Goal: Information Seeking & Learning: Find specific page/section

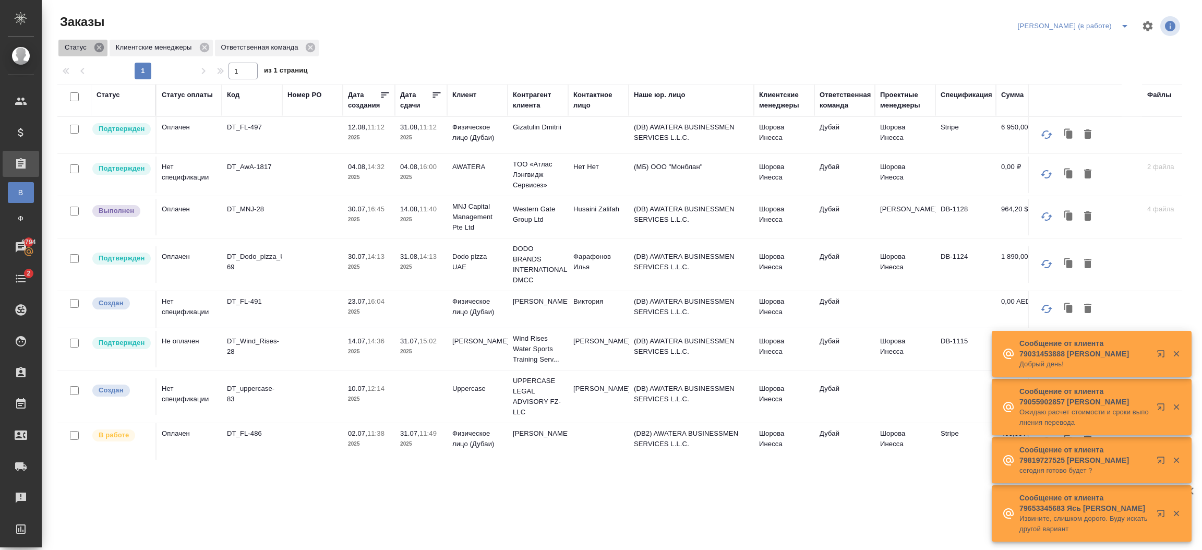
click at [101, 49] on icon at bounding box center [98, 47] width 11 height 11
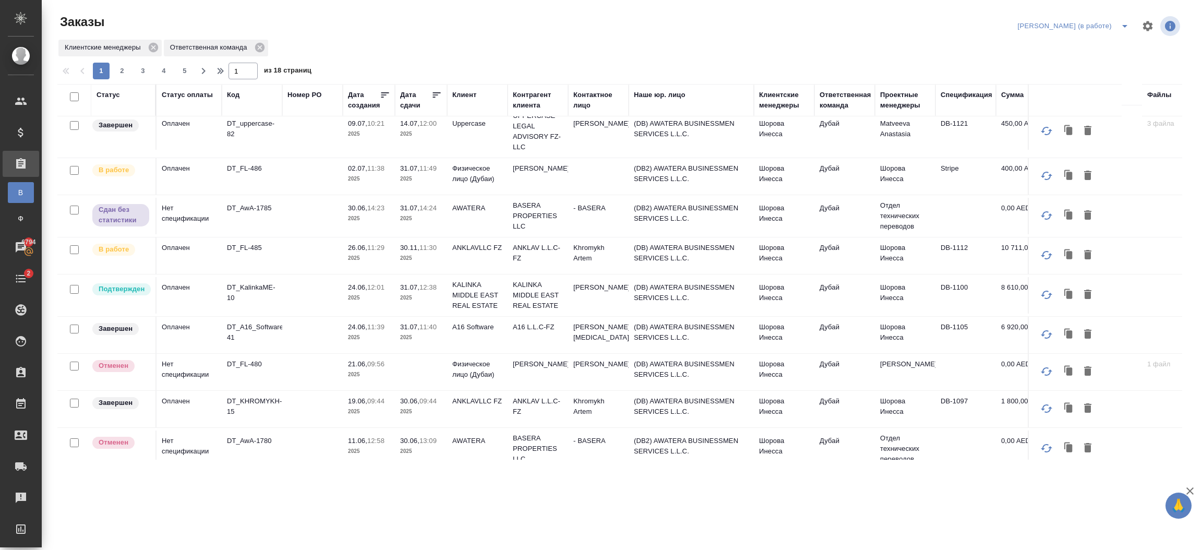
scroll to position [523, 0]
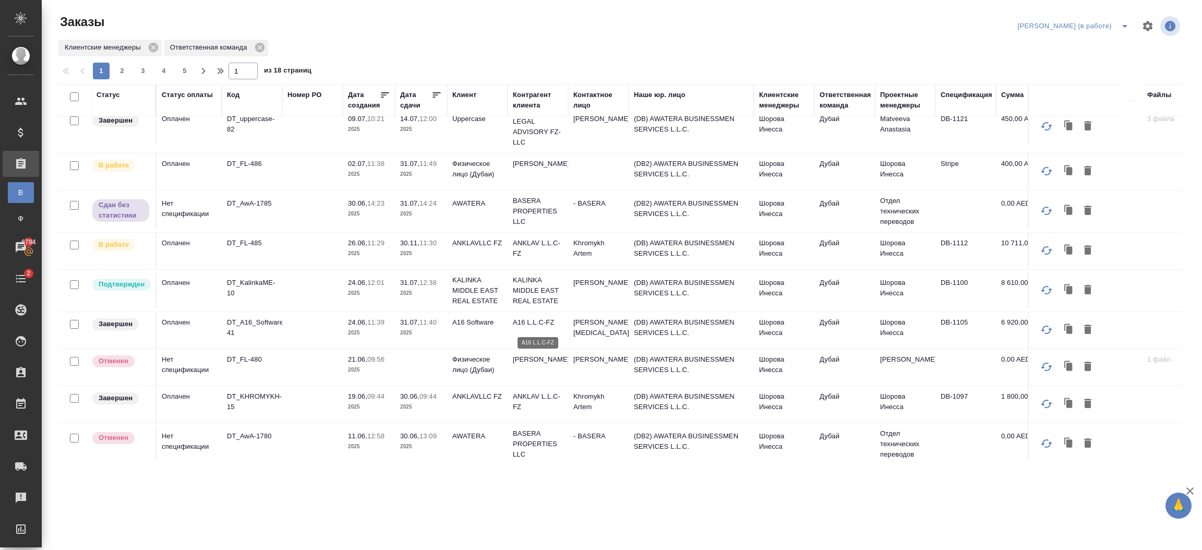
click at [515, 324] on p "A16 L.L.C-FZ" at bounding box center [538, 322] width 50 height 10
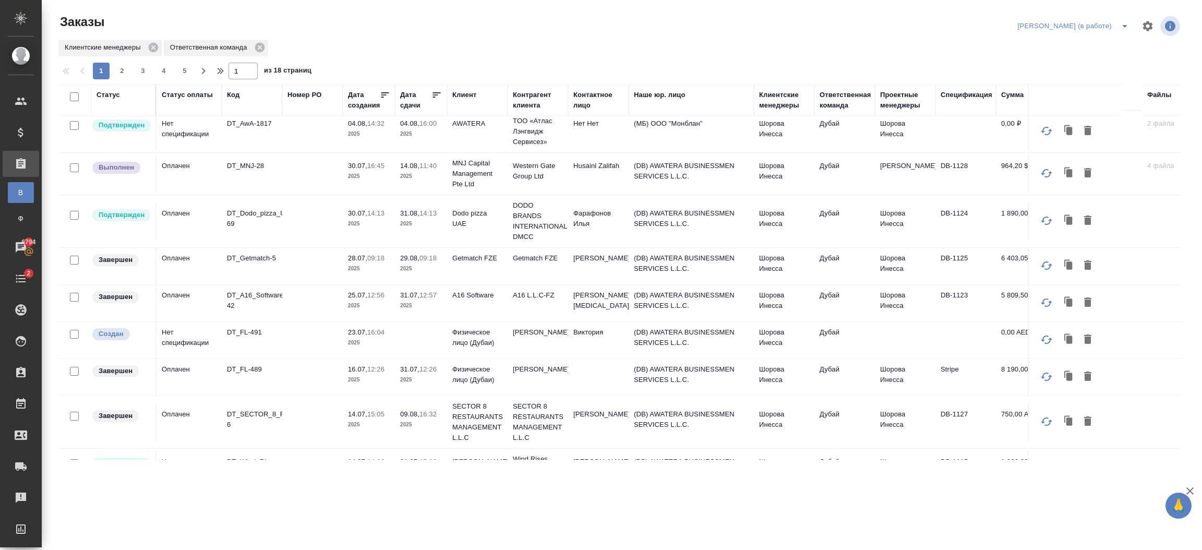
scroll to position [0, 0]
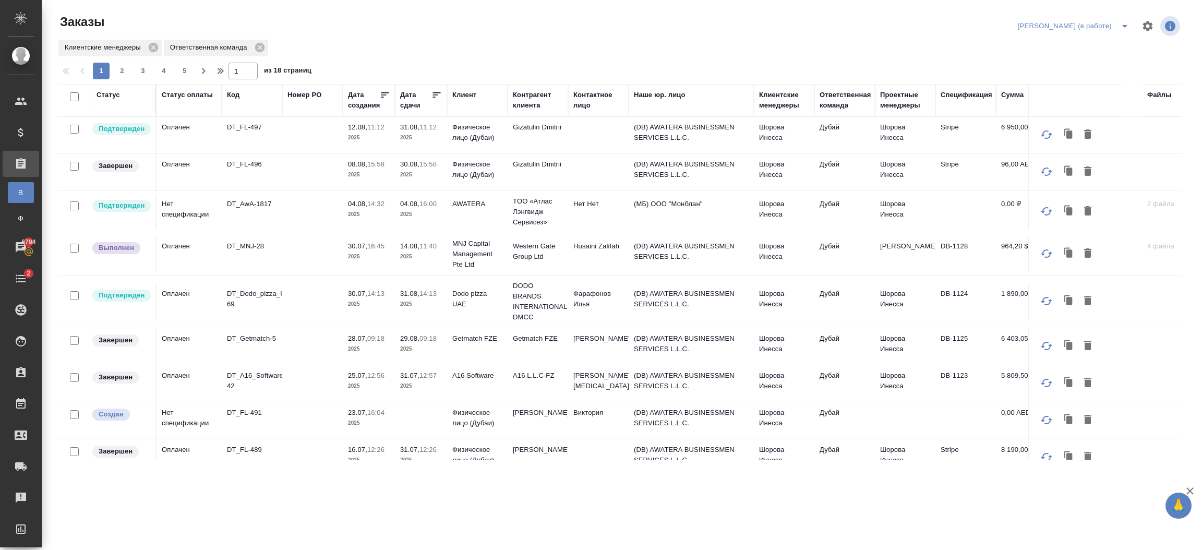
click at [623, 153] on td "Фарафонов Илья" at bounding box center [598, 135] width 60 height 37
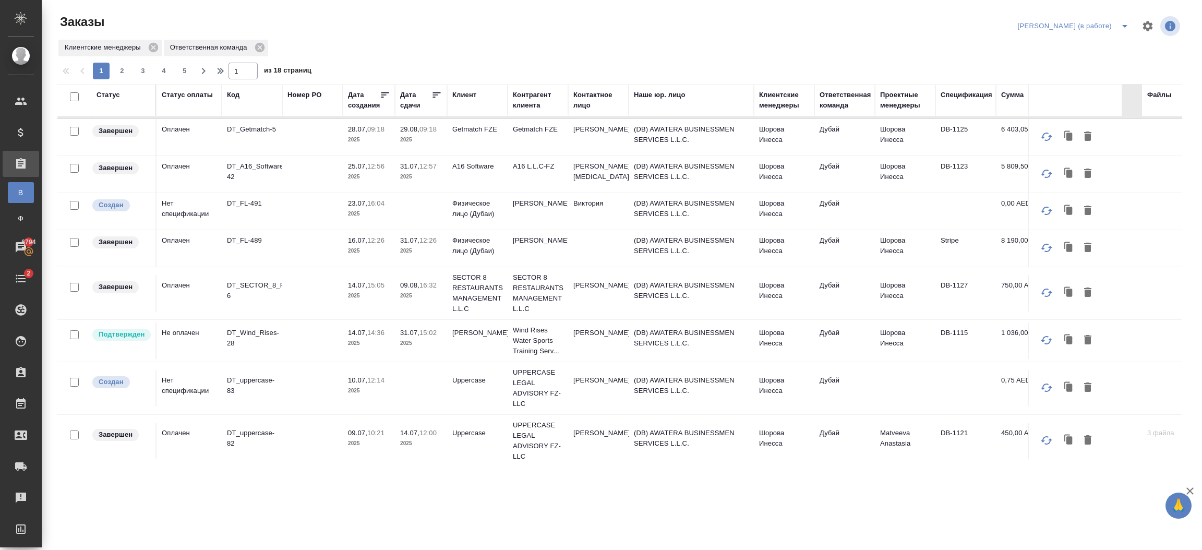
scroll to position [211, 0]
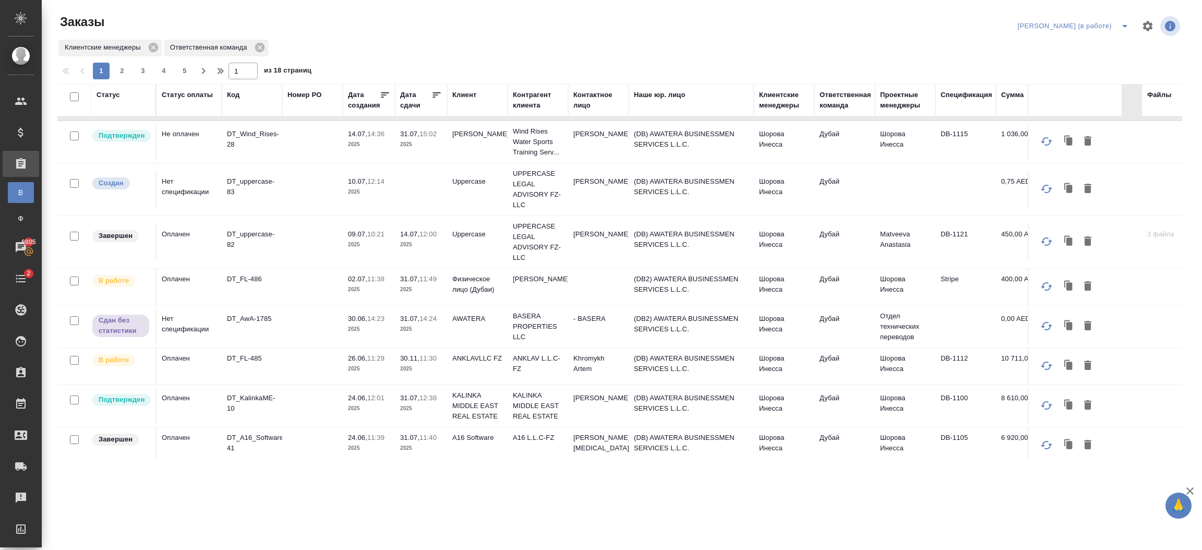
scroll to position [412, 0]
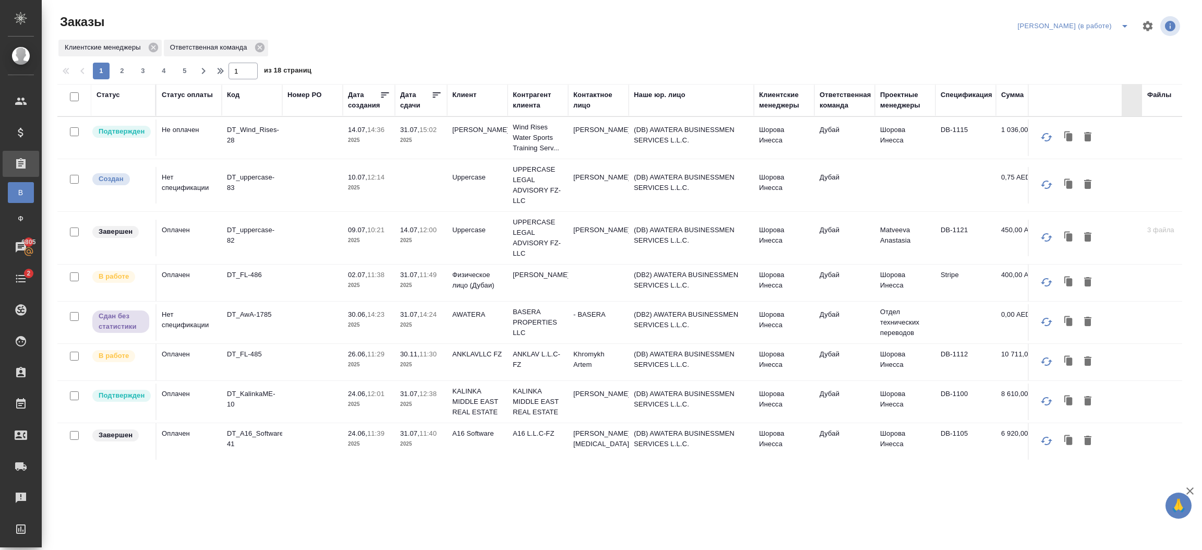
click at [358, 432] on p "24.06," at bounding box center [357, 433] width 19 height 8
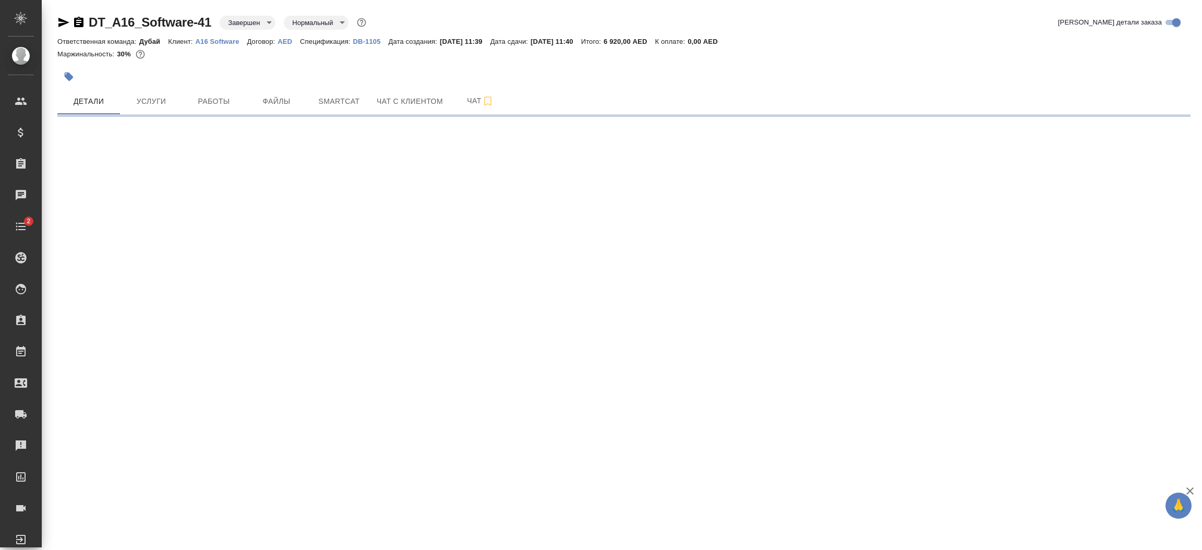
select select "RU"
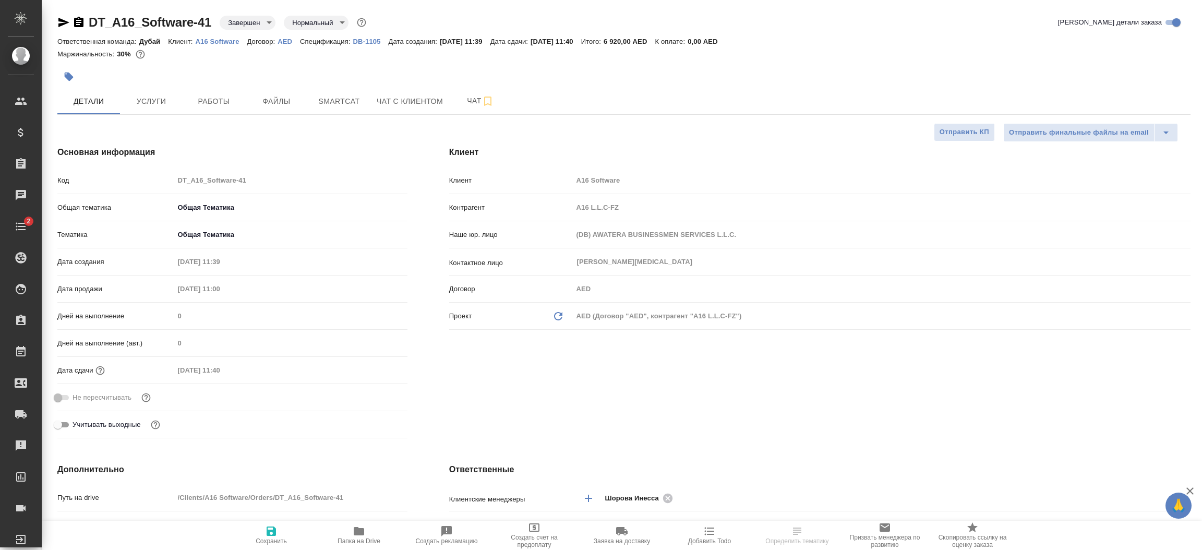
type textarea "x"
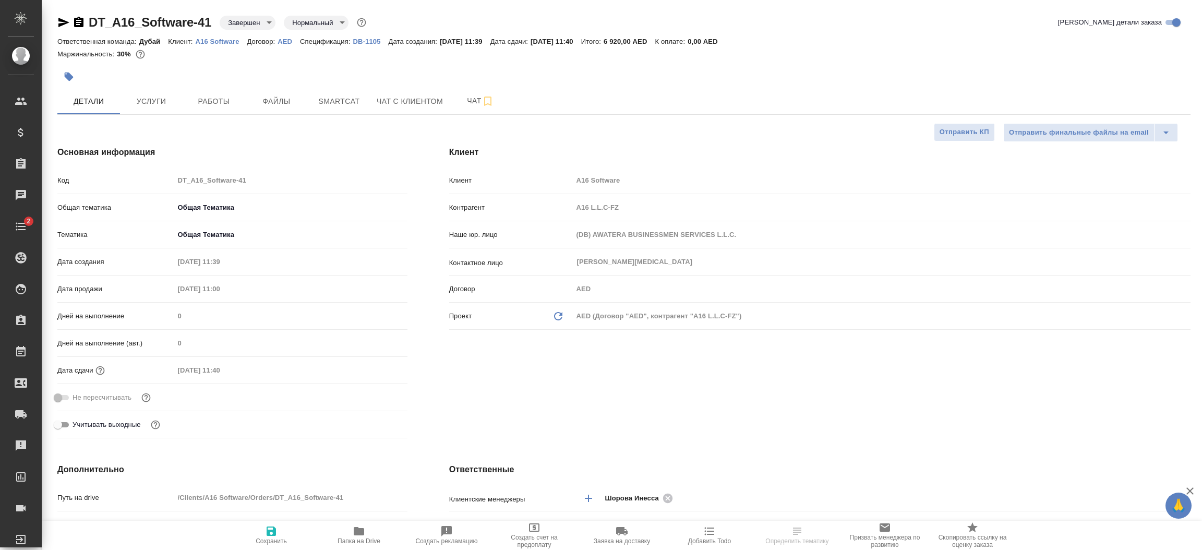
type textarea "x"
click at [869, 417] on div "Клиент Клиент A16 Software Контрагент A16 L.L.C-FZ Наше юр. лицо (DB) AWATERA B…" at bounding box center [819, 294] width 783 height 338
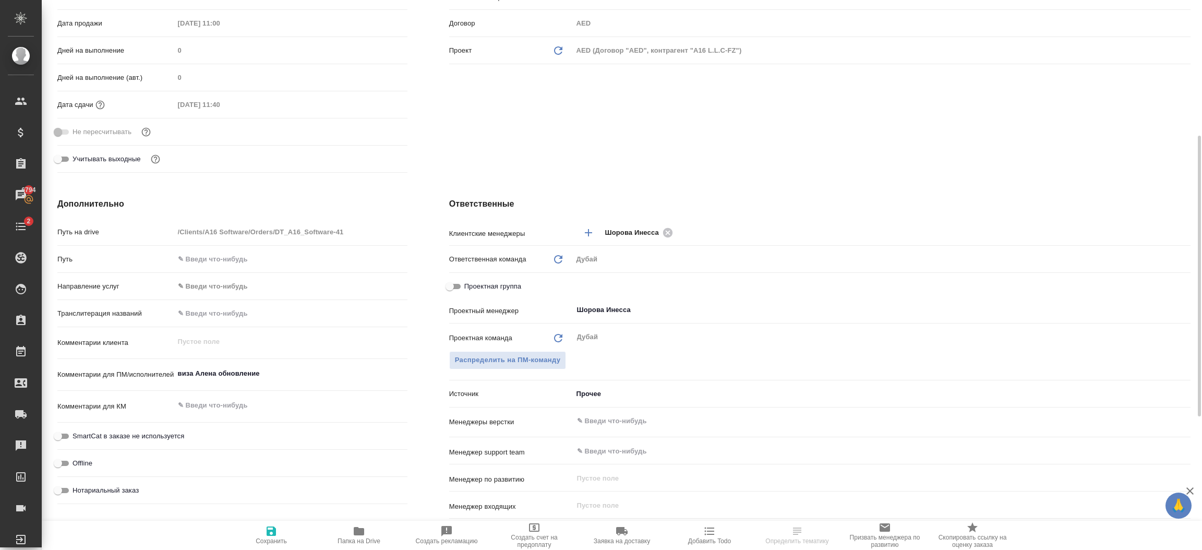
scroll to position [282, 0]
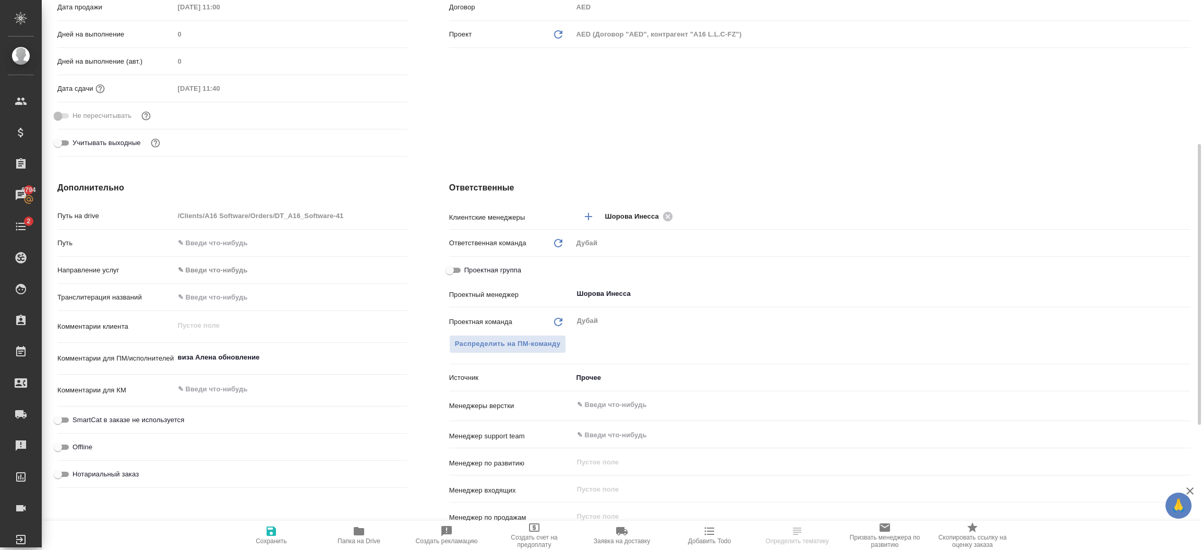
click at [601, 380] on body "🙏 .cls-1 fill:#fff; AWATERA Шорова Инесса i.shorova_kiev Клиенты Спецификации З…" at bounding box center [601, 275] width 1202 height 550
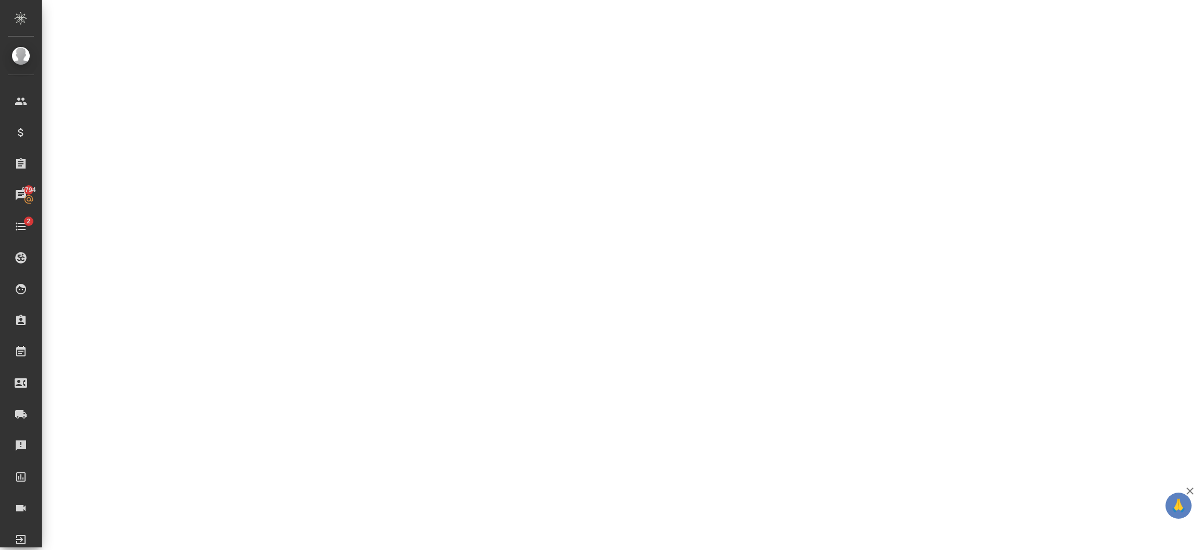
select select "RU"
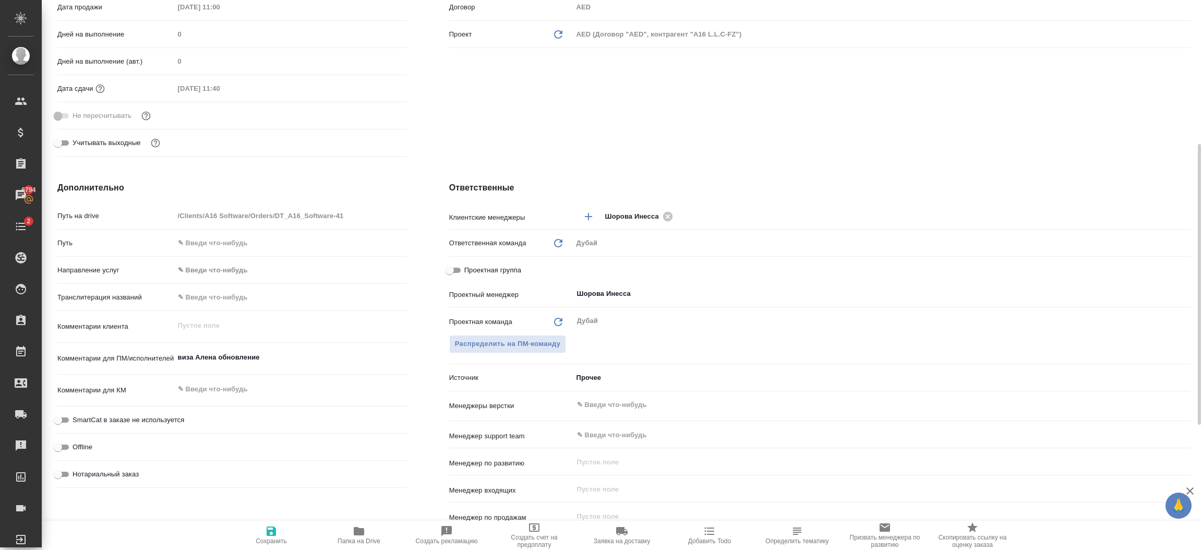
type textarea "x"
click at [596, 379] on body "🙏 .cls-1 fill:#fff; AWATERA Шорова Инесса i.shorova_kiev Клиенты Спецификации З…" at bounding box center [601, 275] width 1202 height 550
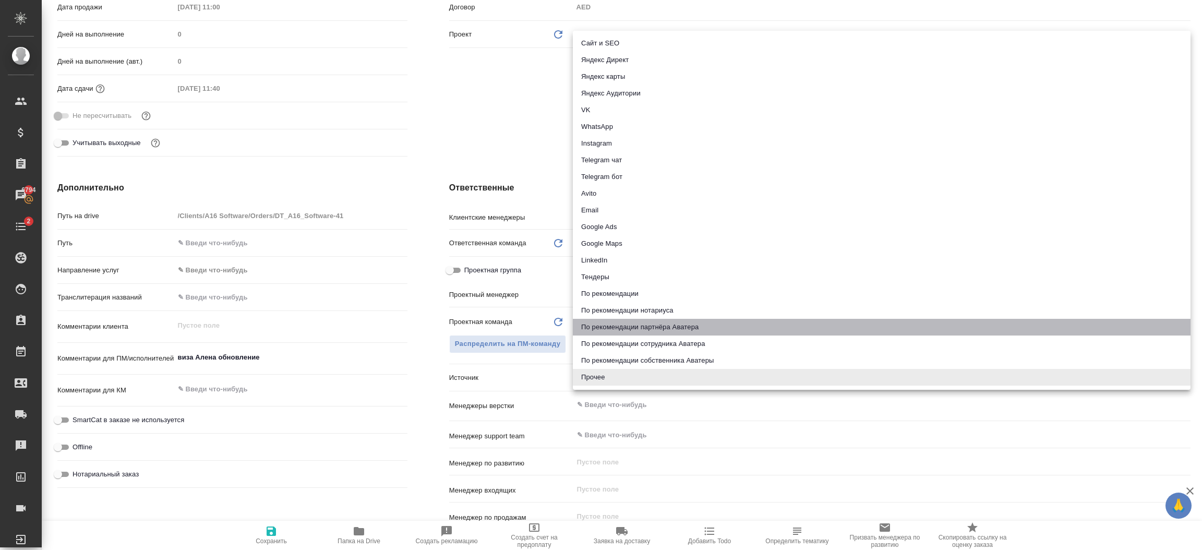
click at [720, 329] on li "По рекомендации партнёра Аватера" at bounding box center [881, 327] width 617 height 17
type textarea "x"
type input "partnerRecommendation"
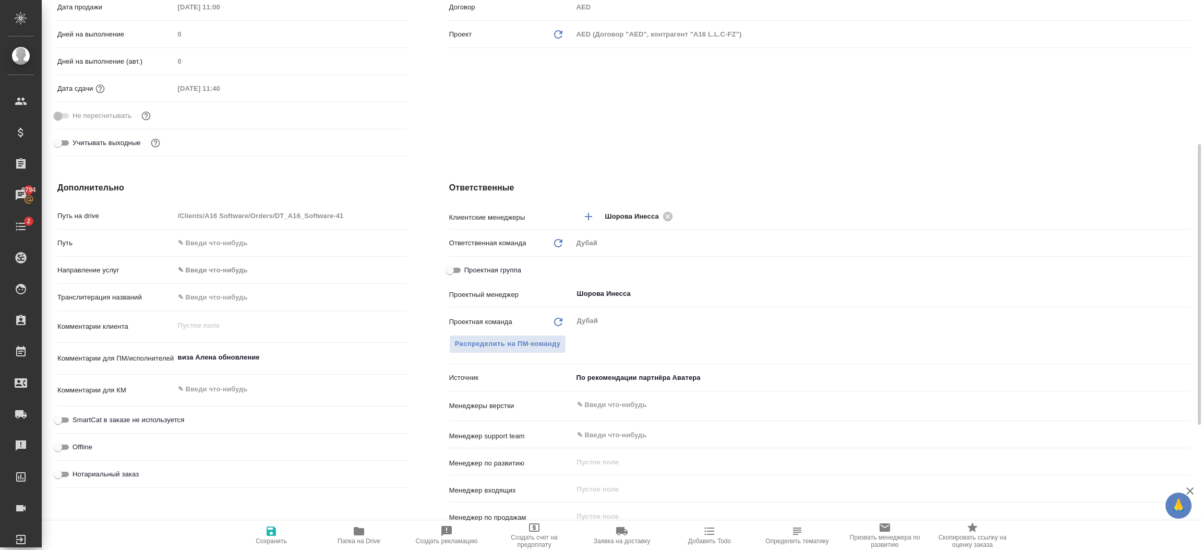
drag, startPoint x: 269, startPoint y: 538, endPoint x: 260, endPoint y: 535, distance: 8.9
click at [260, 535] on span "Сохранить" at bounding box center [271, 535] width 75 height 20
type textarea "x"
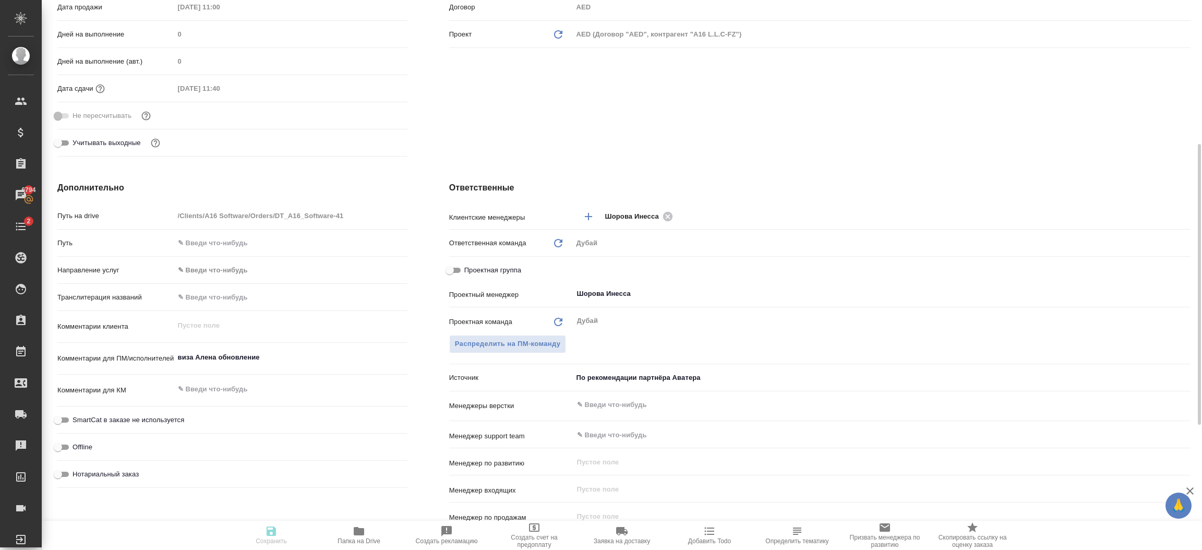
type textarea "x"
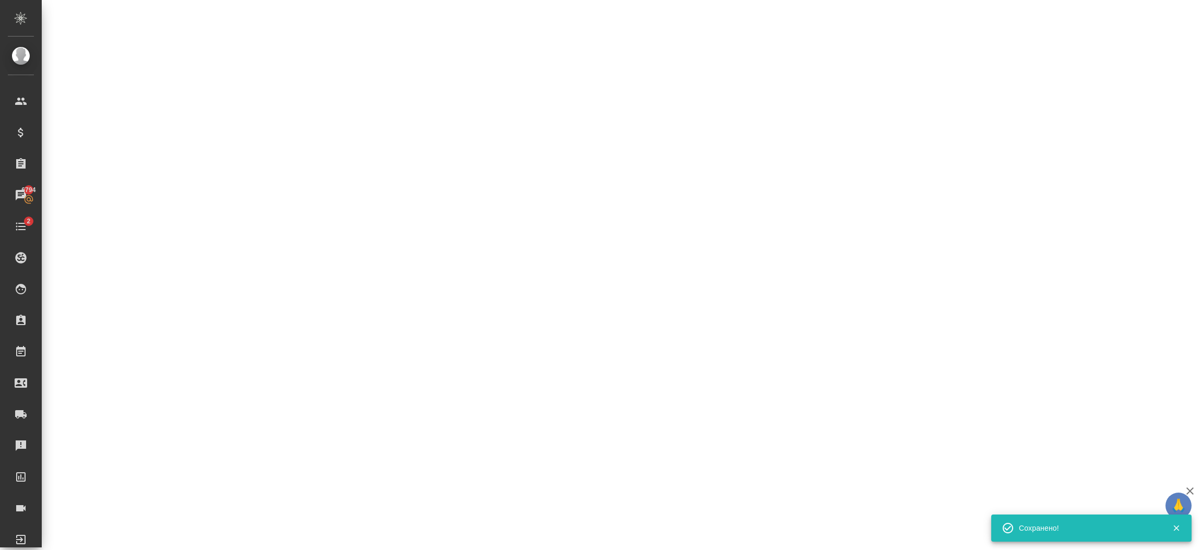
select select "RU"
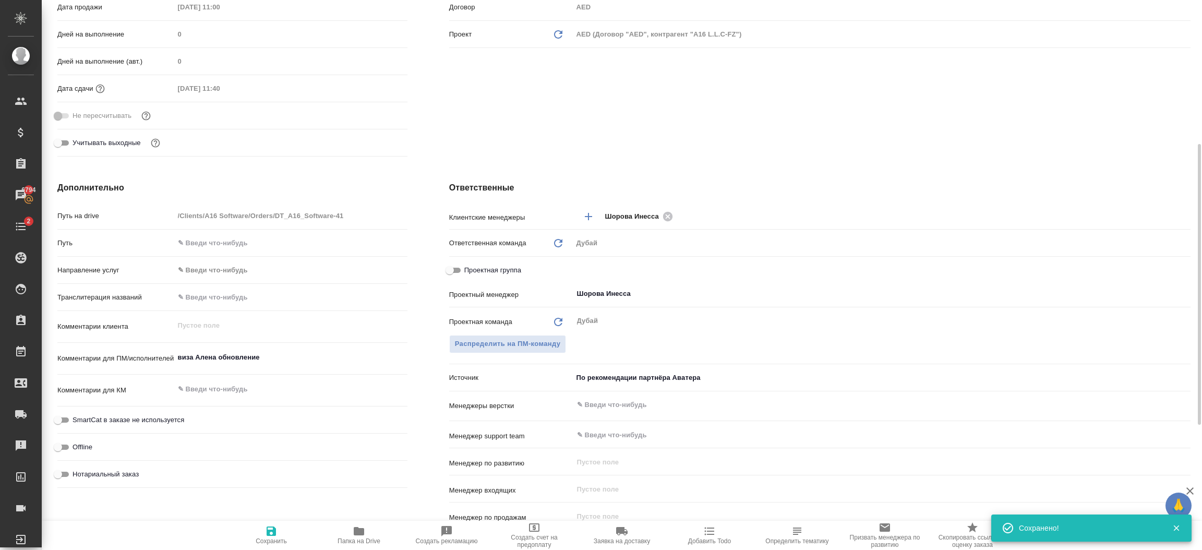
type textarea "x"
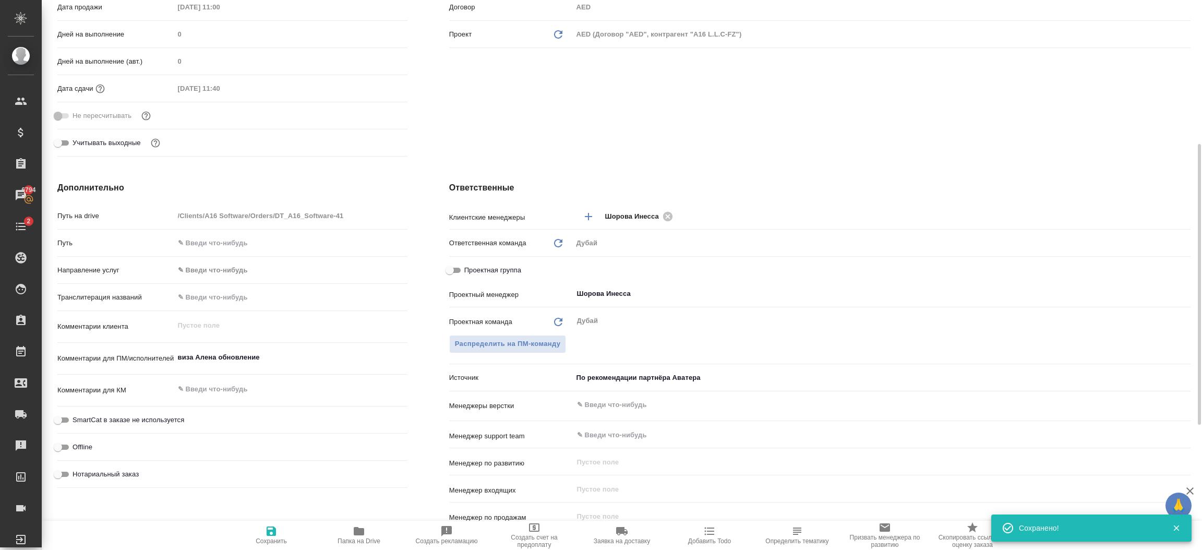
type textarea "x"
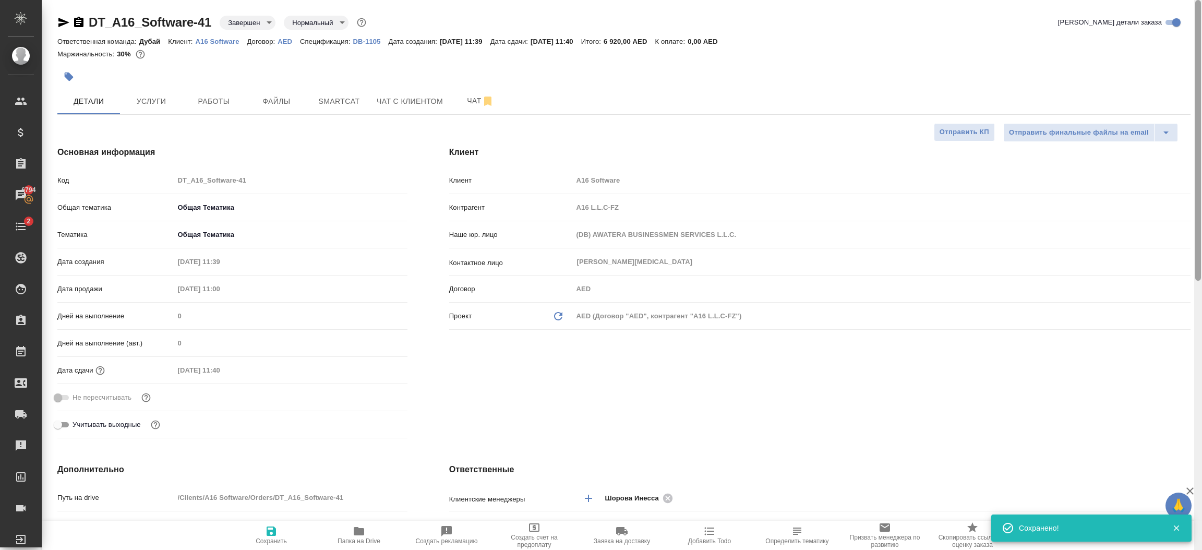
click at [1200, 125] on div at bounding box center [1198, 275] width 8 height 550
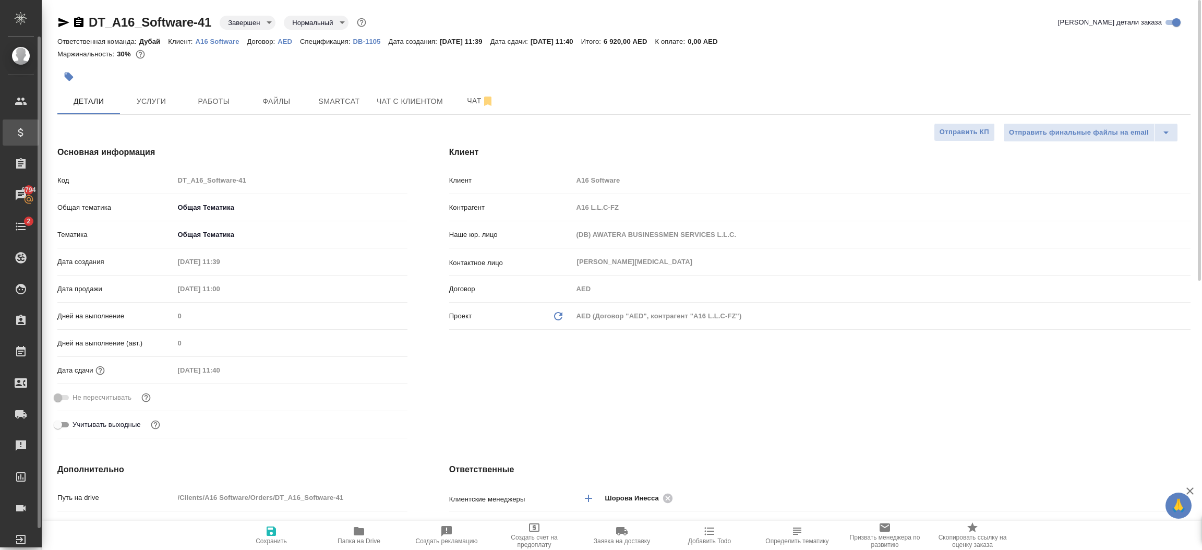
type textarea "x"
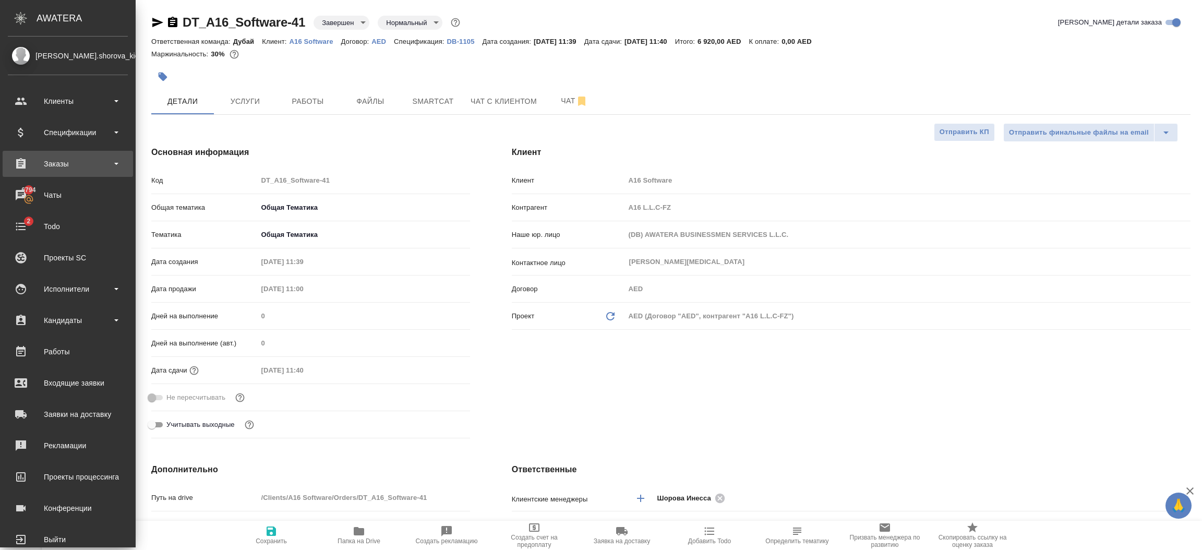
click at [51, 164] on div "Заказы" at bounding box center [68, 164] width 120 height 16
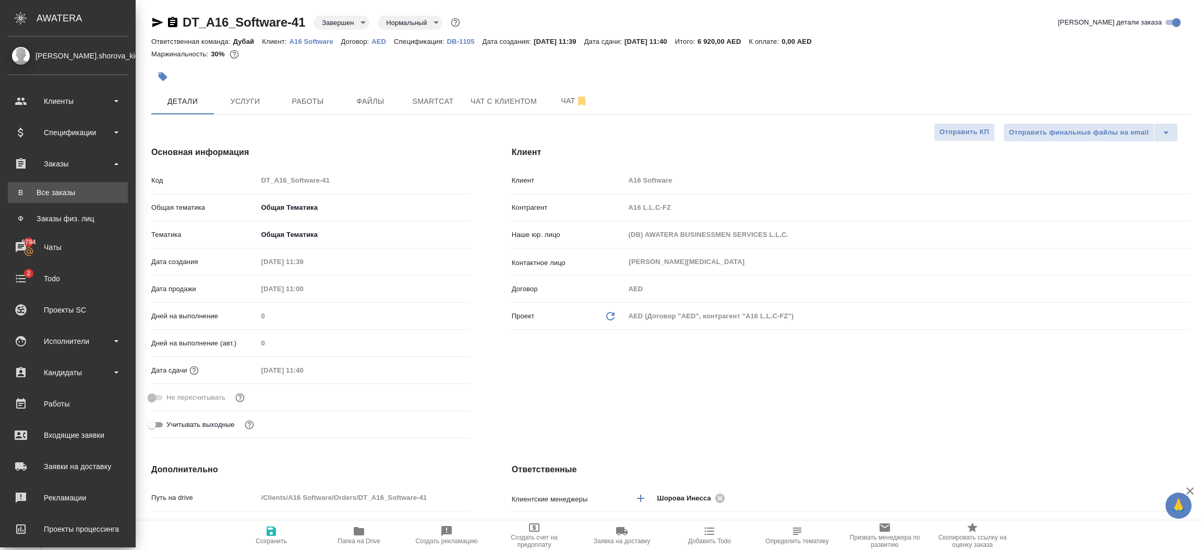
type textarea "x"
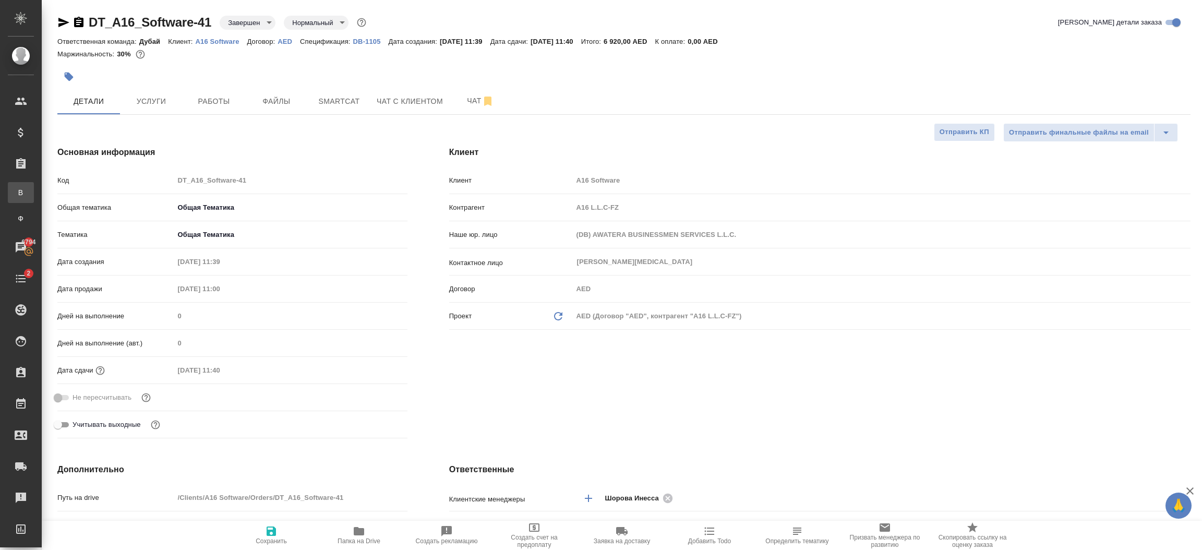
click at [16, 196] on div "Все заказы" at bounding box center [8, 192] width 16 height 10
type textarea "x"
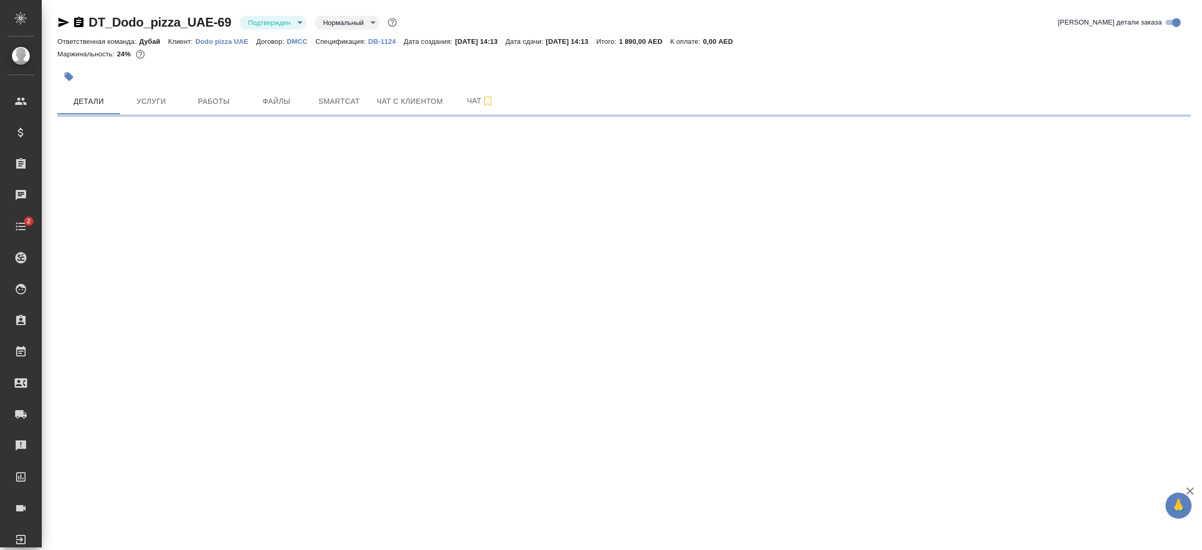
select select "RU"
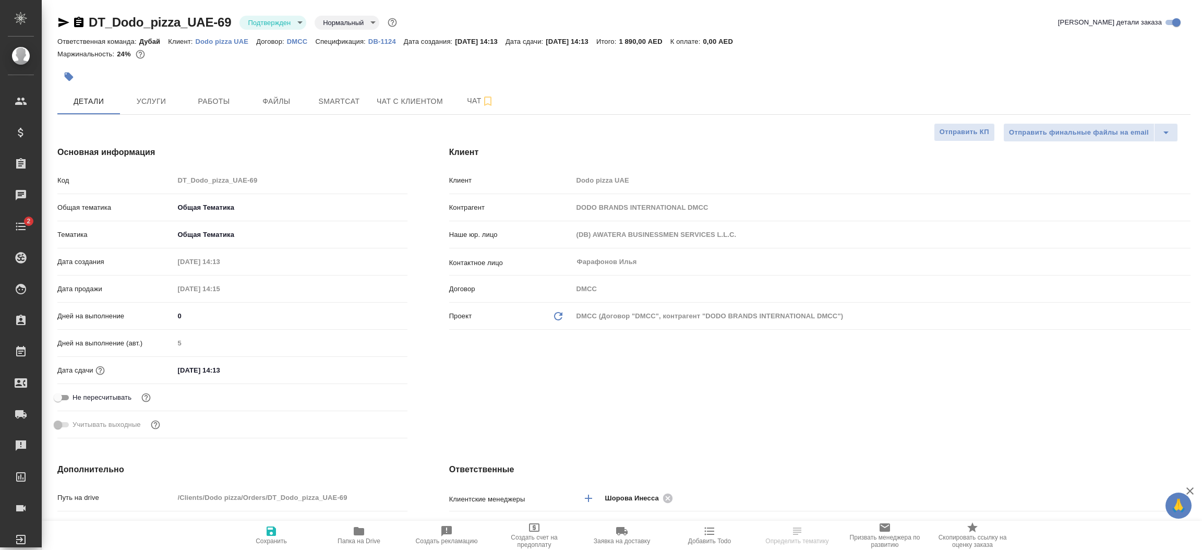
type textarea "x"
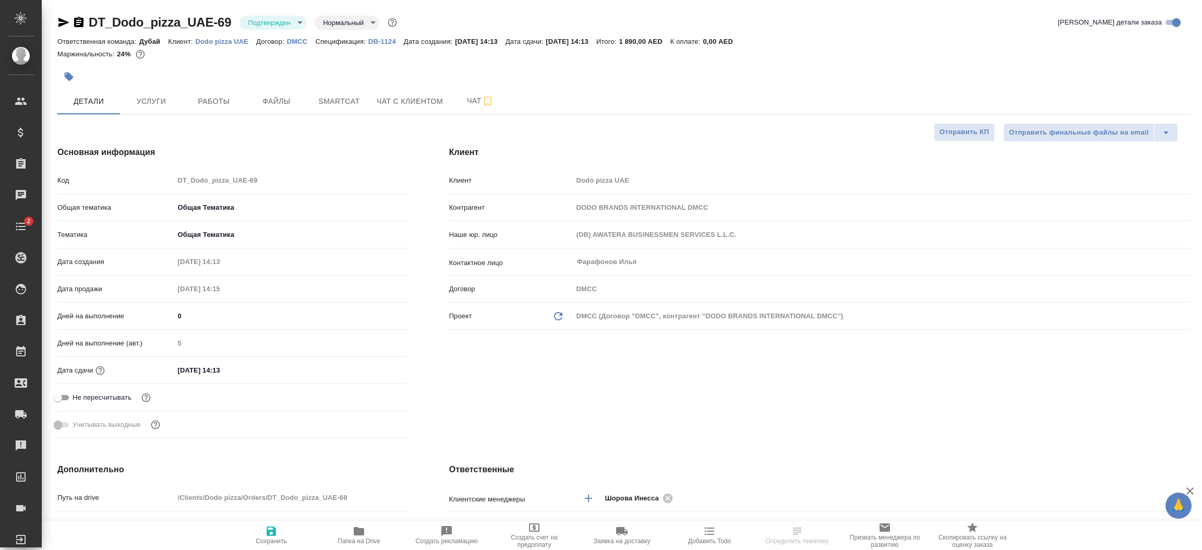
type textarea "x"
click at [731, 413] on div "Клиент Клиент Dodo pizza UAE Контрагент DODO BRANDS INTERNATIONAL DMCC Наше юр.…" at bounding box center [819, 294] width 783 height 338
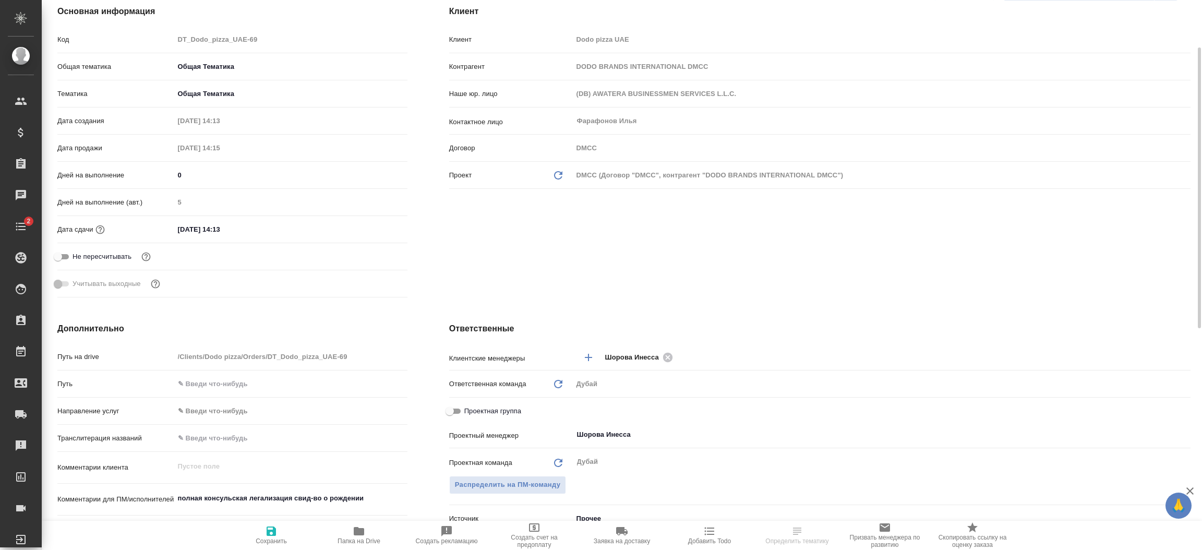
scroll to position [172, 0]
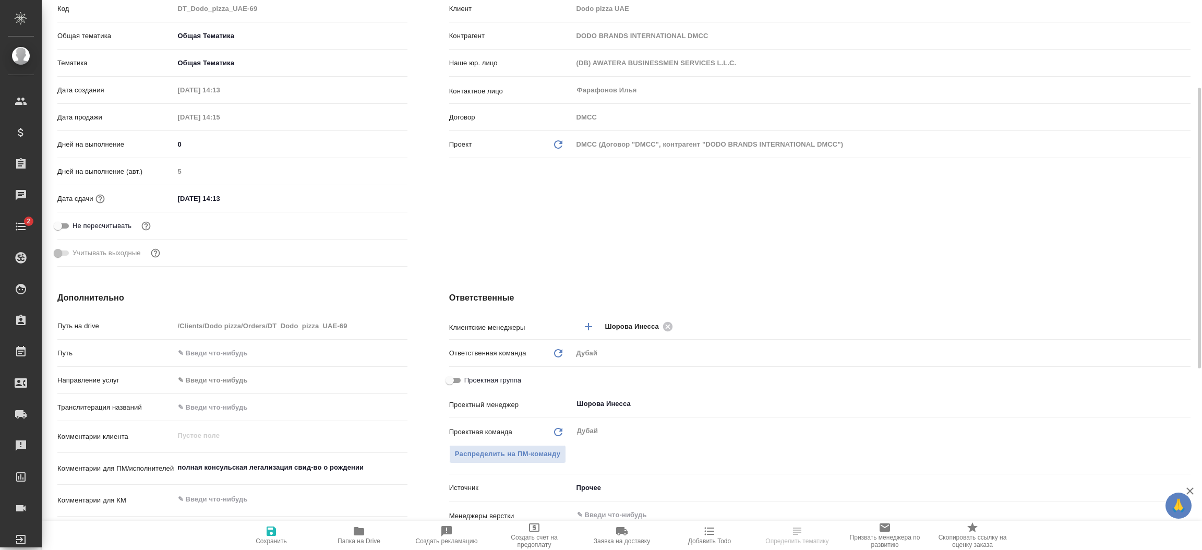
click at [590, 483] on body "🙏 .cls-1 fill:#fff; AWATERA Шорова Инесса i.shorova_kiev Клиенты Спецификации З…" at bounding box center [601, 275] width 1202 height 550
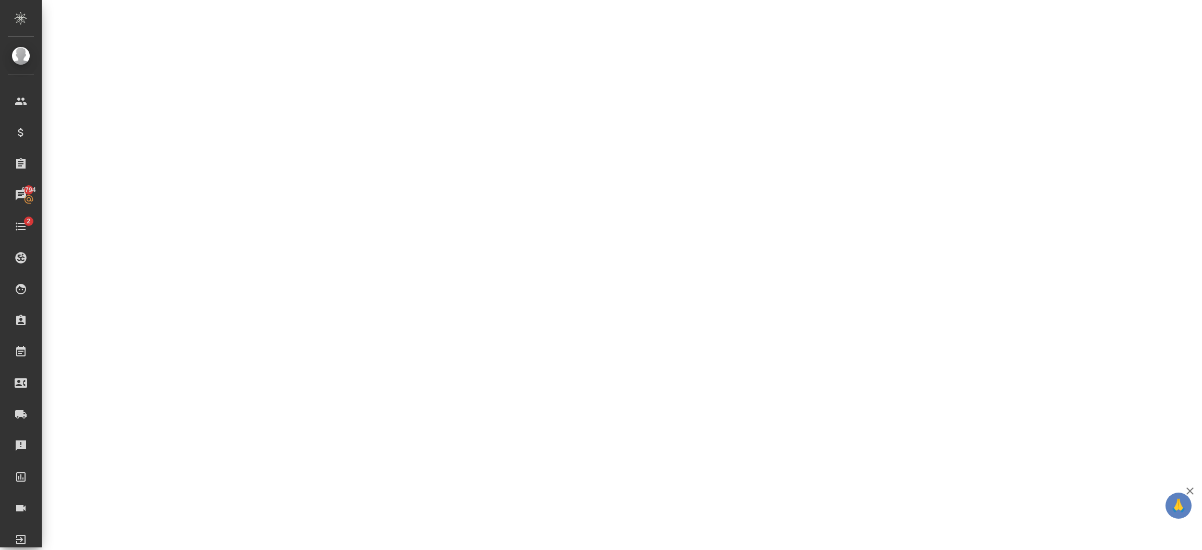
select select "RU"
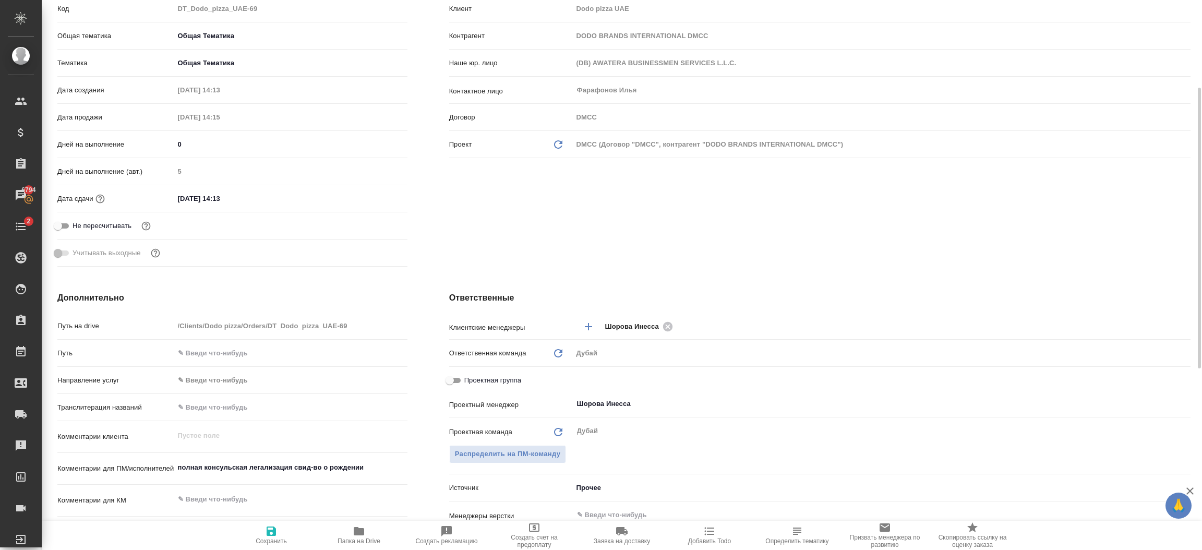
type textarea "x"
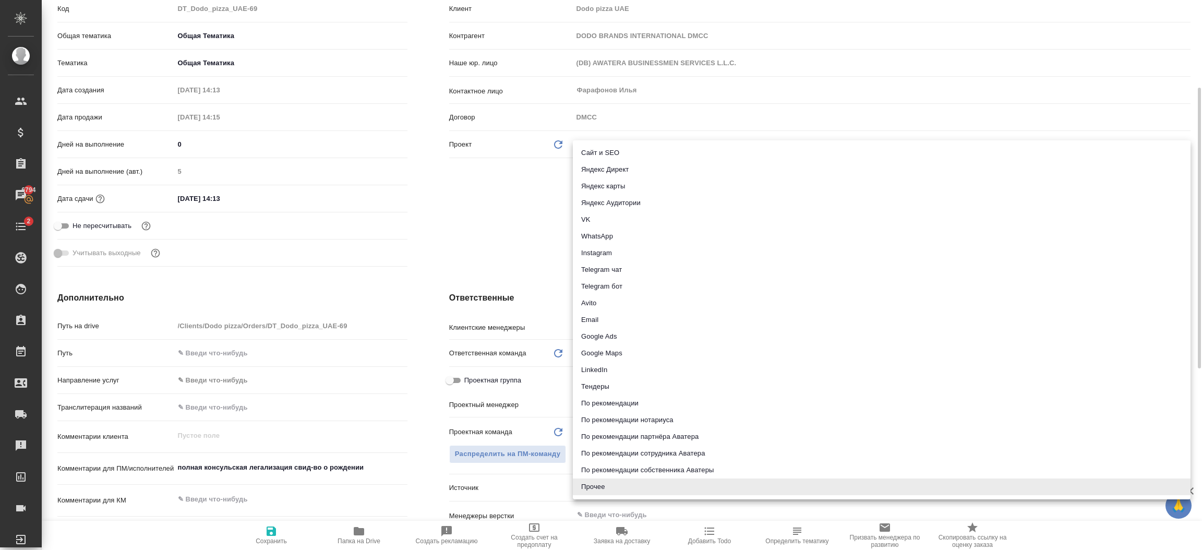
click at [595, 484] on body "🙏 .cls-1 fill:#fff; AWATERA Шорова Инесса i.shorova_kiev Клиенты Спецификации З…" at bounding box center [601, 275] width 1202 height 550
type textarea "x"
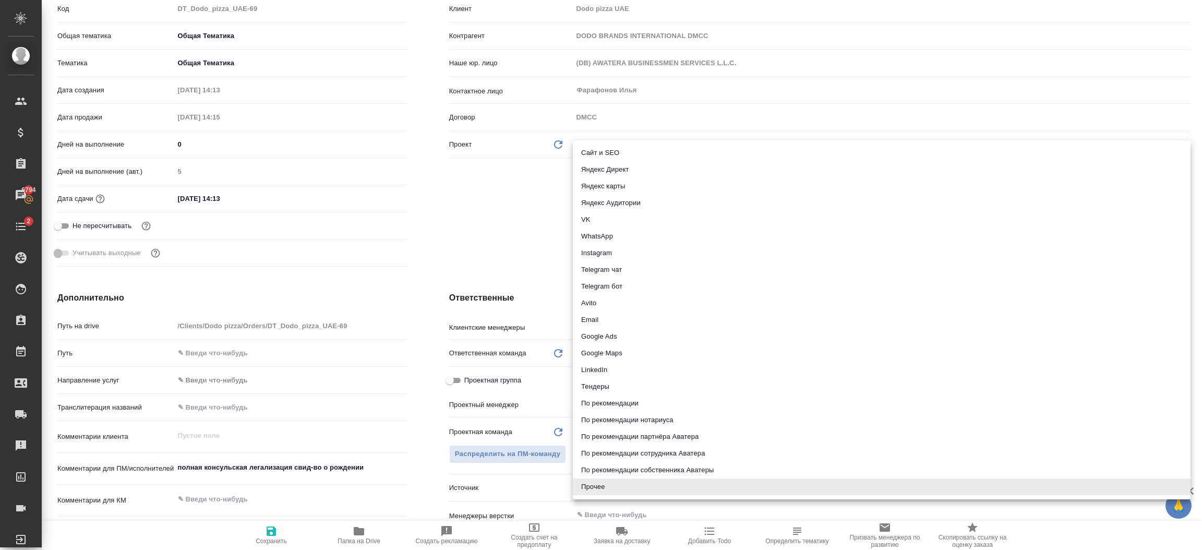
type textarea "x"
click at [471, 229] on div at bounding box center [601, 275] width 1202 height 550
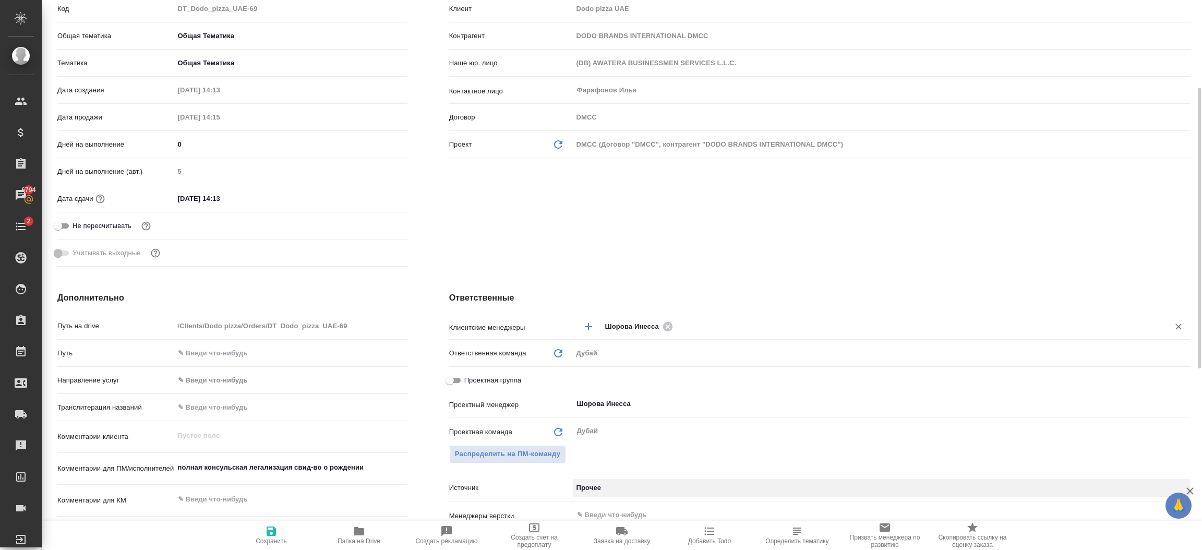
click at [1159, 317] on div "Шорова Инесса ​" at bounding box center [881, 326] width 617 height 19
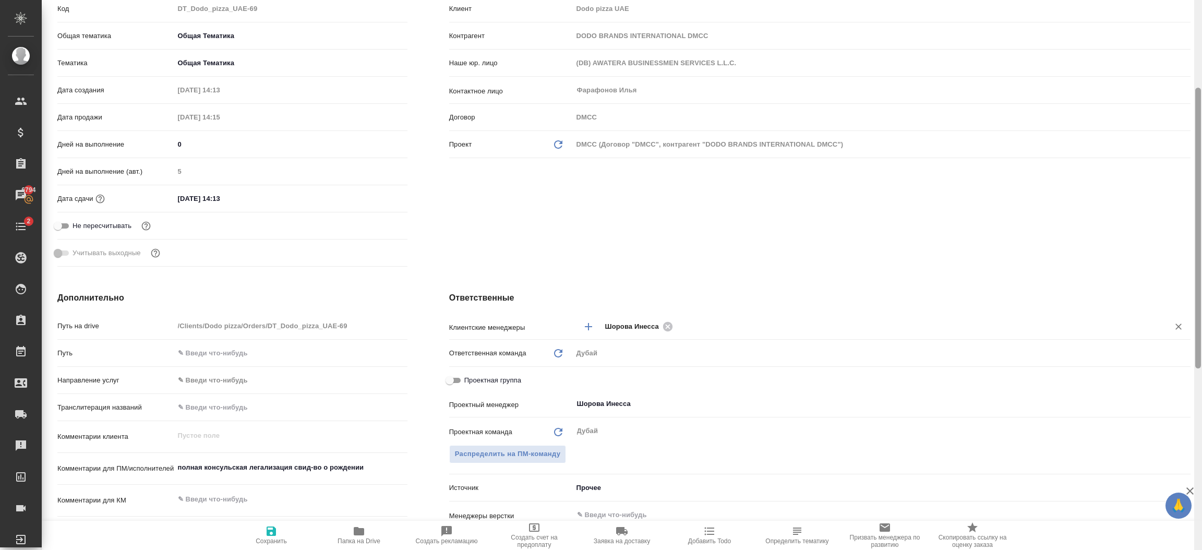
scroll to position [527, 0]
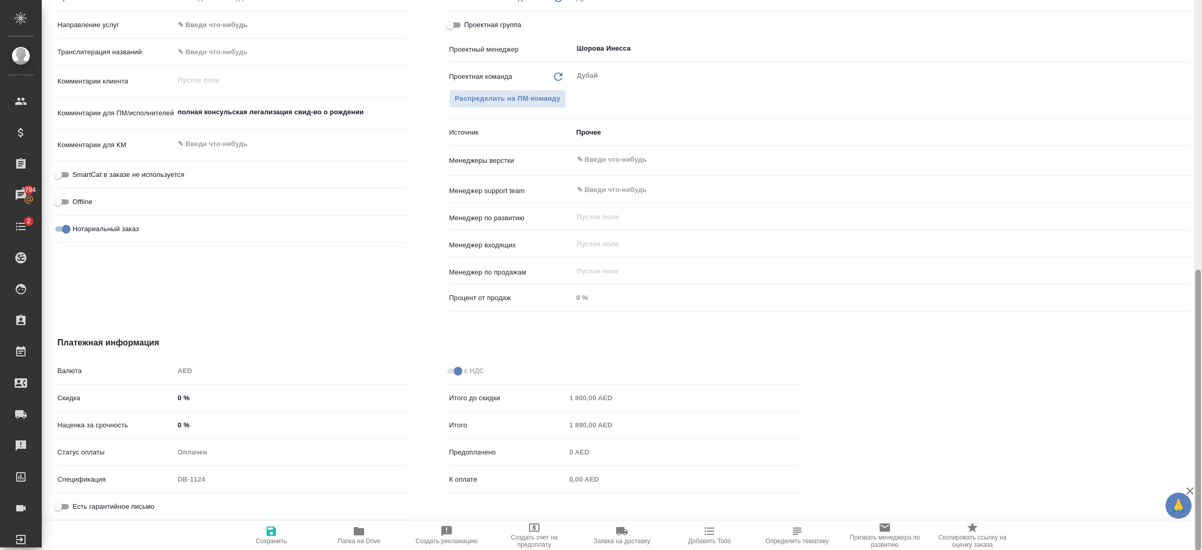
drag, startPoint x: 1200, startPoint y: 318, endPoint x: 1200, endPoint y: 111, distance: 207.0
click at [1200, 111] on div at bounding box center [1198, 275] width 8 height 550
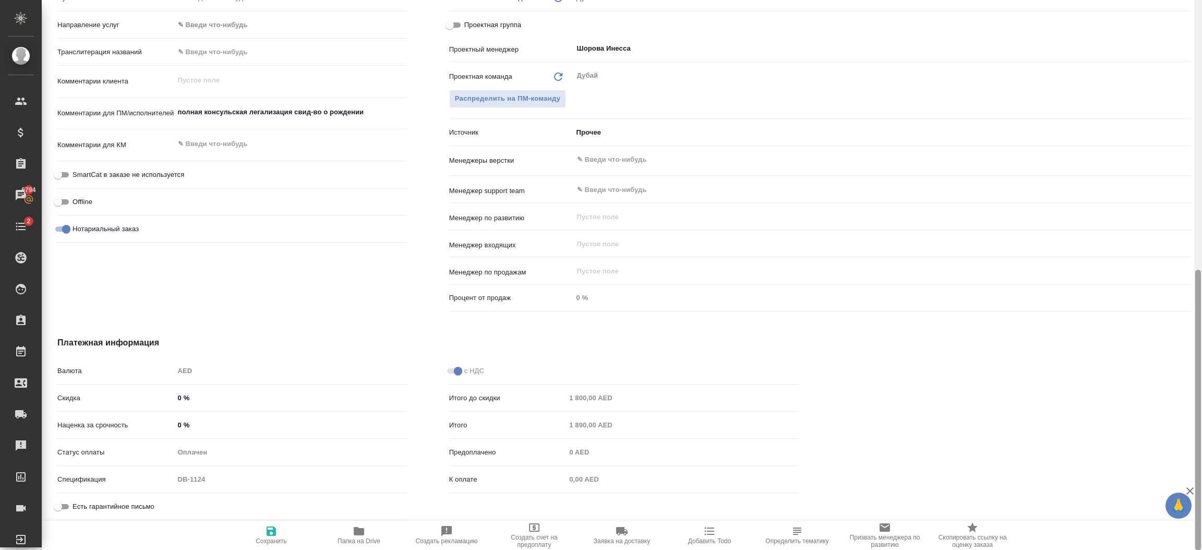
click at [1200, 111] on div at bounding box center [1198, 275] width 8 height 550
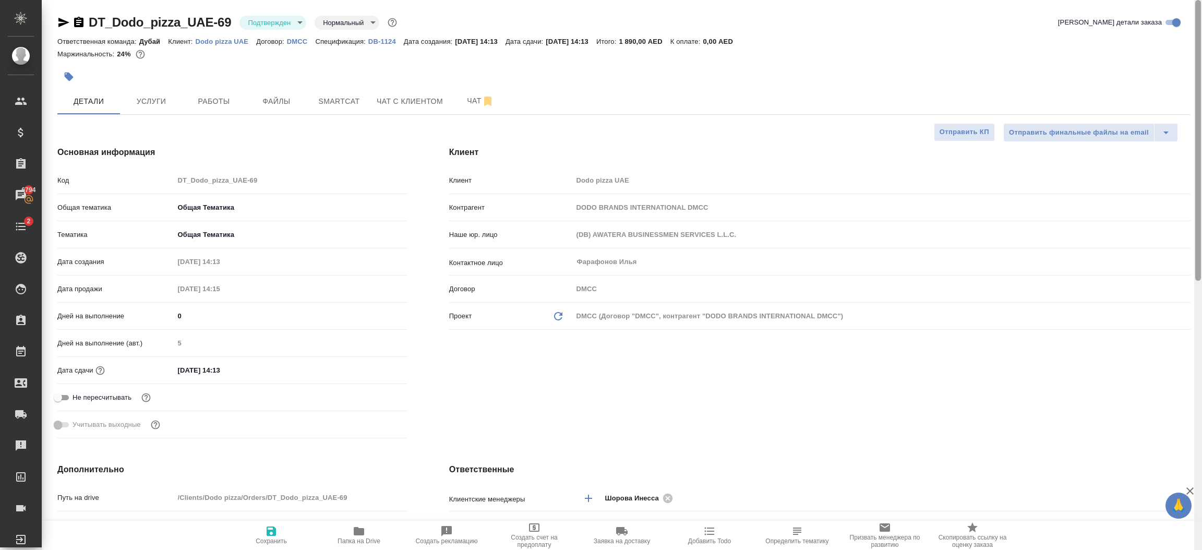
click at [1200, 111] on div at bounding box center [1198, 275] width 8 height 550
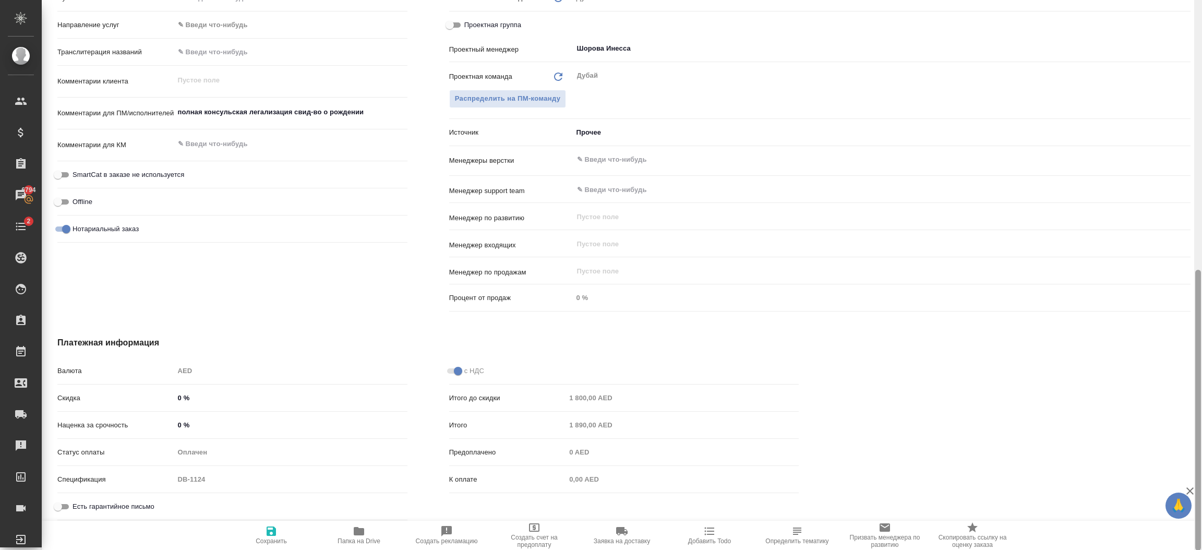
drag, startPoint x: 1200, startPoint y: 127, endPoint x: 1197, endPoint y: 230, distance: 102.8
click at [1197, 230] on div at bounding box center [1198, 275] width 8 height 550
type textarea "x"
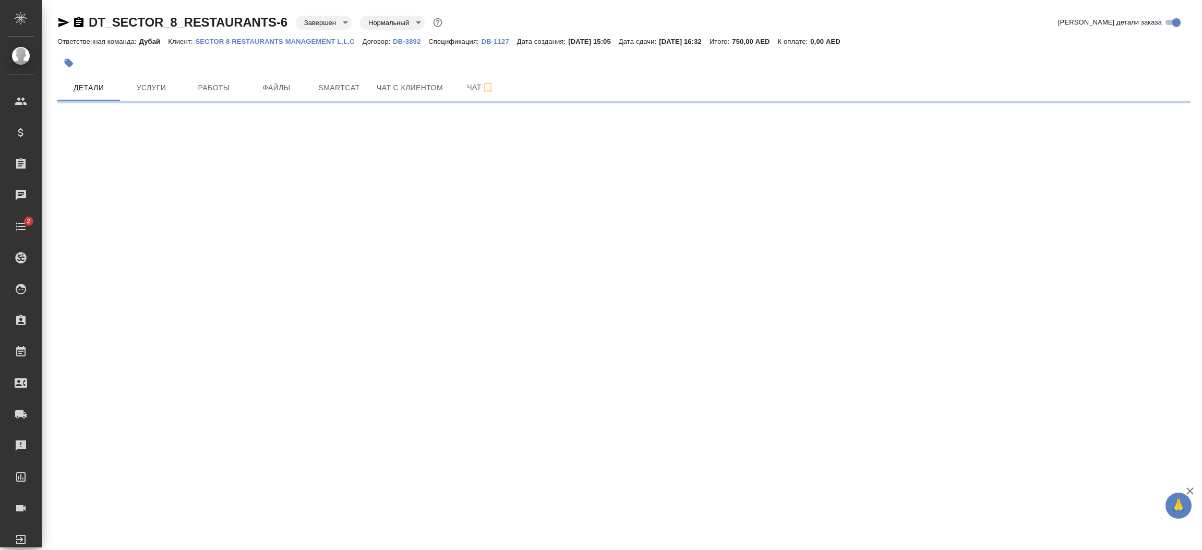
select select "RU"
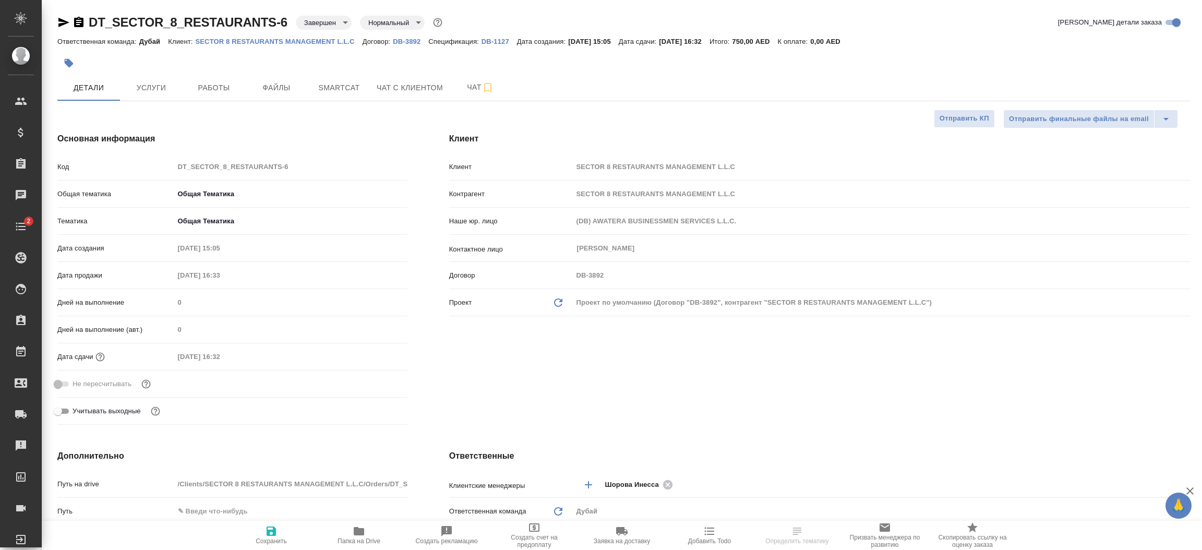
type textarea "x"
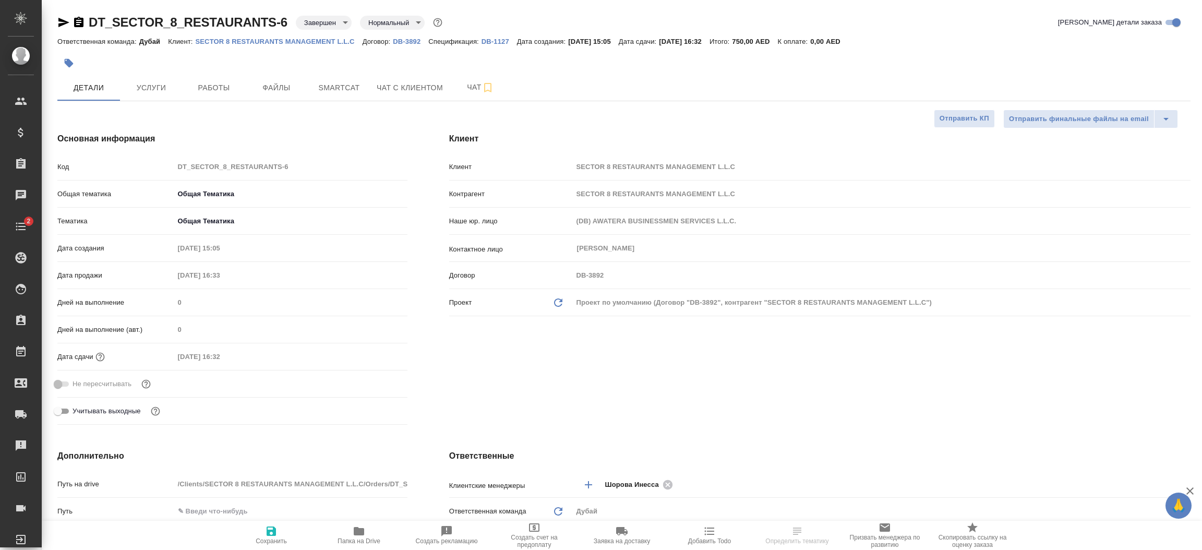
type textarea "x"
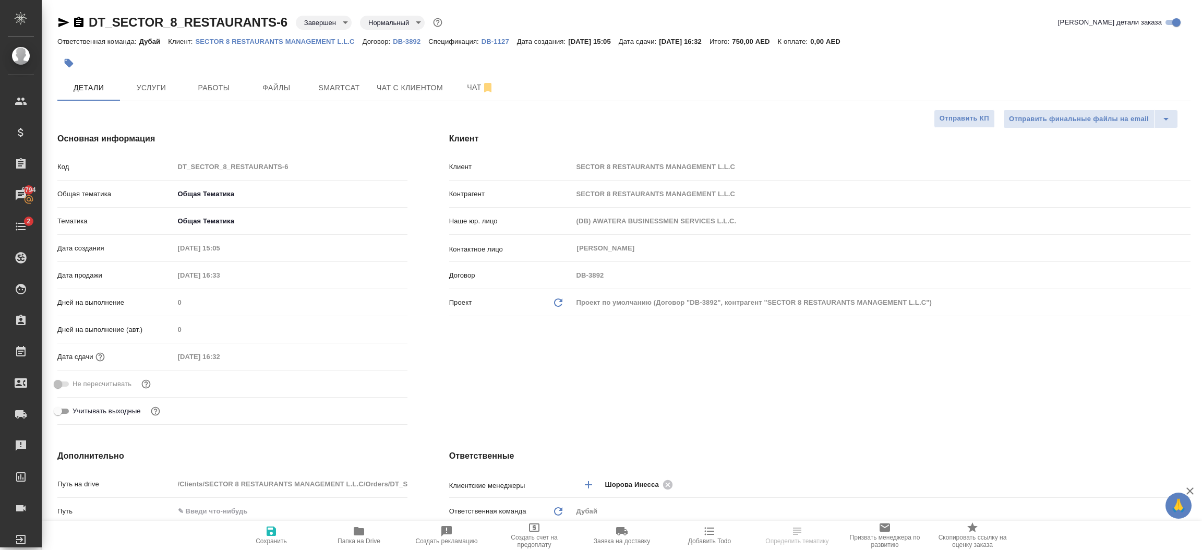
type textarea "x"
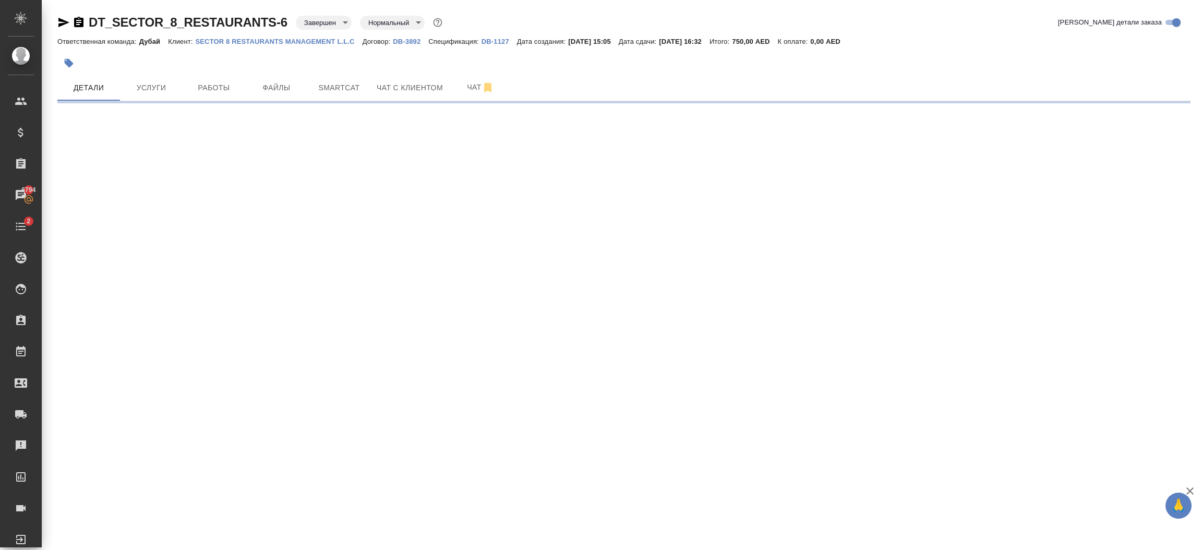
select select "RU"
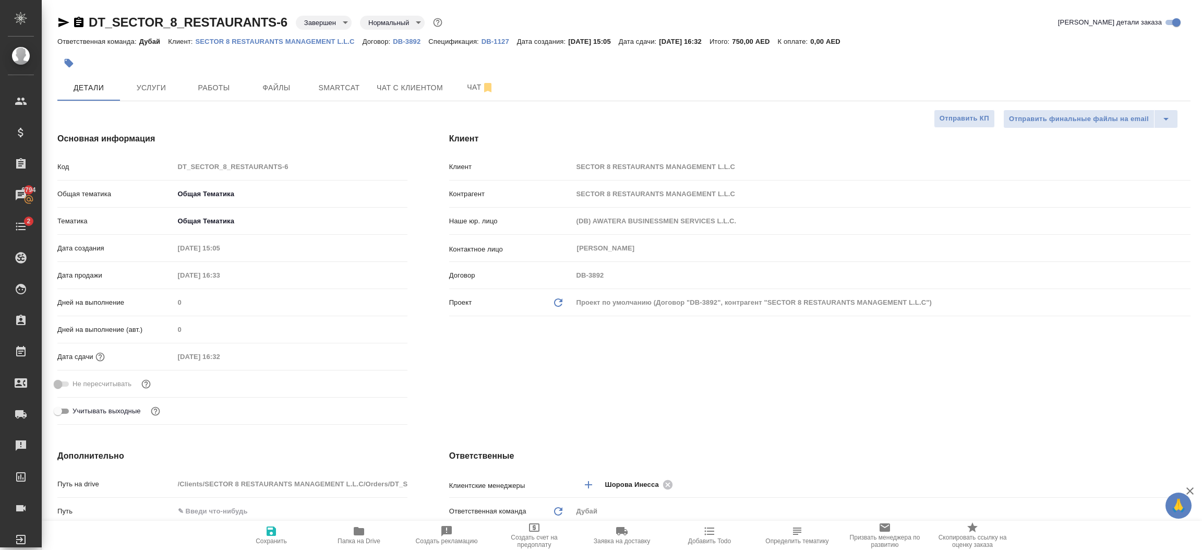
type textarea "x"
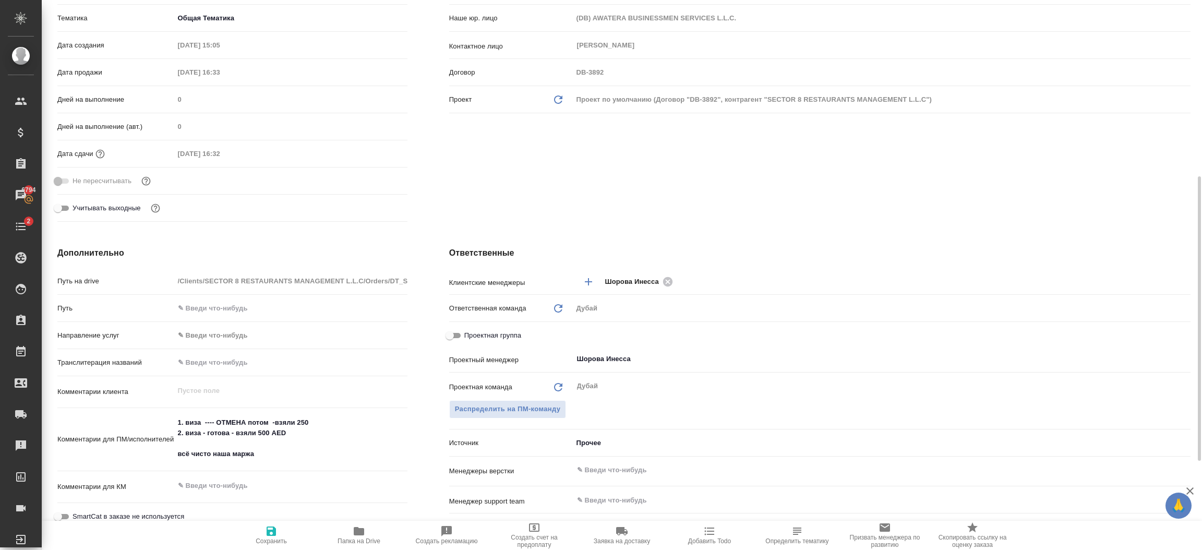
scroll to position [265, 0]
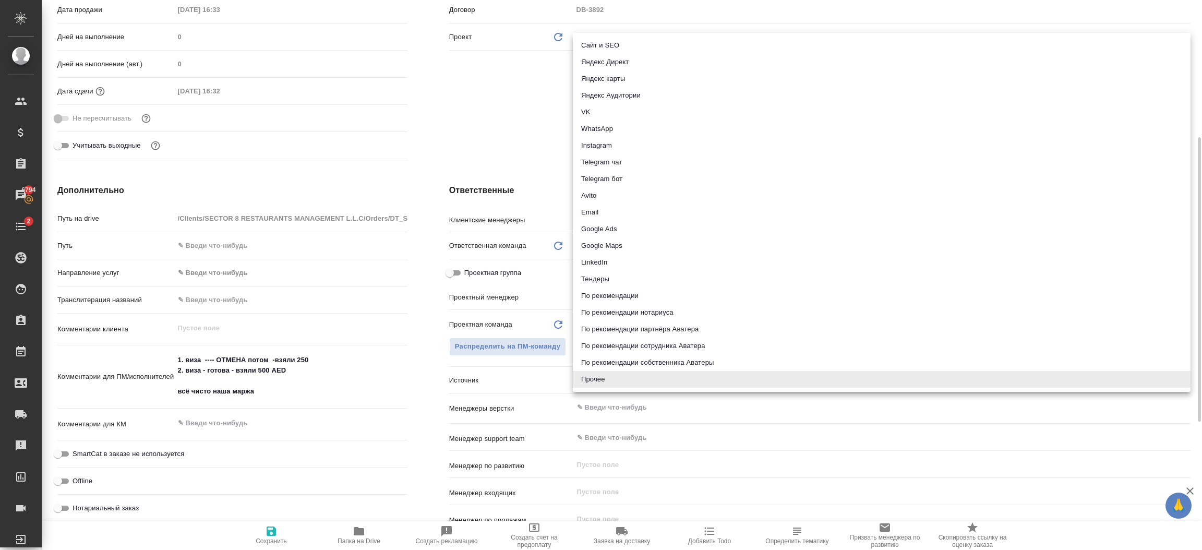
click at [592, 375] on body "🙏 .cls-1 fill:#fff; AWATERA Шорова Инесса i.shorova_kiev Клиенты Спецификации З…" at bounding box center [601, 275] width 1202 height 550
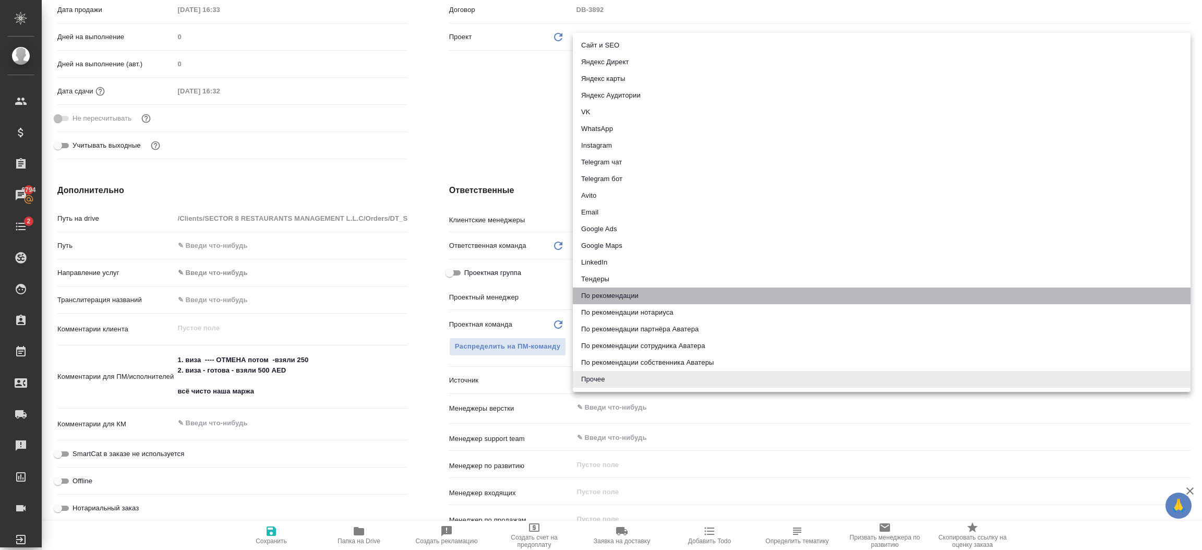
click at [653, 293] on li "По рекомендации" at bounding box center [881, 295] width 617 height 17
type textarea "x"
type input "recommendation"
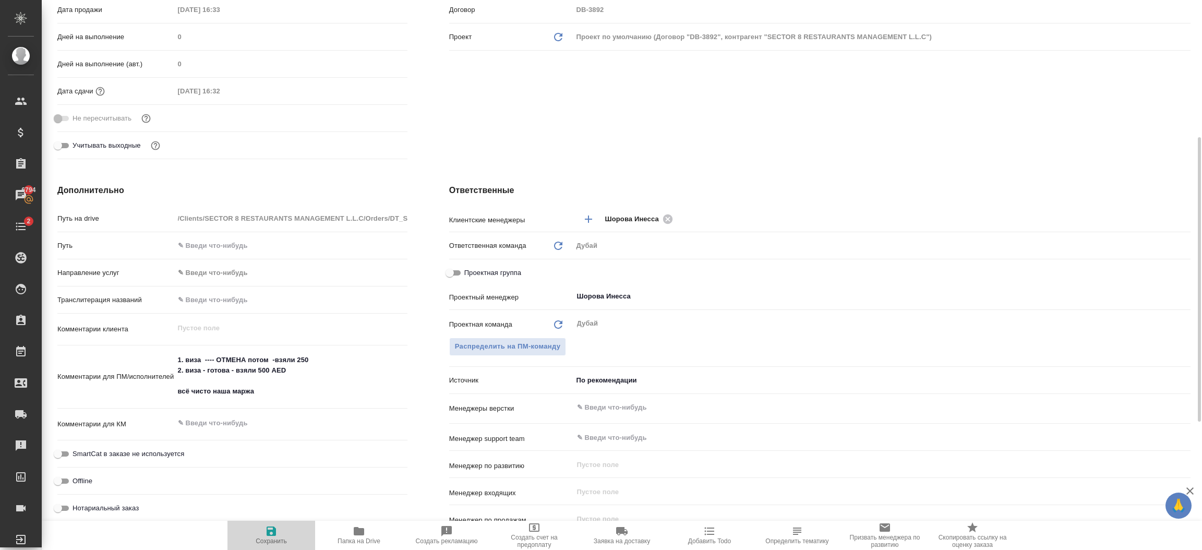
click at [276, 539] on span "Сохранить" at bounding box center [271, 540] width 31 height 7
type textarea "x"
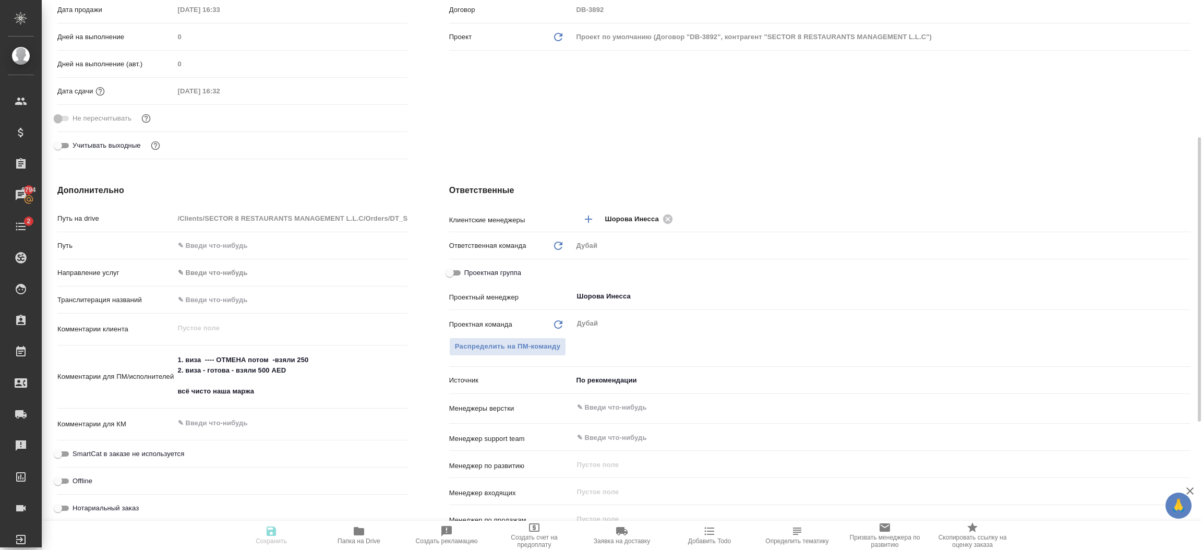
type textarea "x"
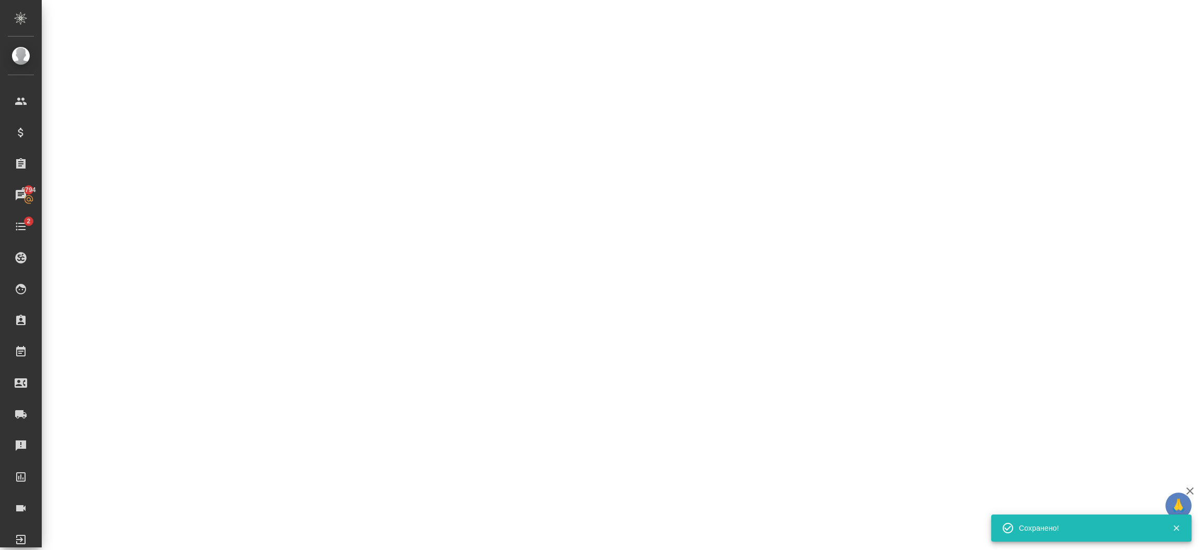
select select "RU"
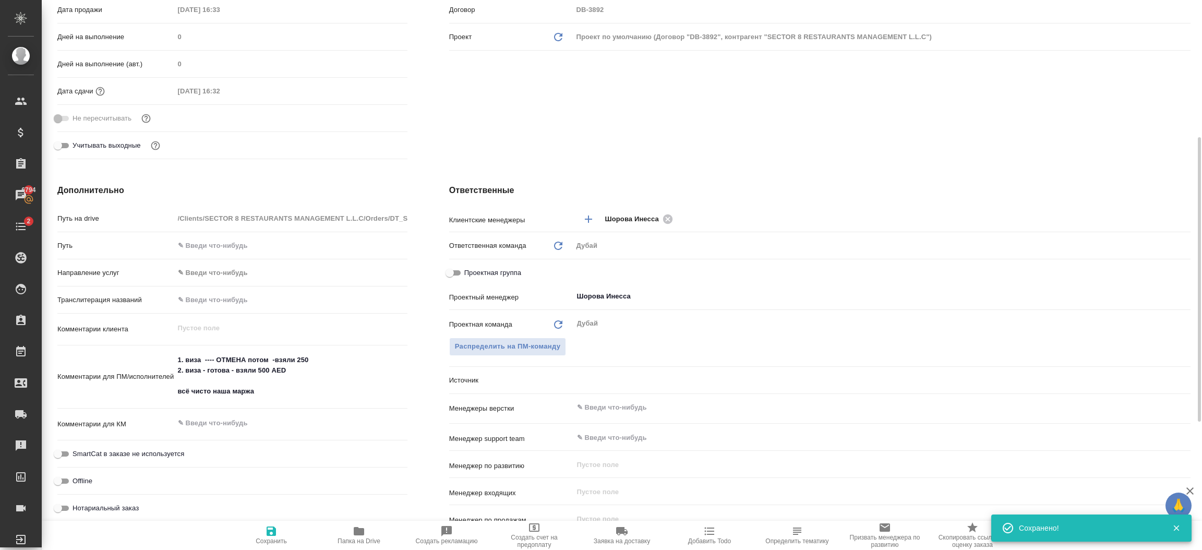
type textarea "x"
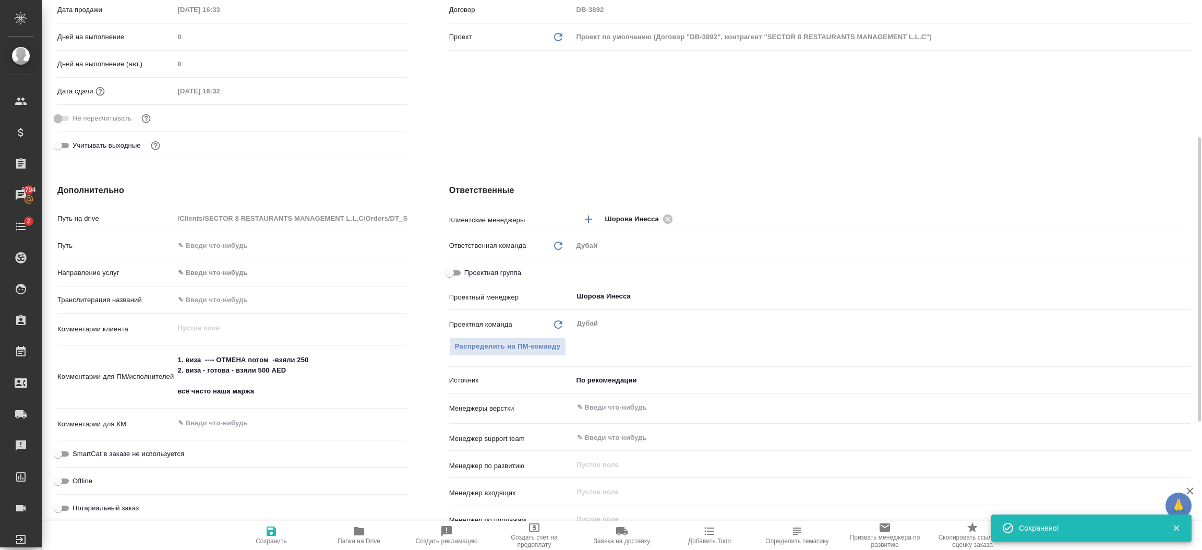
type textarea "x"
click at [729, 143] on div "Клиент Клиент SECTOR 8 RESTAURANTS MANAGEMENT L.L.C Контрагент SECTOR 8 RESTAUR…" at bounding box center [819, 15] width 783 height 338
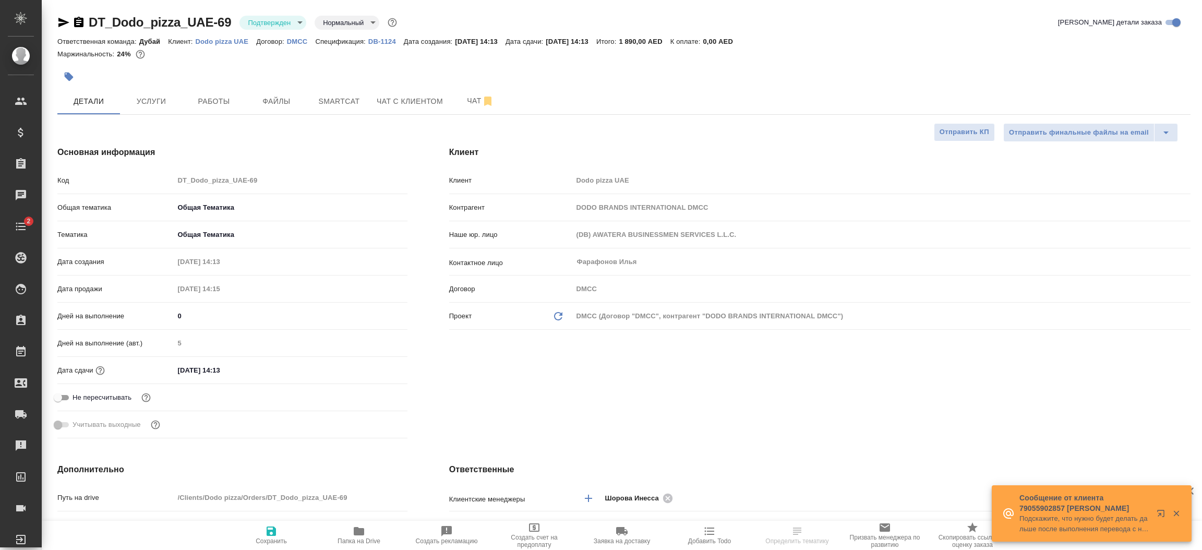
select select "RU"
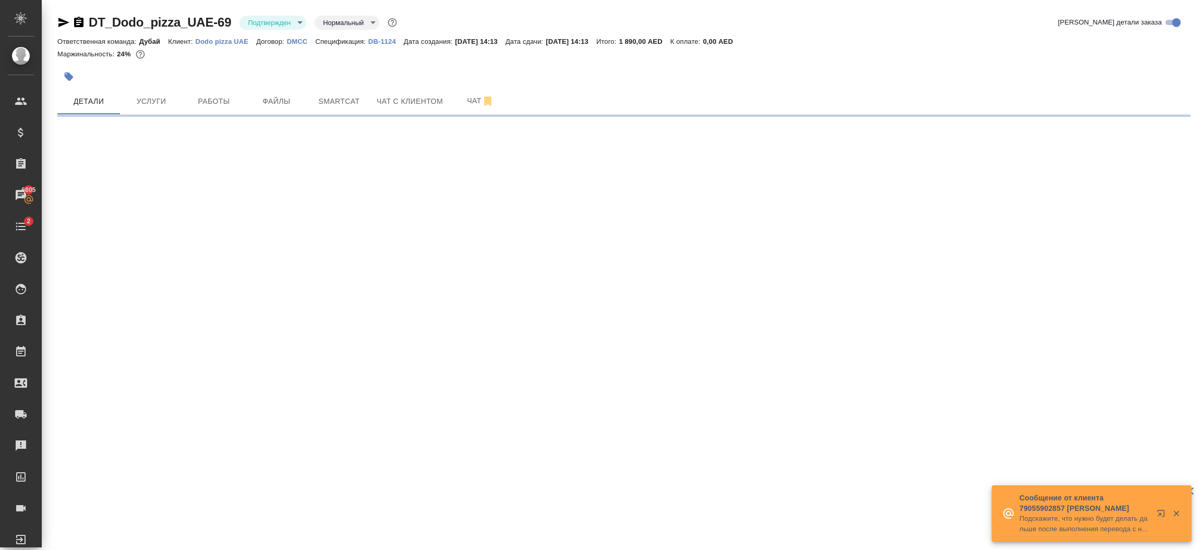
select select "RU"
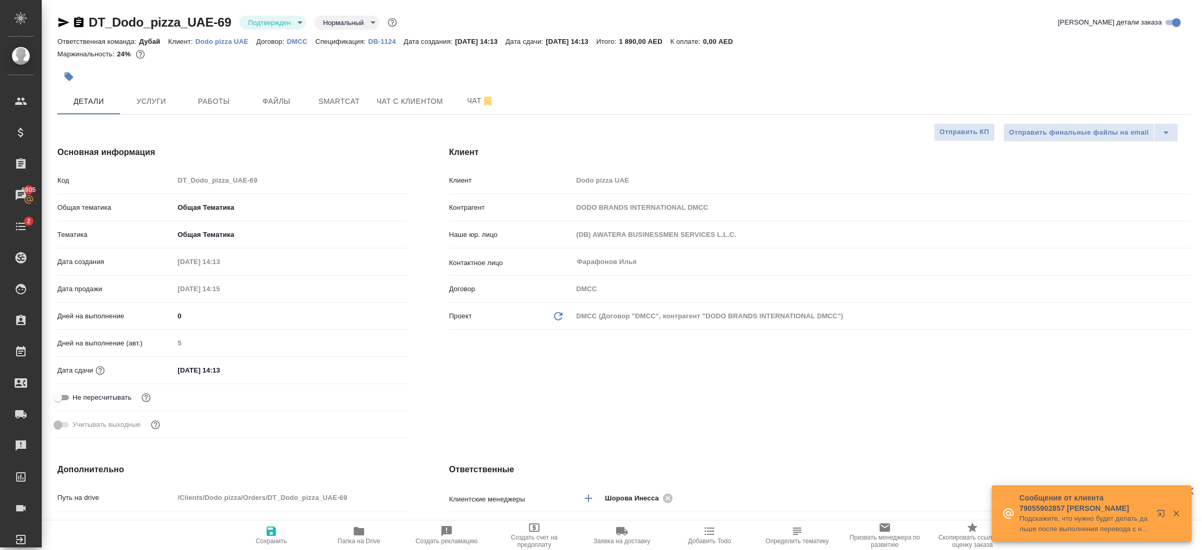
type textarea "x"
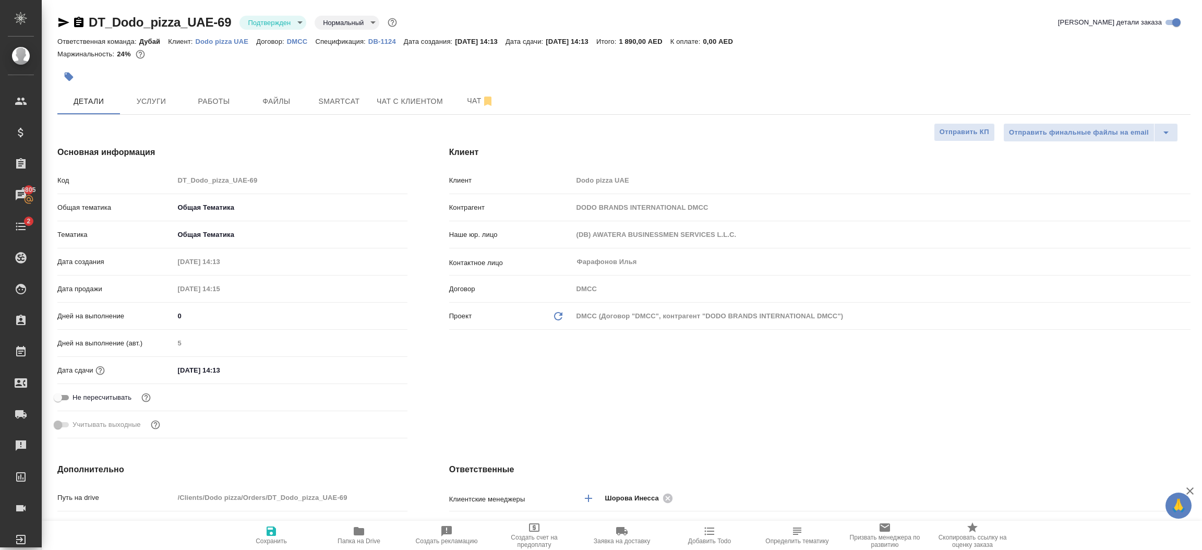
type textarea "x"
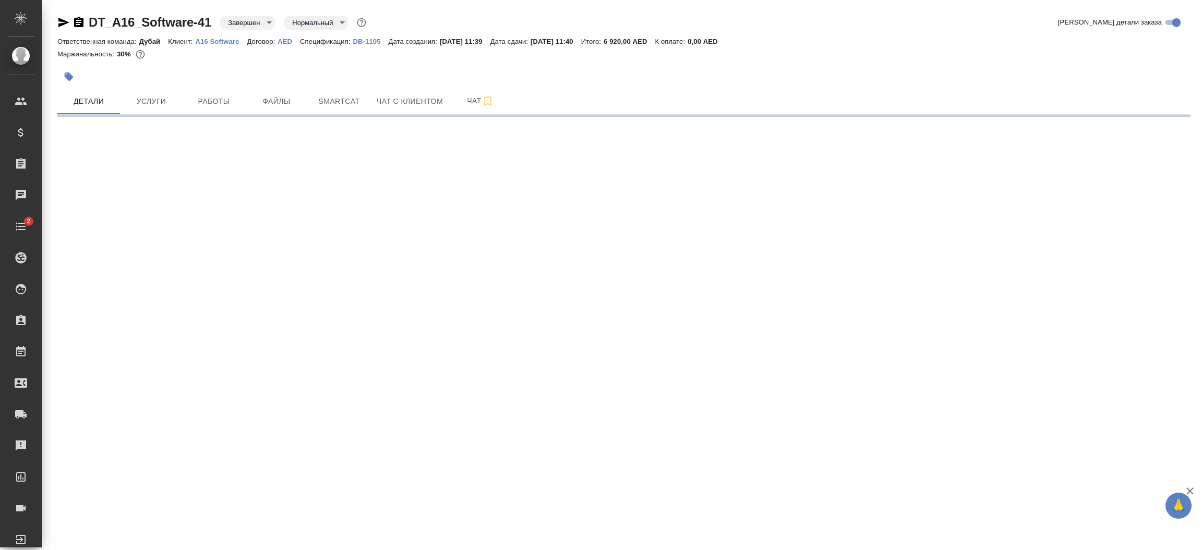
select select "RU"
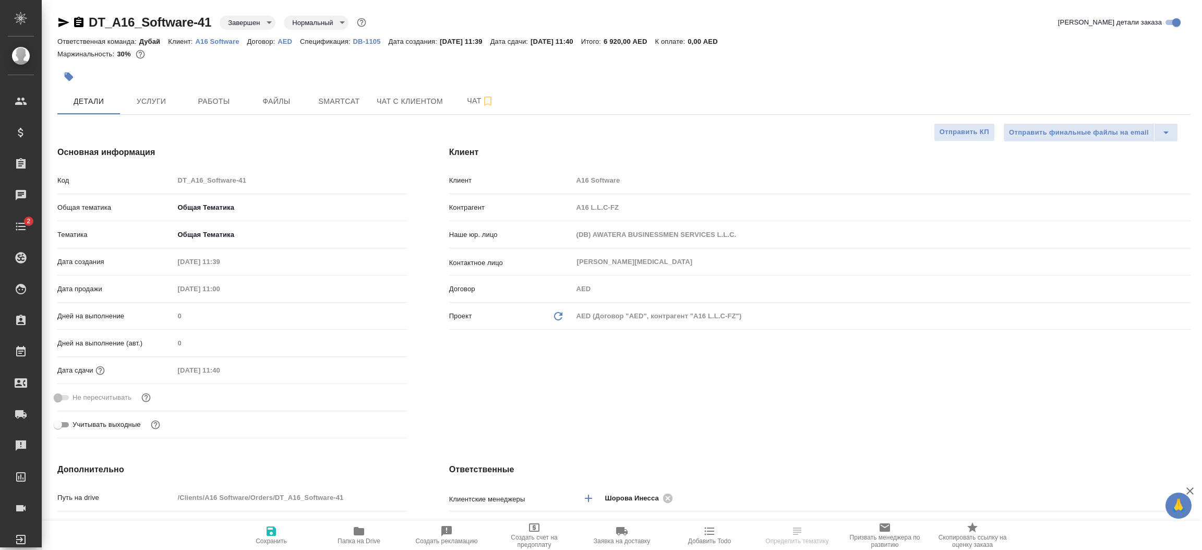
type textarea "x"
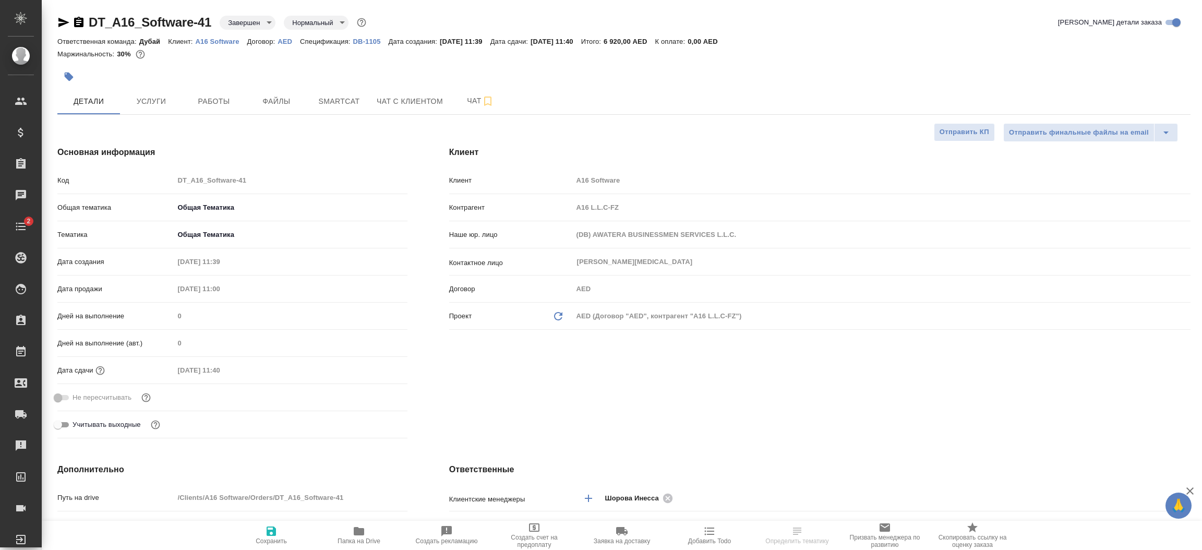
type textarea "x"
click at [217, 35] on div "Ответственная команда: [PERSON_NAME]: A16 Software Договор: AED Спецификация: D…" at bounding box center [623, 41] width 1133 height 13
click at [223, 42] on p "A16 Software" at bounding box center [222, 42] width 52 height 8
type textarea "x"
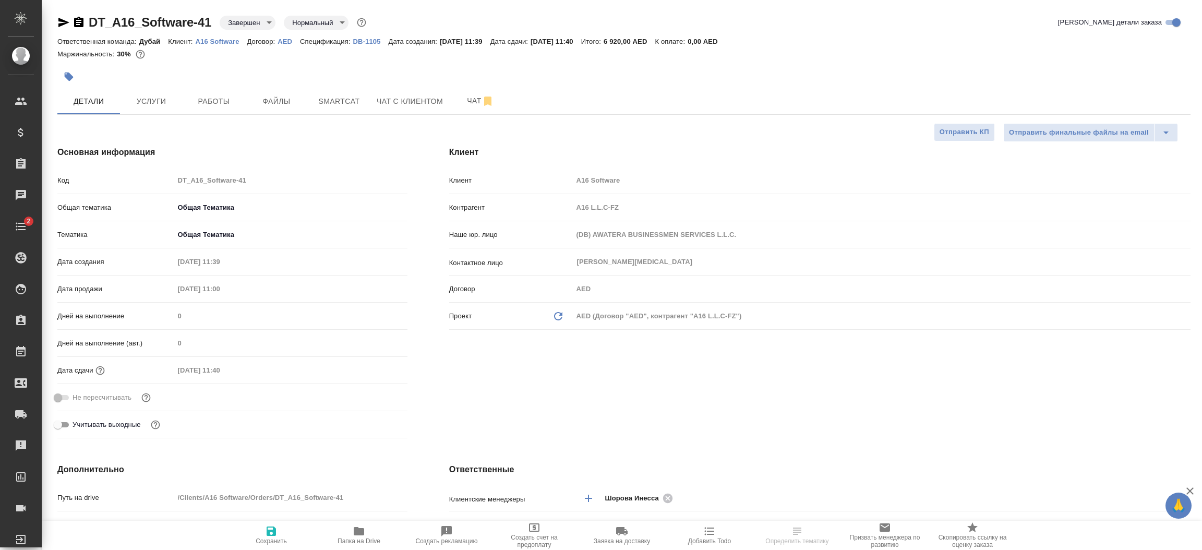
type textarea "x"
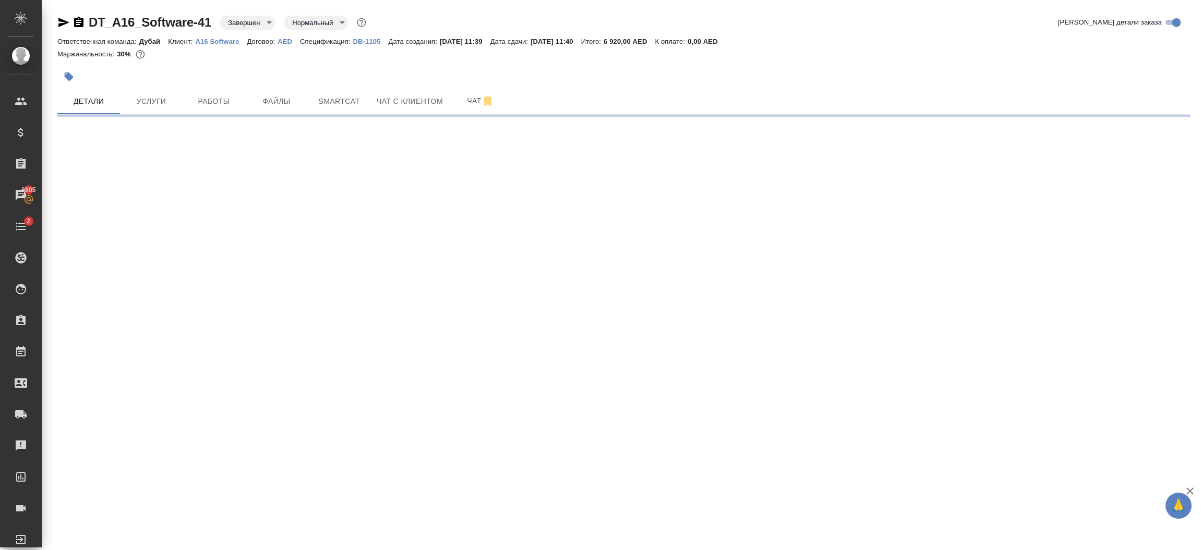
select select "RU"
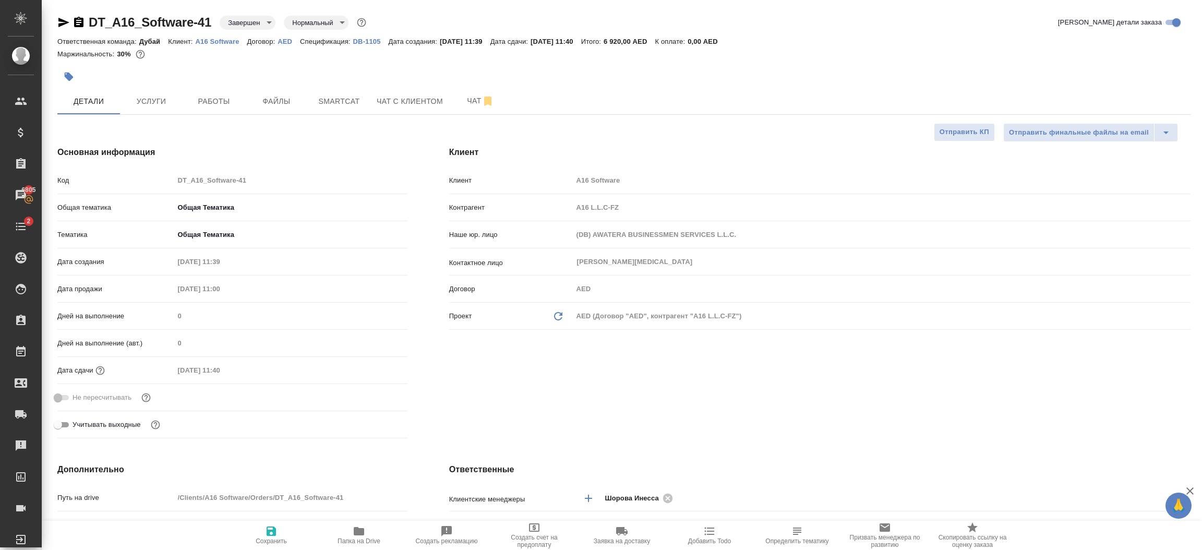
type textarea "x"
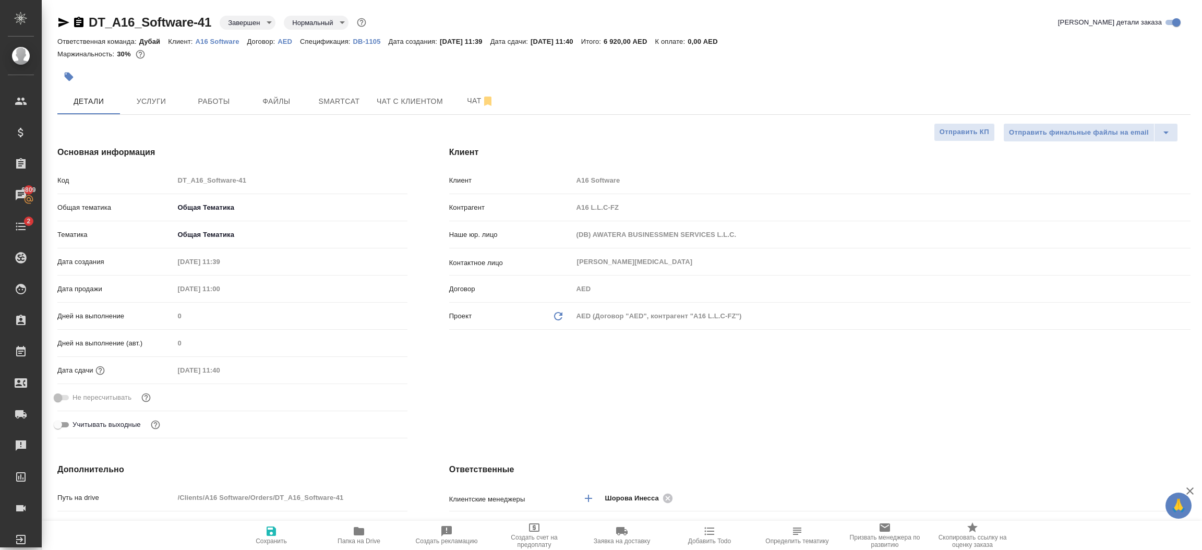
type textarea "x"
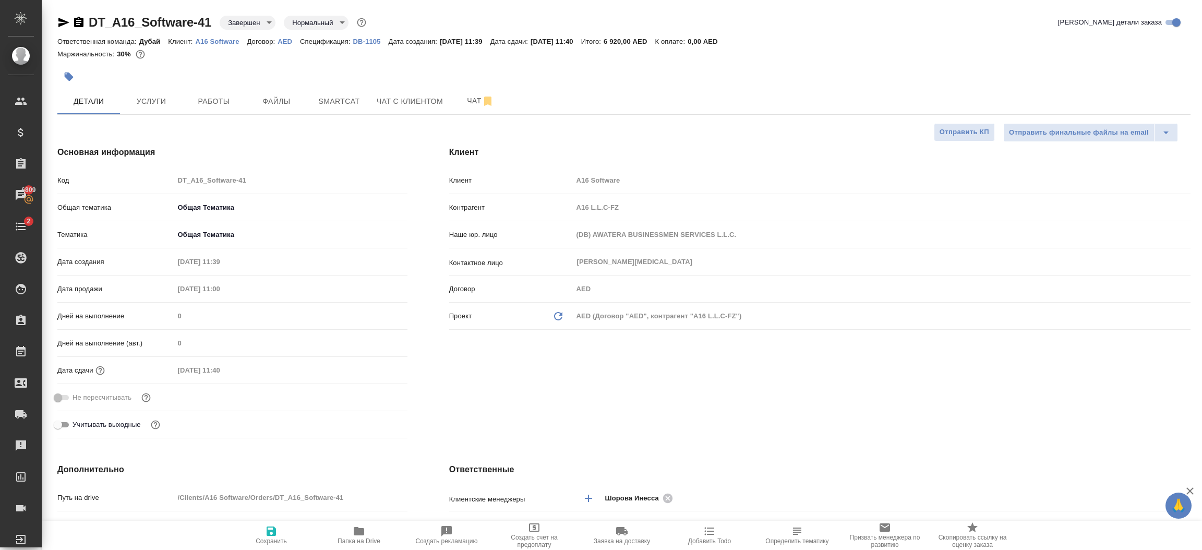
type textarea "x"
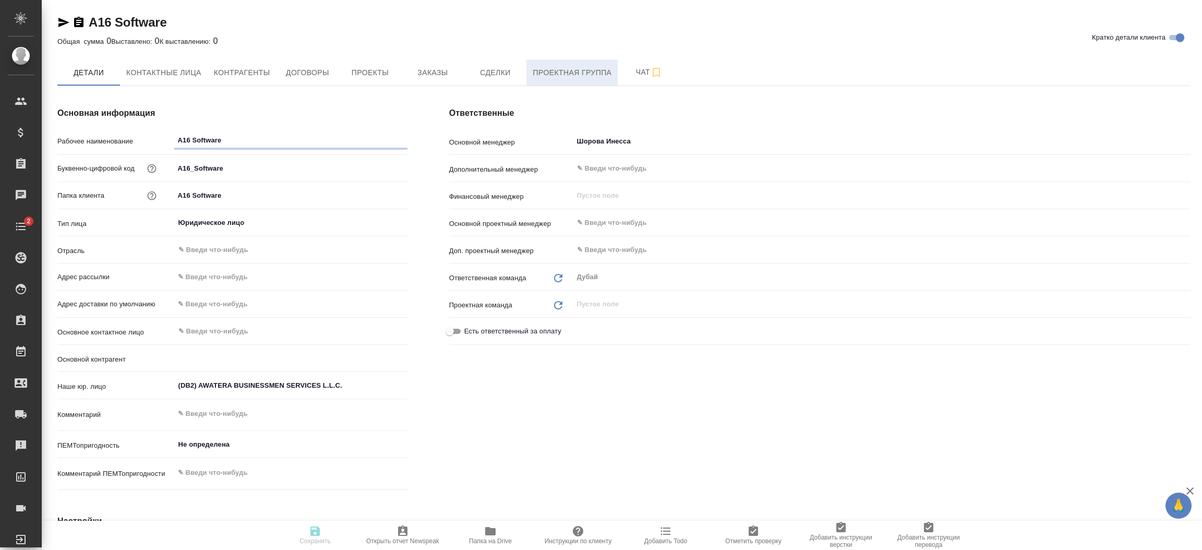
type textarea "x"
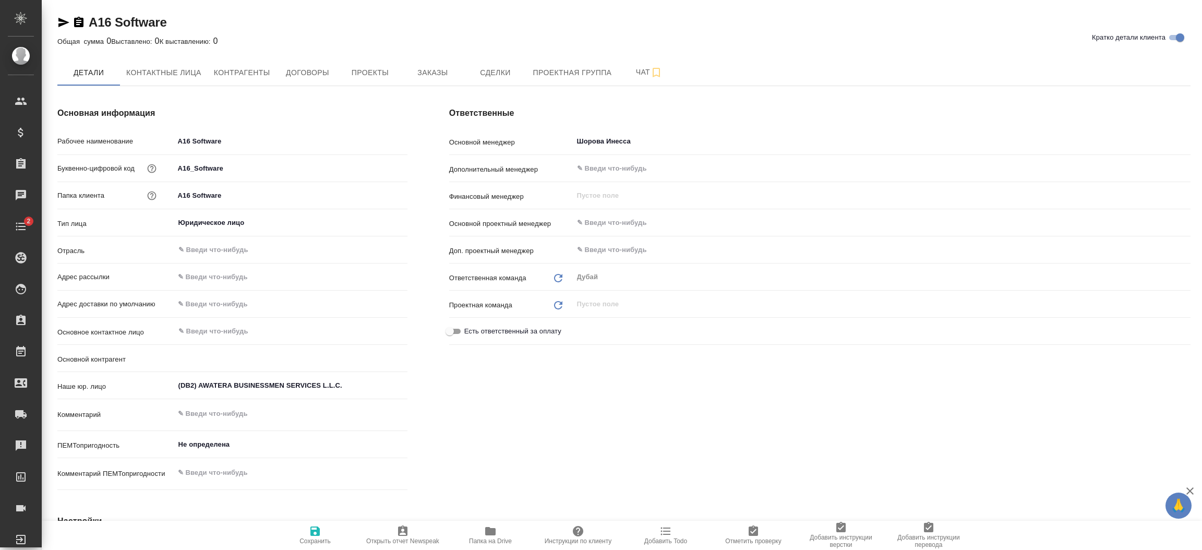
type textarea "x"
click at [527, 420] on div "Ответственные Основной менеджер [PERSON_NAME] ​ Дополнительный менеджер ​ Финан…" at bounding box center [819, 300] width 783 height 429
click at [362, 81] on button "Проекты" at bounding box center [369, 72] width 63 height 26
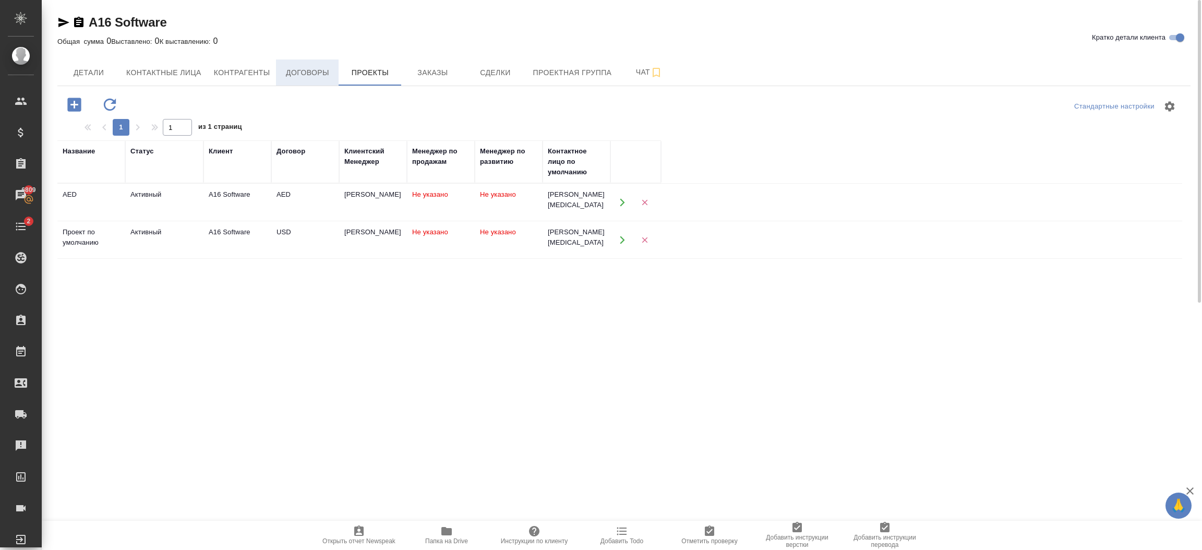
click at [313, 71] on span "Договоры" at bounding box center [307, 72] width 50 height 13
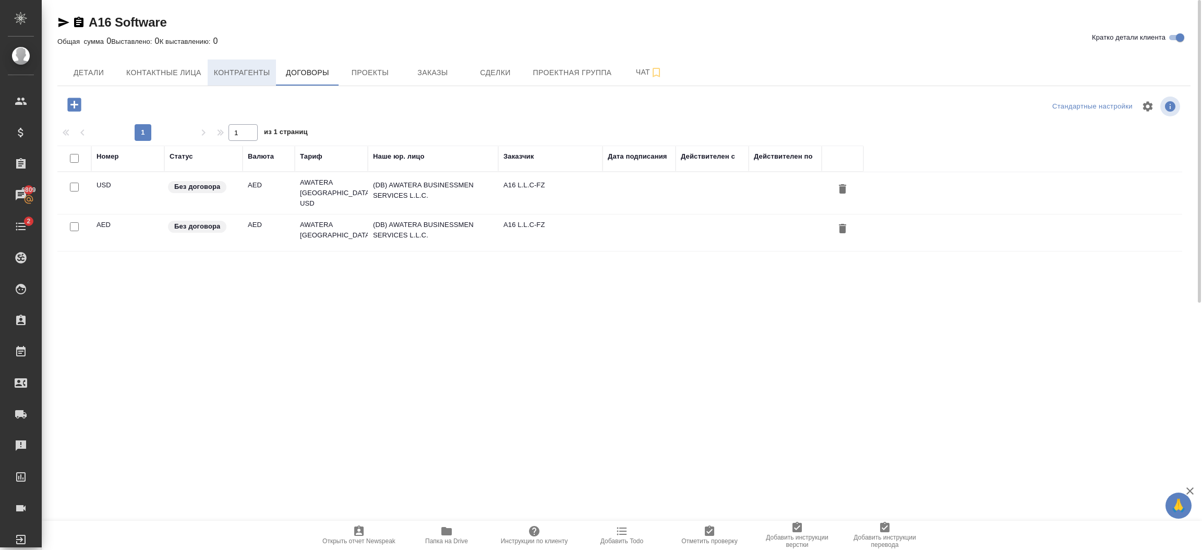
click at [252, 77] on span "Контрагенты" at bounding box center [242, 72] width 56 height 13
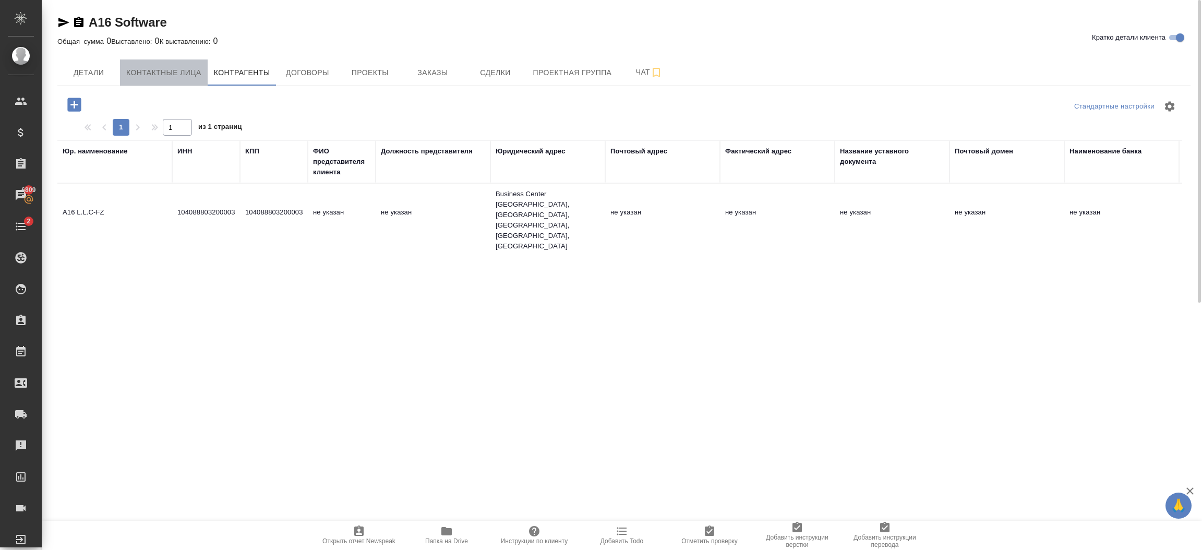
click at [180, 67] on span "Контактные лица" at bounding box center [163, 72] width 75 height 13
select select "RU"
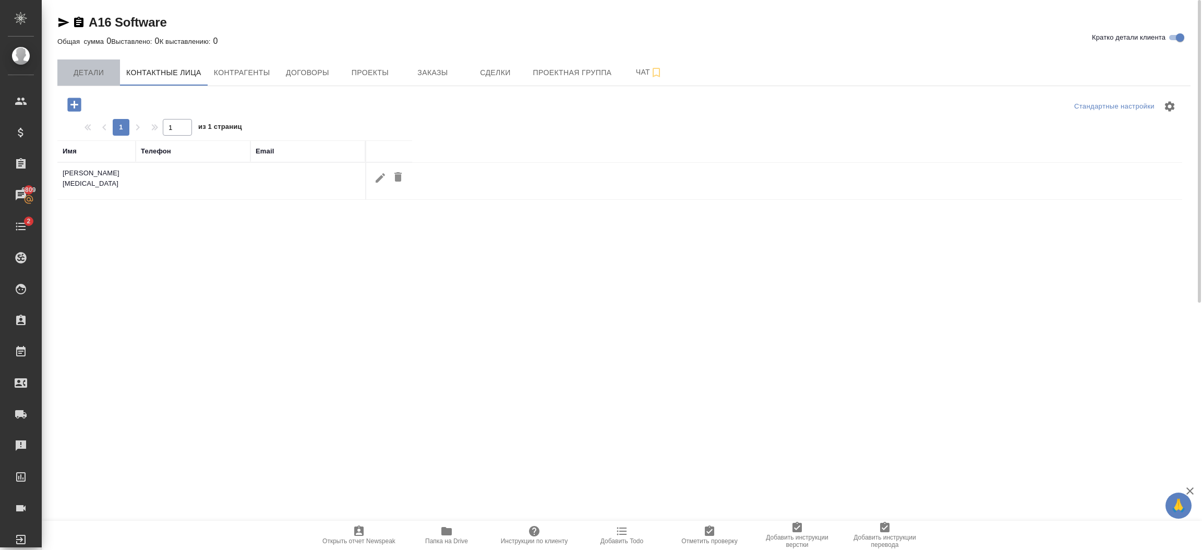
click at [93, 76] on span "Детали" at bounding box center [89, 72] width 50 height 13
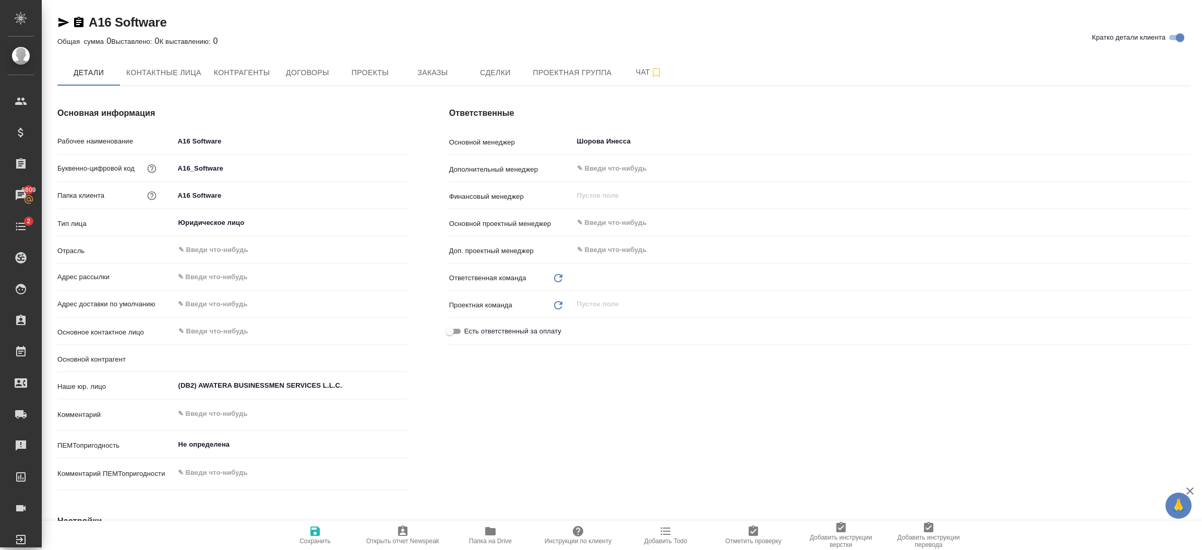
type input "Дубай"
type textarea "x"
click at [665, 398] on div "Ответственные Основной менеджер Шорова Инесса ​ Дополнительный менеджер ​ Финан…" at bounding box center [819, 300] width 783 height 429
type textarea "x"
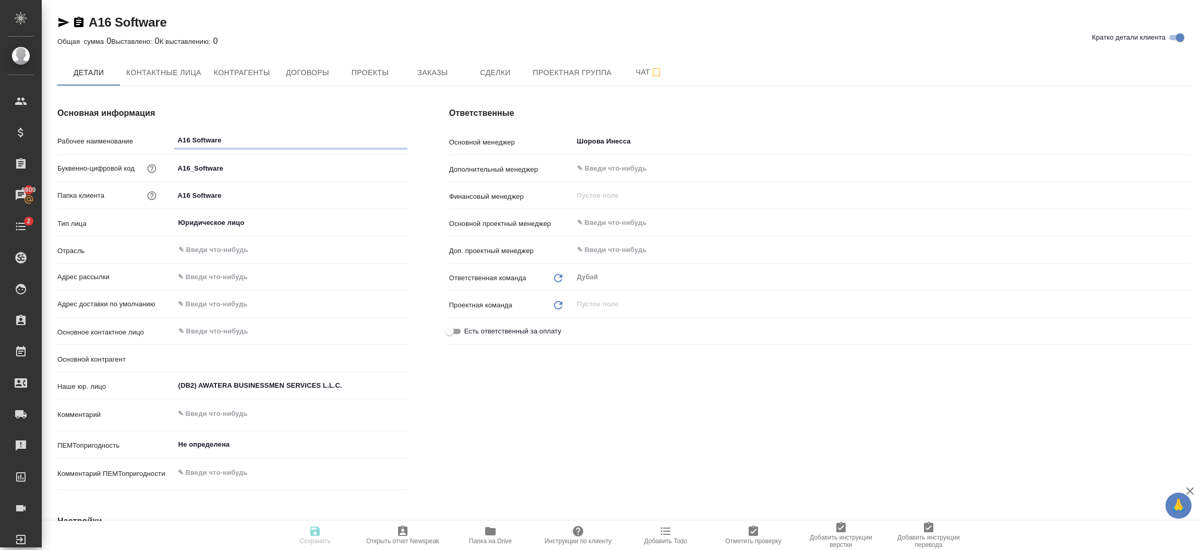
type textarea "x"
click at [665, 398] on div "Ответственные Основной менеджер Шорова Инесса ​ Дополнительный менеджер ​ Финан…" at bounding box center [819, 300] width 783 height 429
click at [622, 450] on div "Ответственные Основной менеджер Шорова Инесса ​ Дополнительный менеджер ​ Финан…" at bounding box center [819, 300] width 783 height 429
click at [188, 78] on span "Контактные лица" at bounding box center [163, 72] width 75 height 13
select select "RU"
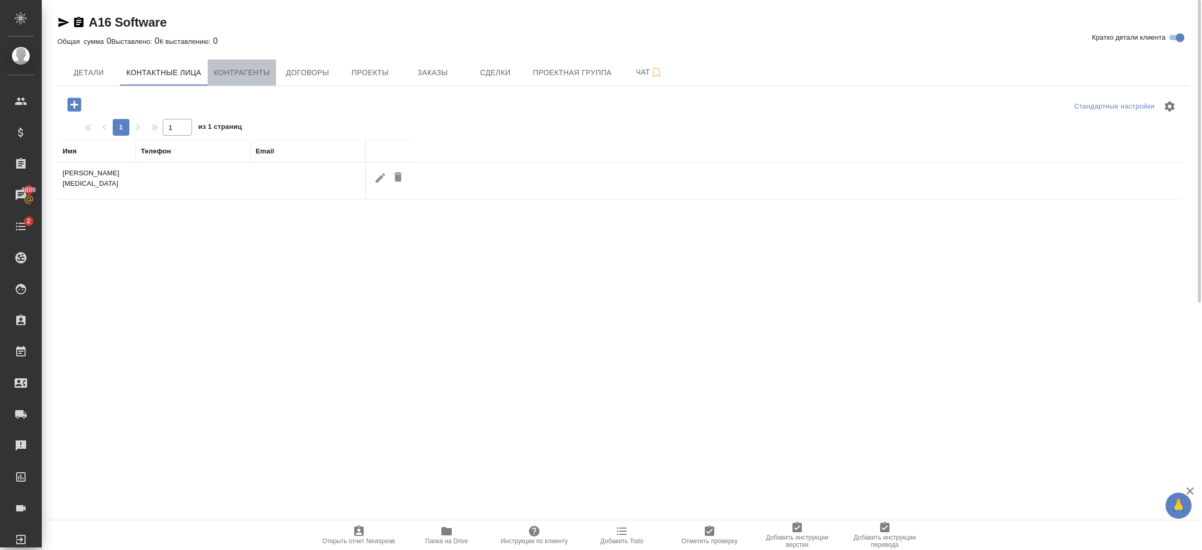
click at [235, 81] on button "Контрагенты" at bounding box center [242, 72] width 69 height 26
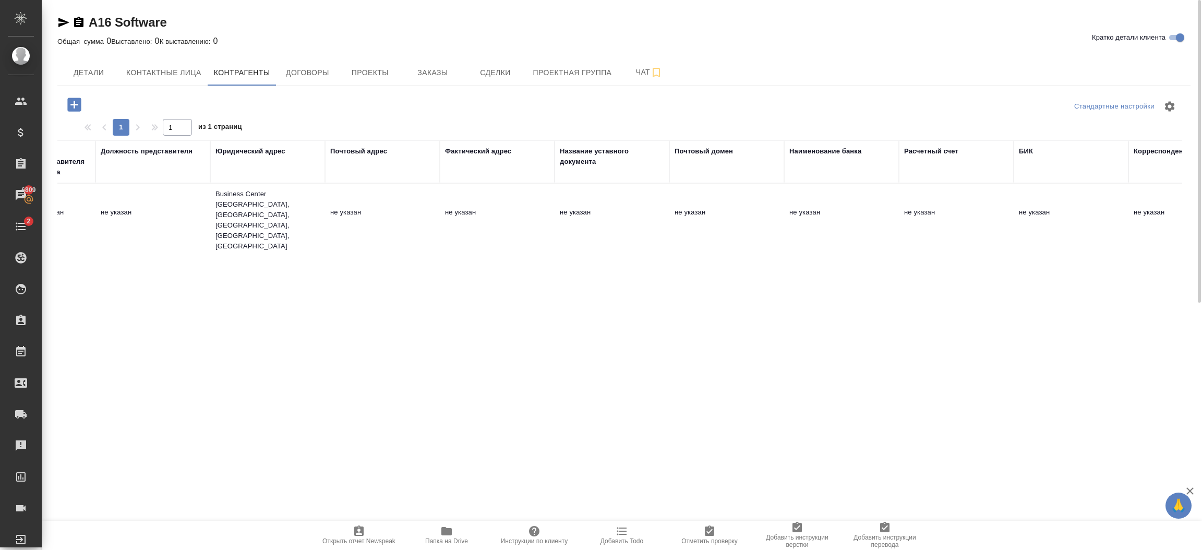
scroll to position [0, 386]
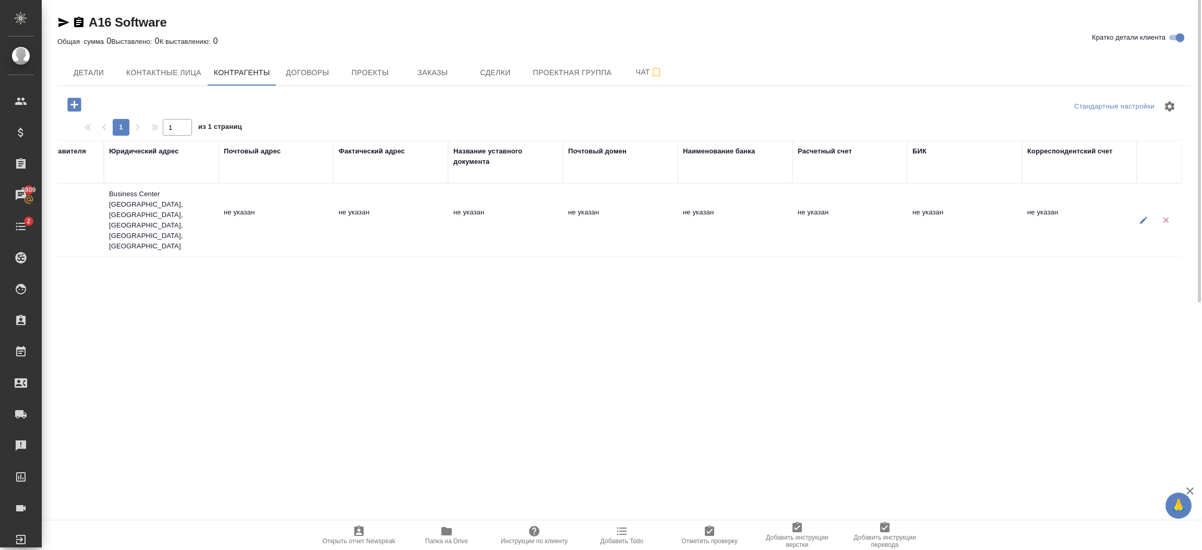
click at [1143, 210] on button "button" at bounding box center [1142, 220] width 21 height 21
type textarea "A16 L.L.C-FZ"
type input "104088803200003"
type textarea "Business Center 1, M Floor, The Meydan Hotel, Nad Al Sheba, Dubai, U.A.E."
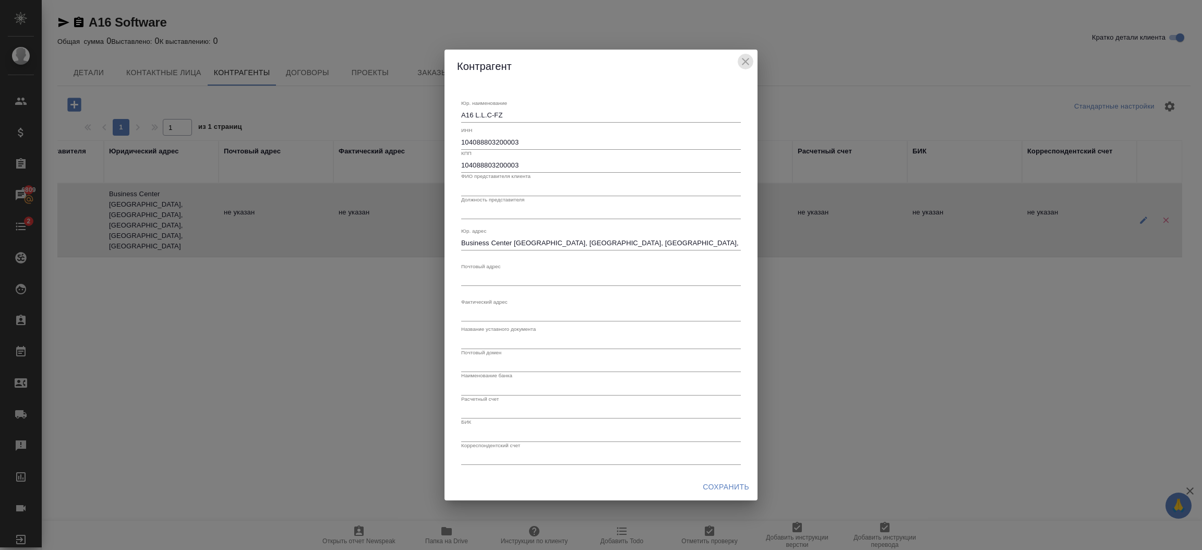
click at [746, 59] on icon "close" at bounding box center [745, 61] width 13 height 13
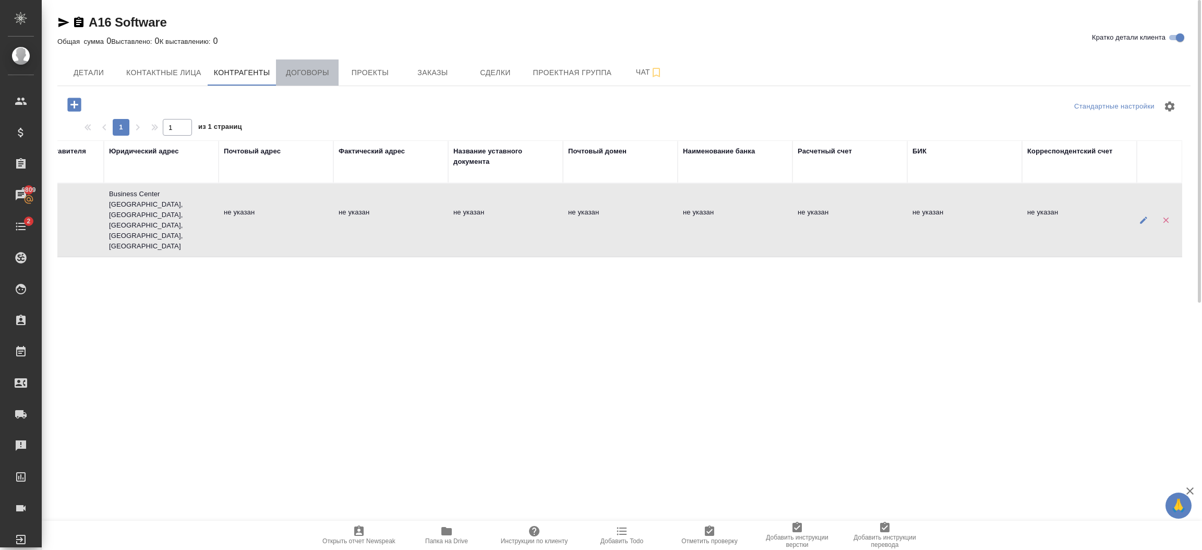
click at [312, 71] on span "Договоры" at bounding box center [307, 72] width 50 height 13
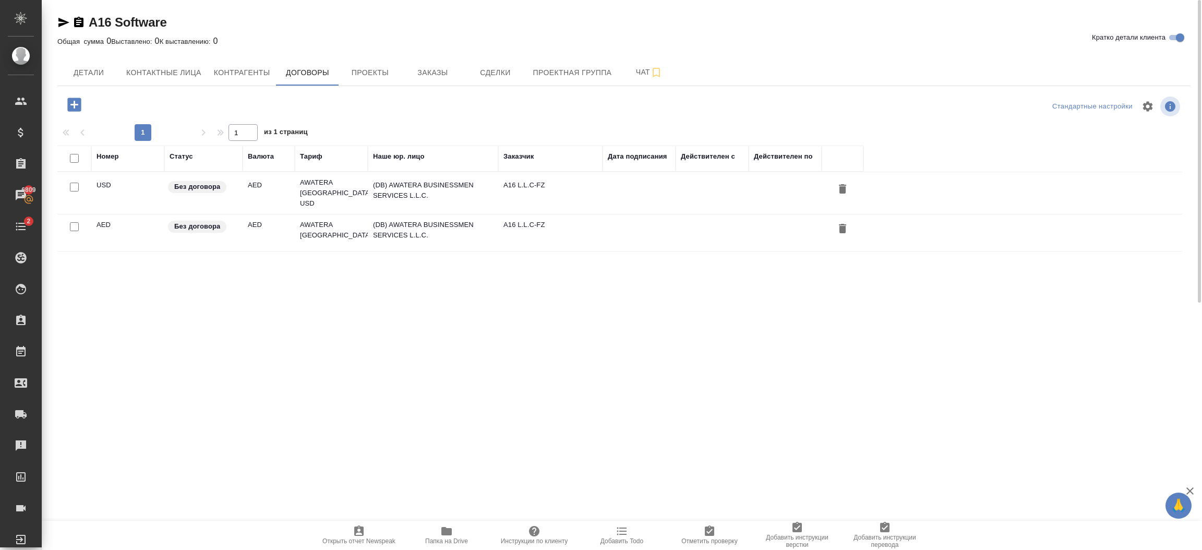
click at [479, 211] on td "(DB) AWATERA BUSINESSMEN SERVICES L.L.C." at bounding box center [433, 193] width 130 height 37
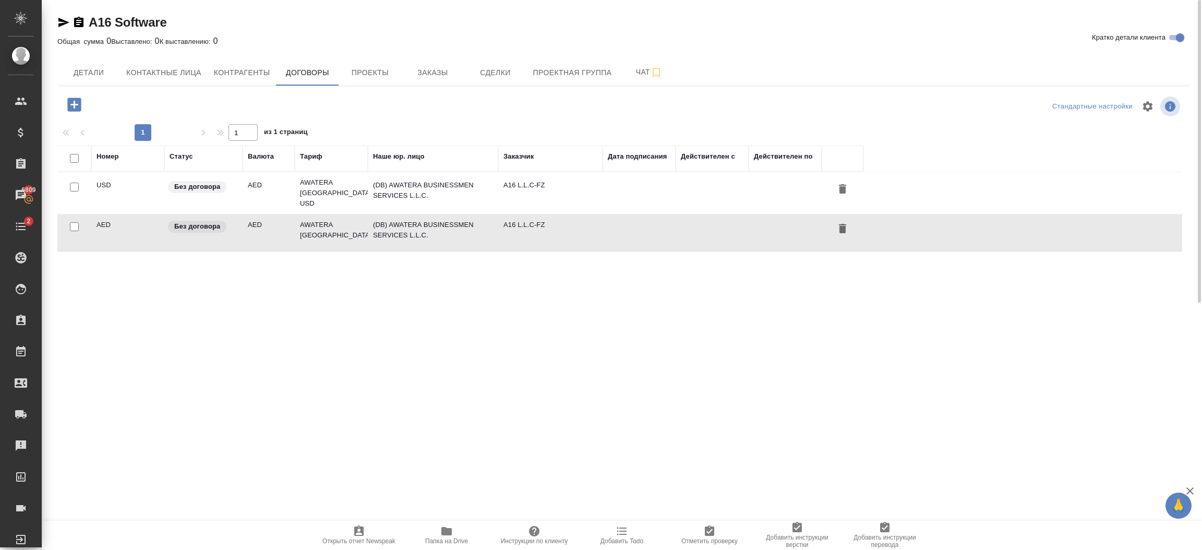
click at [479, 211] on td "(DB) AWATERA BUSINESSMEN SERVICES L.L.C." at bounding box center [433, 193] width 130 height 37
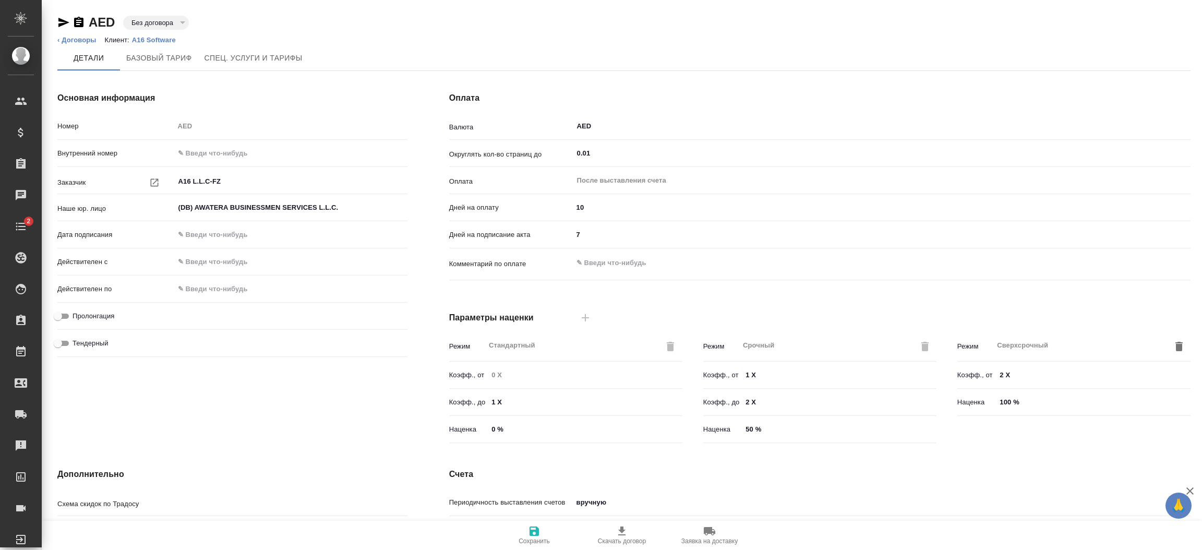
type input "AWATERA [GEOGRAPHIC_DATA]"
type input "Стандартный шаблон - [PHONE_NUMBER] - ВЫБЕРИ МЕНЯ!"
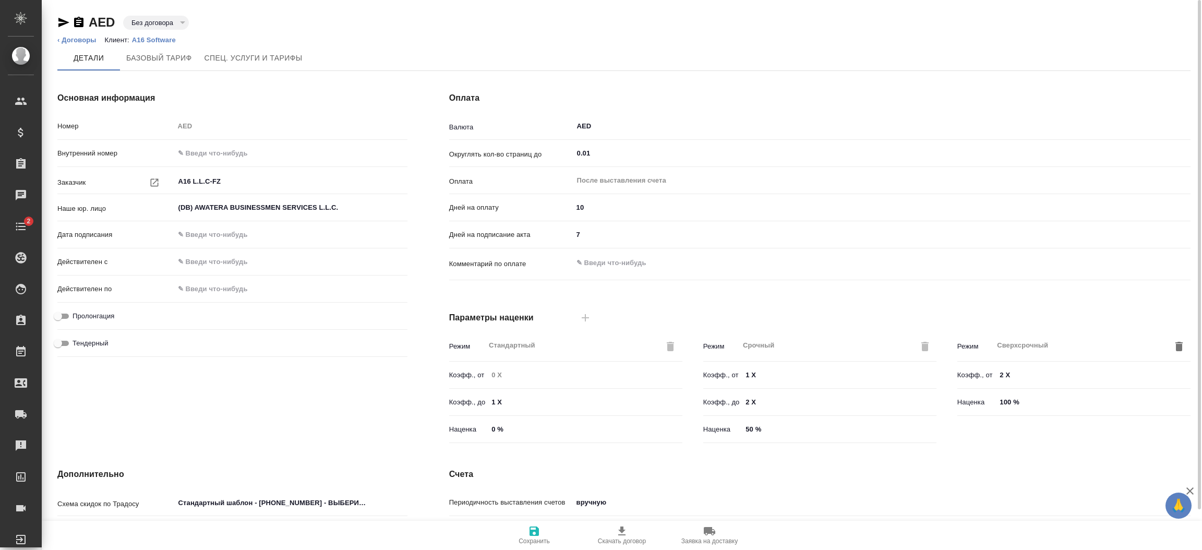
click at [378, 408] on div "Основная информация Номер AED Внутренний номер Заказчик A16 L.L.C-FZ ​ Наше юр.…" at bounding box center [233, 269] width 392 height 397
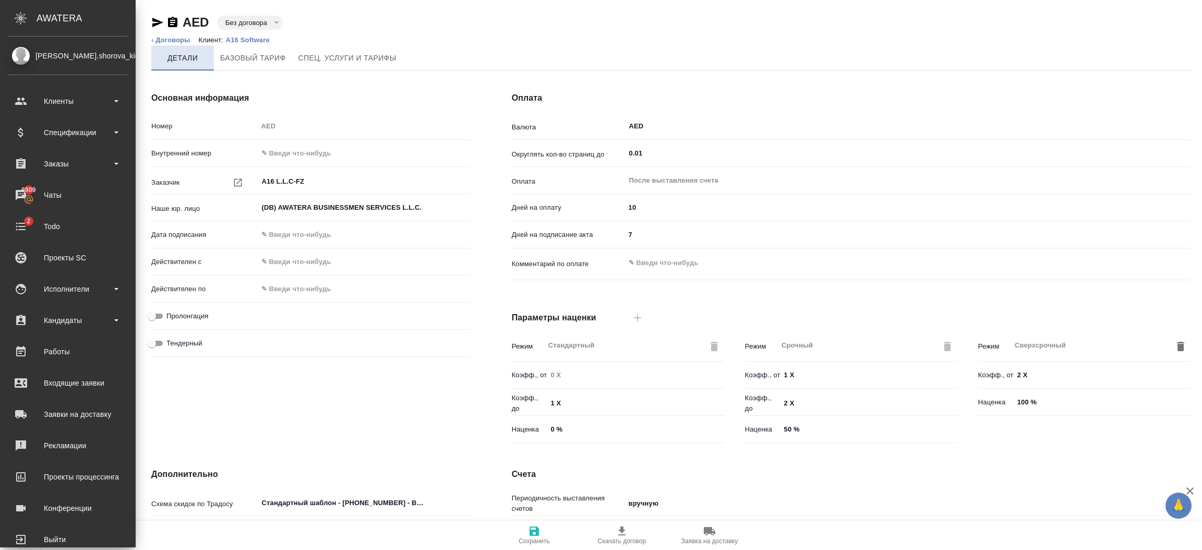
type textarea "x"
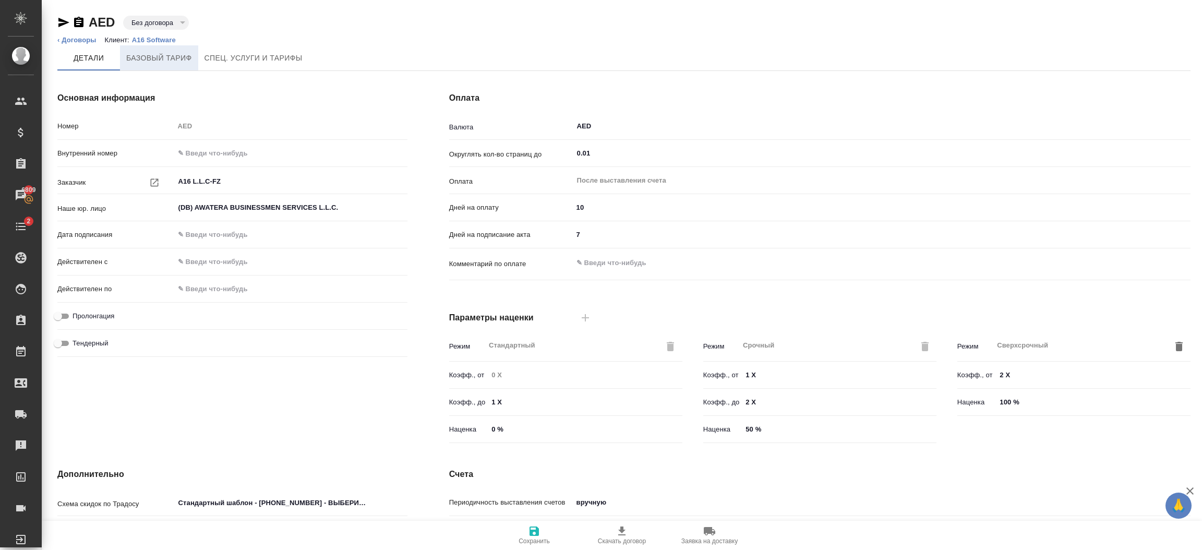
click at [165, 55] on span "Базовый тариф" at bounding box center [159, 58] width 66 height 13
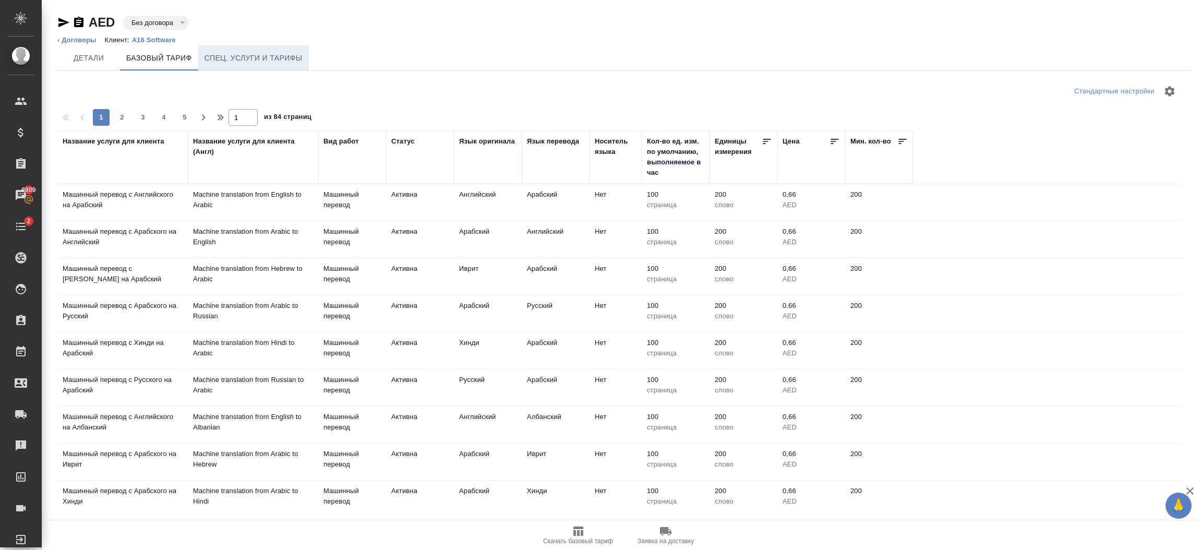
click at [218, 58] on span "Спец. услуги и тарифы" at bounding box center [253, 58] width 98 height 13
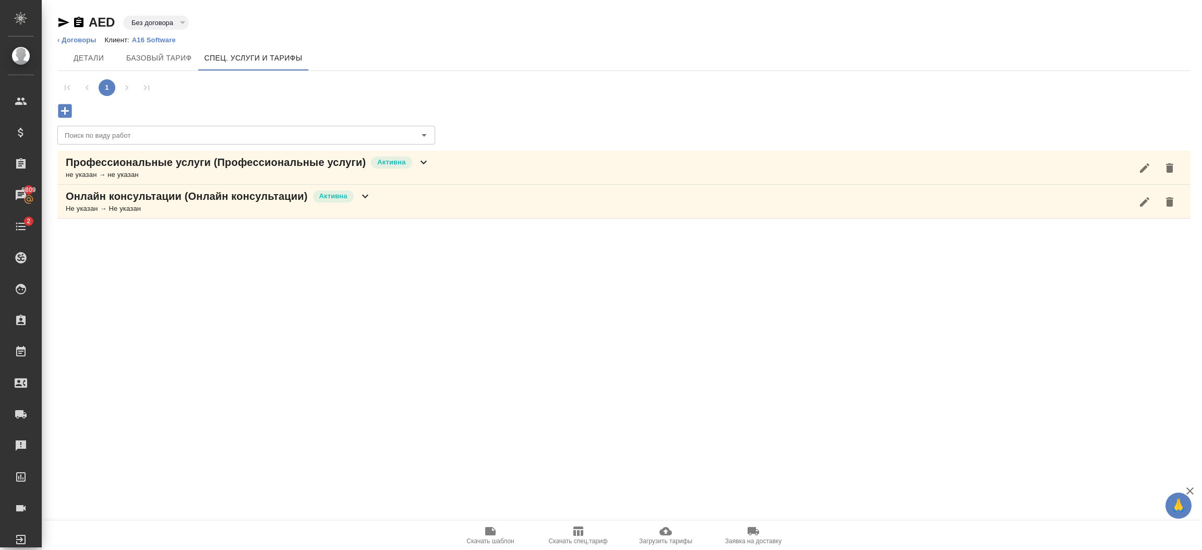
click at [165, 42] on p "A16 Software" at bounding box center [158, 40] width 52 height 8
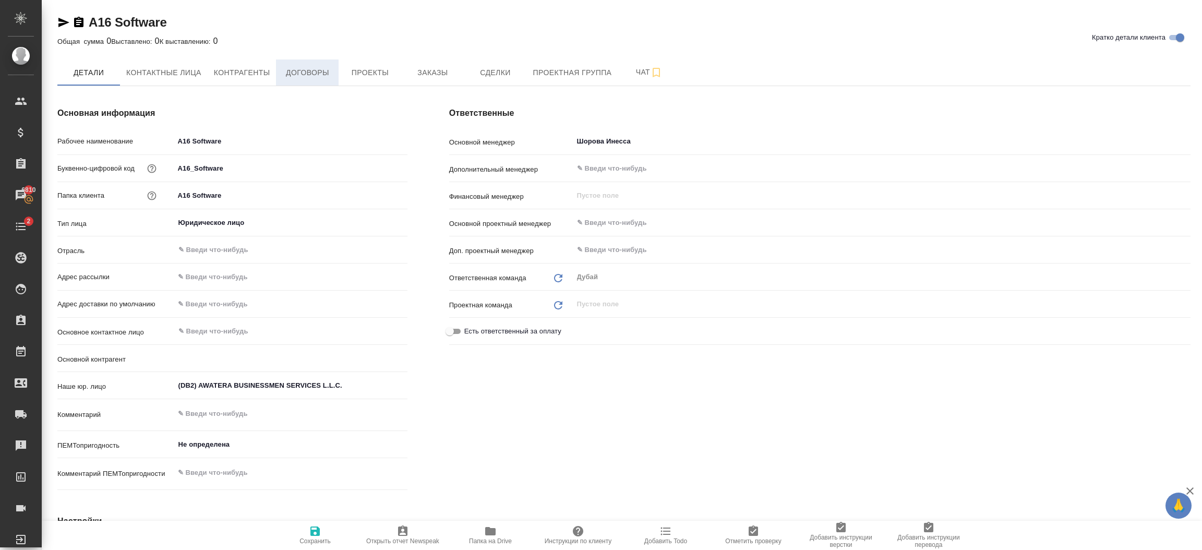
click at [299, 76] on span "Договоры" at bounding box center [307, 72] width 50 height 13
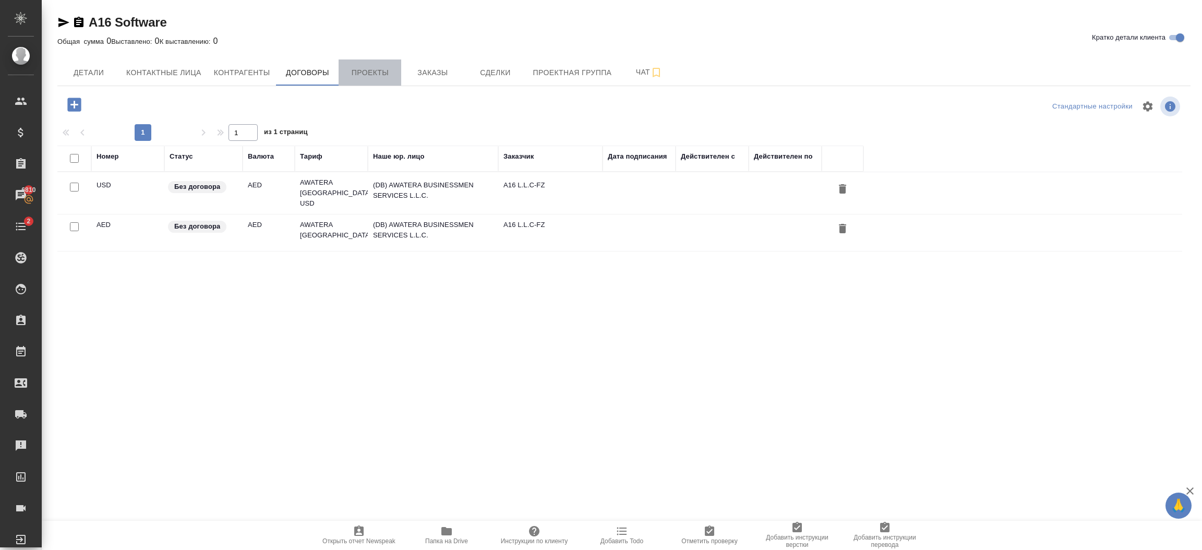
click at [359, 76] on span "Проекты" at bounding box center [370, 72] width 50 height 13
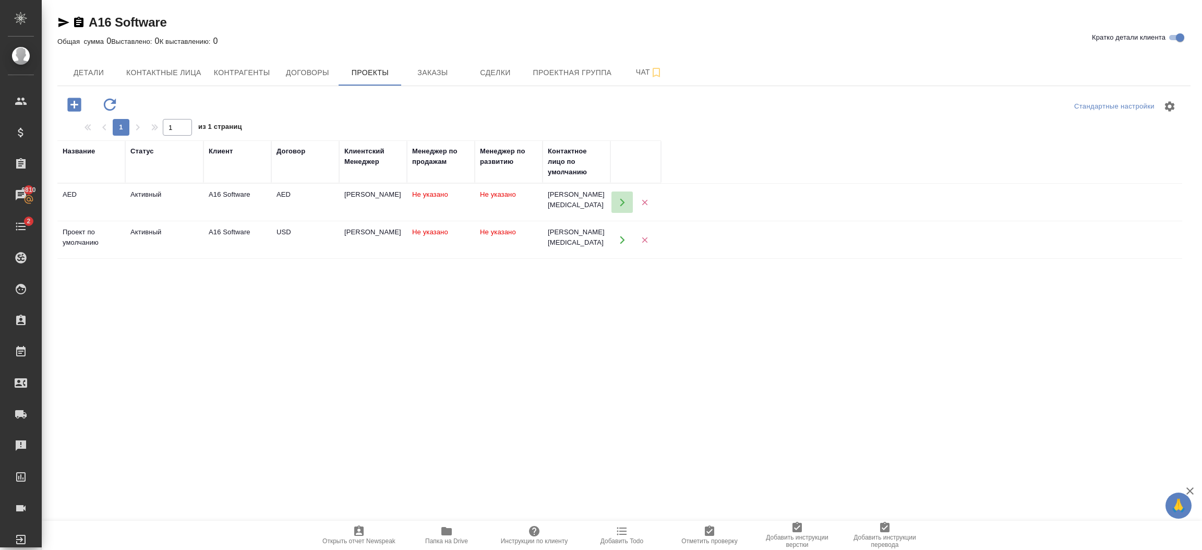
click at [616, 204] on button "button" at bounding box center [621, 201] width 21 height 21
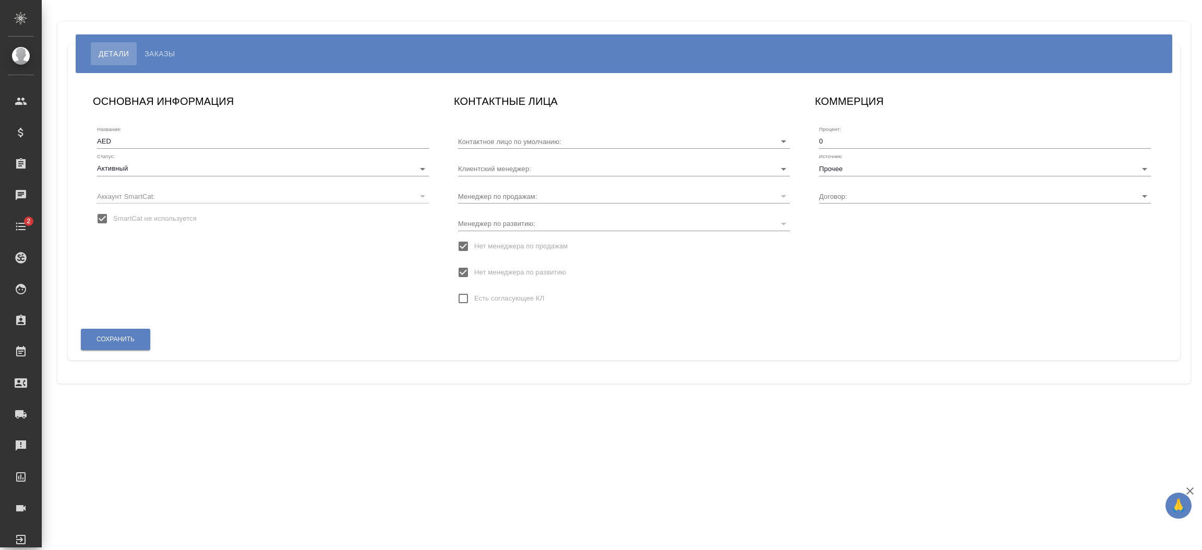
type input "[PERSON_NAME][MEDICAL_DATA]"
type input "AED"
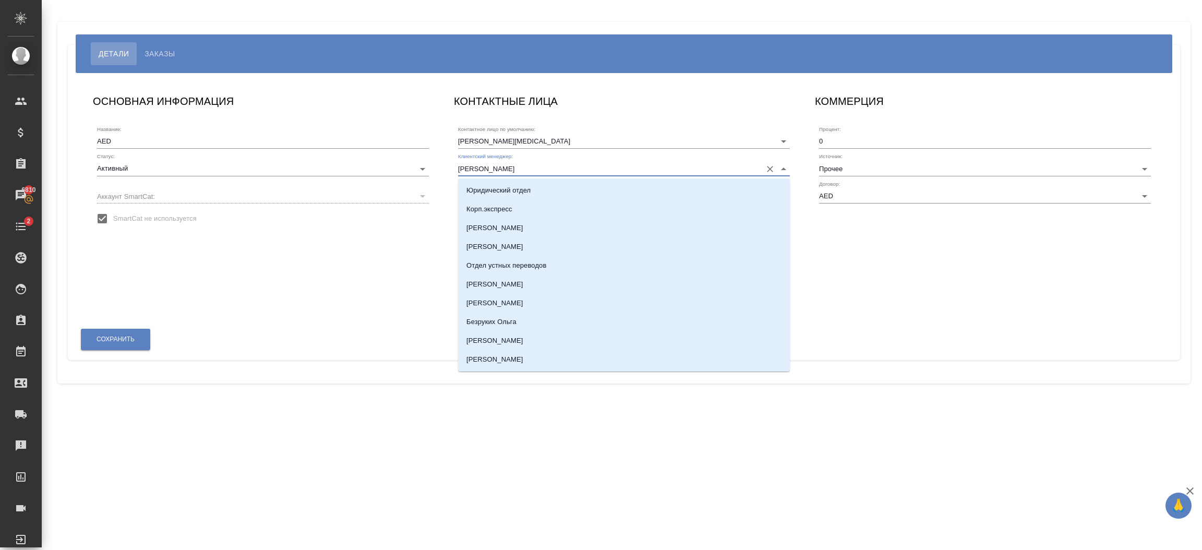
click at [691, 171] on input "[PERSON_NAME]" at bounding box center [607, 168] width 298 height 14
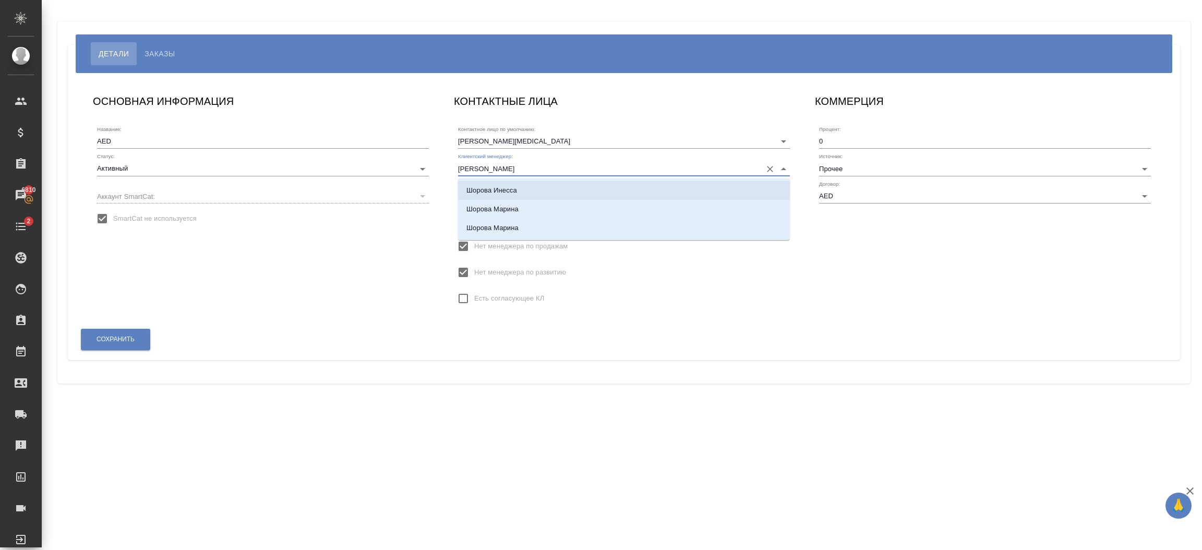
click at [600, 195] on li "Шорова Инесса" at bounding box center [624, 190] width 332 height 19
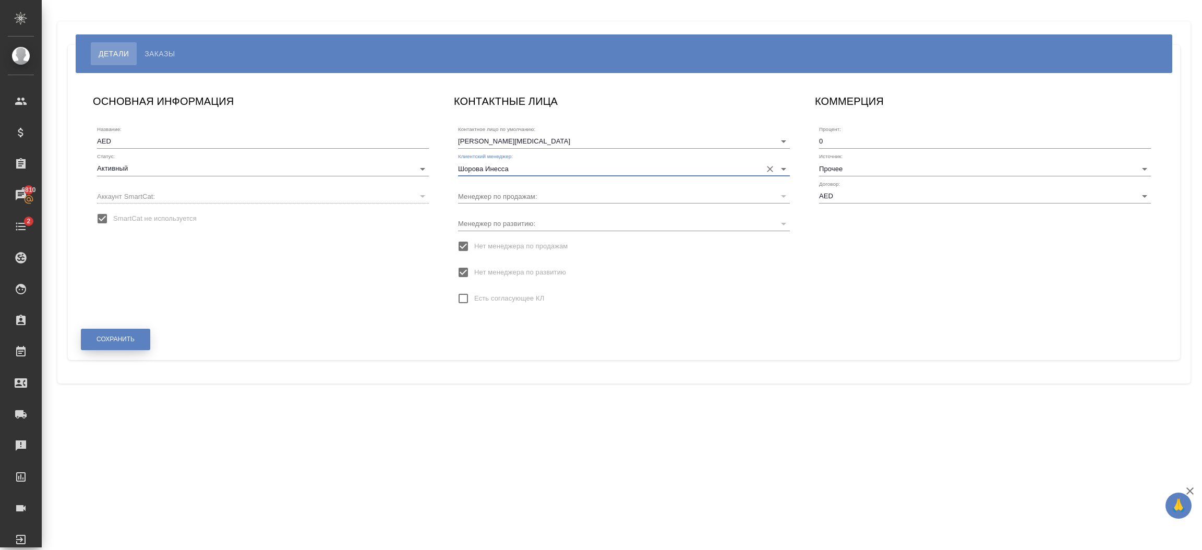
type input "Шорова Инесса"
click at [138, 344] on button "Сохранить" at bounding box center [115, 339] width 69 height 21
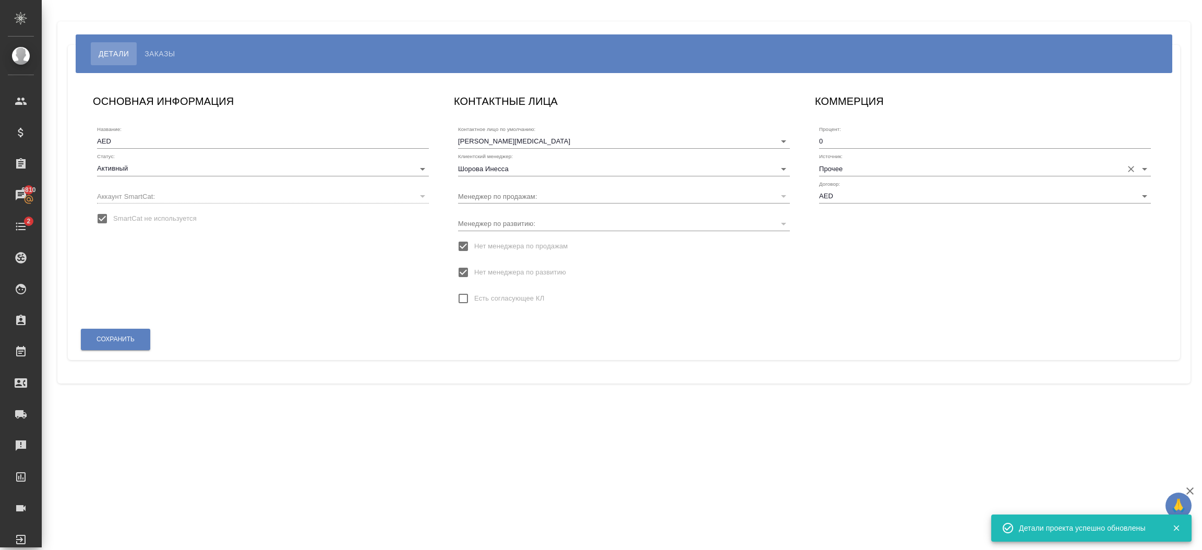
click at [871, 169] on input "Прочее" at bounding box center [968, 168] width 298 height 14
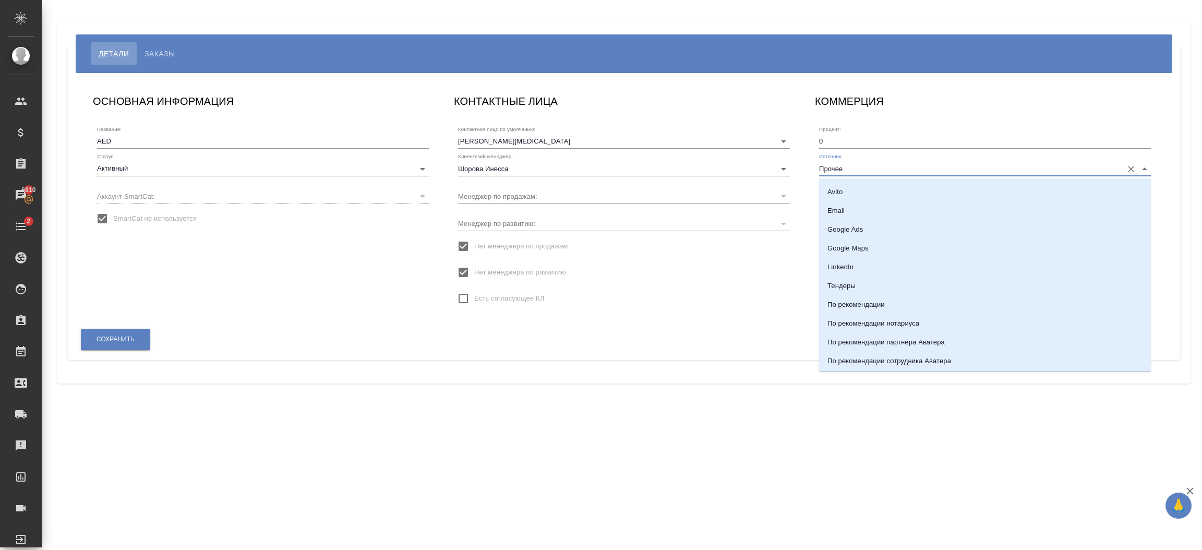
scroll to position [173, 0]
click at [890, 167] on input "Прочее" at bounding box center [968, 168] width 298 height 14
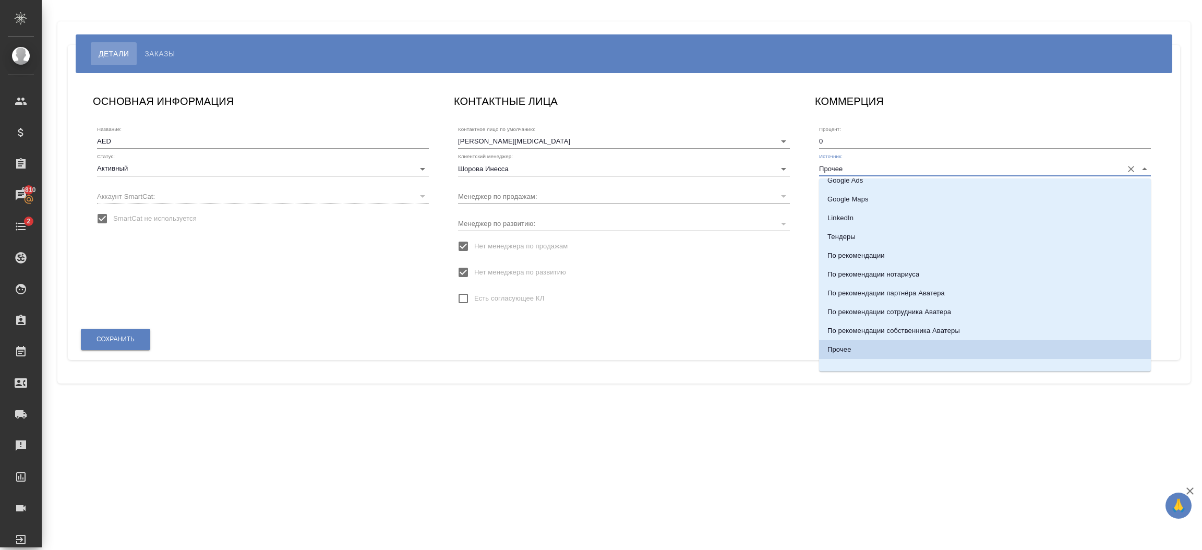
scroll to position [223, 0]
click at [926, 286] on p "По рекомендации партнёра Аватера" at bounding box center [885, 286] width 117 height 10
type input "По рекомендации партнёра Аватера"
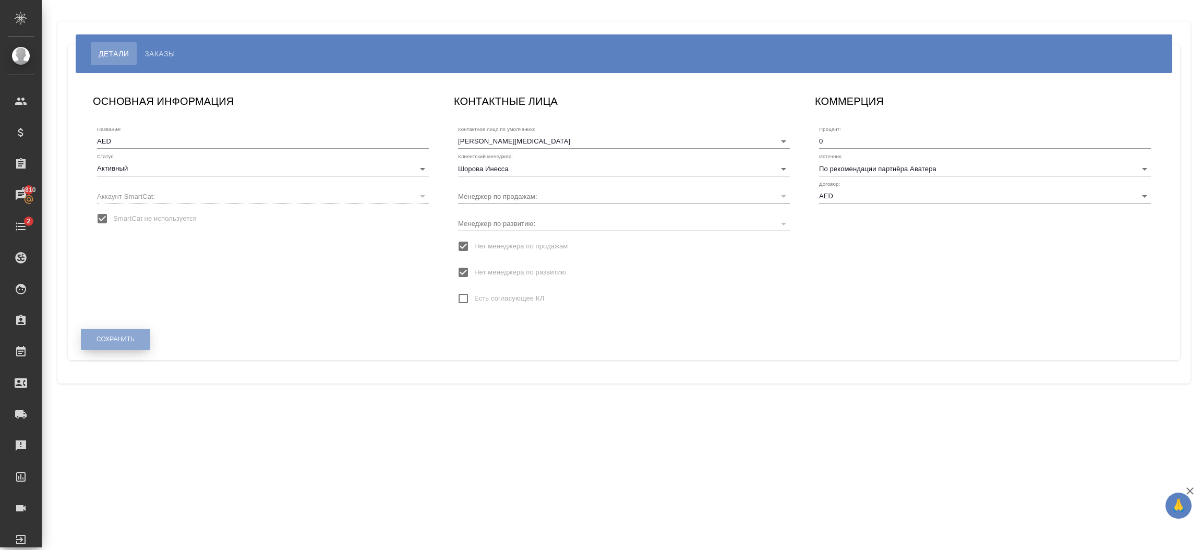
click at [129, 341] on span "Сохранить" at bounding box center [115, 339] width 38 height 9
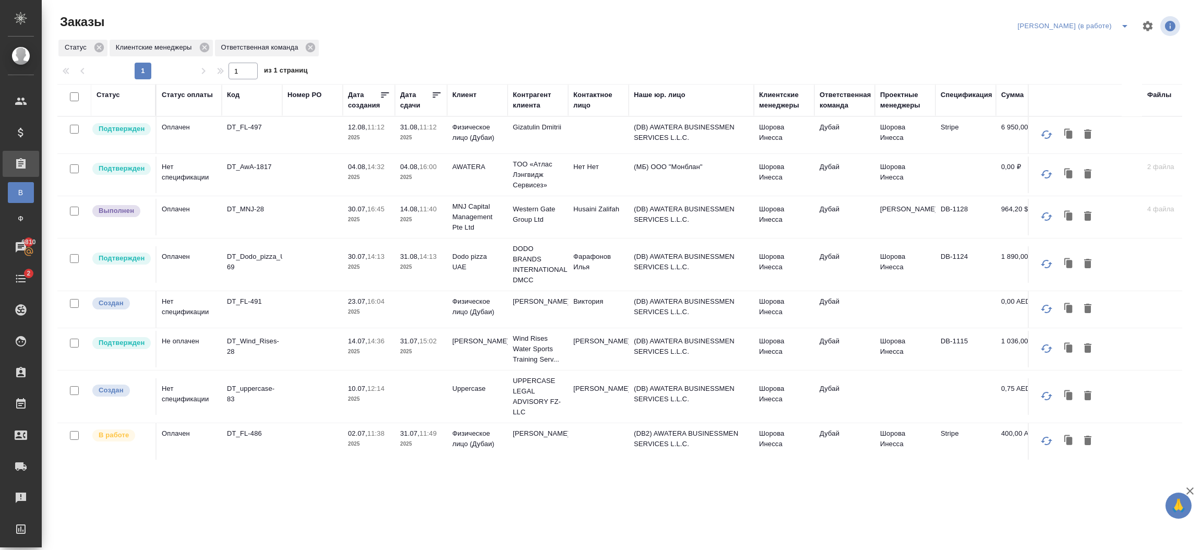
click at [113, 98] on div "Статус" at bounding box center [107, 95] width 23 height 10
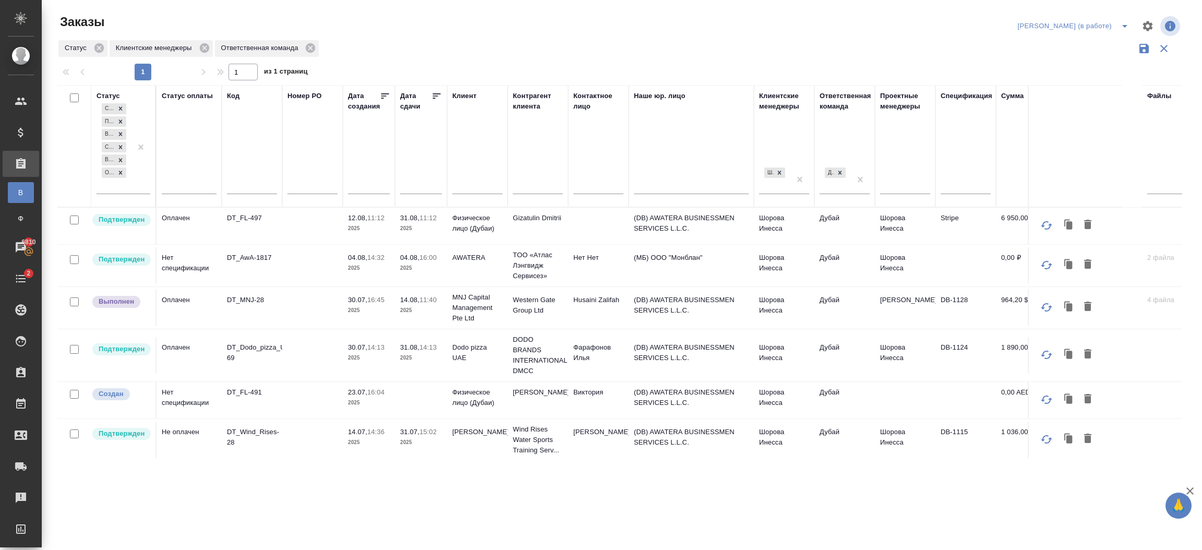
click at [484, 184] on input "text" at bounding box center [477, 186] width 50 height 13
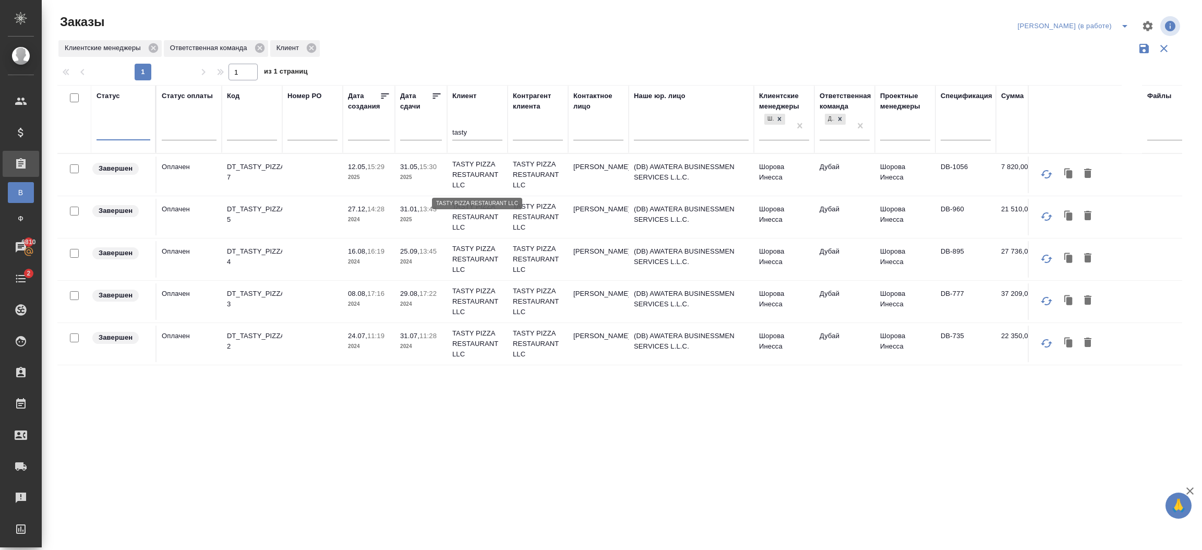
click at [486, 186] on p "TASTY PIZZA RESTAURANT LLC" at bounding box center [477, 174] width 50 height 31
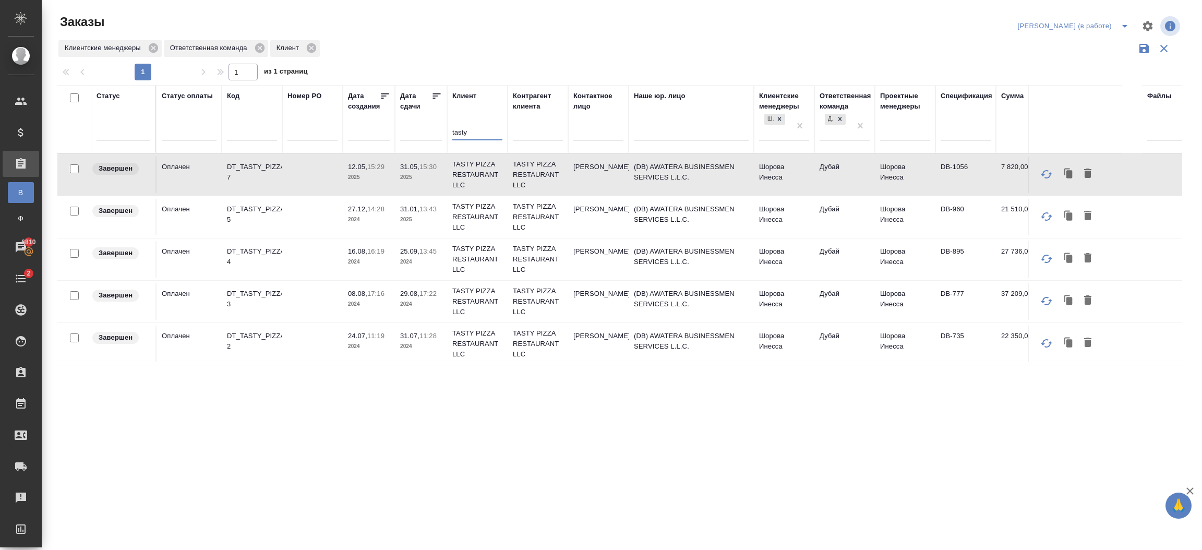
click at [473, 139] on input "tasty" at bounding box center [477, 133] width 50 height 13
type input "t"
type input "ь"
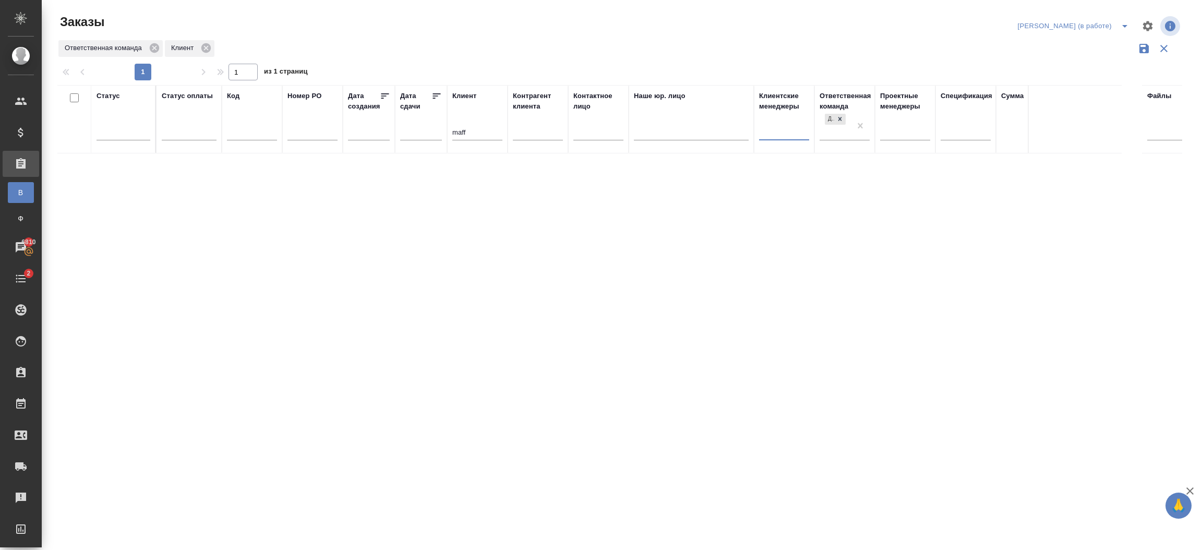
click at [481, 137] on input "maff" at bounding box center [477, 133] width 50 height 13
type input "m"
click at [487, 133] on input "MAF" at bounding box center [477, 133] width 50 height 13
type input "M"
type input "М"
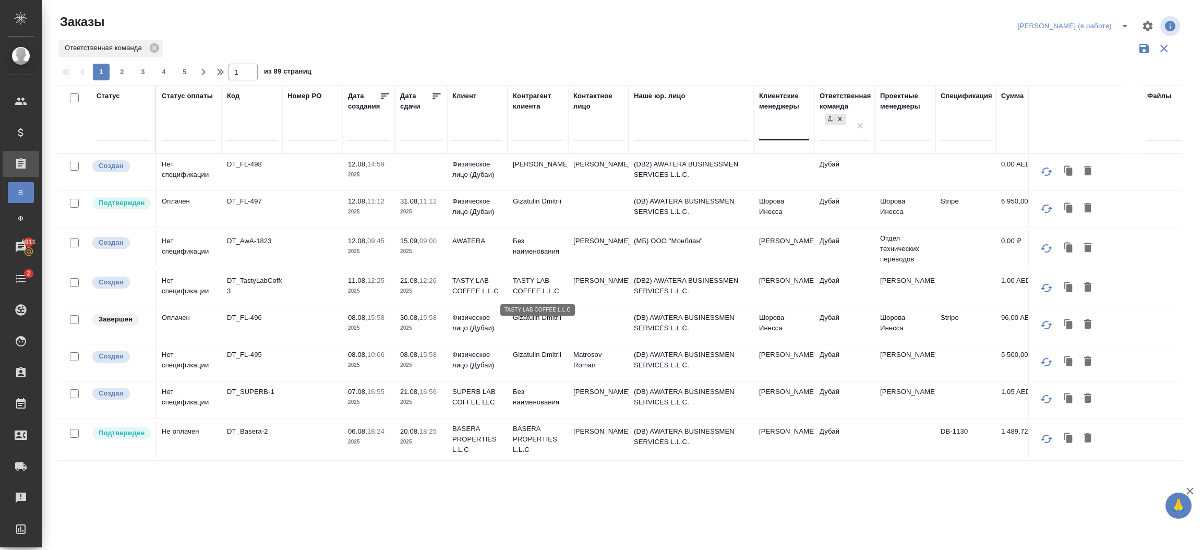
click at [523, 288] on p "TASTY LAB COFFEE L.L.C" at bounding box center [538, 285] width 50 height 21
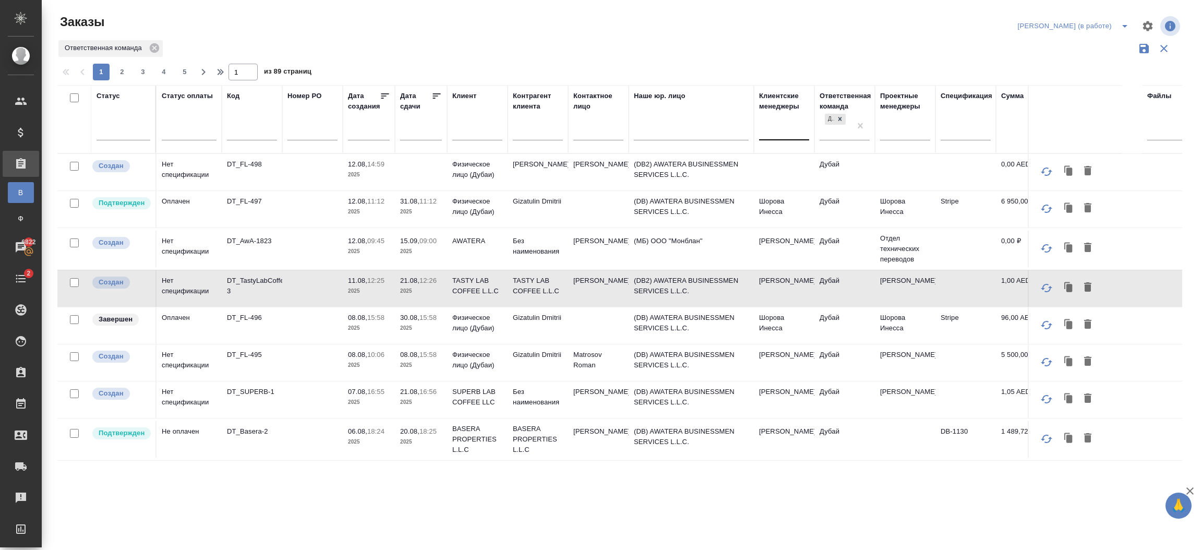
click at [754, 190] on td "Solokha Petro" at bounding box center [784, 172] width 60 height 37
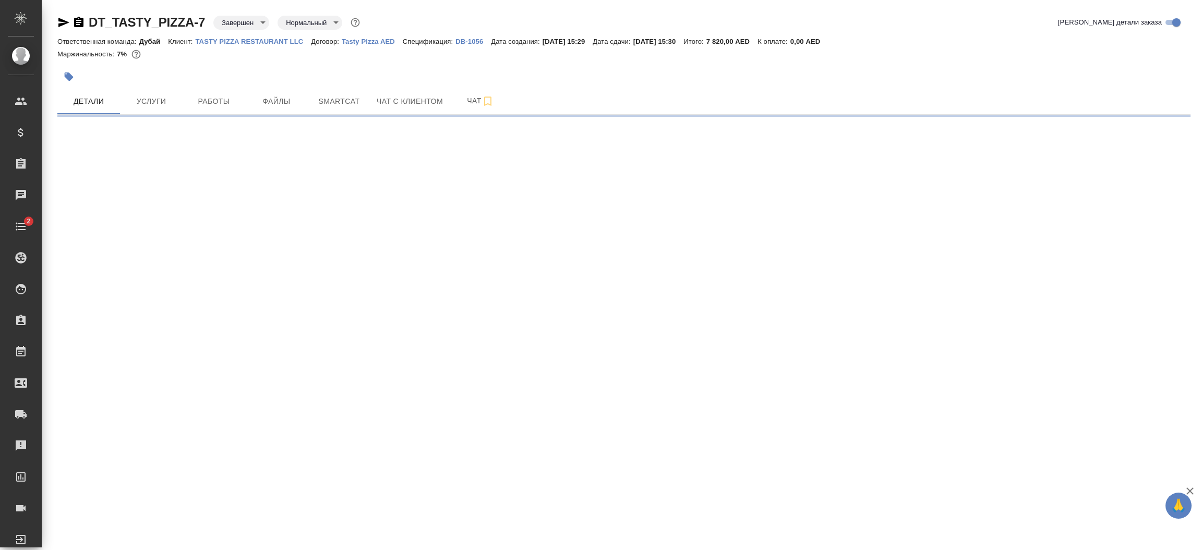
select select "RU"
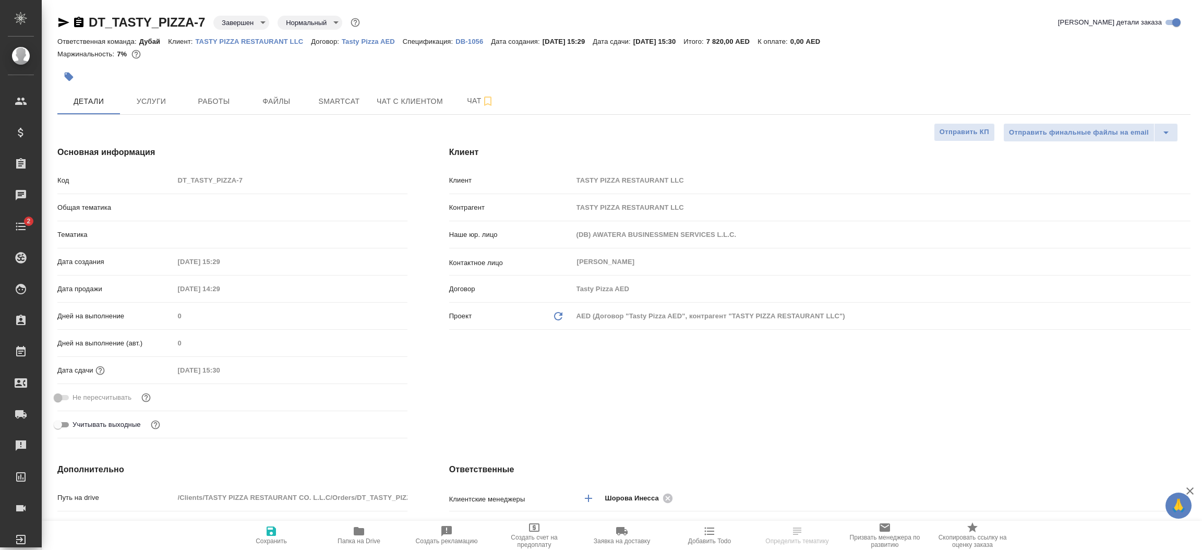
type textarea "x"
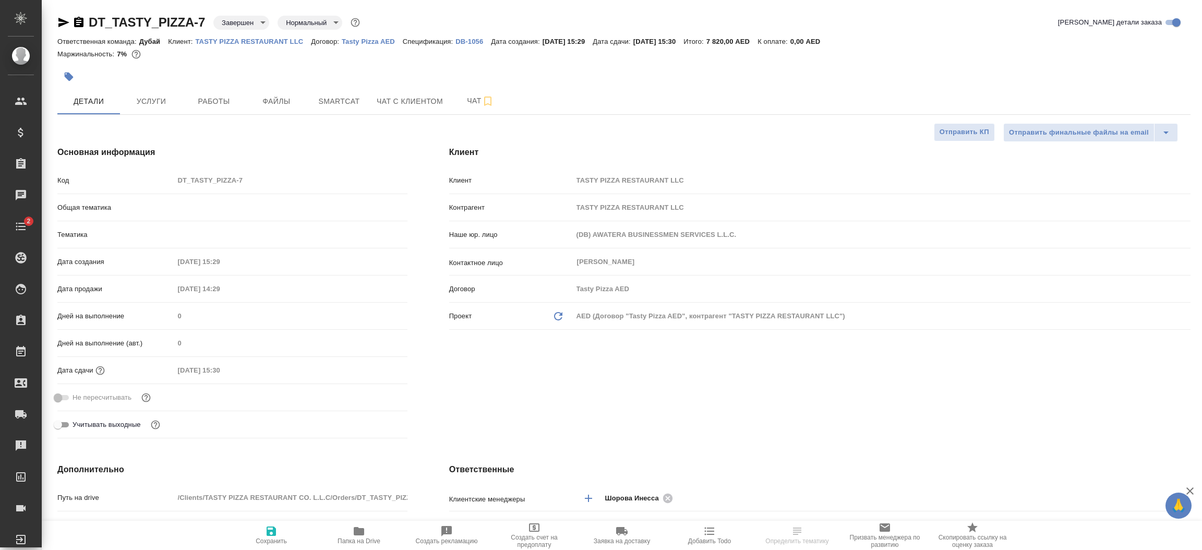
type textarea "x"
click at [261, 42] on p "TASTY PIZZA RESTAURANT LLC" at bounding box center [254, 42] width 116 height 8
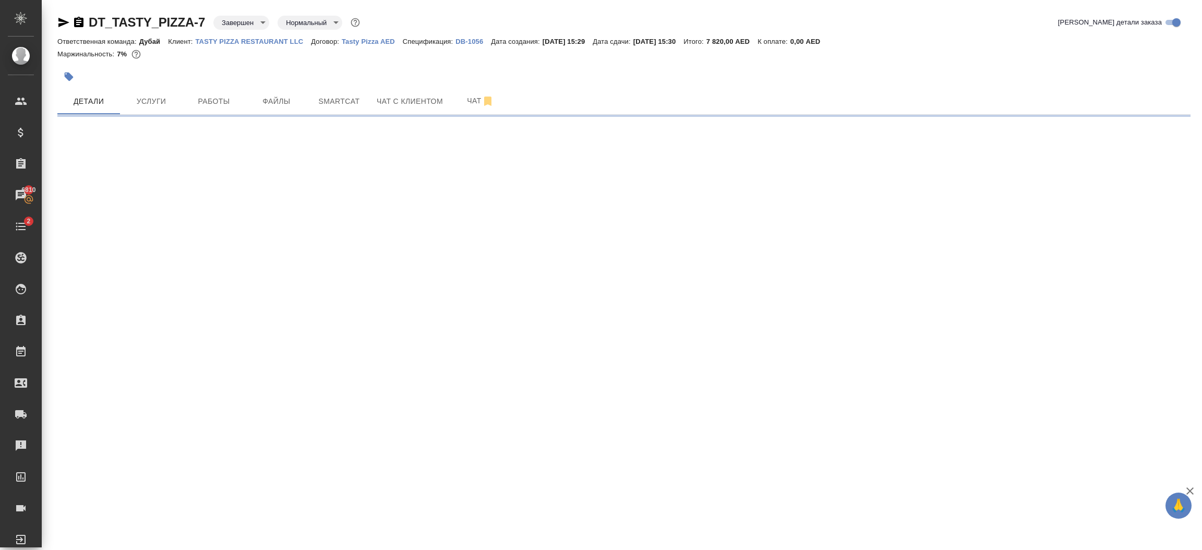
select select "RU"
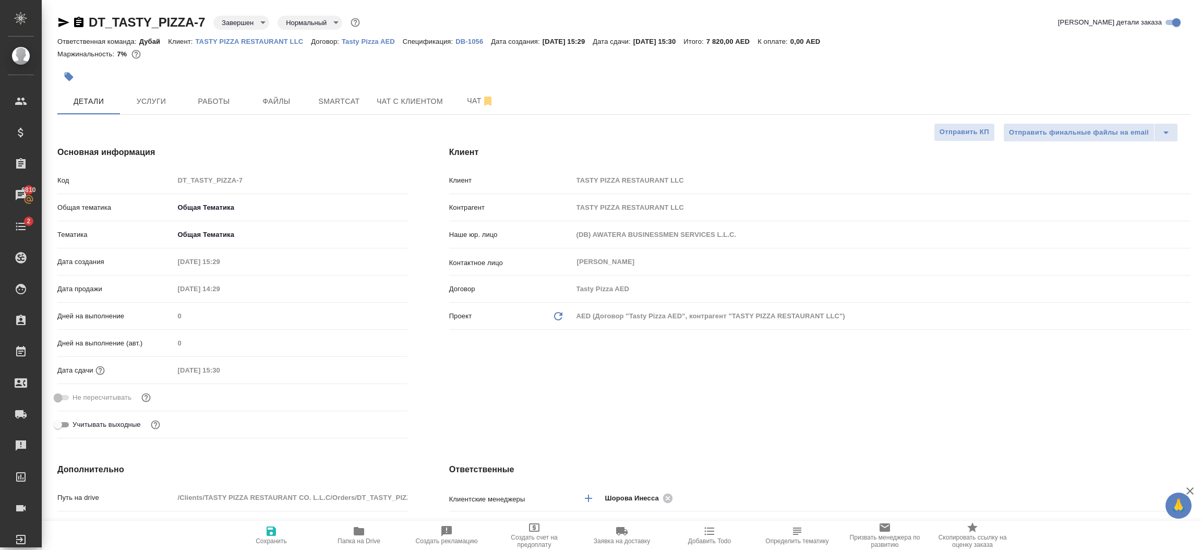
type textarea "x"
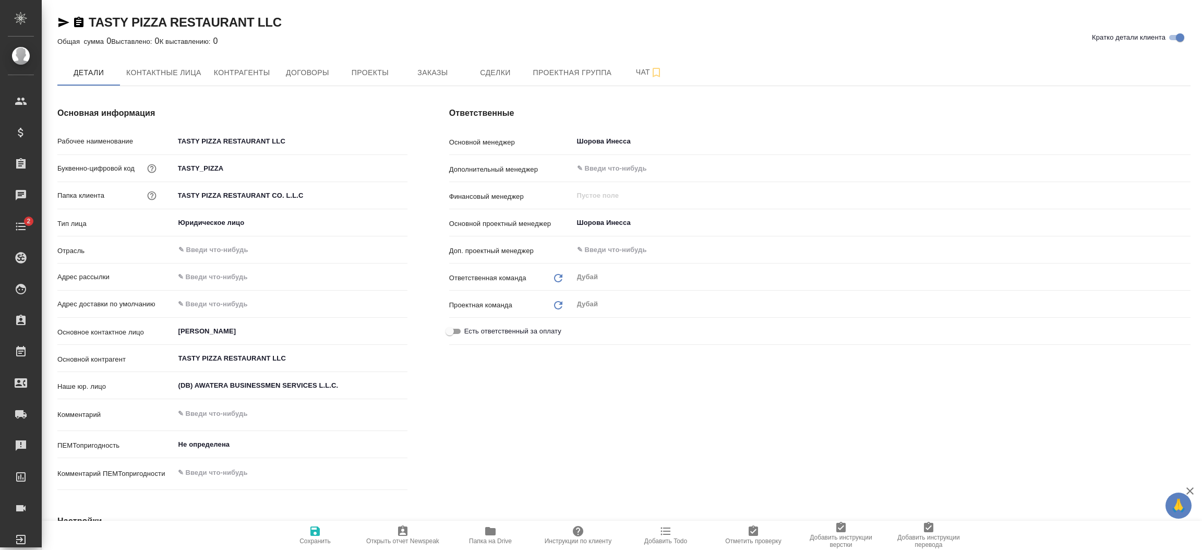
type textarea "x"
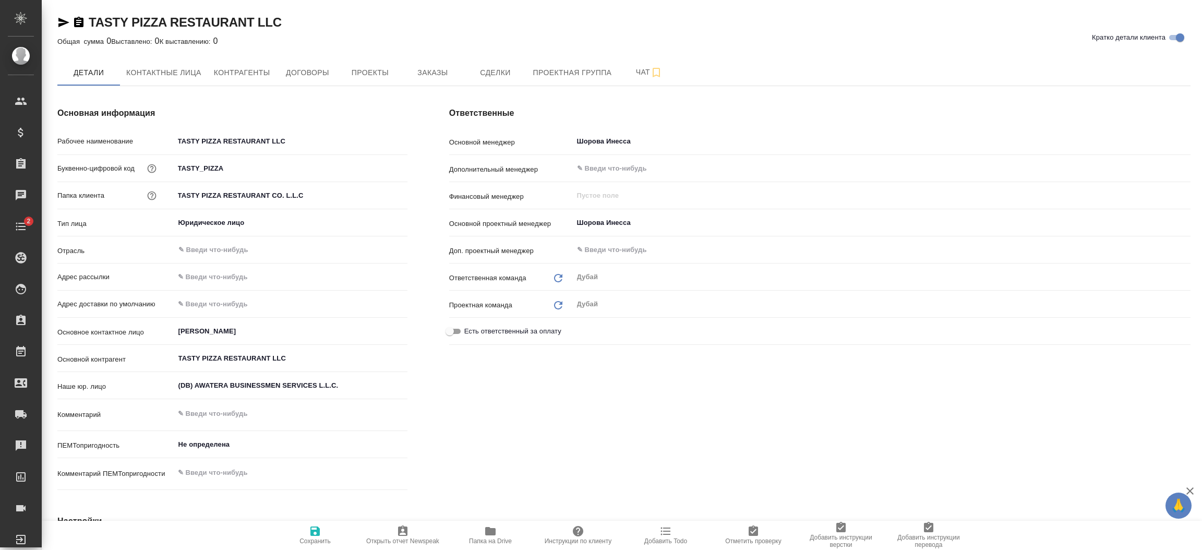
type textarea "x"
click at [391, 80] on button "Проекты" at bounding box center [369, 72] width 63 height 26
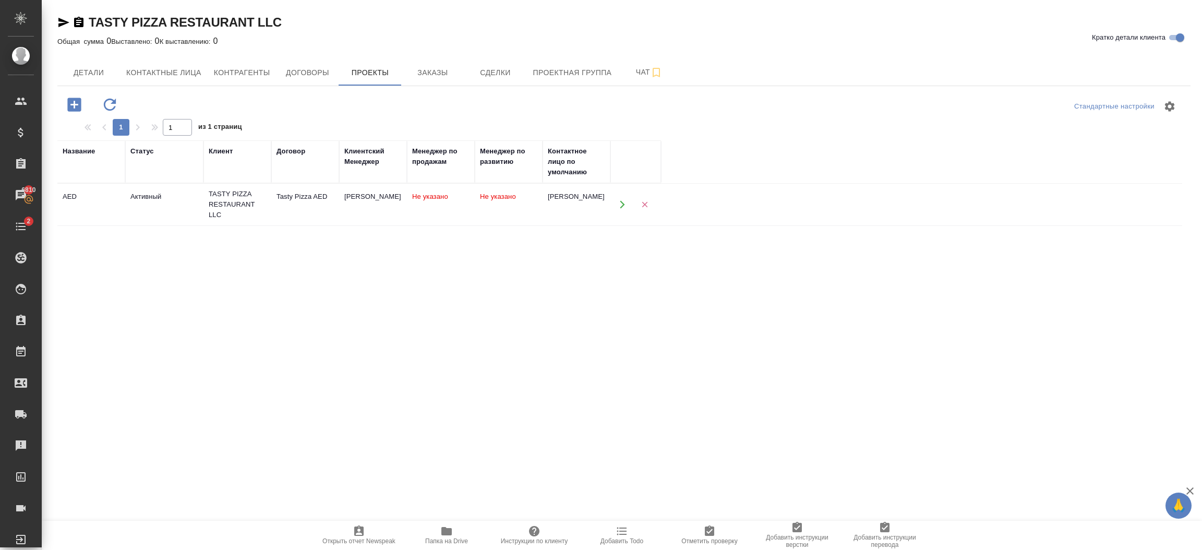
click at [405, 208] on td "[PERSON_NAME]" at bounding box center [373, 204] width 68 height 37
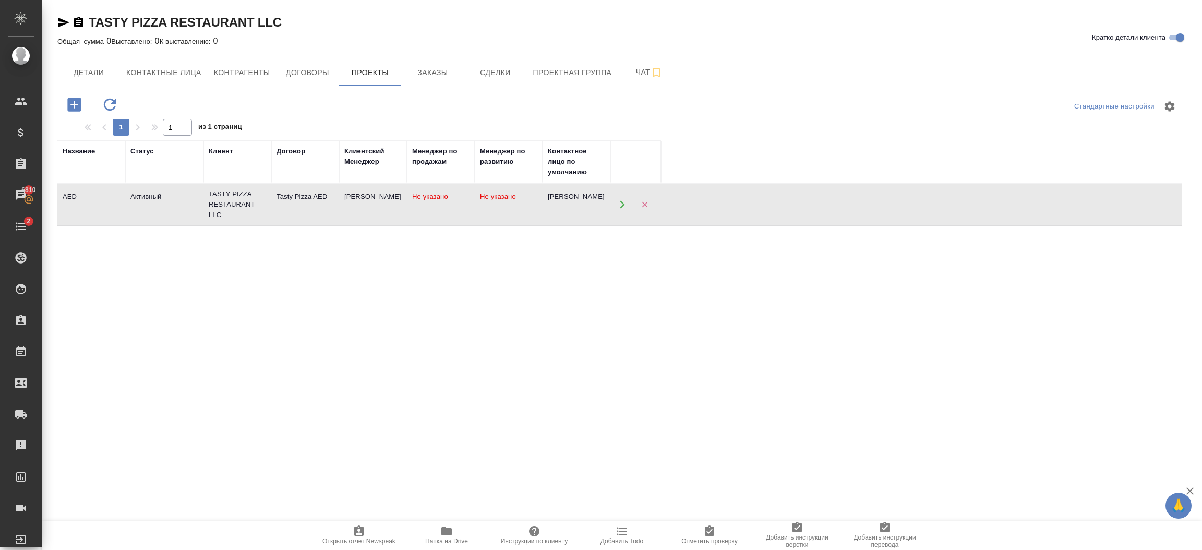
click at [405, 208] on td "[PERSON_NAME]" at bounding box center [373, 204] width 68 height 37
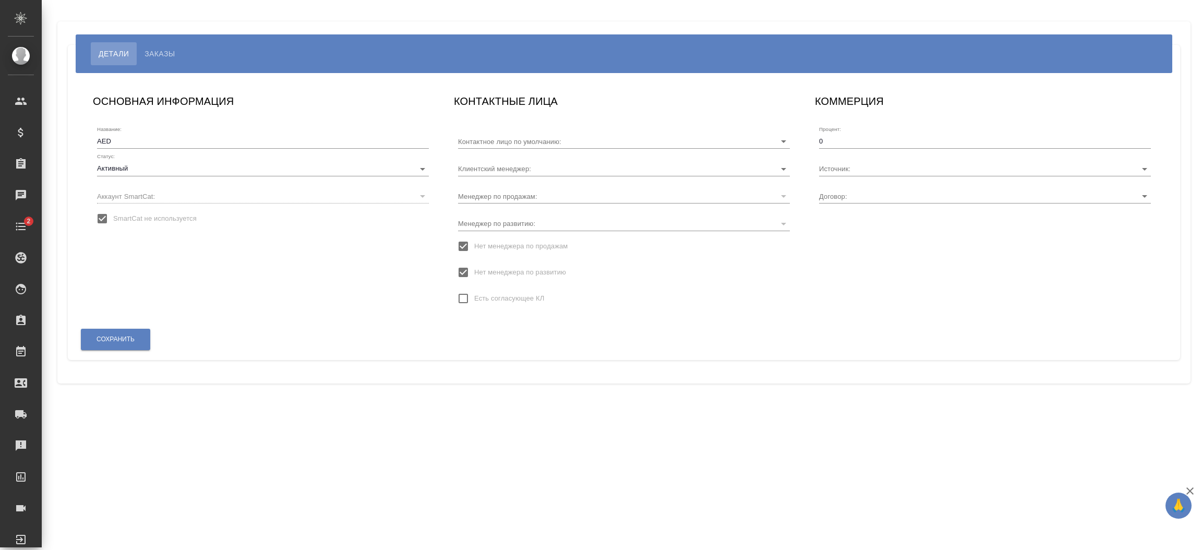
type input "[PERSON_NAME]"
type input "Tasty Pizza AED"
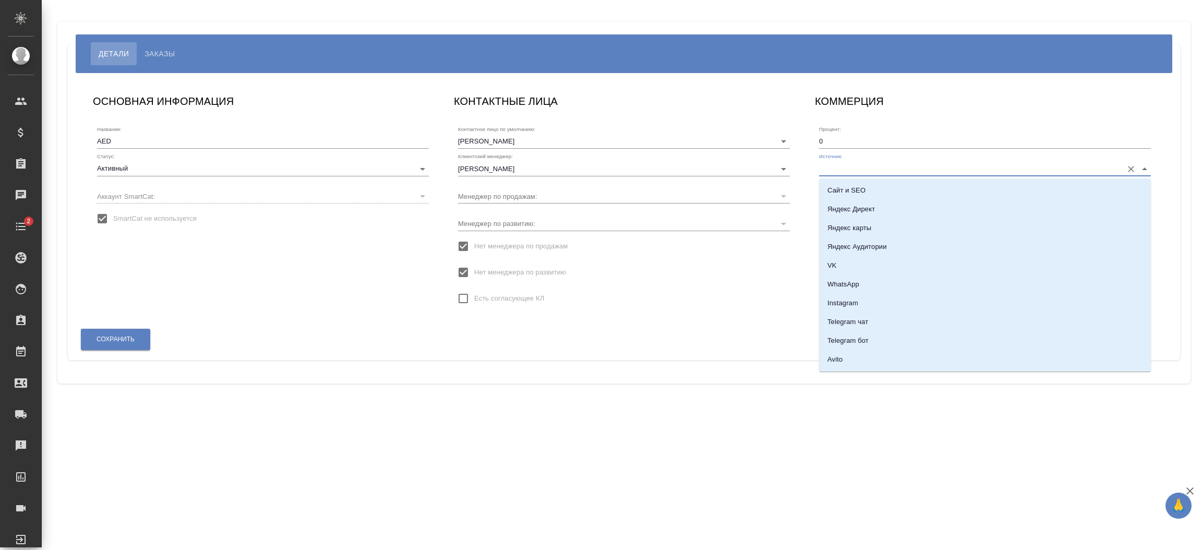
click at [860, 172] on input "Источник:" at bounding box center [968, 168] width 298 height 14
click at [969, 289] on li "По рекомендации партнёра Аватера" at bounding box center [985, 286] width 332 height 19
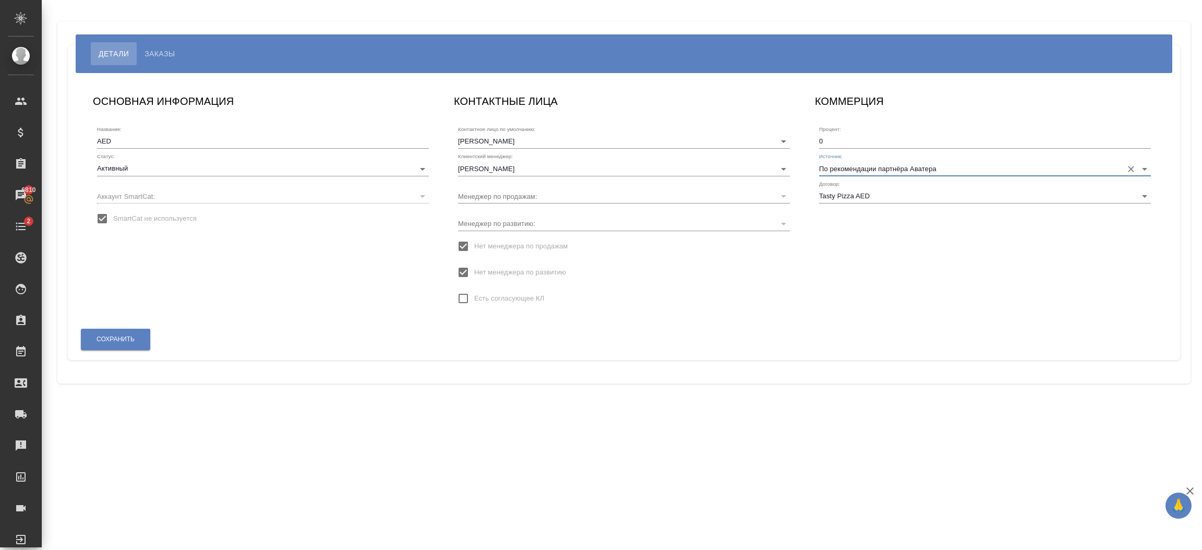
type input "По рекомендации партнёра Аватера"
click at [120, 344] on button "Сохранить" at bounding box center [115, 339] width 69 height 21
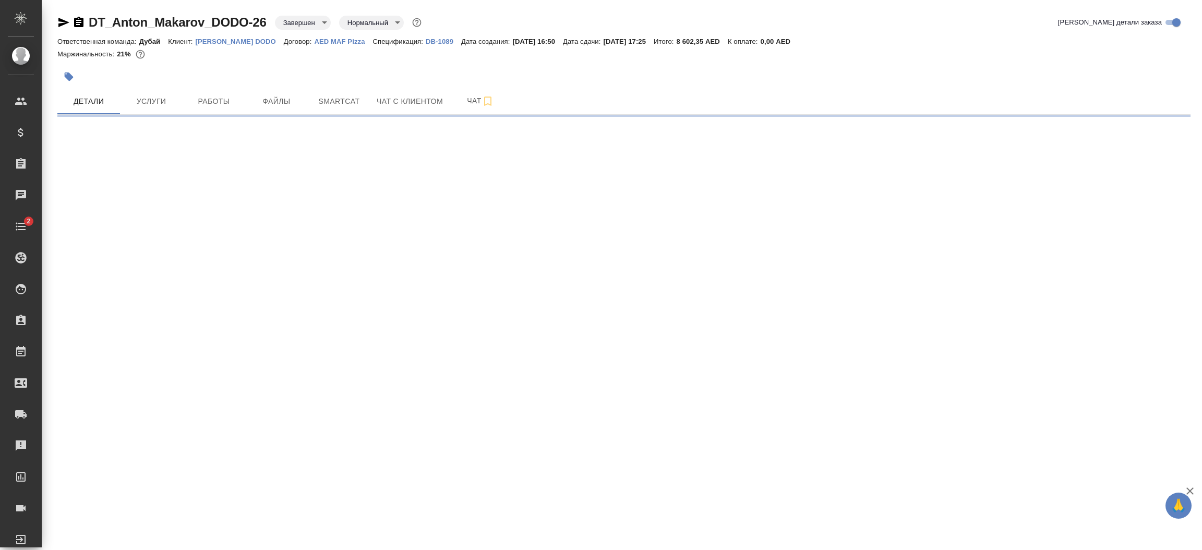
select select "RU"
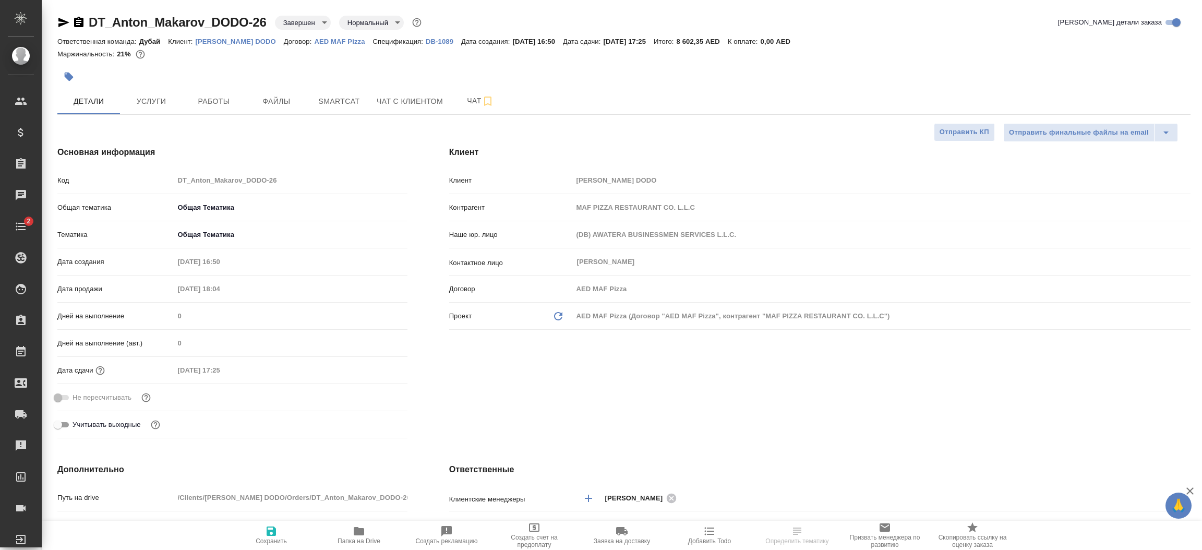
type textarea "x"
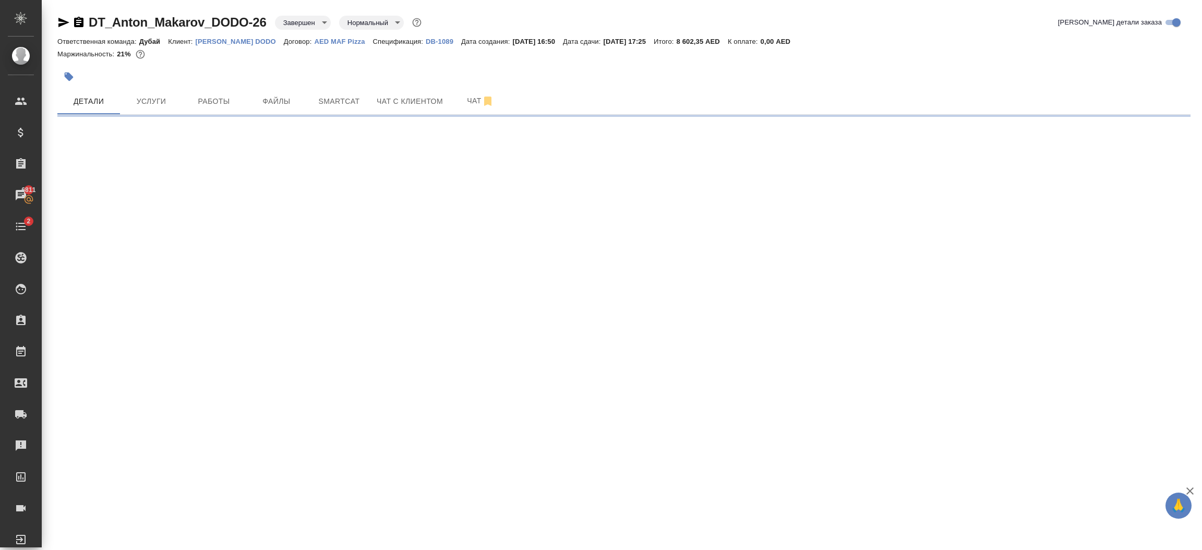
select select "RU"
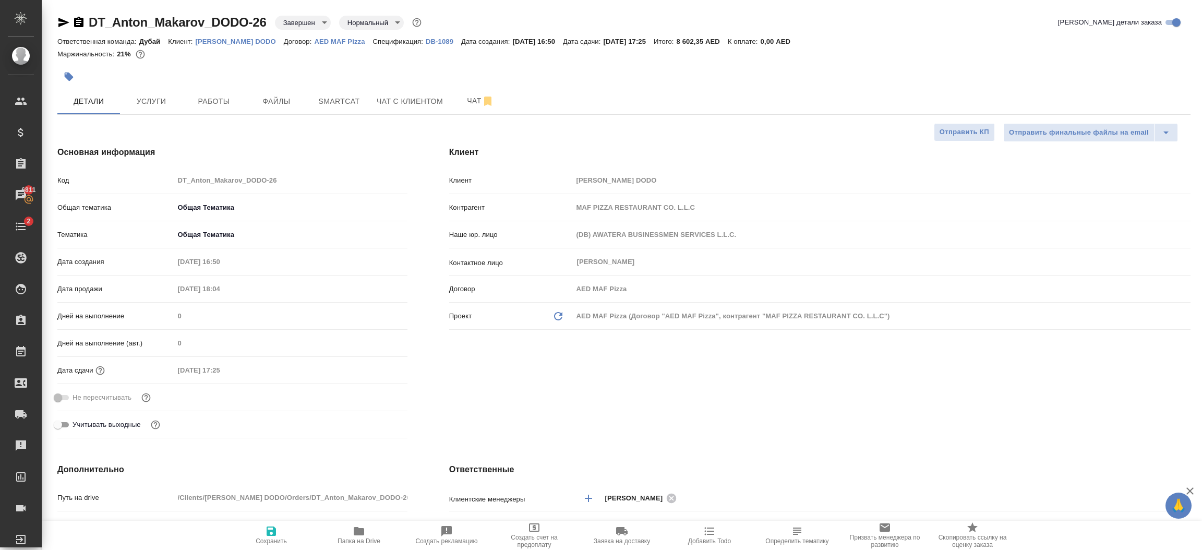
type textarea "x"
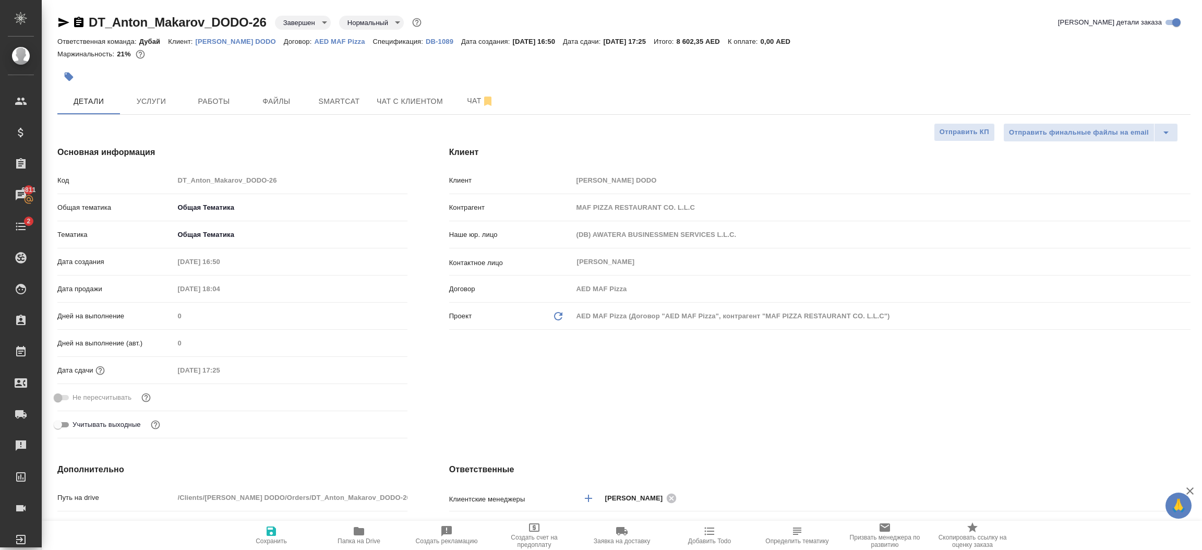
type textarea "x"
click at [239, 41] on p "[PERSON_NAME] DODO" at bounding box center [240, 42] width 88 height 8
type textarea "x"
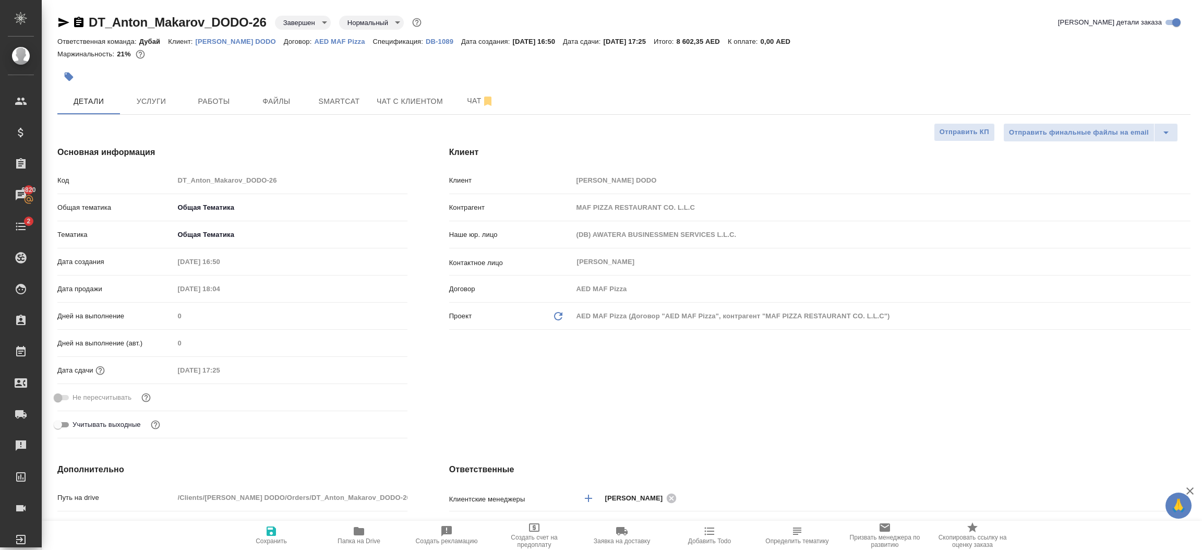
type textarea "x"
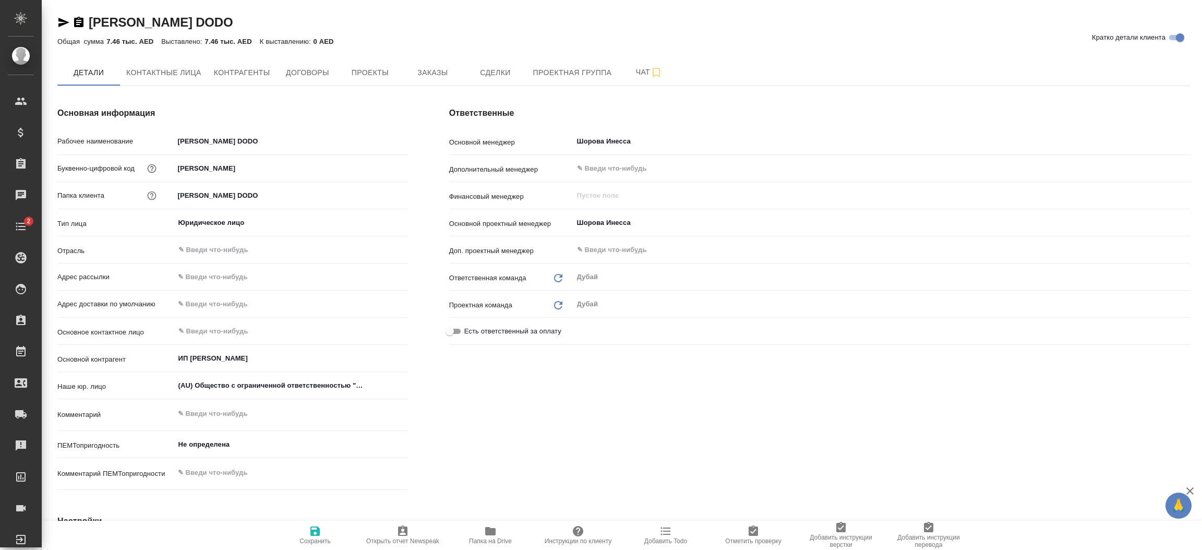
type textarea "x"
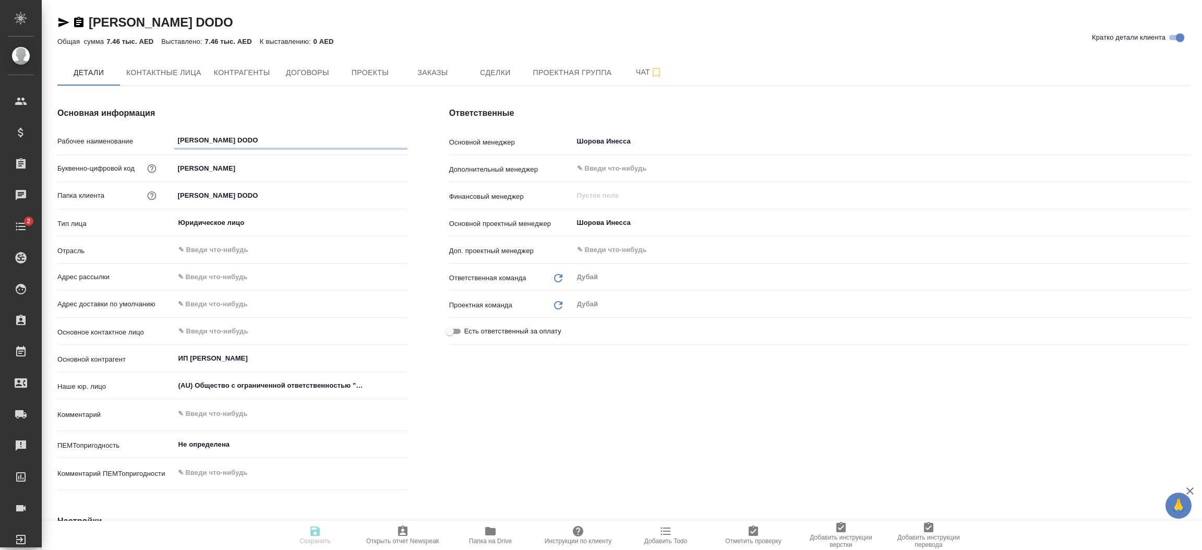
type textarea "x"
click at [365, 66] on span "Проекты" at bounding box center [370, 72] width 50 height 13
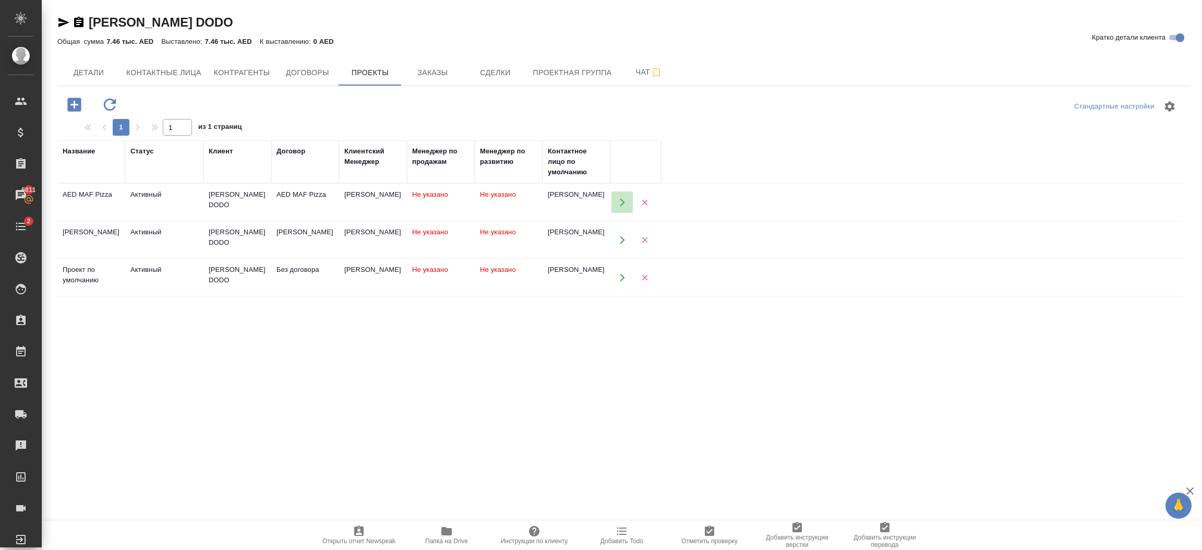
click at [618, 202] on icon "button" at bounding box center [621, 202] width 9 height 9
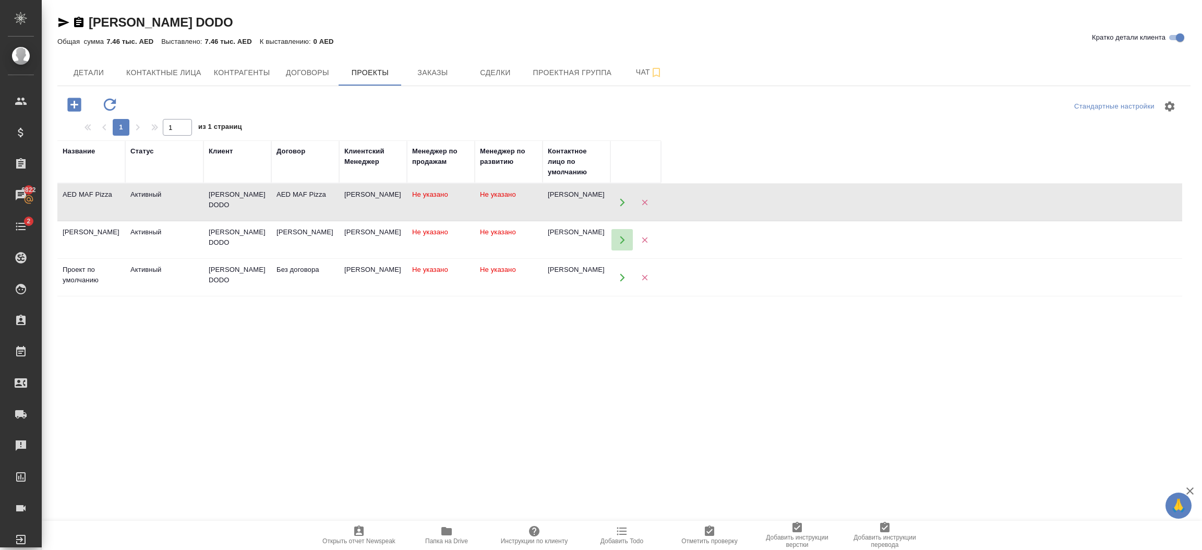
click at [617, 243] on icon "button" at bounding box center [621, 239] width 9 height 9
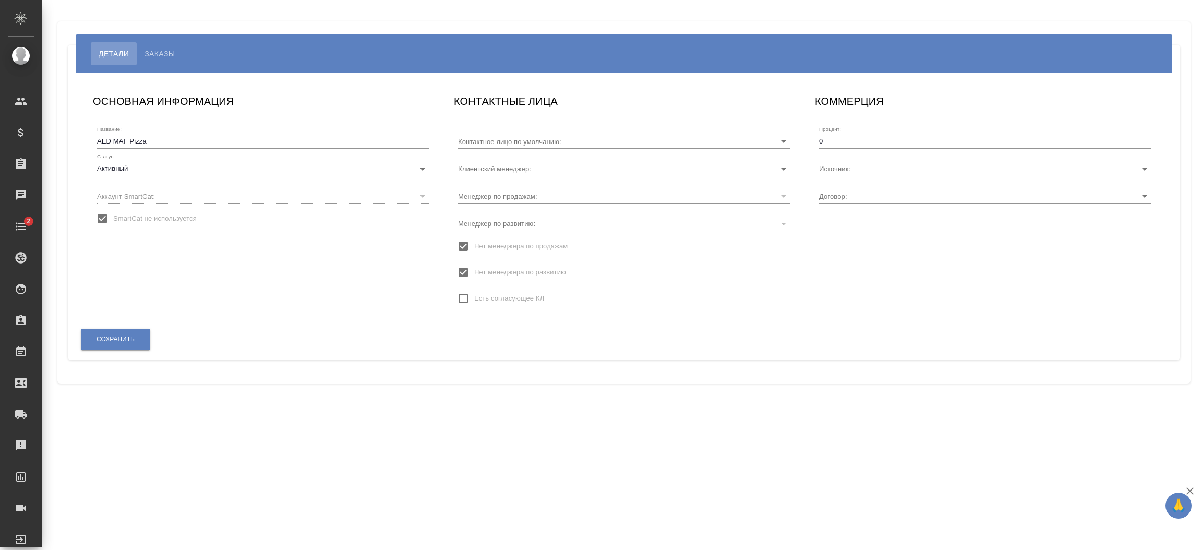
type input "[PERSON_NAME]"
type input "AED MAF Pizza"
type input "[PERSON_NAME]"
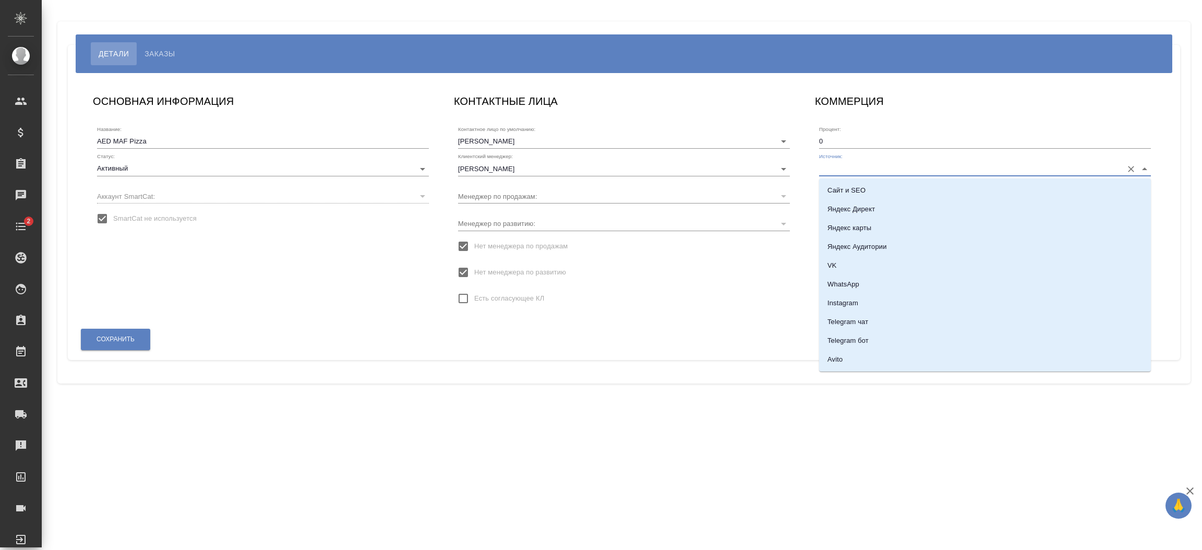
click at [863, 161] on input "Источник:" at bounding box center [968, 168] width 298 height 14
click at [930, 253] on li "По рекомендации" at bounding box center [985, 248] width 332 height 19
type input "По рекомендации"
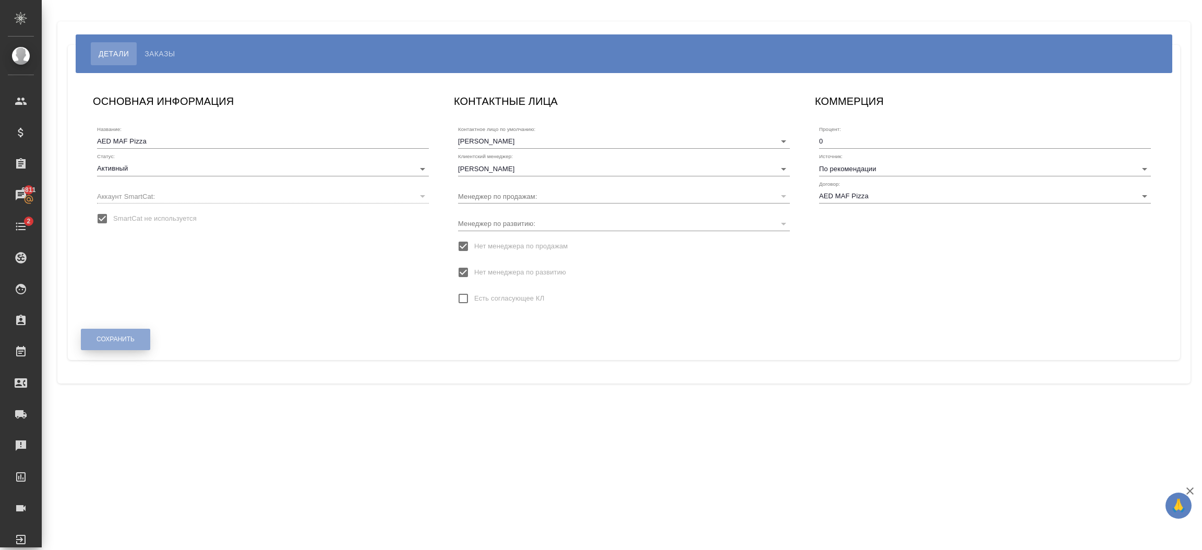
click at [145, 334] on button "Сохранить" at bounding box center [115, 339] width 69 height 21
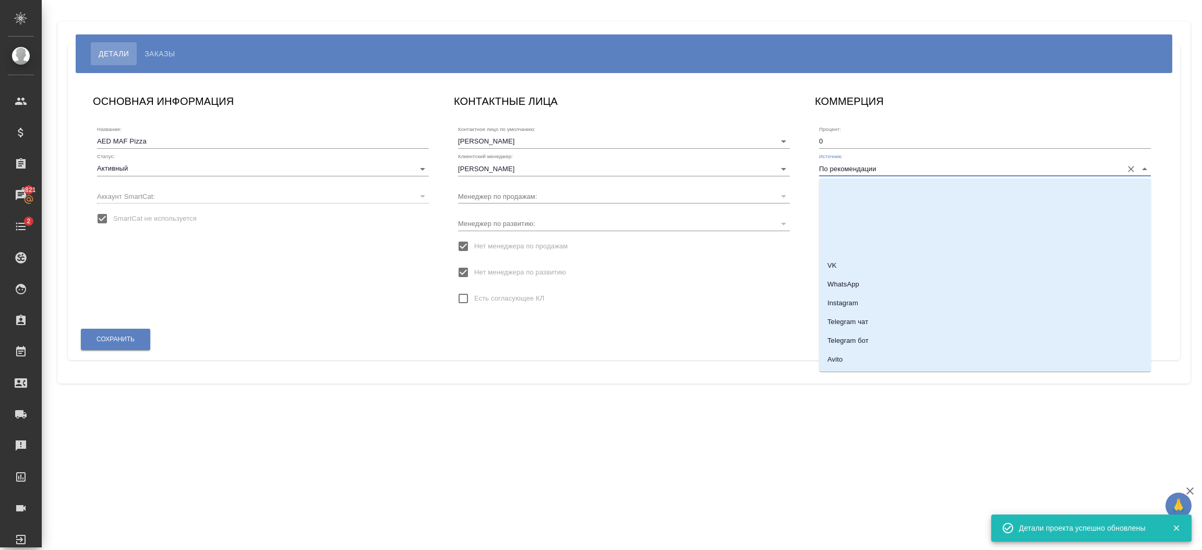
click at [911, 165] on input "По рекомендации" at bounding box center [968, 168] width 298 height 14
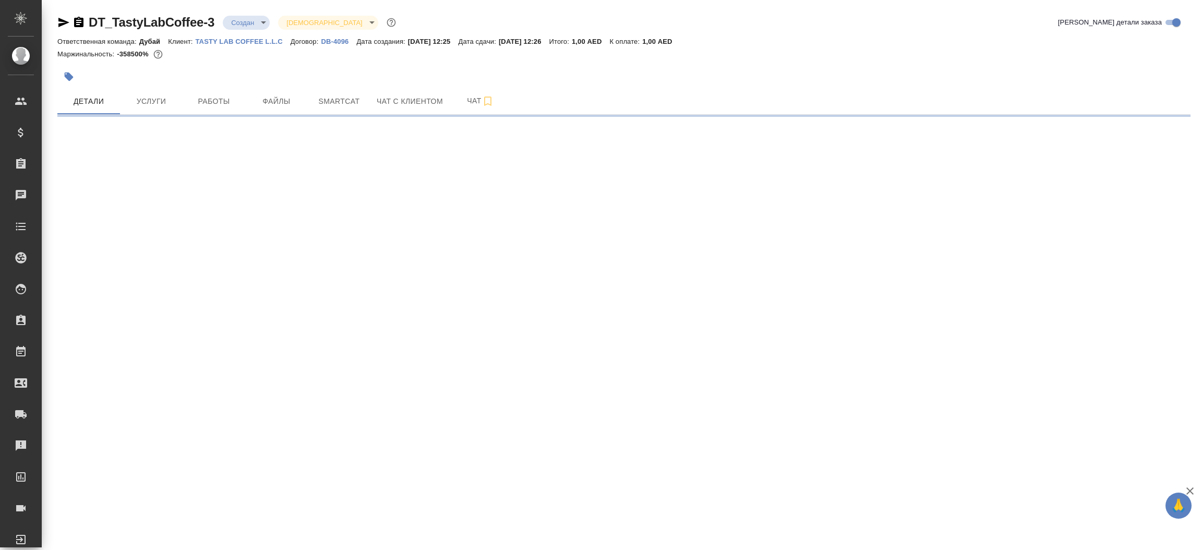
select select "RU"
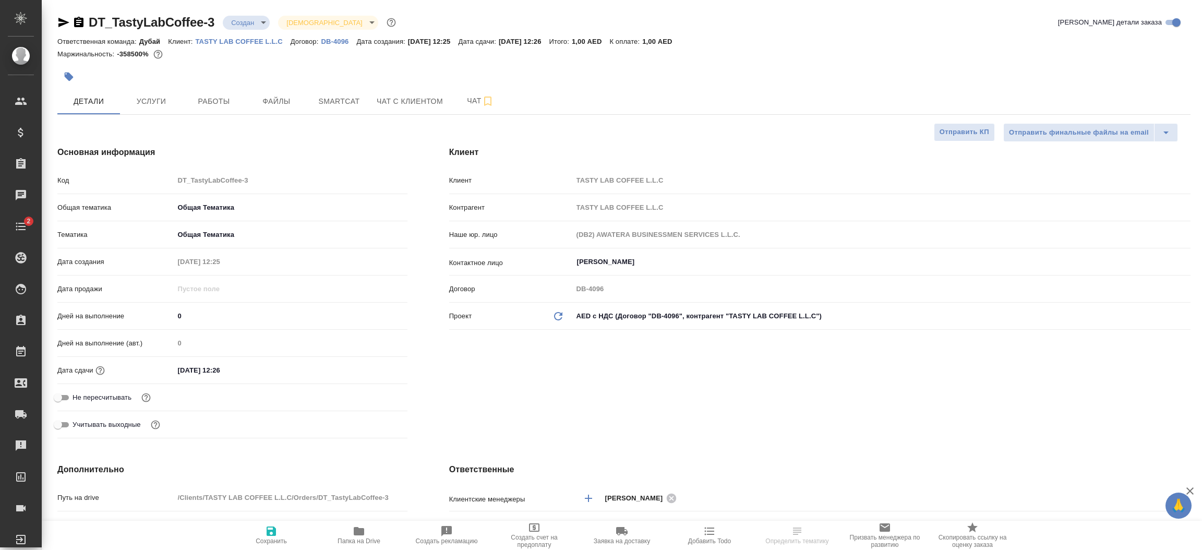
type textarea "x"
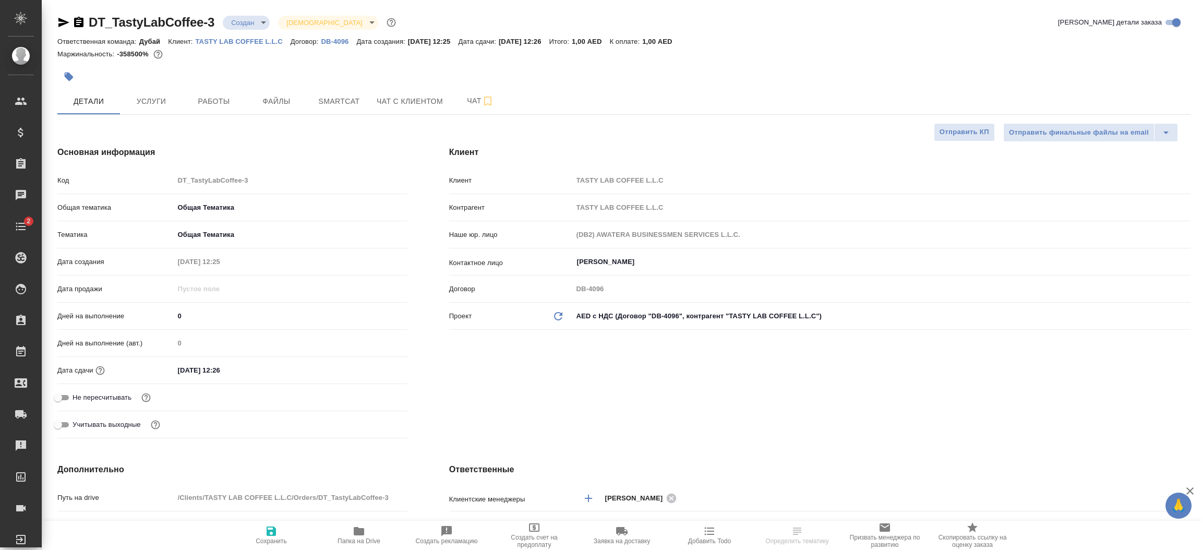
type textarea "x"
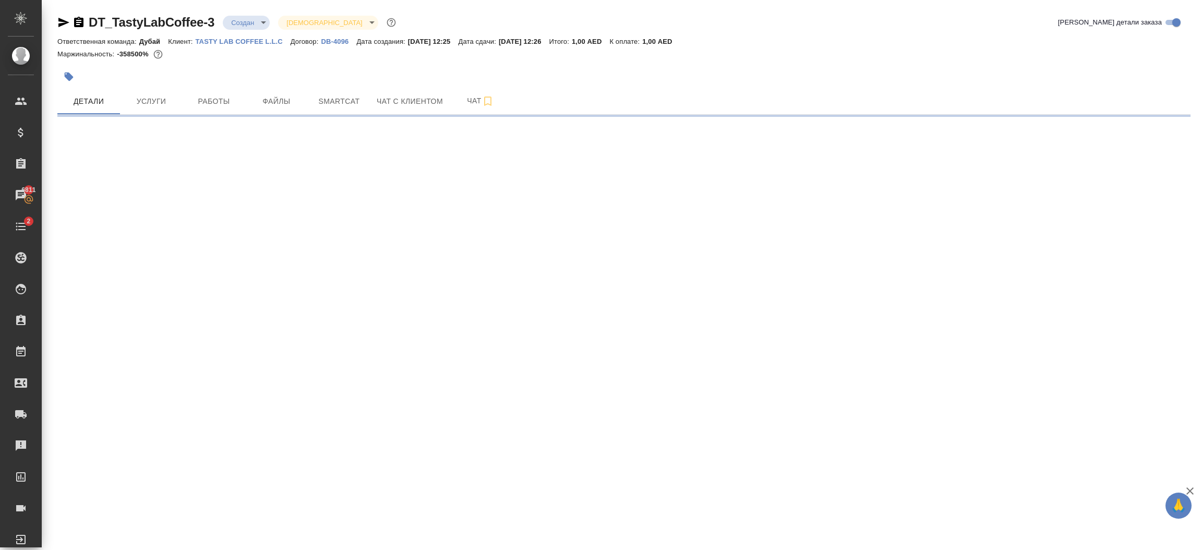
select select "RU"
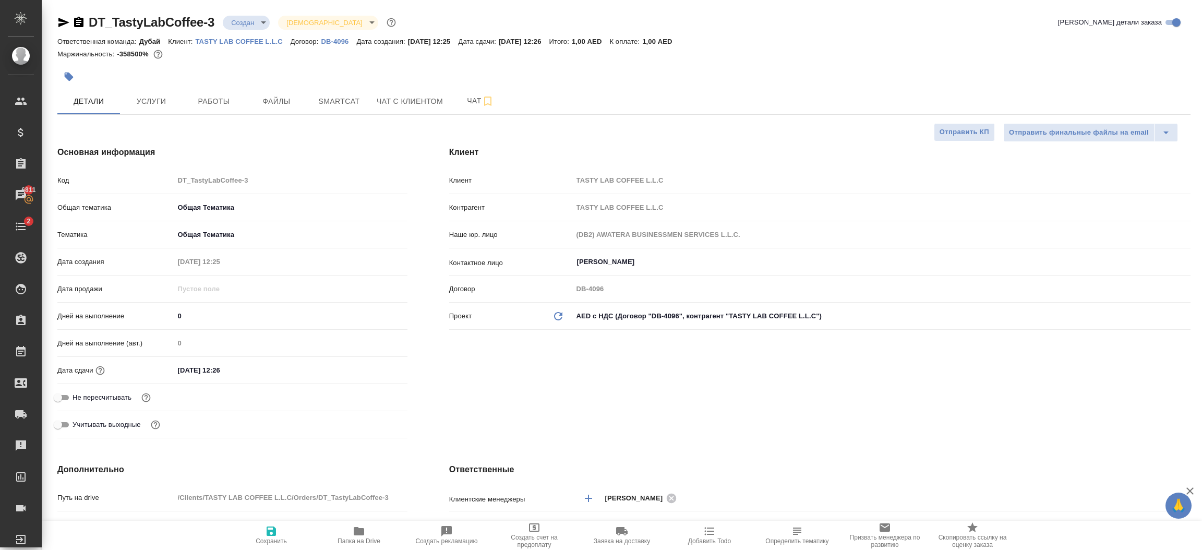
type textarea "x"
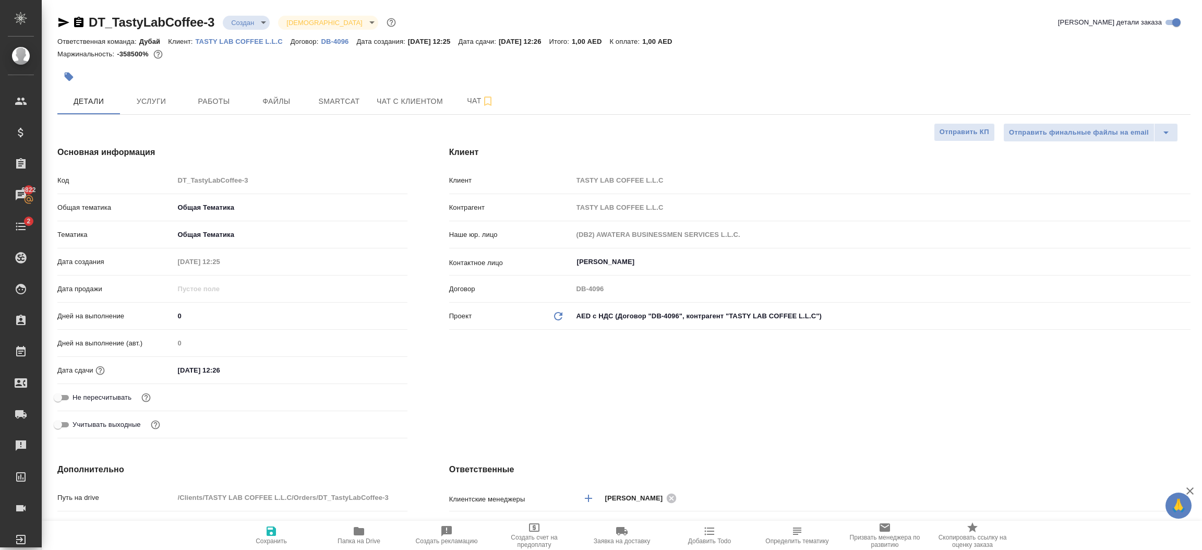
type textarea "x"
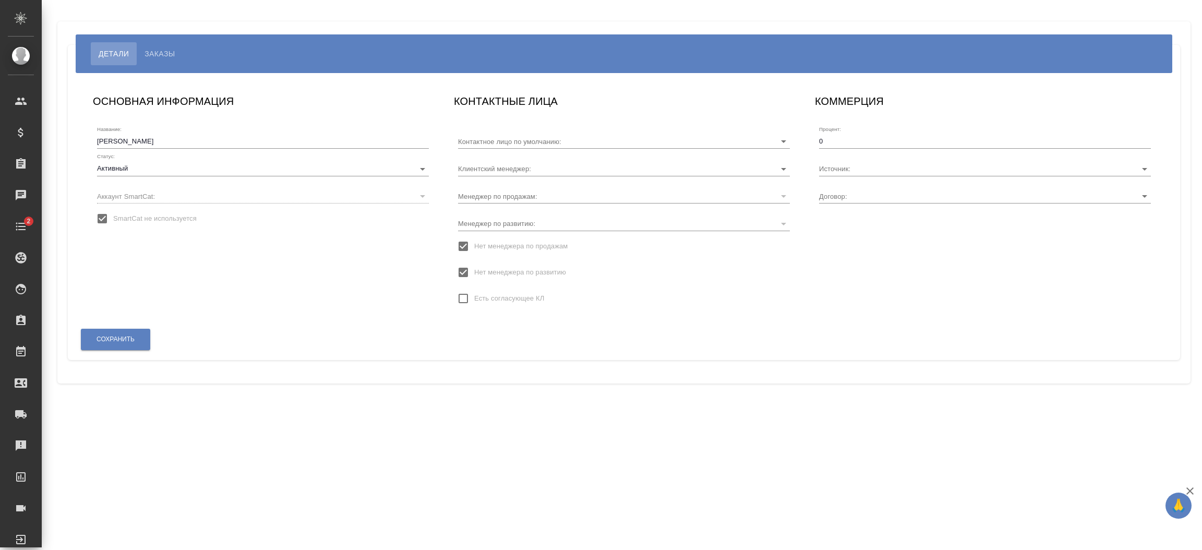
type input "[PERSON_NAME]"
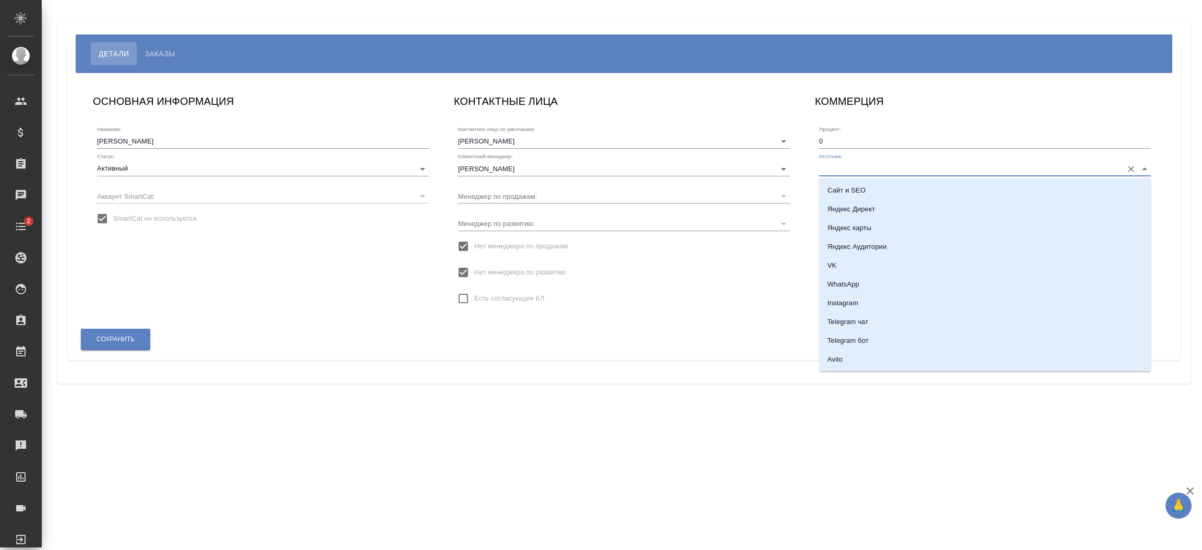
click at [921, 173] on input "Источник:" at bounding box center [968, 168] width 298 height 14
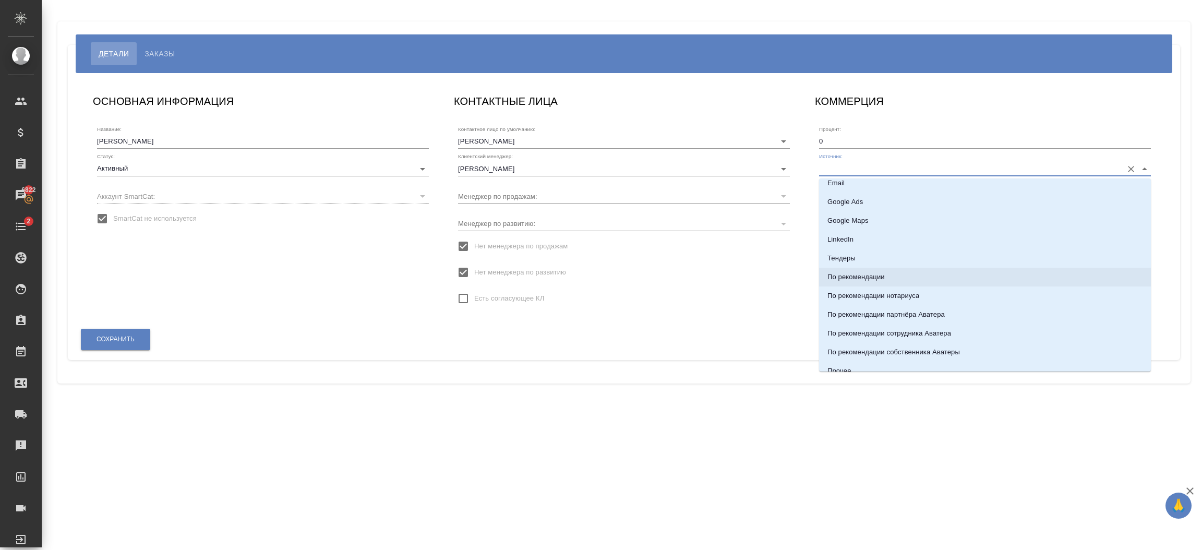
click at [902, 274] on li "По рекомендации" at bounding box center [985, 277] width 332 height 19
type input "По рекомендации"
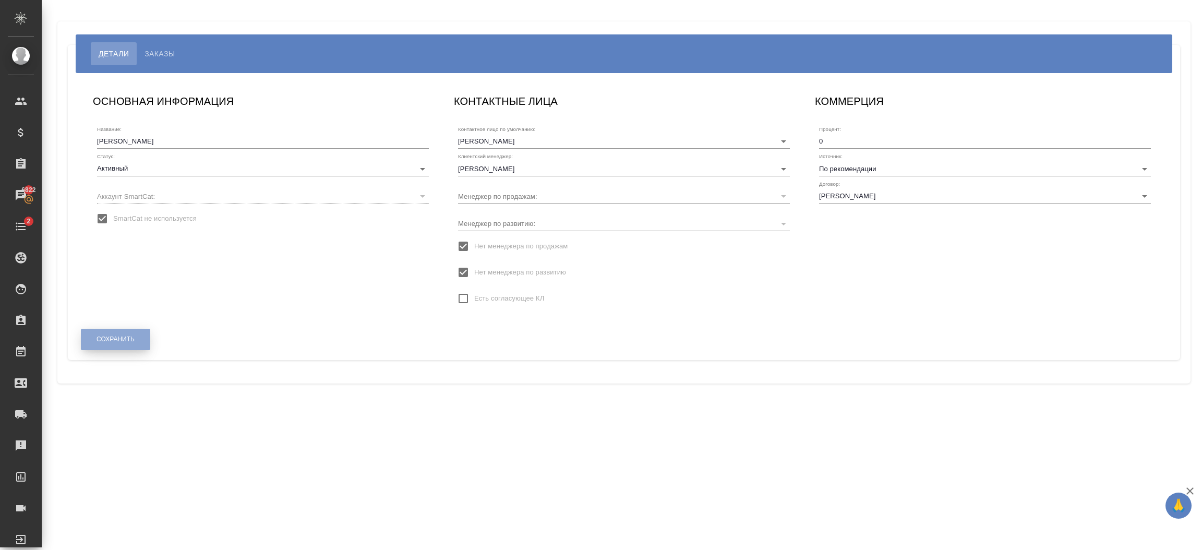
click at [140, 347] on button "Сохранить" at bounding box center [115, 339] width 69 height 21
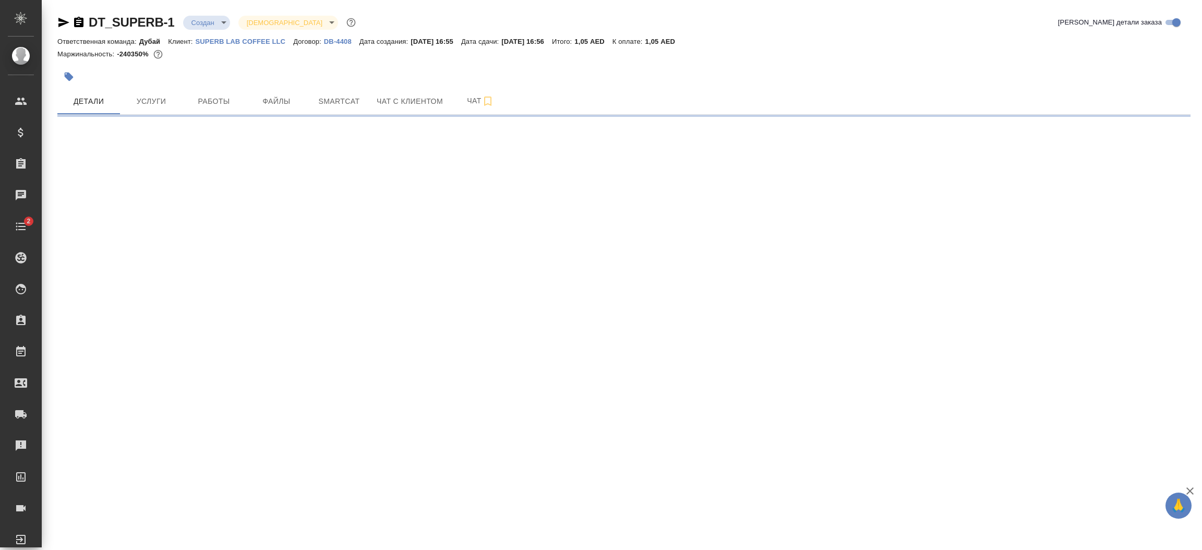
select select "RU"
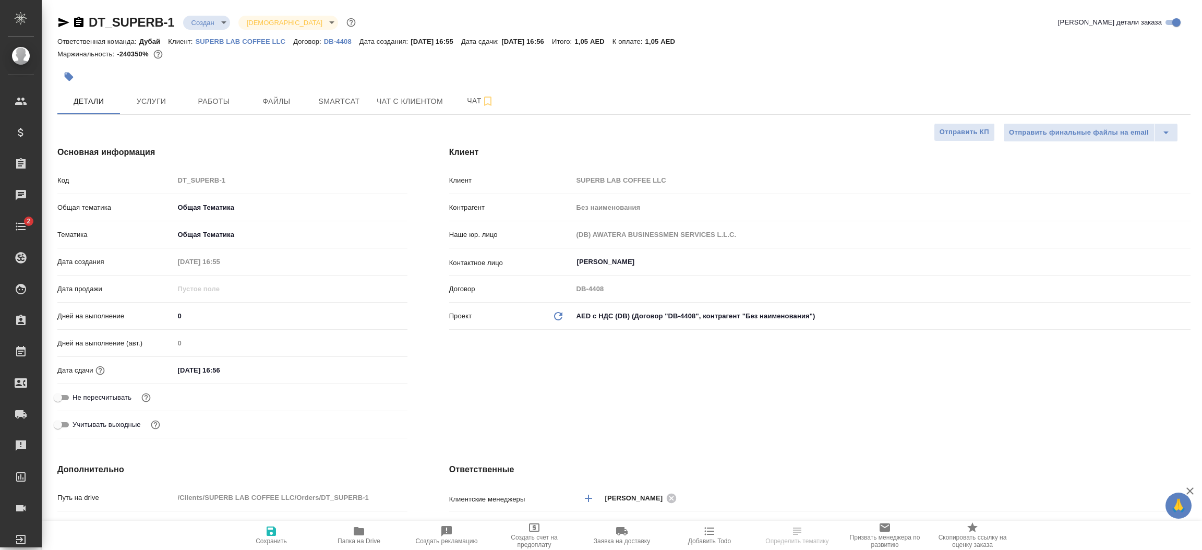
type textarea "x"
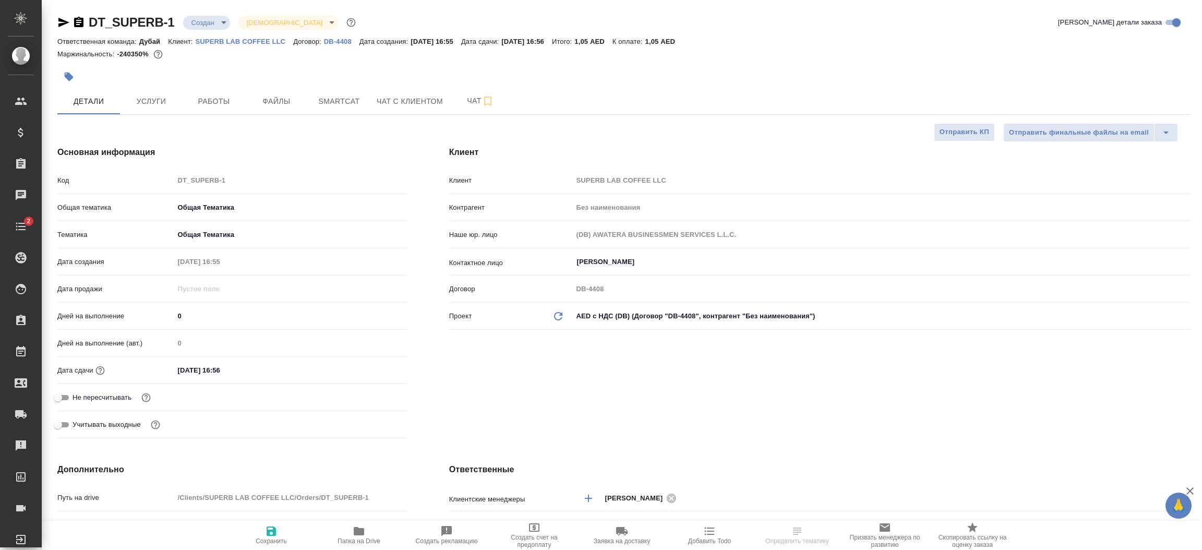
type textarea "x"
click at [247, 42] on p "SUPERB LAB COFFEE LLC" at bounding box center [245, 42] width 98 height 8
type textarea "x"
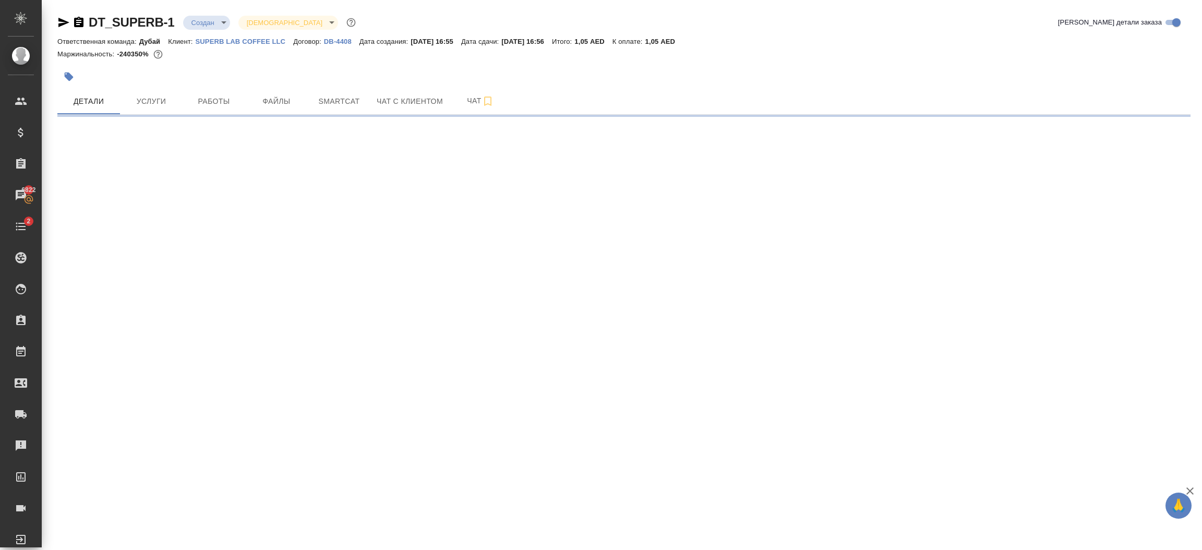
select select "RU"
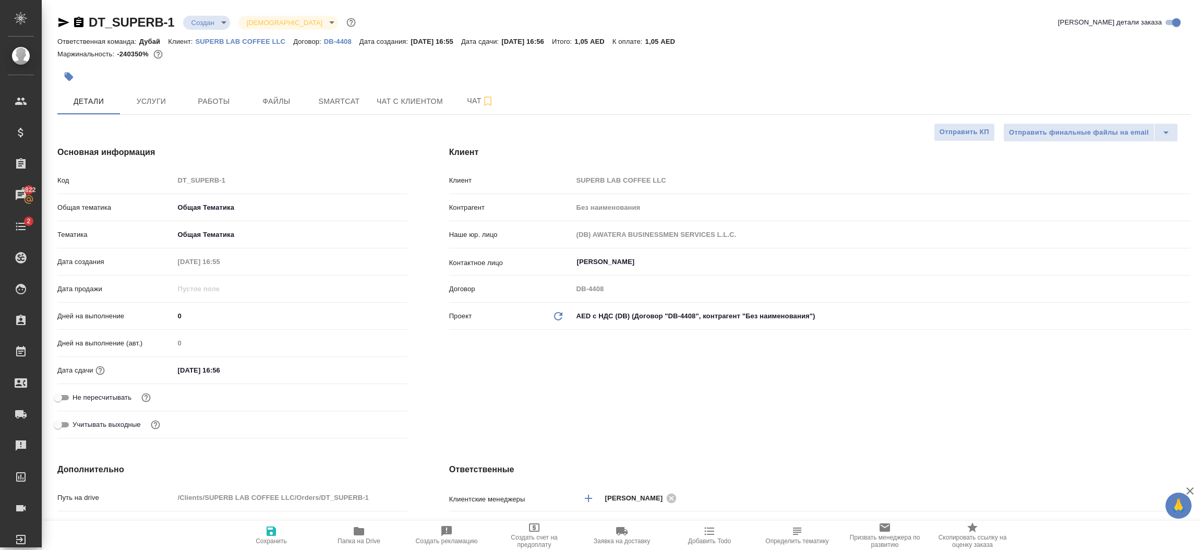
type textarea "x"
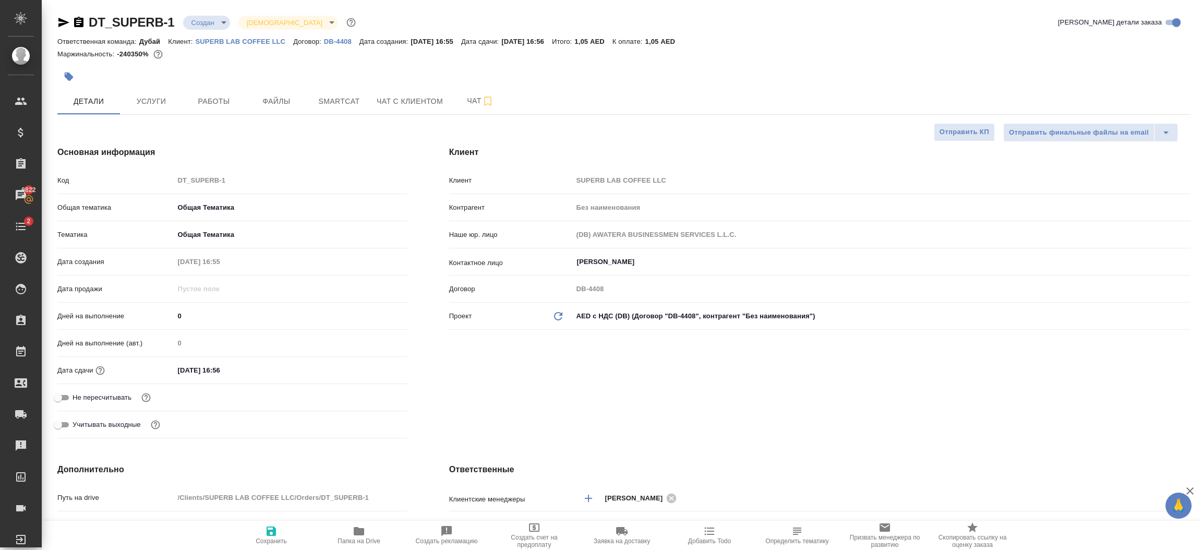
type textarea "x"
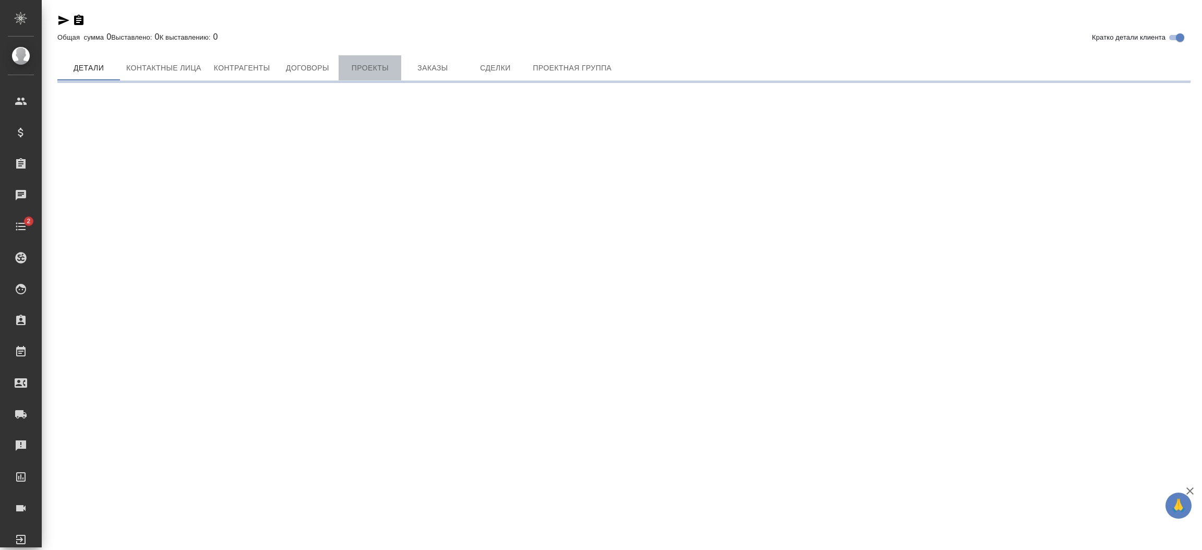
click at [372, 68] on span "Проекты" at bounding box center [370, 68] width 50 height 13
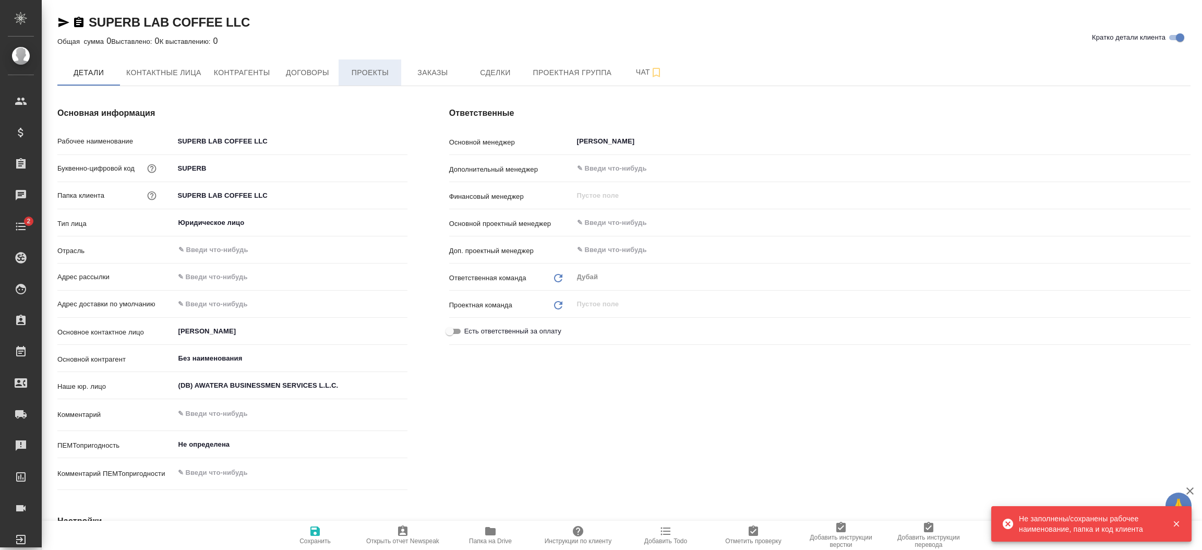
type textarea "x"
click at [386, 83] on button "Проекты" at bounding box center [369, 72] width 63 height 26
type textarea "x"
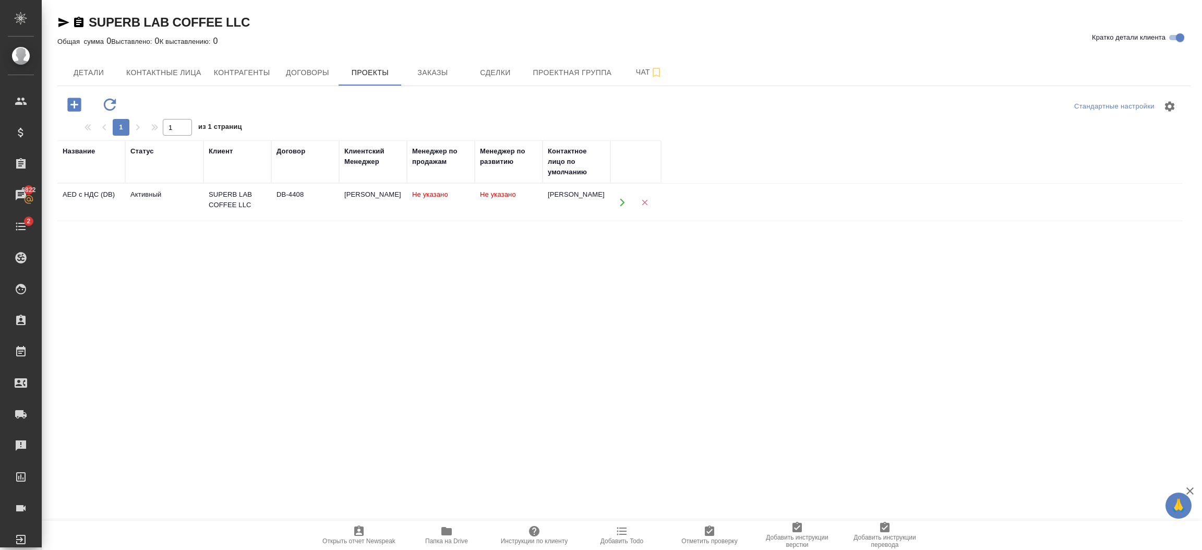
click at [414, 203] on td "Не указано" at bounding box center [441, 202] width 68 height 37
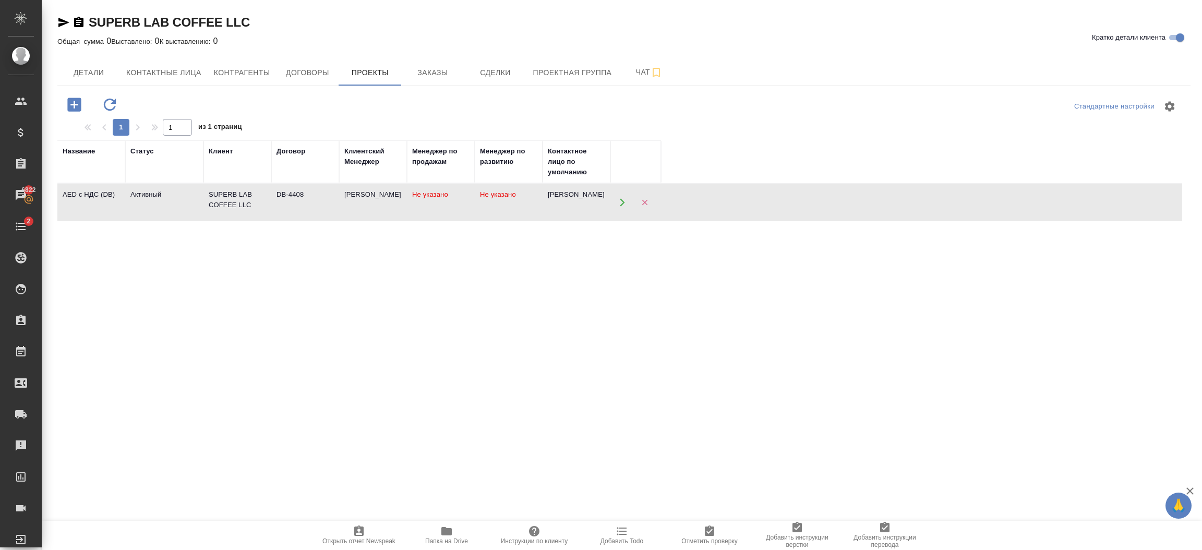
click at [414, 203] on td "Не указано" at bounding box center [441, 202] width 68 height 37
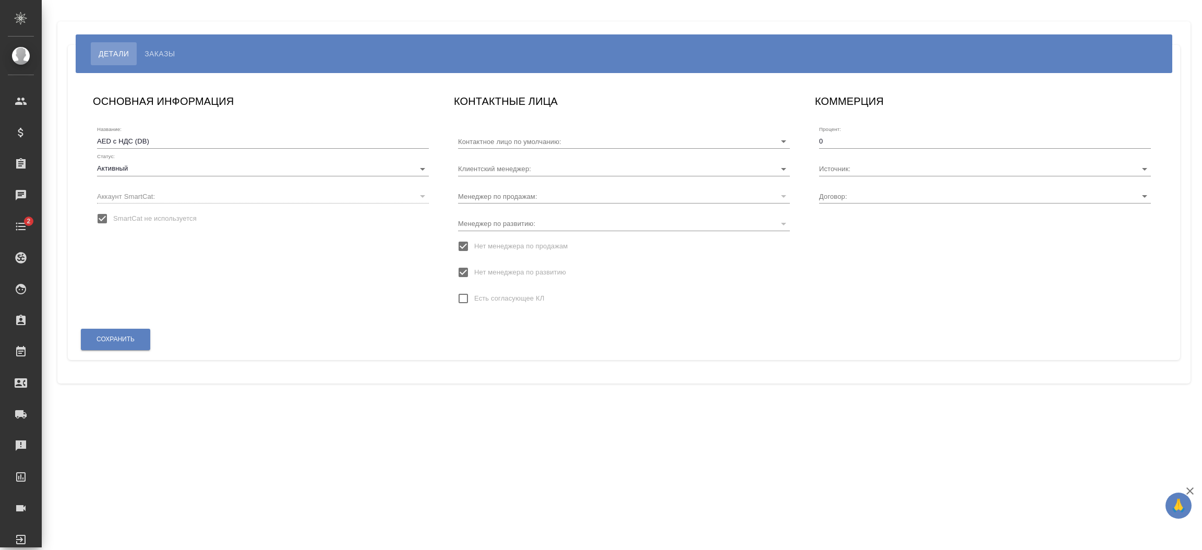
type input "[PERSON_NAME]"
type input "DB-4408"
type input "[PERSON_NAME]"
click at [931, 175] on div at bounding box center [985, 168] width 332 height 15
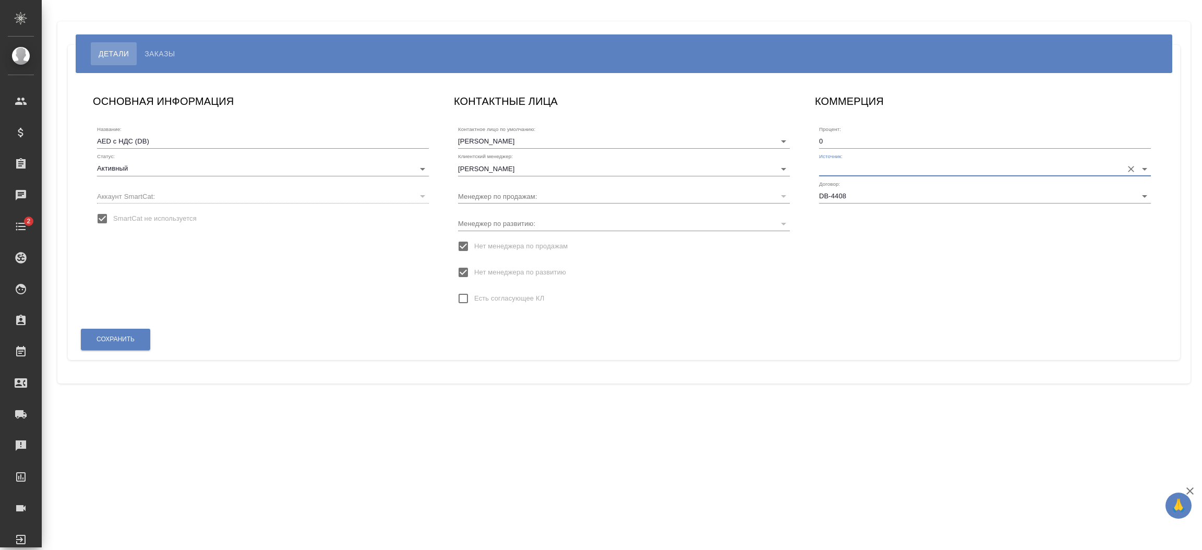
click at [931, 175] on div at bounding box center [985, 168] width 332 height 15
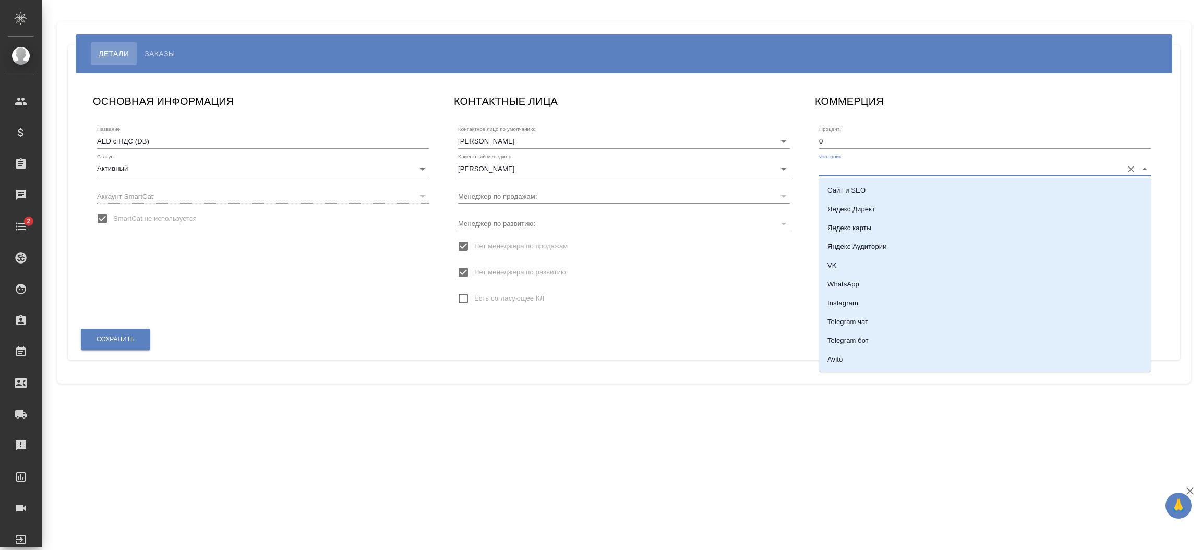
click at [983, 172] on input "Источник:" at bounding box center [968, 168] width 298 height 14
click at [910, 274] on li "По рекомендации" at bounding box center [985, 275] width 332 height 19
type input "По рекомендации"
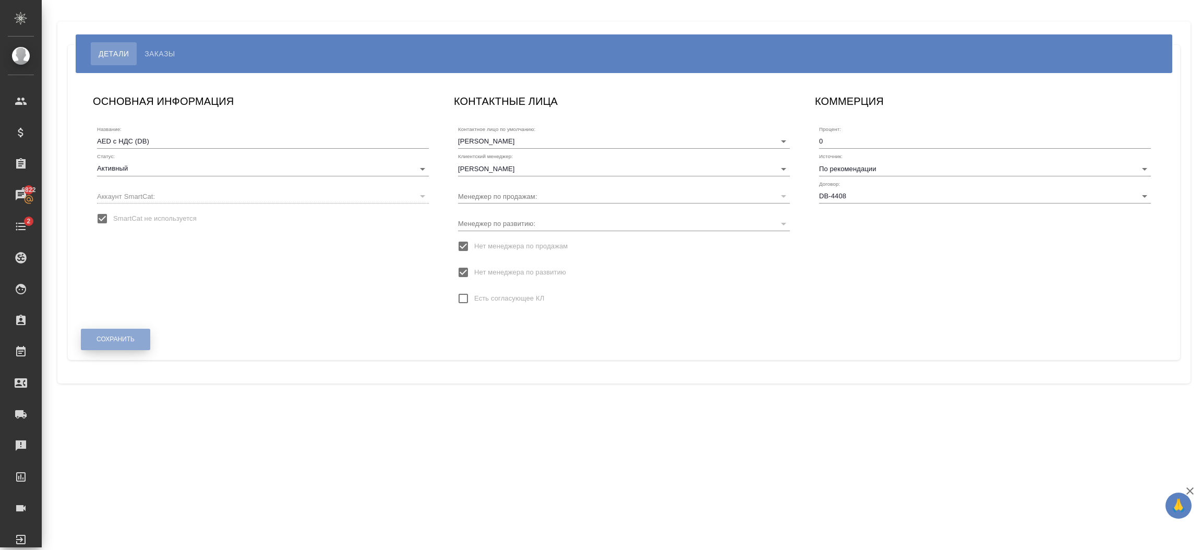
click at [116, 346] on button "Сохранить" at bounding box center [115, 339] width 69 height 21
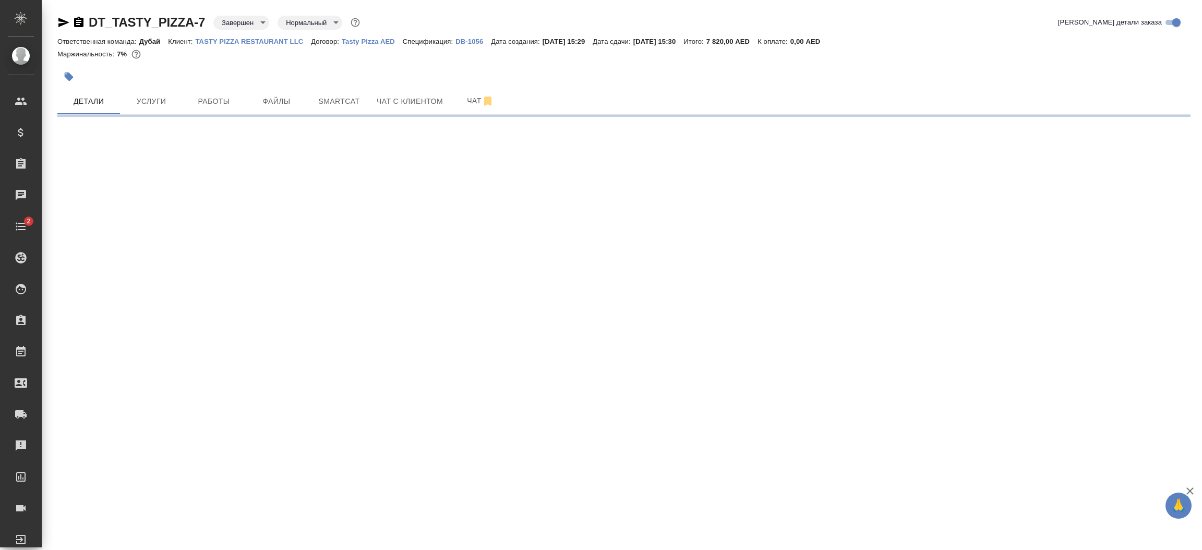
select select "RU"
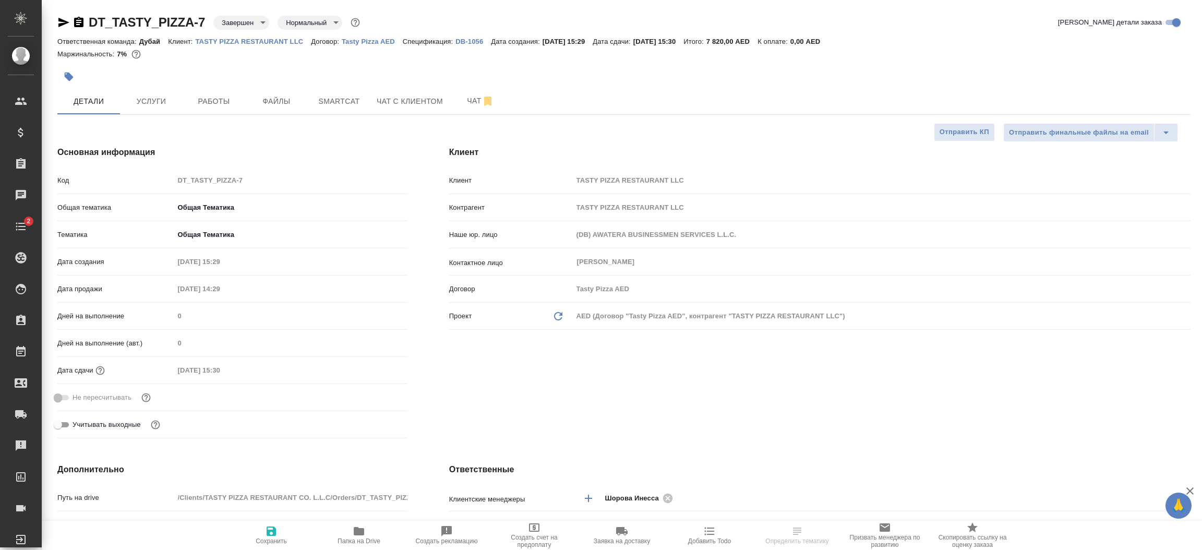
type textarea "x"
click at [261, 35] on div "Ответственная команда: Дубай Клиент: TASTY PIZZA RESTAURANT LLC Договор: Tasty …" at bounding box center [623, 41] width 1133 height 13
click at [261, 37] on link "TASTY PIZZA RESTAURANT LLC" at bounding box center [254, 41] width 116 height 9
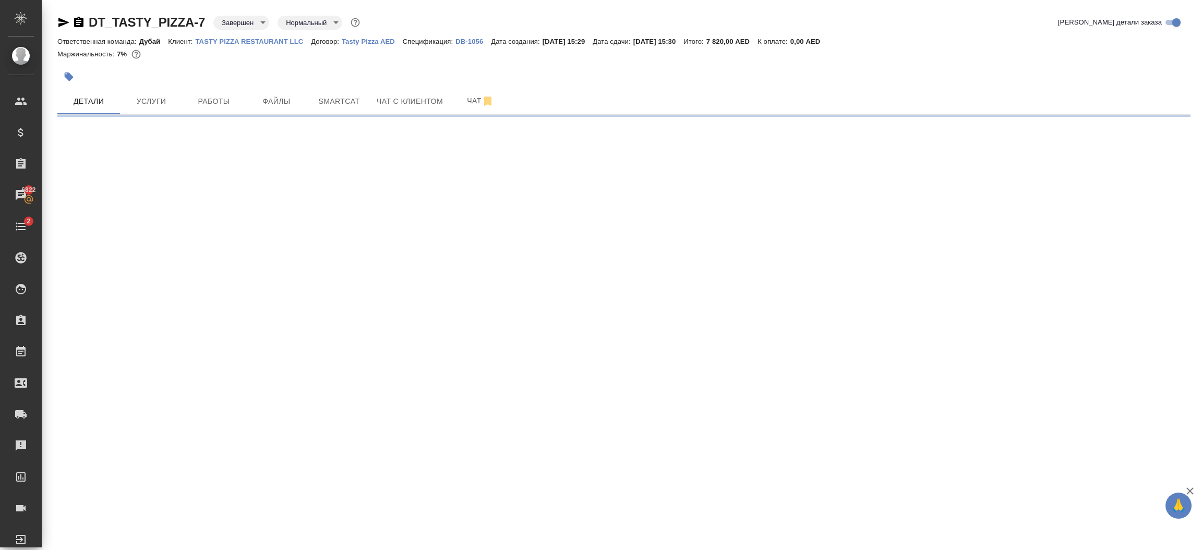
select select "RU"
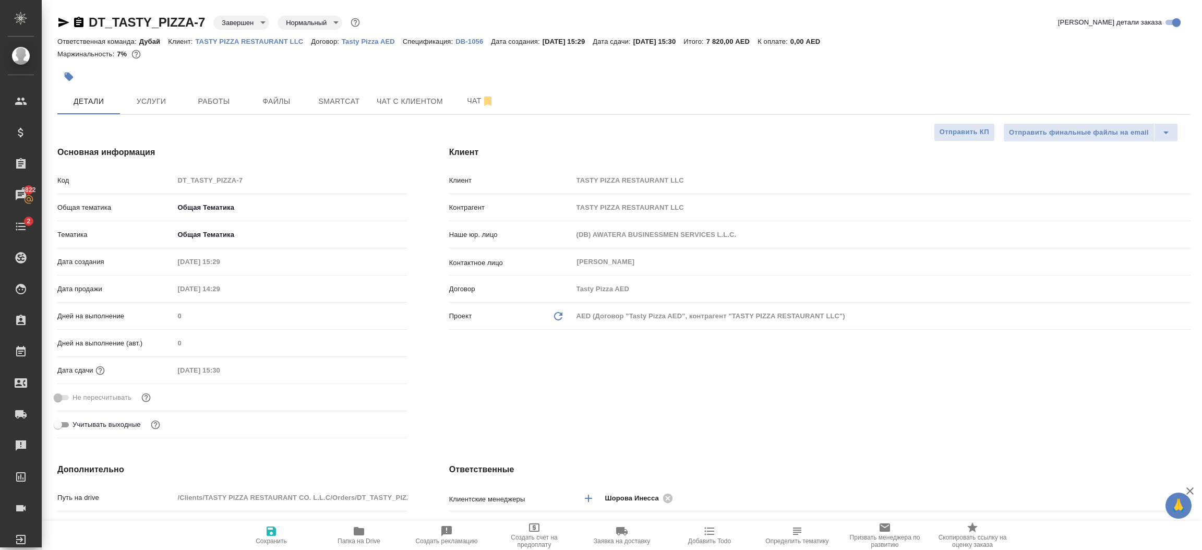
type textarea "x"
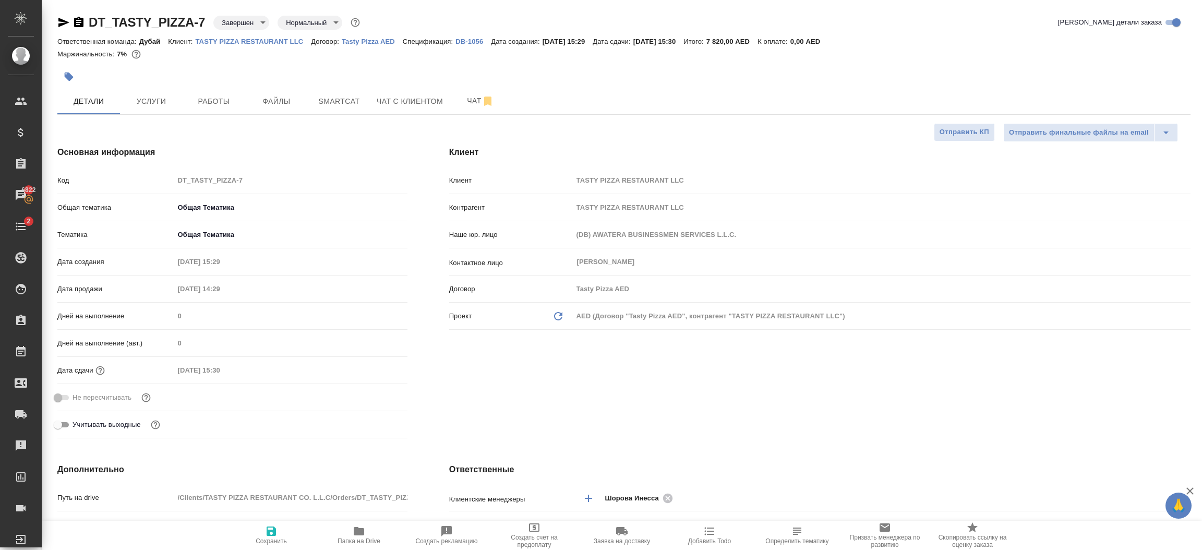
type textarea "x"
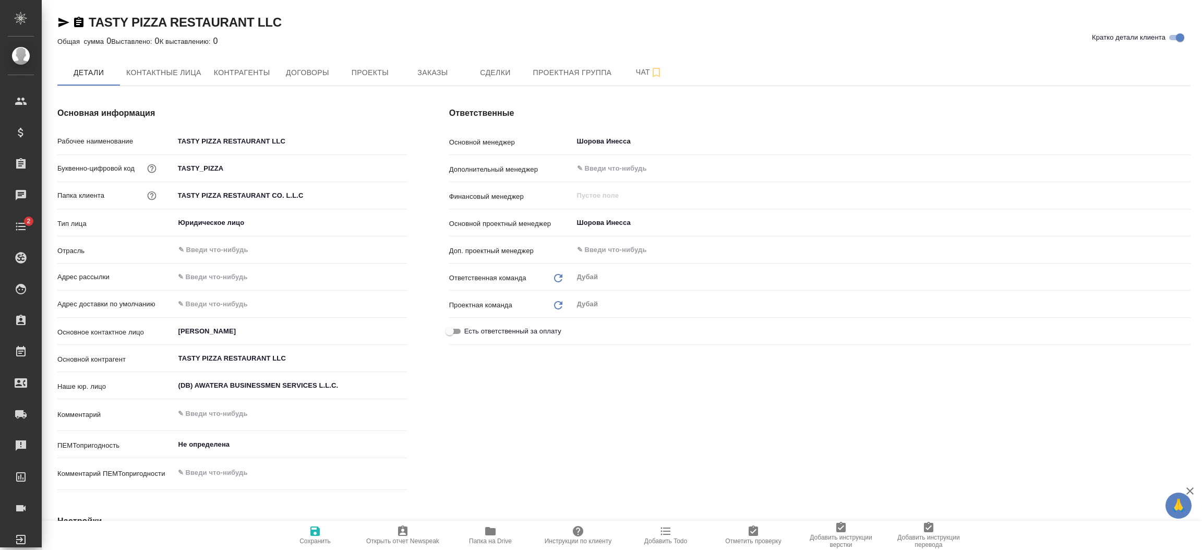
type textarea "x"
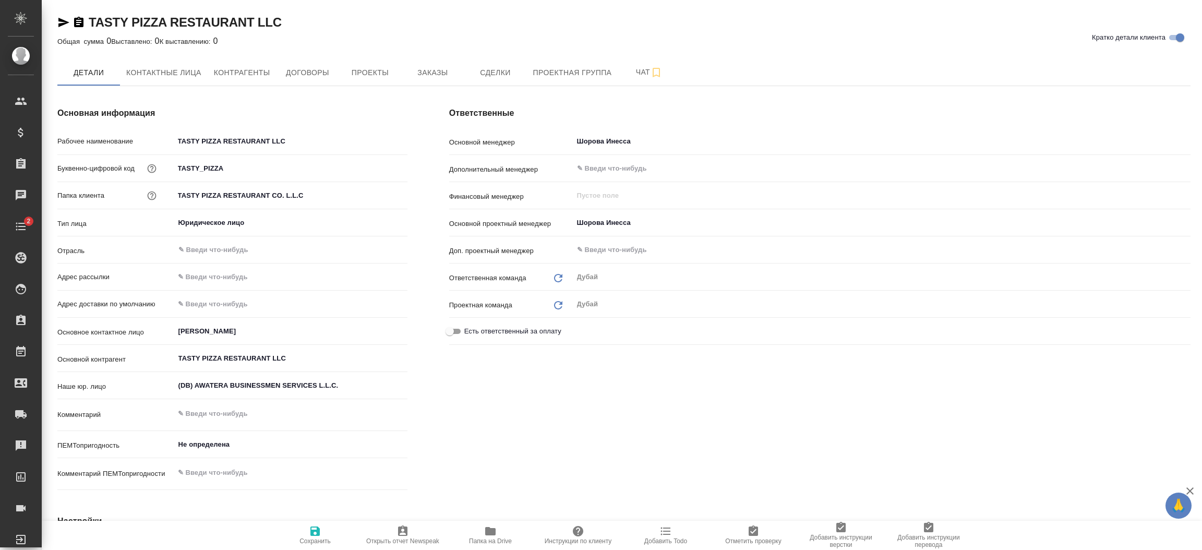
type textarea "x"
click at [394, 76] on span "Проекты" at bounding box center [370, 72] width 50 height 13
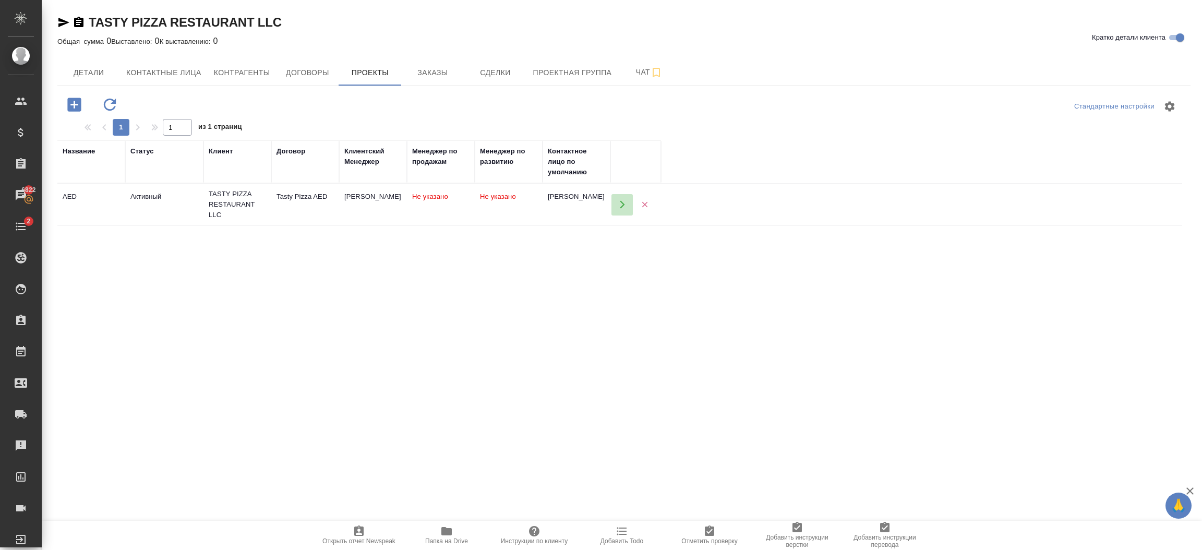
click at [624, 205] on icon "button" at bounding box center [621, 204] width 9 height 9
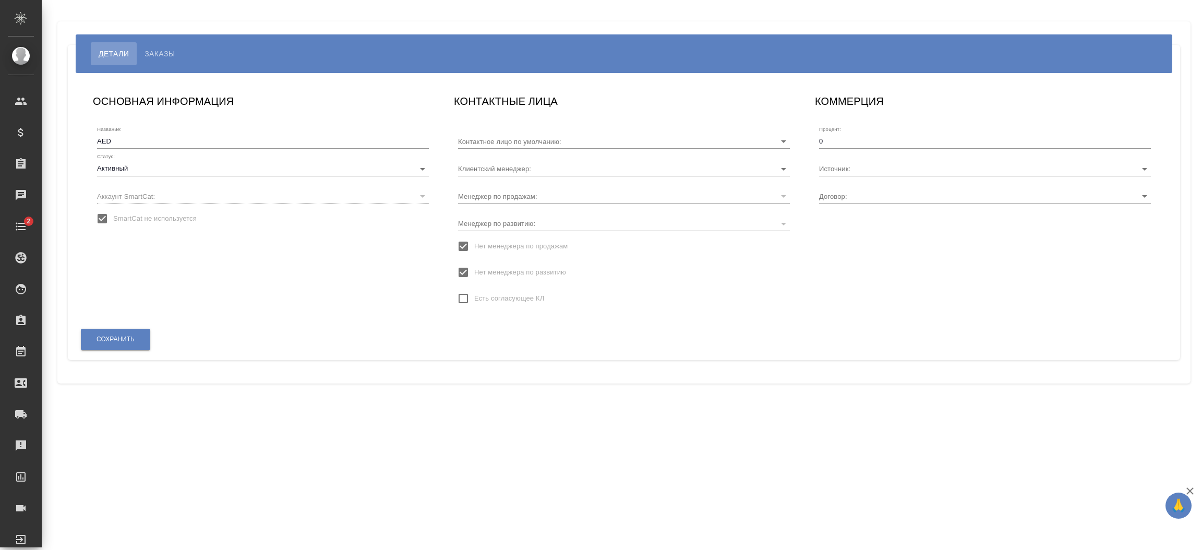
type input "[PERSON_NAME]"
type input "По рекомендации партнёра Аватера"
type input "Tasty Pizza AED"
type input "[PERSON_NAME]"
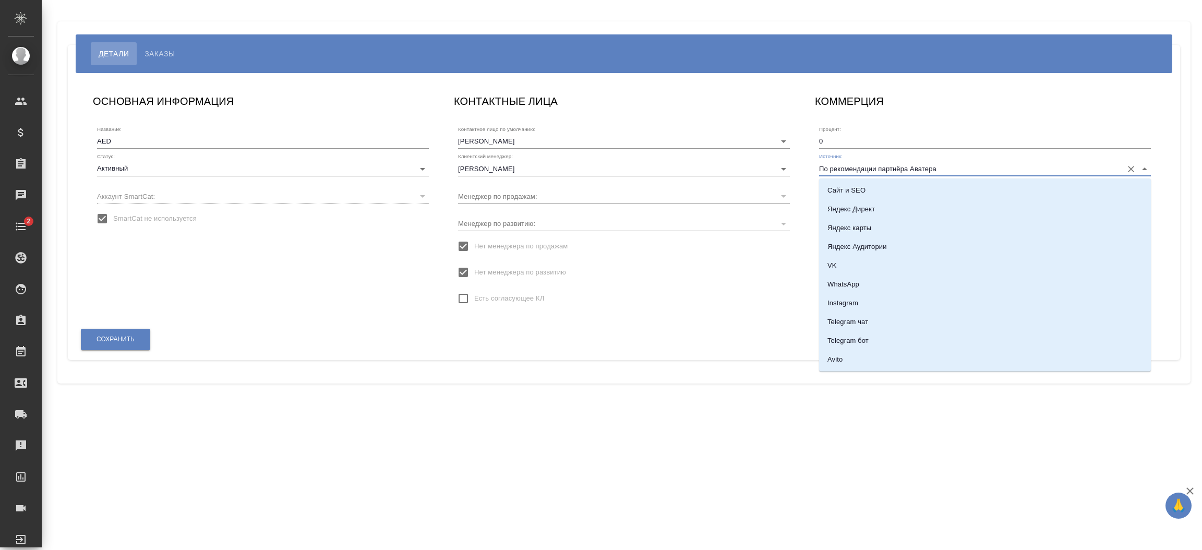
click at [890, 170] on input "По рекомендации партнёра Аватера" at bounding box center [968, 168] width 298 height 14
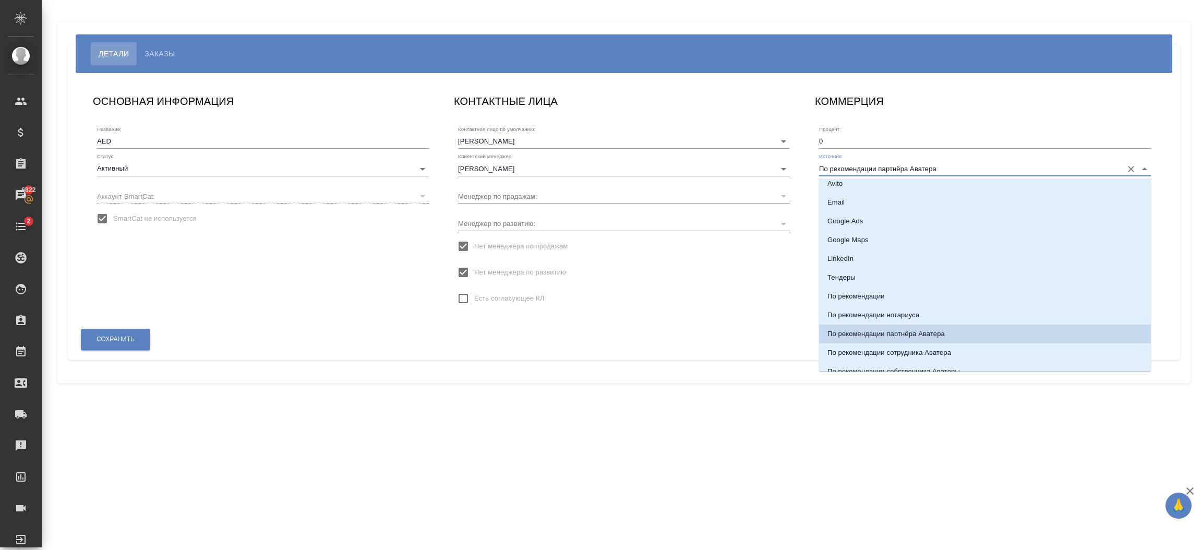
scroll to position [179, 0]
click at [884, 294] on li "По рекомендации" at bounding box center [985, 293] width 332 height 19
type input "По рекомендации"
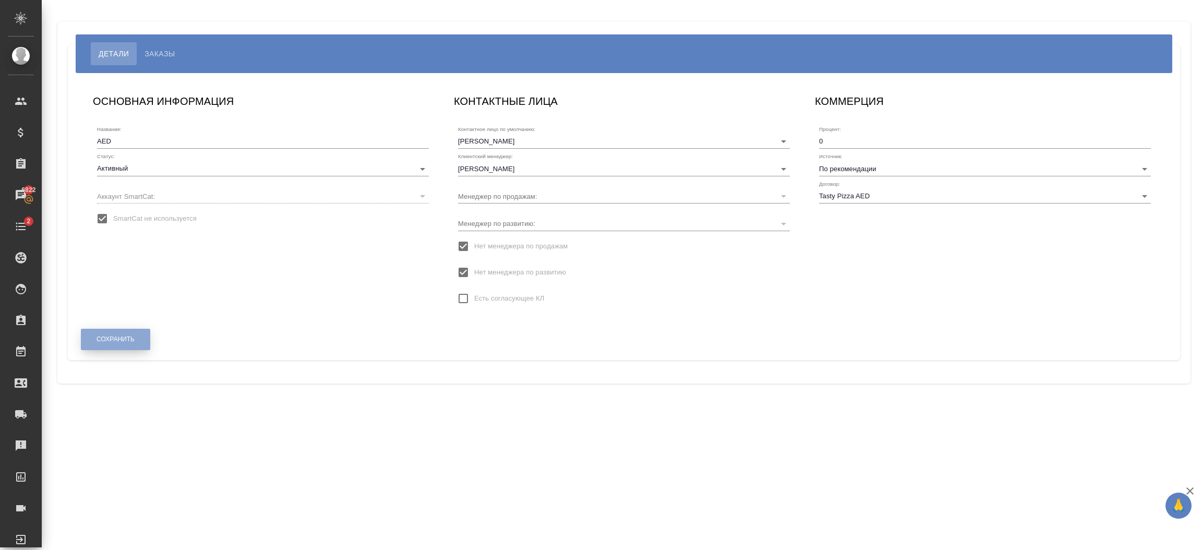
click at [138, 339] on button "Сохранить" at bounding box center [115, 339] width 69 height 21
type input "[PERSON_NAME]"
type input "Tasty Pizza AED"
type input "[PERSON_NAME]"
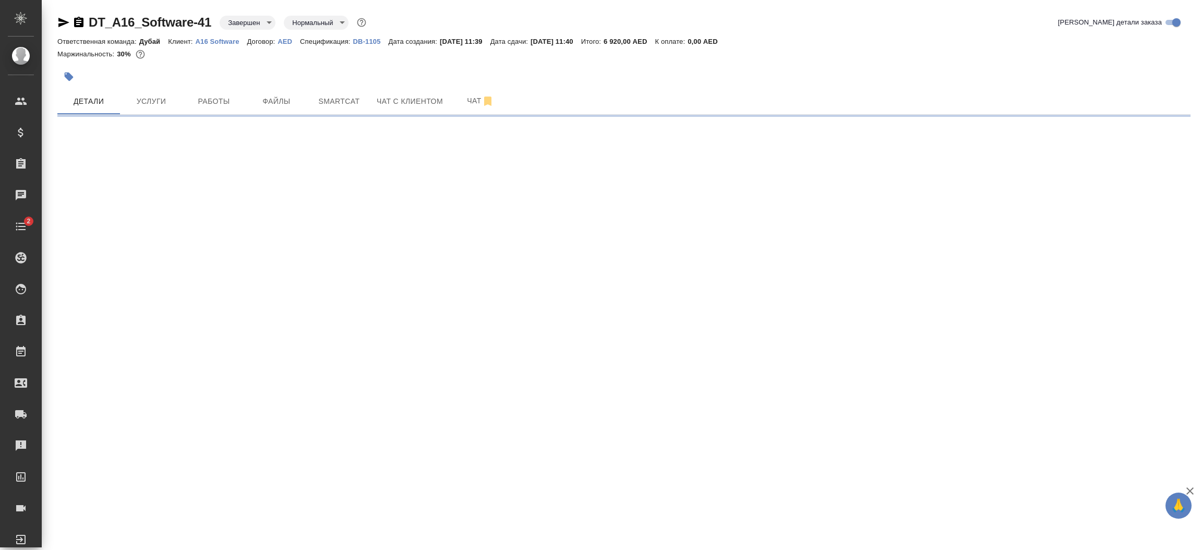
select select "RU"
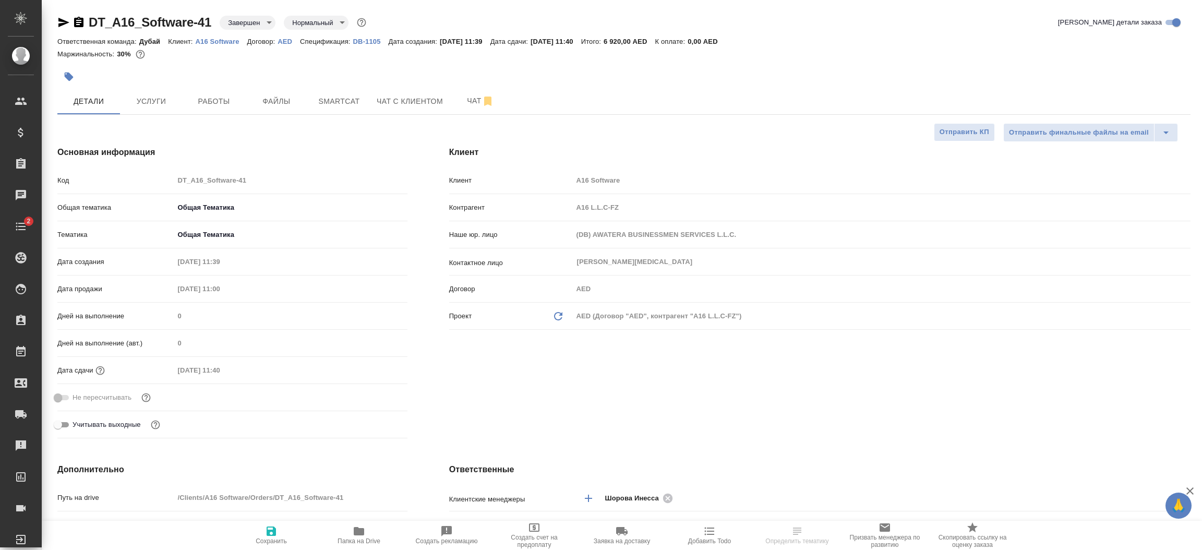
type textarea "x"
click at [219, 42] on p "A16 Software" at bounding box center [222, 42] width 52 height 8
type textarea "x"
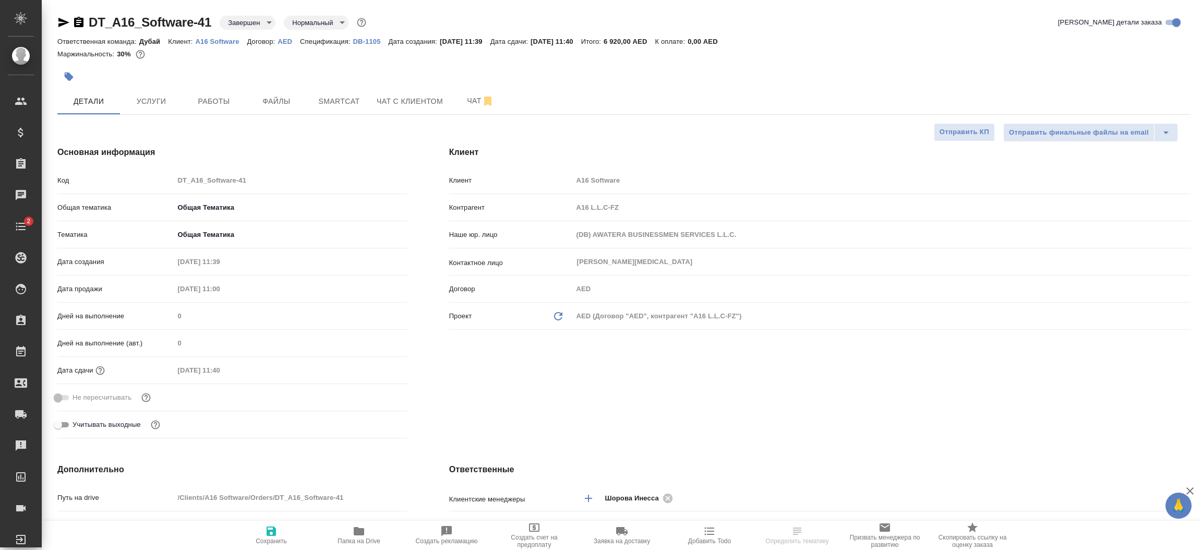
type textarea "x"
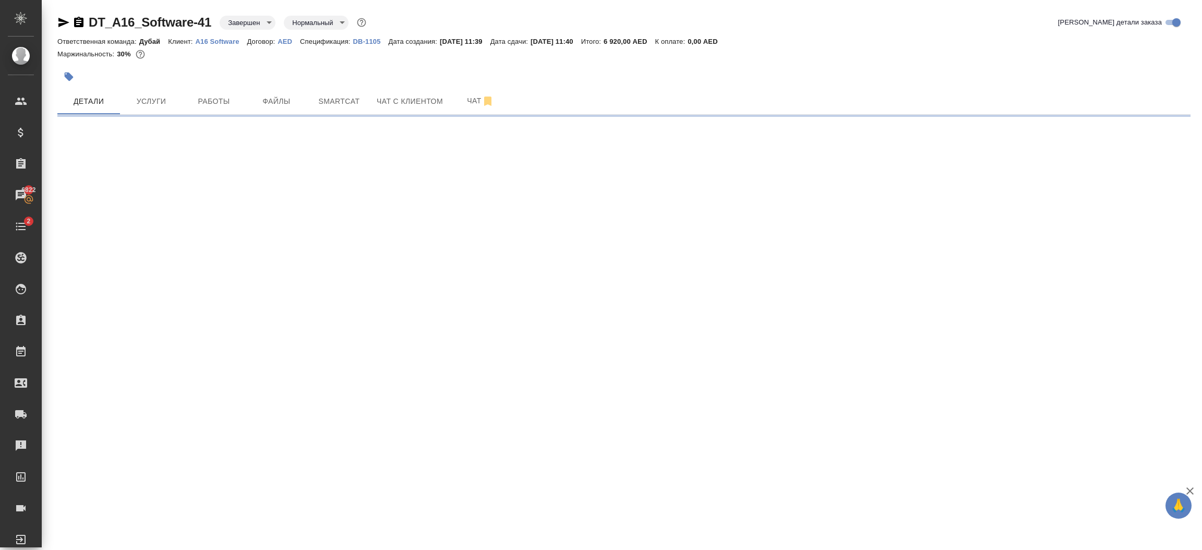
select select "RU"
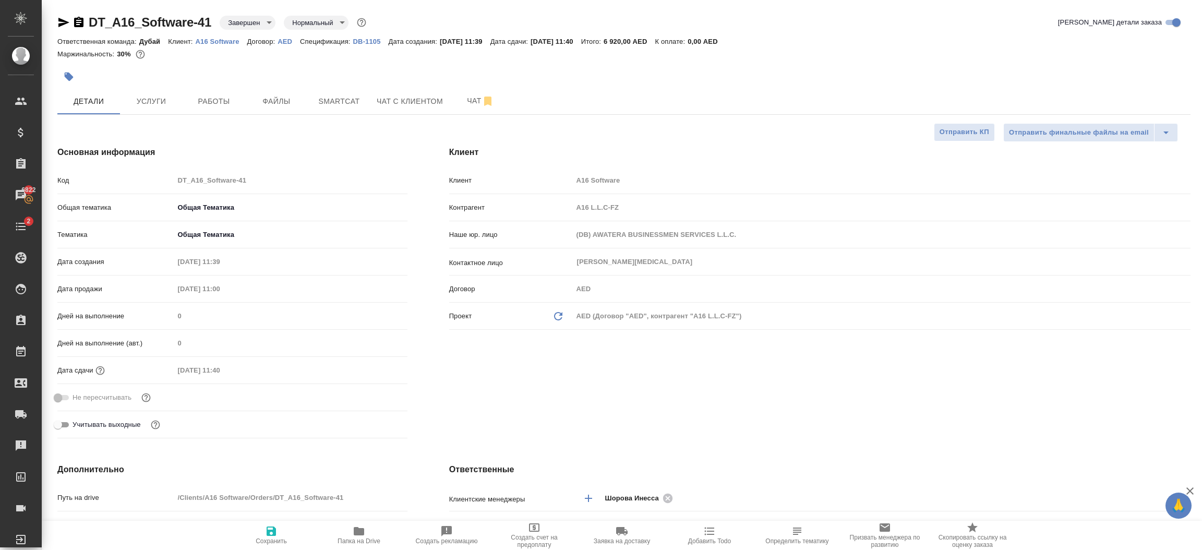
type textarea "x"
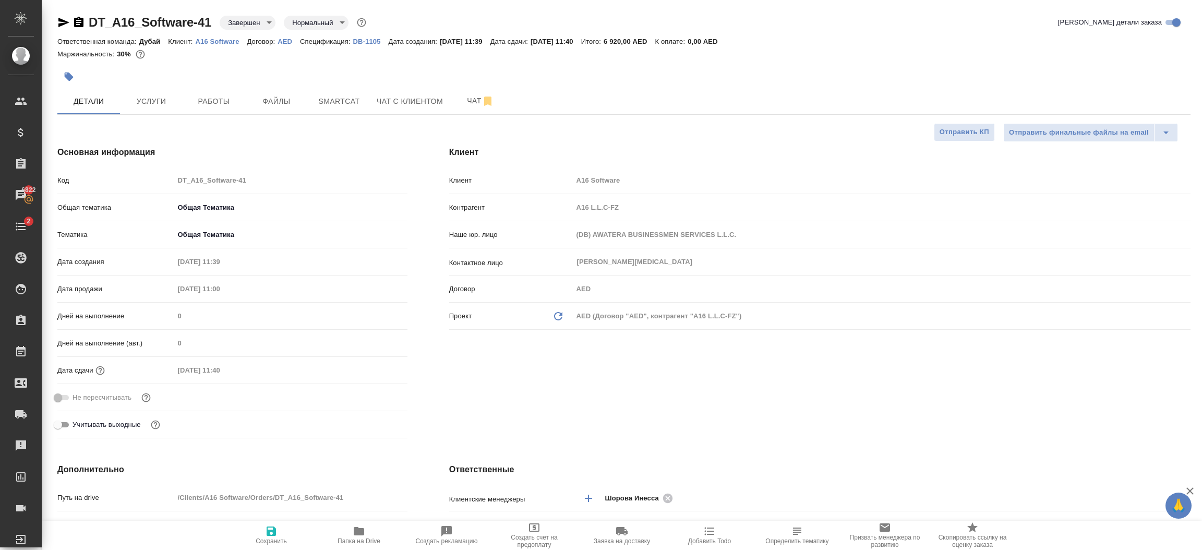
type textarea "x"
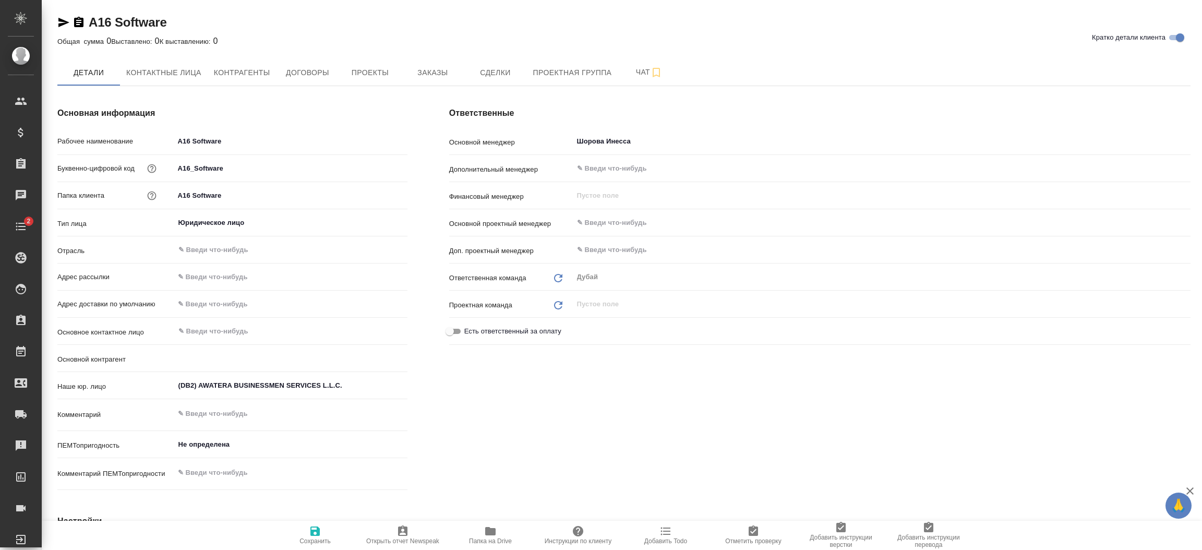
type textarea "x"
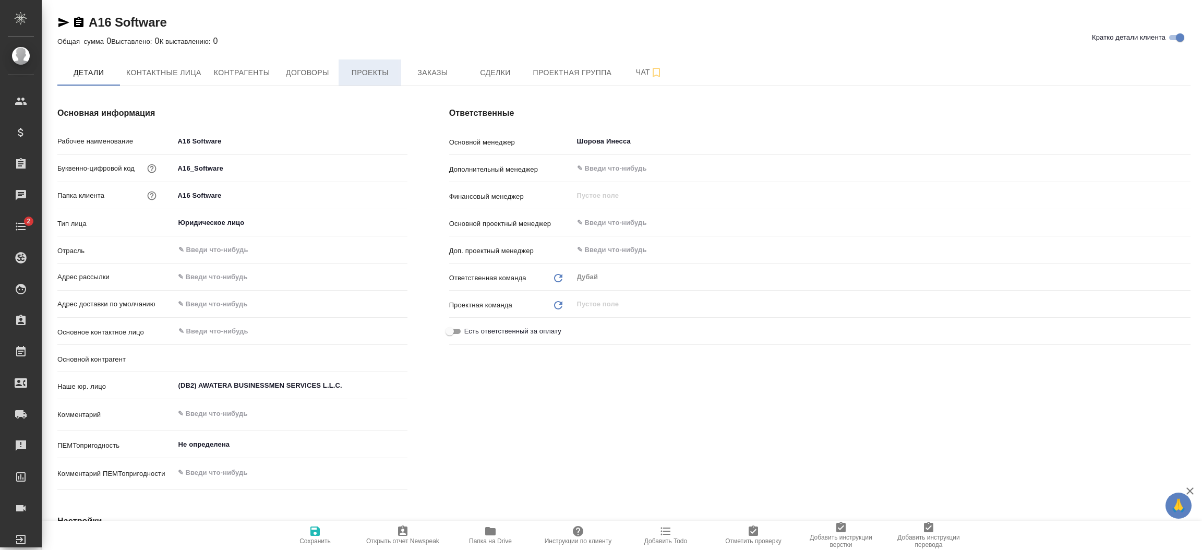
type textarea "x"
click at [355, 75] on span "Проекты" at bounding box center [370, 72] width 50 height 13
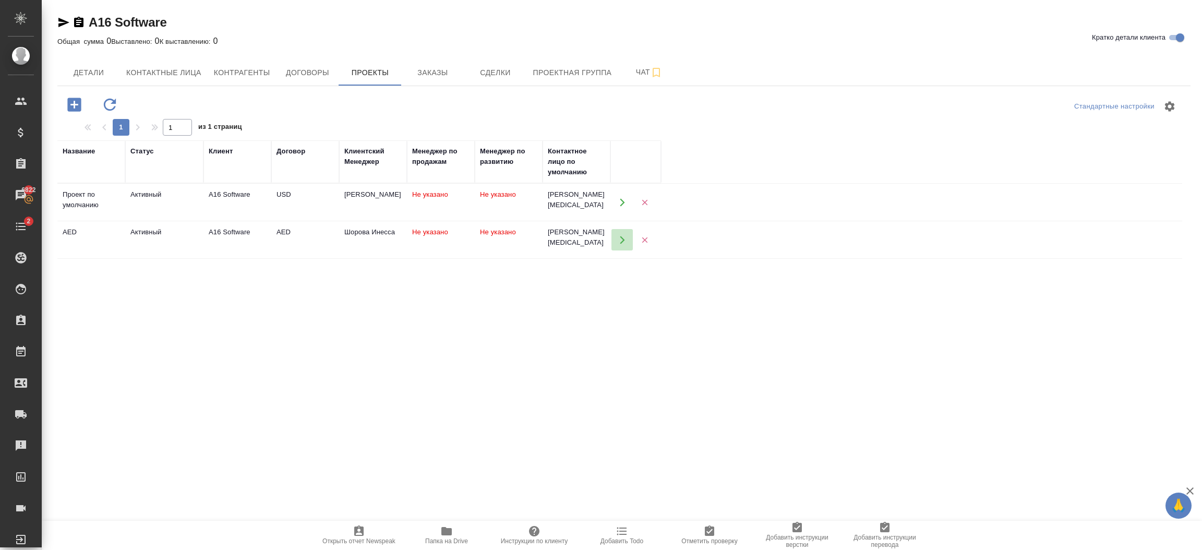
click at [616, 243] on button "button" at bounding box center [621, 239] width 21 height 21
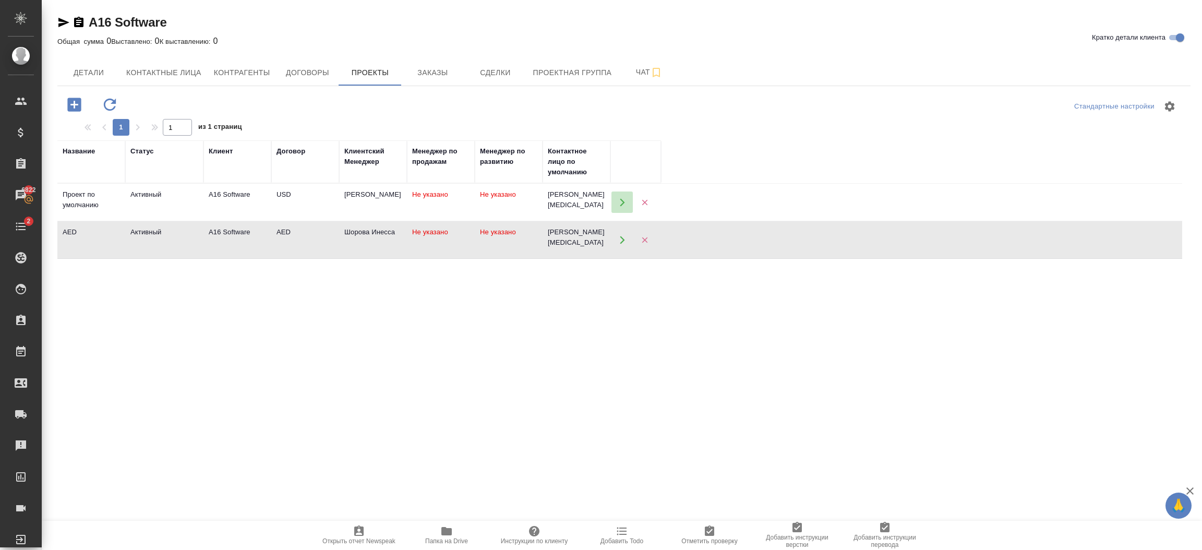
click at [618, 201] on icon "button" at bounding box center [621, 202] width 9 height 9
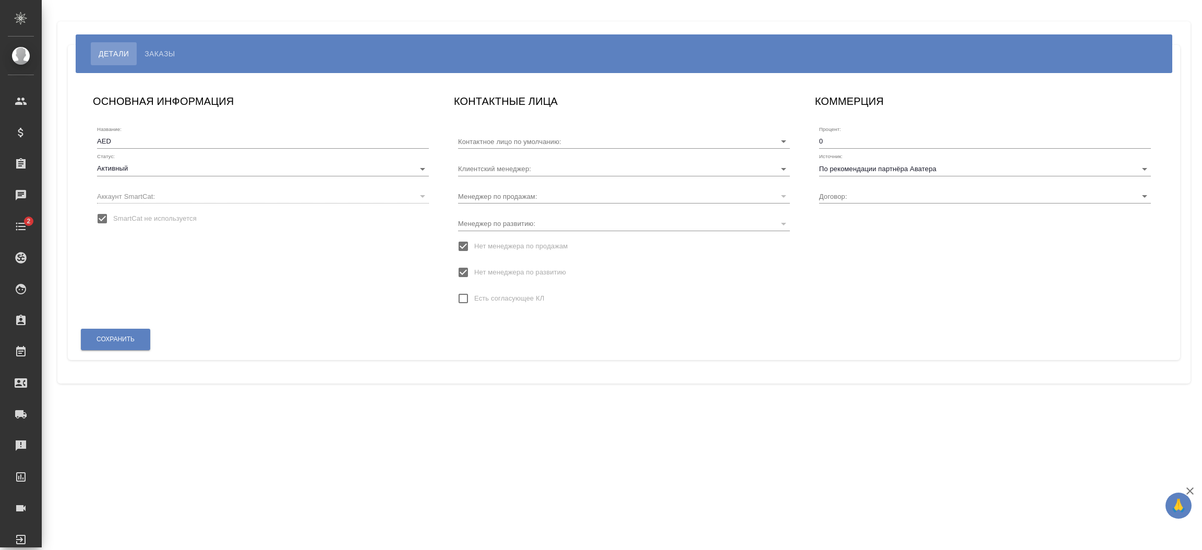
type input "[PERSON_NAME][MEDICAL_DATA]"
type input "AED"
type input "Шорова Инесса"
type input "[PERSON_NAME][MEDICAL_DATA]"
type input "USD"
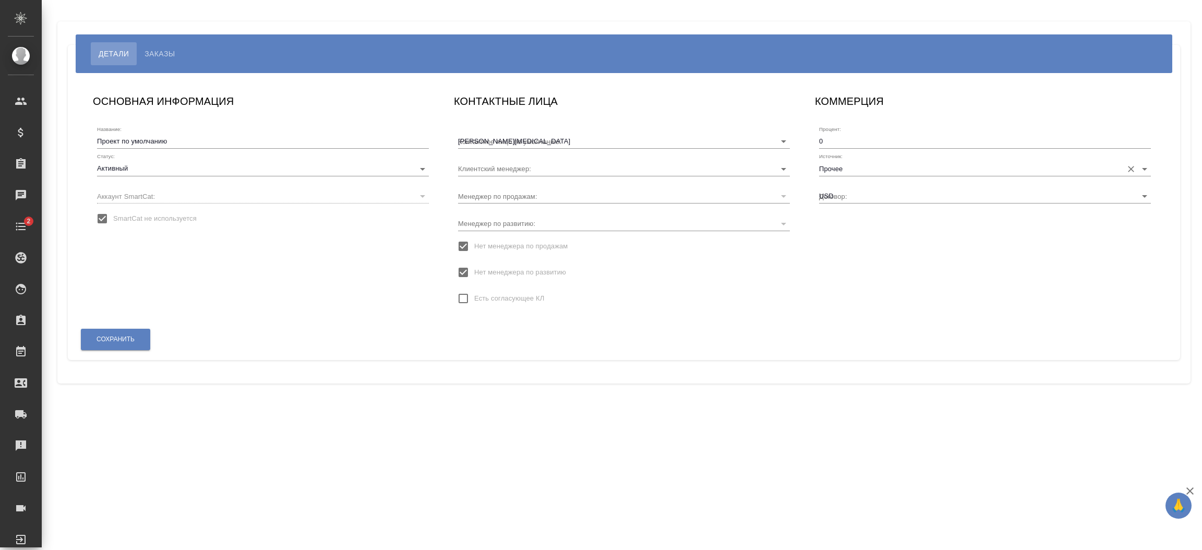
type input "Березуцкий Никита"
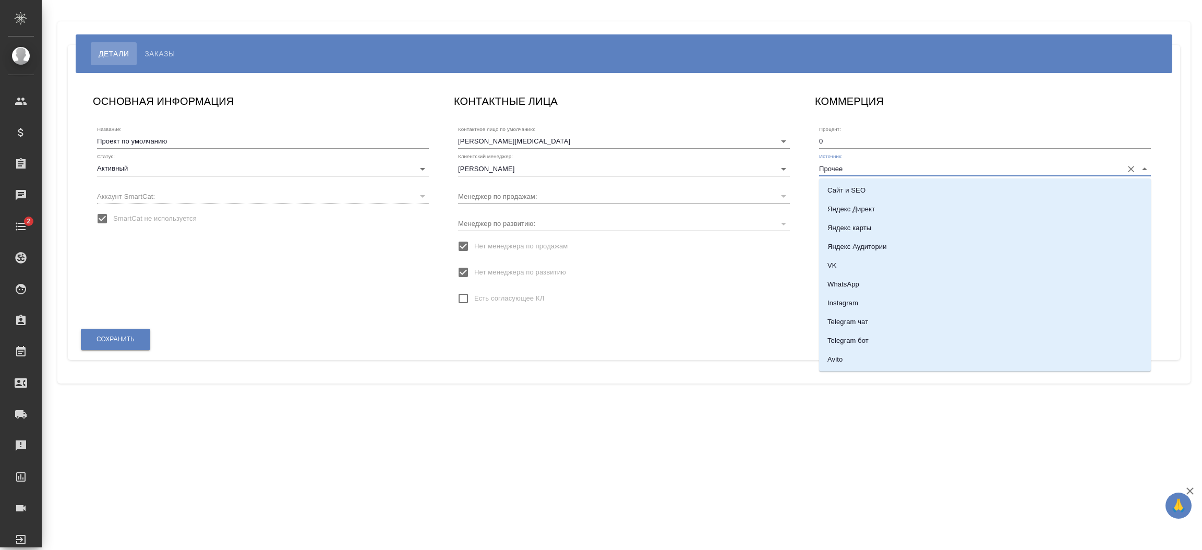
click at [966, 172] on input "Прочее" at bounding box center [968, 168] width 298 height 14
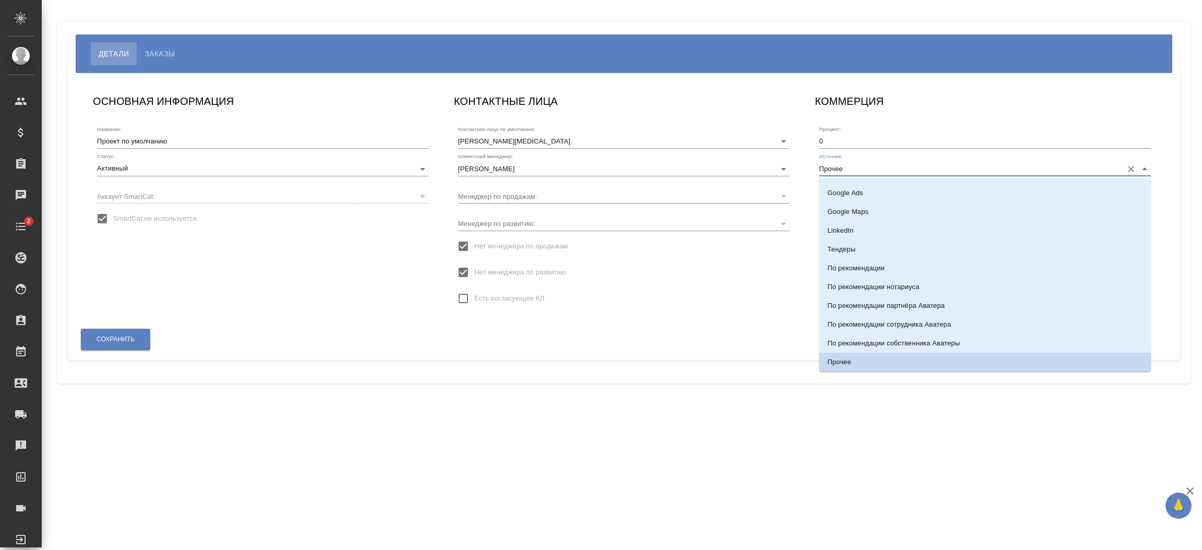
scroll to position [223, 0]
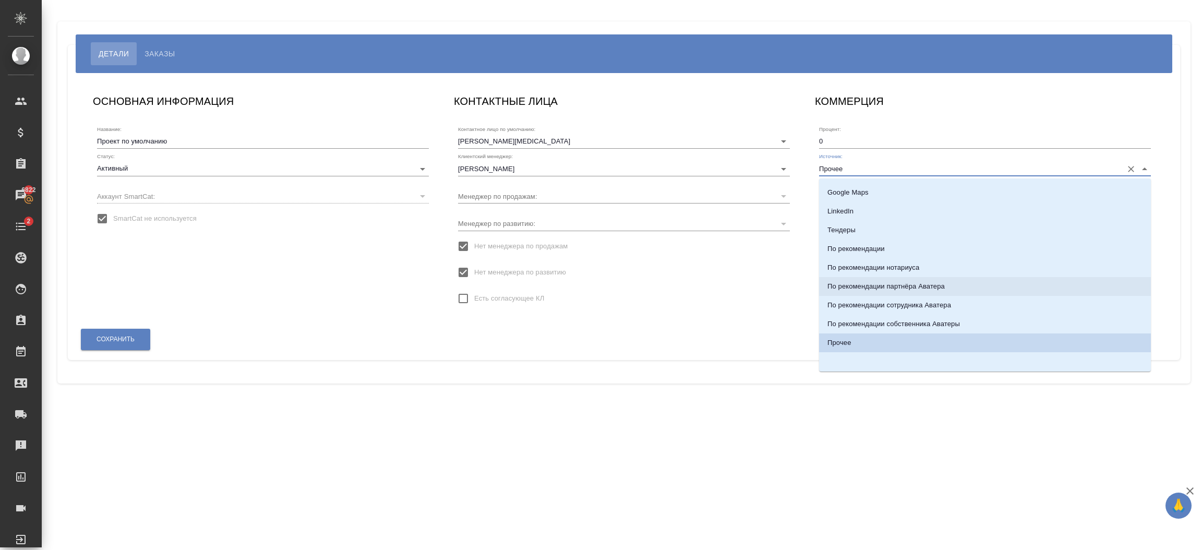
click at [942, 286] on p "По рекомендации партнёра Аватера" at bounding box center [885, 286] width 117 height 10
type input "По рекомендации партнёра Аватера"
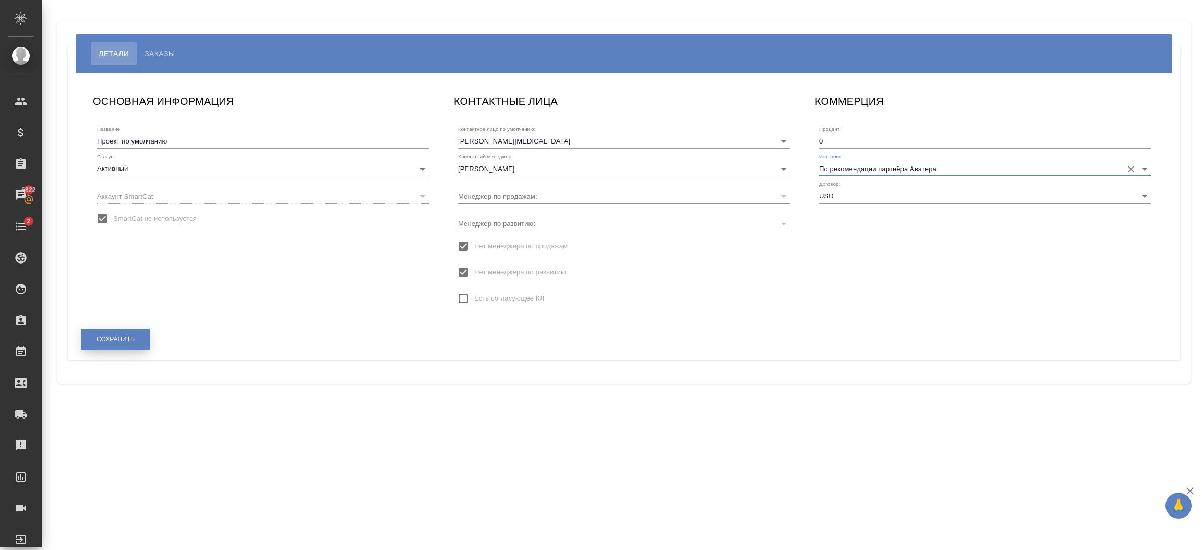
click at [145, 336] on button "Сохранить" at bounding box center [115, 339] width 69 height 21
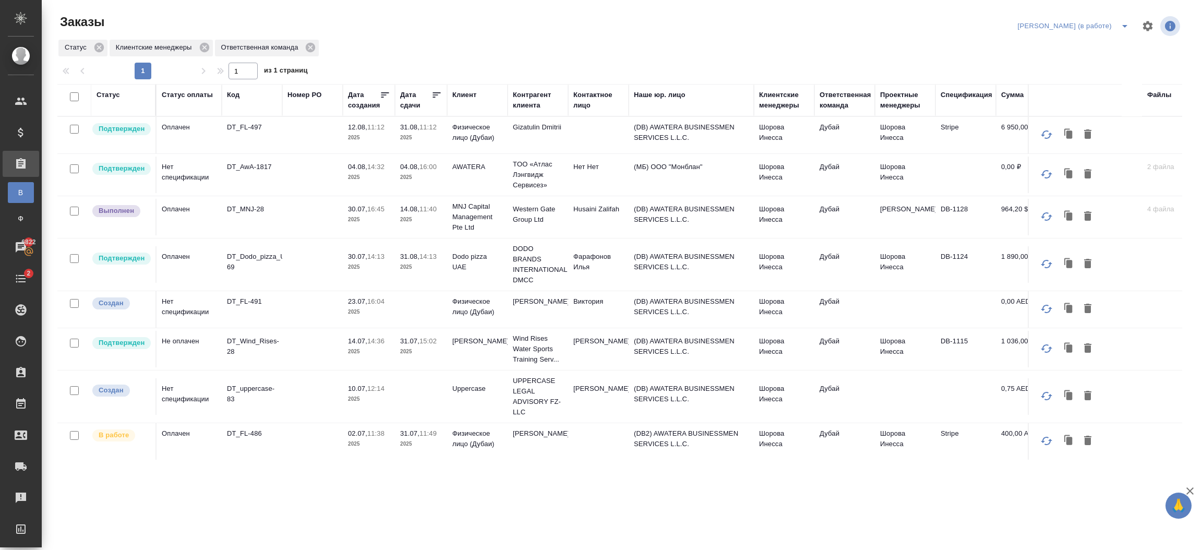
scroll to position [230, 0]
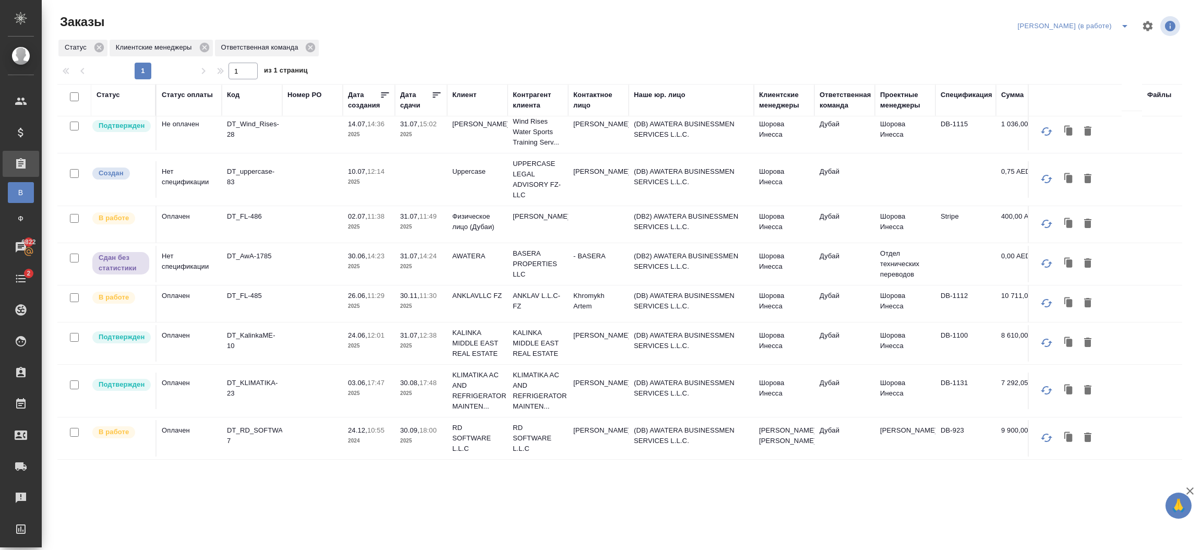
click at [439, 341] on p "2025" at bounding box center [421, 346] width 42 height 10
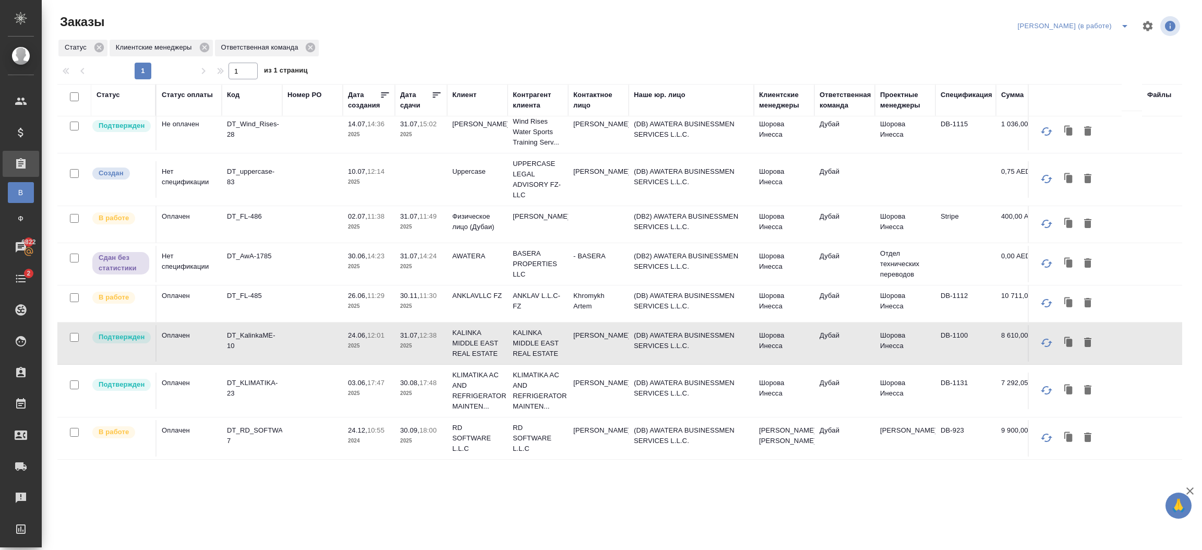
scroll to position [0, 0]
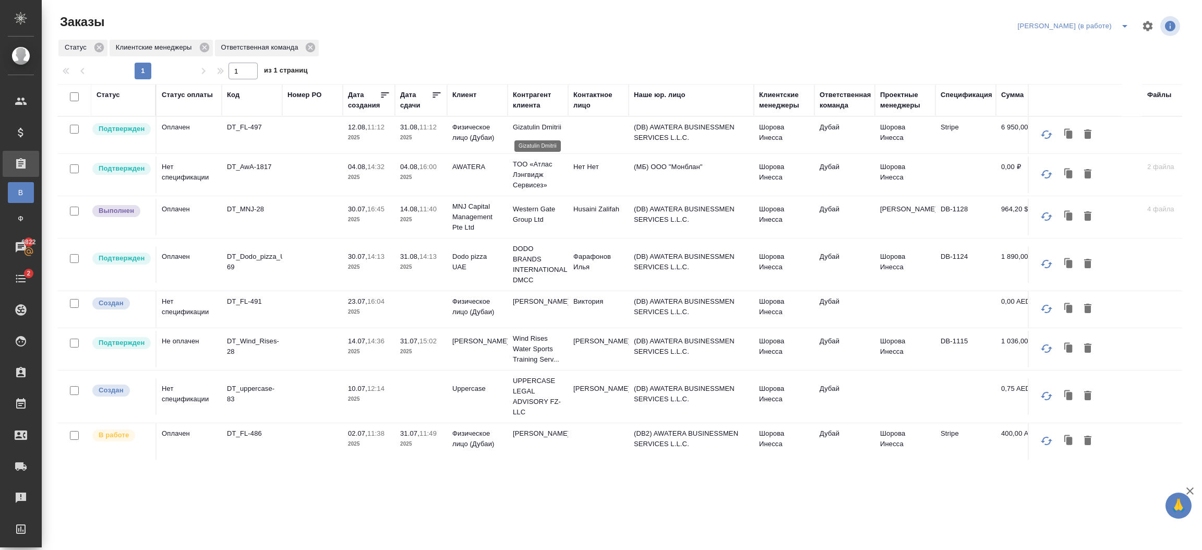
click at [520, 126] on p "Gizatulin Dmitrii" at bounding box center [538, 127] width 50 height 10
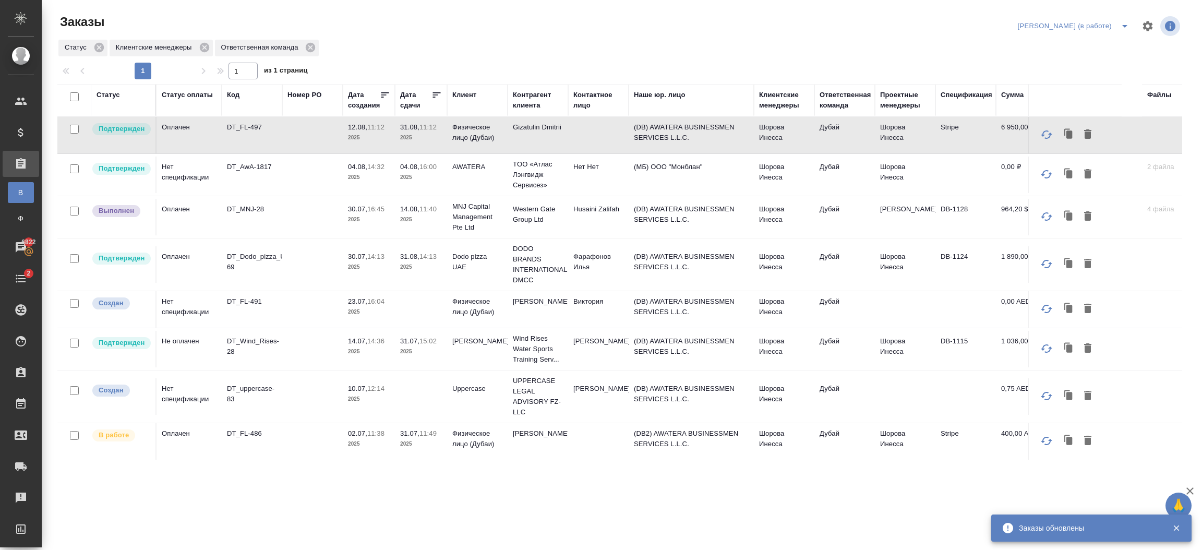
click at [464, 93] on div "Клиент" at bounding box center [464, 95] width 24 height 10
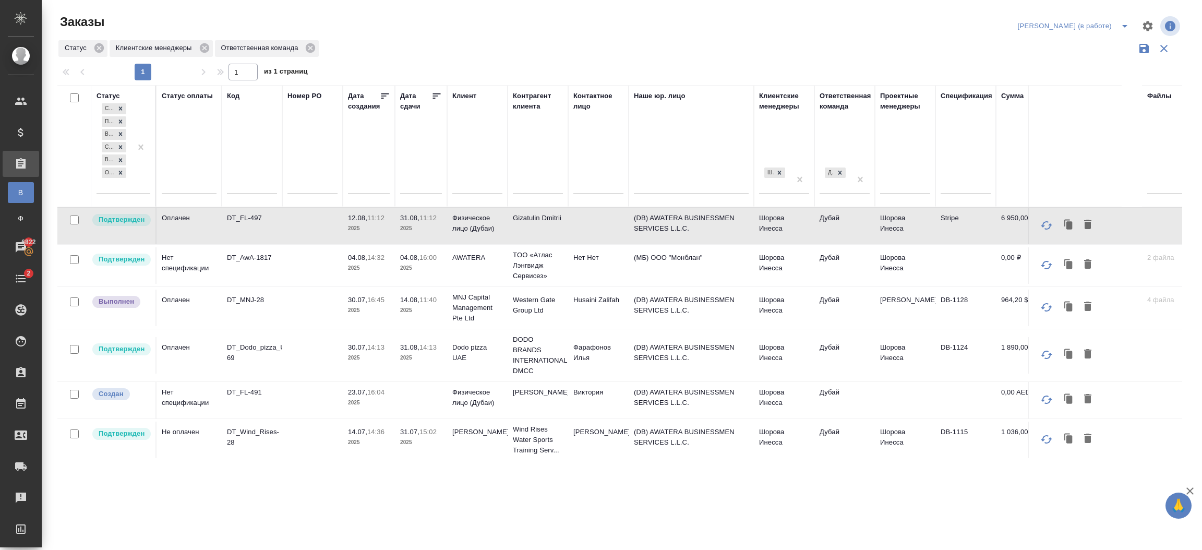
click at [471, 186] on input "text" at bounding box center [477, 186] width 50 height 13
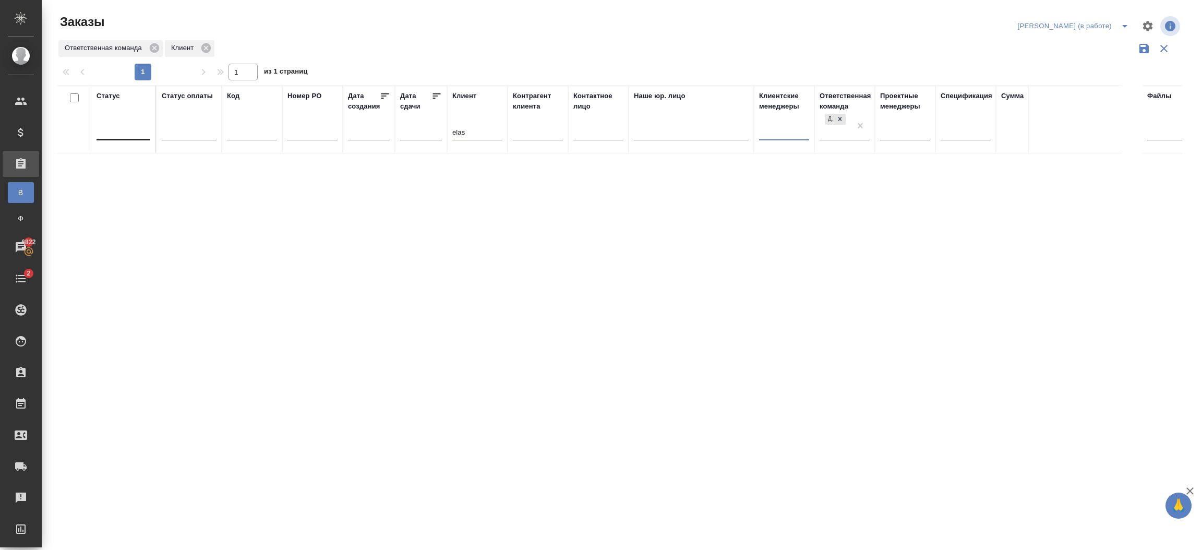
click at [488, 134] on input "elas" at bounding box center [477, 133] width 50 height 13
type input "e"
click at [531, 138] on input "text" at bounding box center [538, 133] width 50 height 13
type input "Elysian"
click at [475, 136] on input "text" at bounding box center [477, 133] width 50 height 13
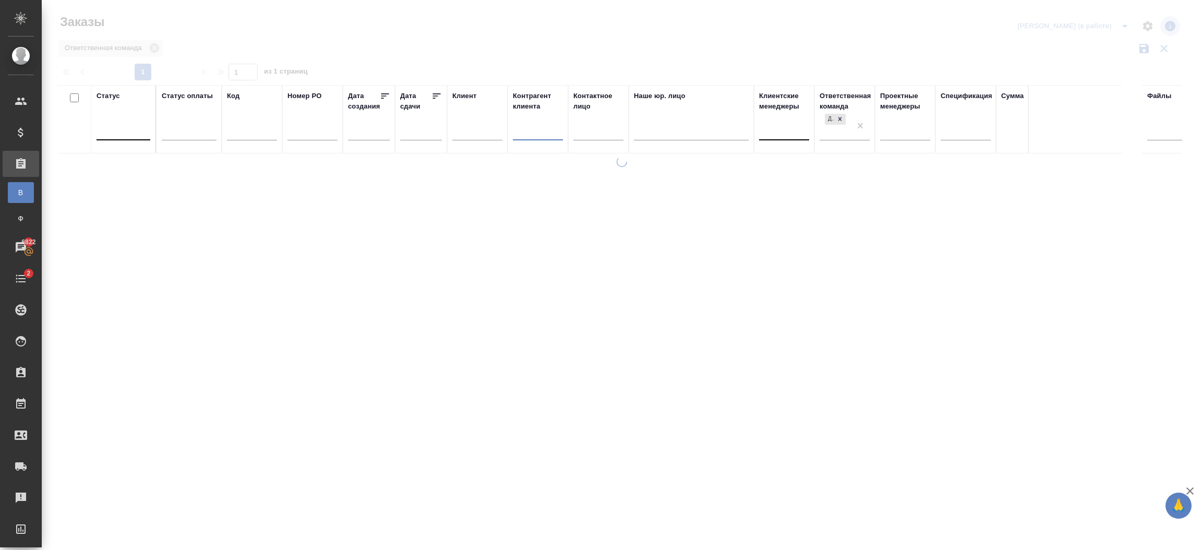
paste input "Elysian"
type input "Elysian"
click at [480, 120] on input "Elysian" at bounding box center [477, 124] width 50 height 13
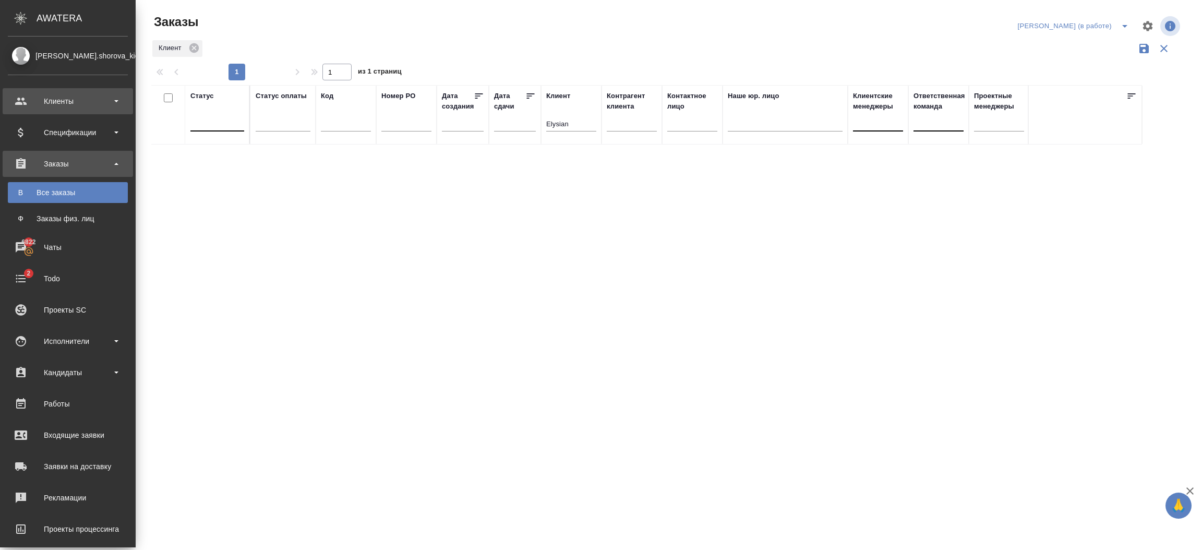
click at [62, 106] on div "Клиенты" at bounding box center [68, 101] width 120 height 16
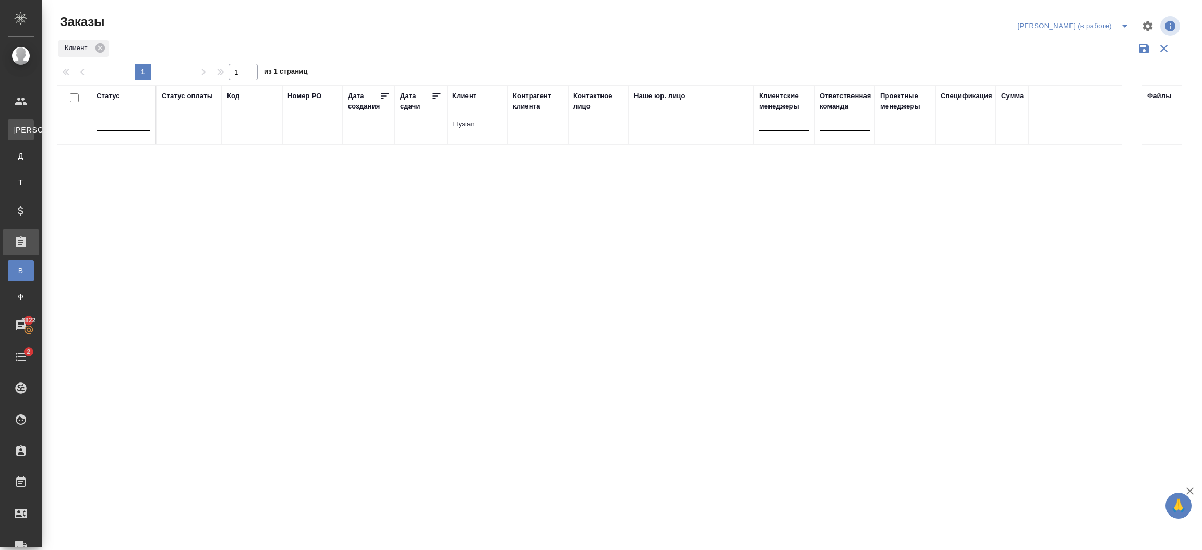
click at [16, 131] on div "Клиенты" at bounding box center [8, 130] width 16 height 10
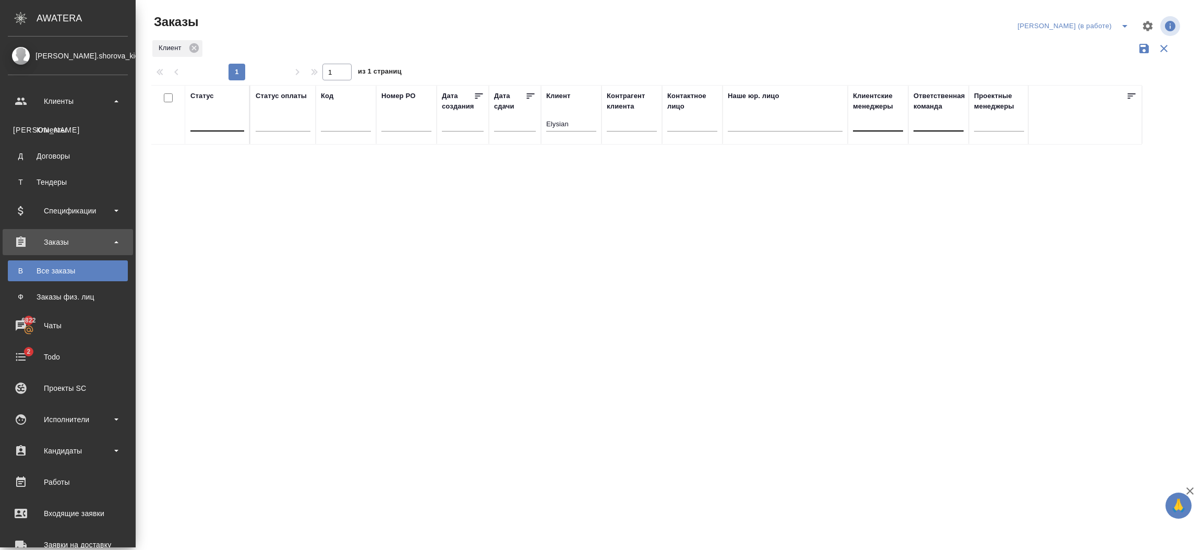
select select "RU"
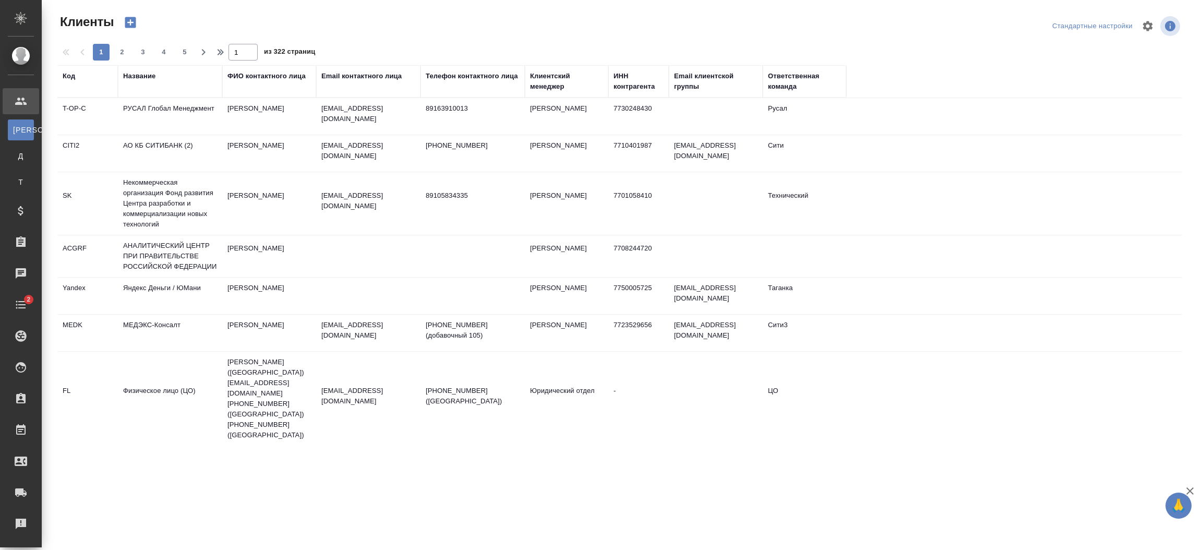
click at [141, 78] on div "Название" at bounding box center [139, 76] width 32 height 10
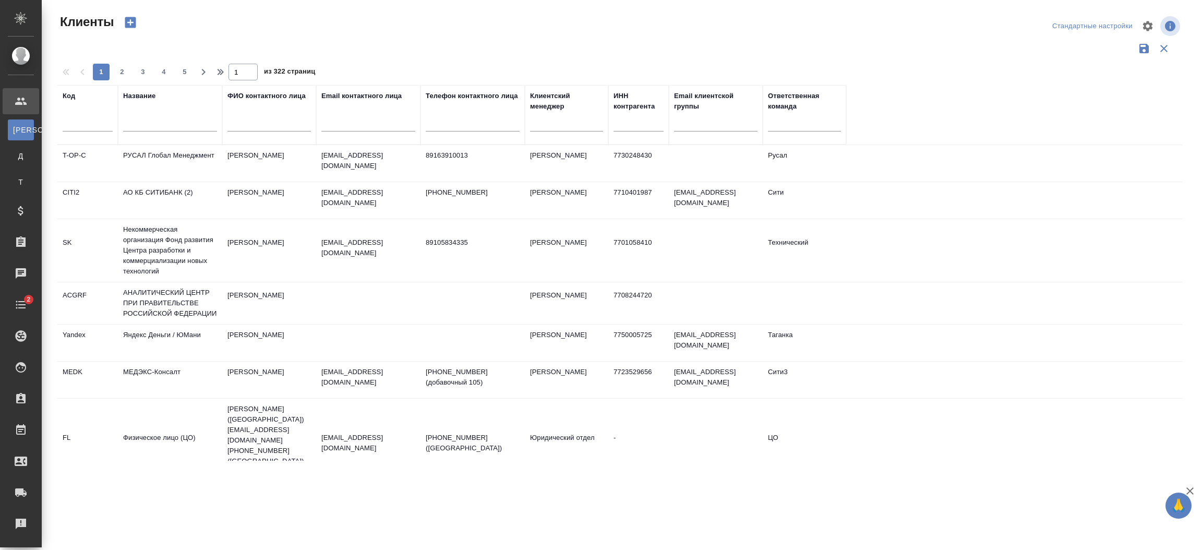
click at [167, 136] on div at bounding box center [170, 126] width 94 height 26
paste input "Elysian"
click at [190, 126] on input "Elysian" at bounding box center [170, 124] width 94 height 13
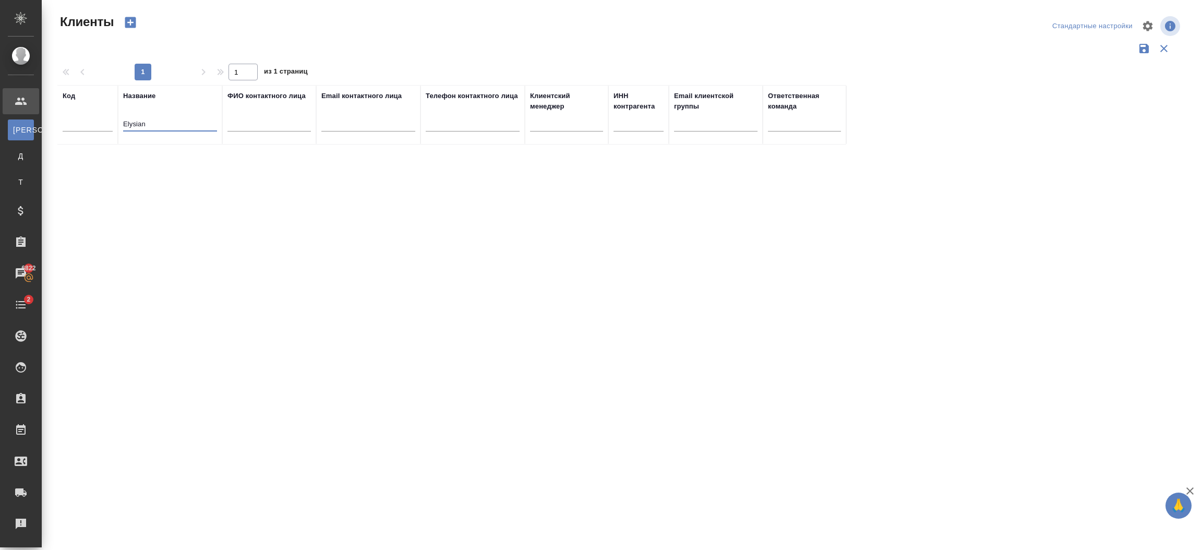
type input "Elysian"
click at [277, 120] on input "text" at bounding box center [268, 124] width 83 height 13
type input "Максим Белов"
click at [147, 127] on input "Elysian" at bounding box center [170, 124] width 94 height 13
type input "E"
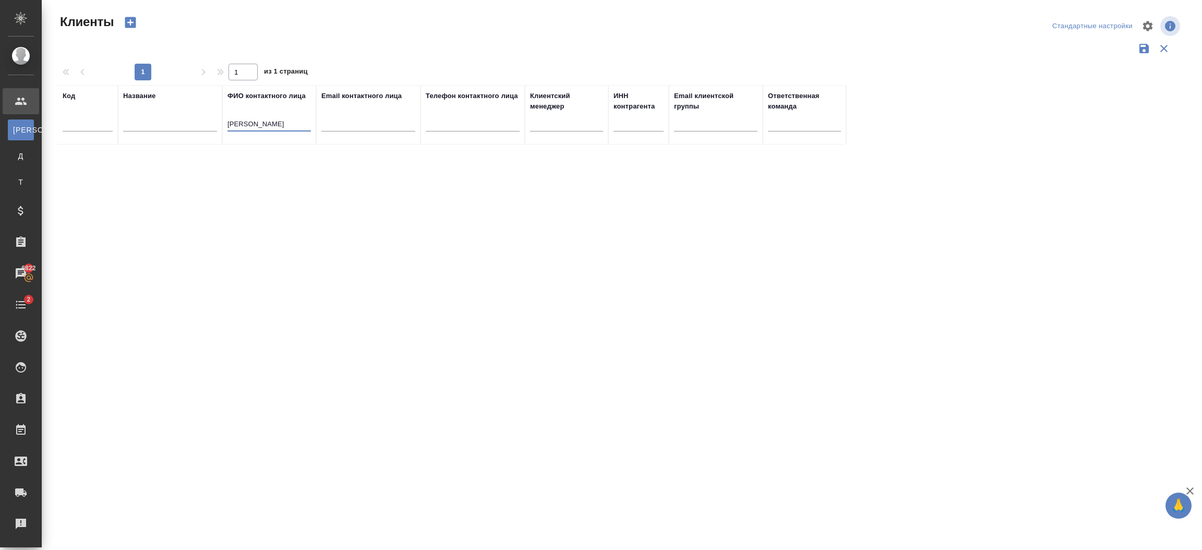
click at [287, 120] on input "Максим Белов" at bounding box center [268, 124] width 83 height 13
type input "М"
click at [197, 127] on input "text" at bounding box center [170, 124] width 94 height 13
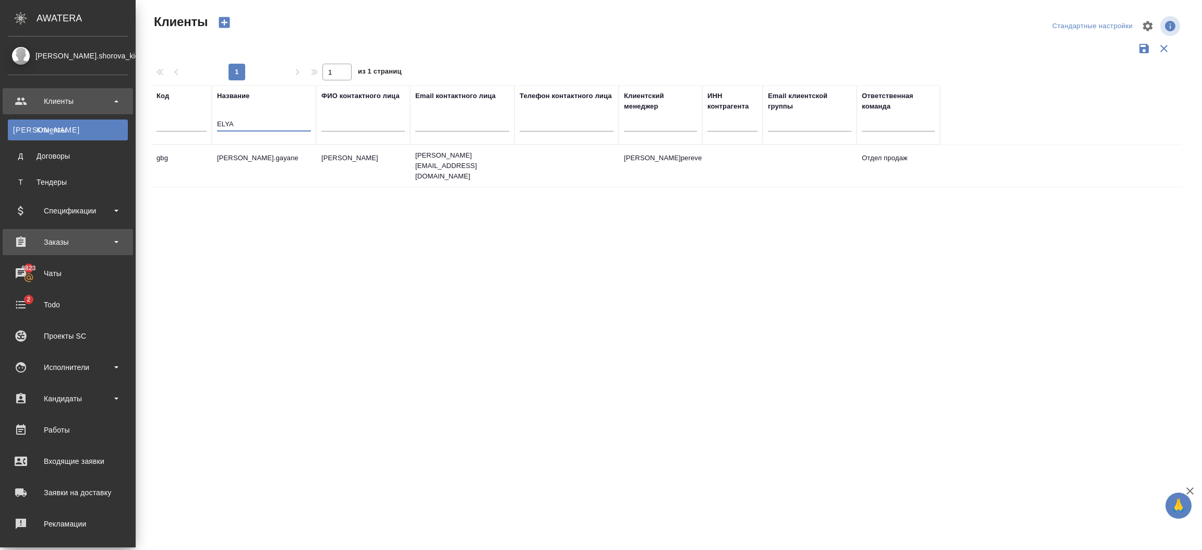
type input "ELYA"
click at [70, 238] on div "Заказы" at bounding box center [68, 242] width 120 height 16
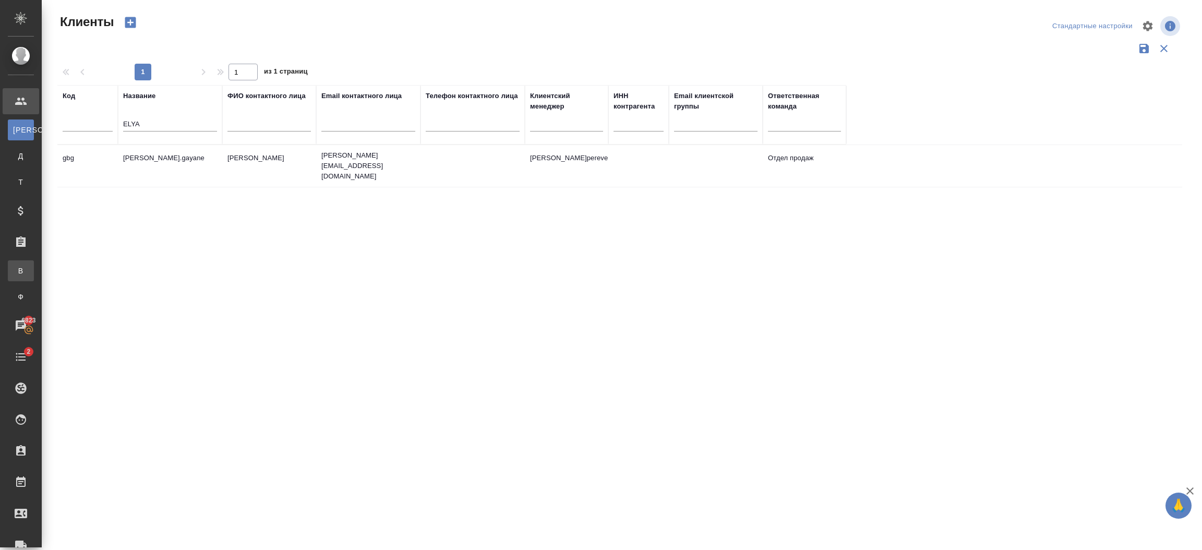
click at [16, 270] on div "Все заказы" at bounding box center [8, 270] width 16 height 10
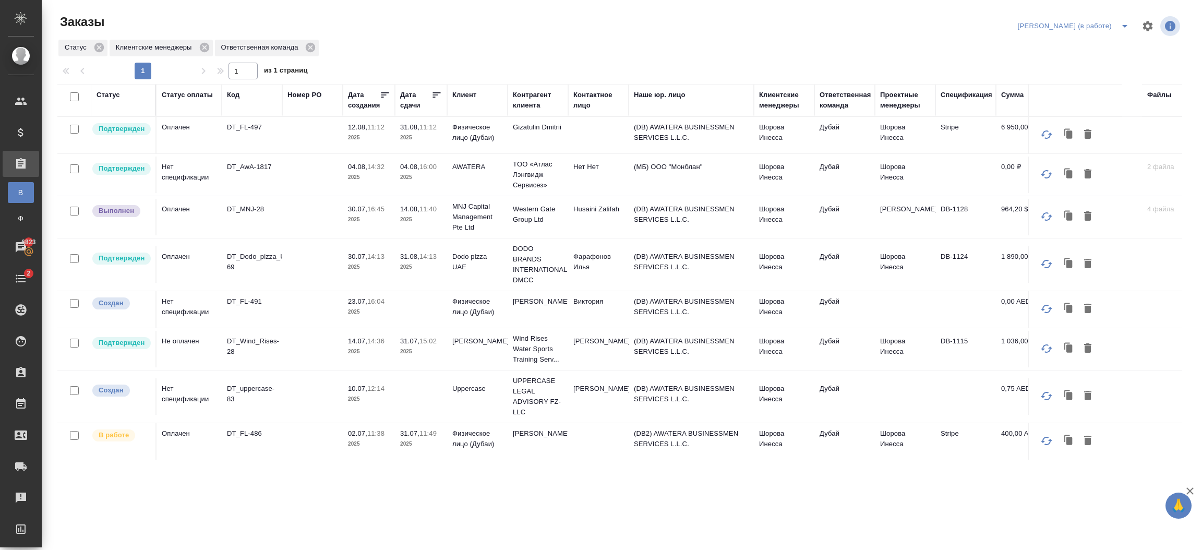
click at [467, 88] on th "Клиент" at bounding box center [477, 100] width 60 height 32
click at [468, 93] on div "Клиент" at bounding box center [464, 95] width 24 height 10
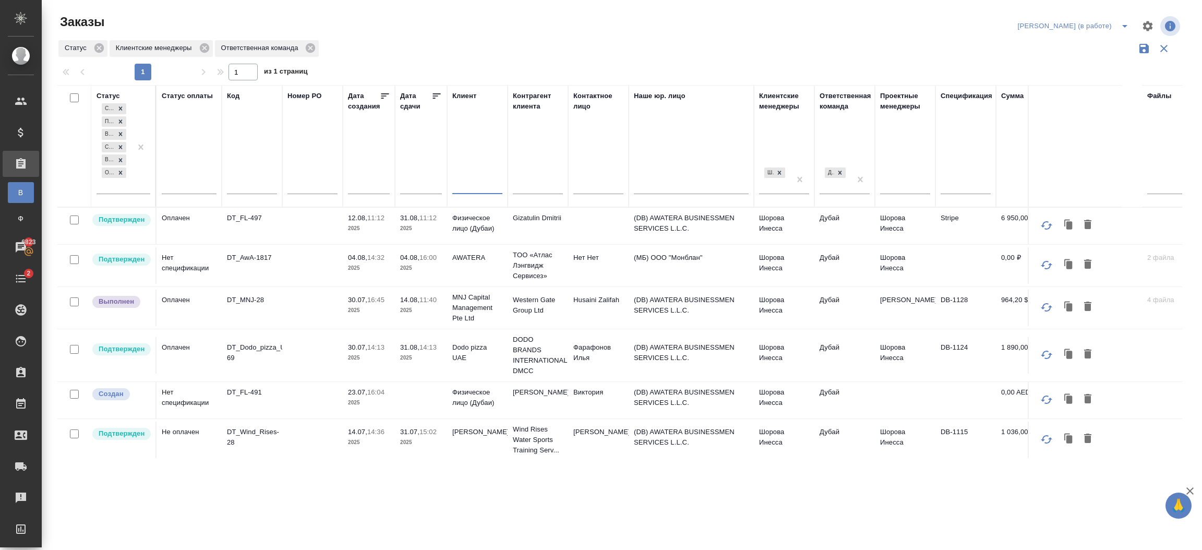
click at [477, 181] on input "text" at bounding box center [477, 186] width 50 height 13
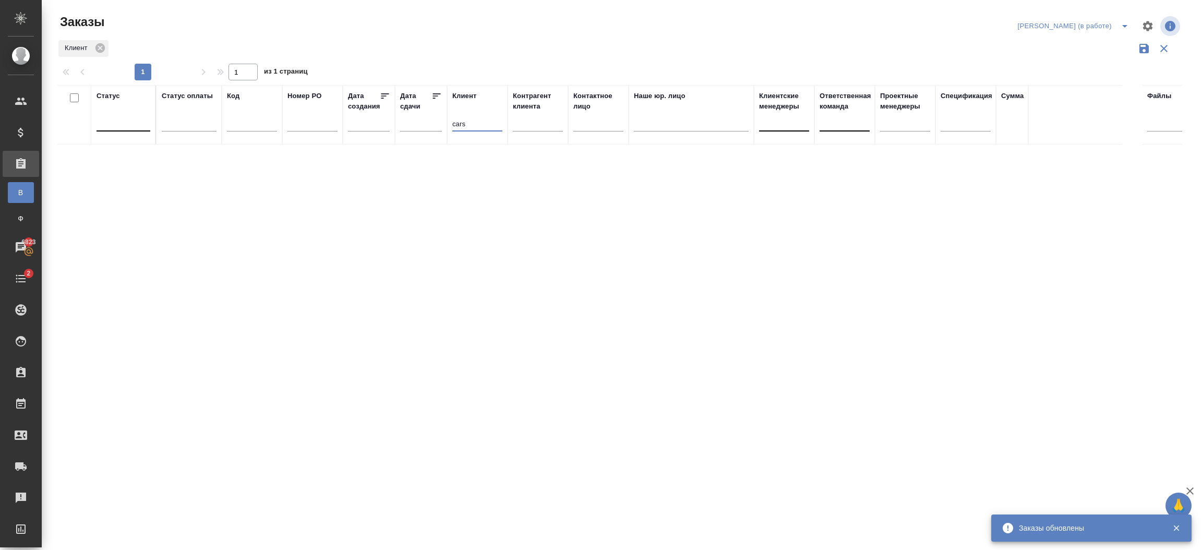
click at [487, 124] on input "cars" at bounding box center [477, 124] width 50 height 13
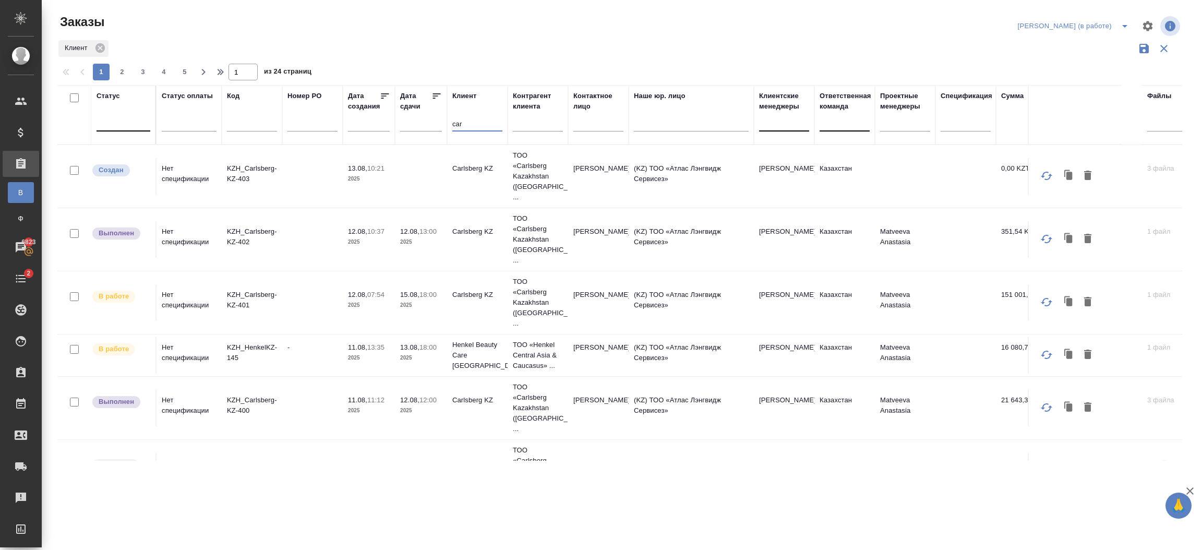
type input "car"
click at [792, 127] on div at bounding box center [784, 120] width 50 height 15
type input "березу"
click at [796, 153] on div "Березуцкий Никита" at bounding box center [837, 154] width 156 height 19
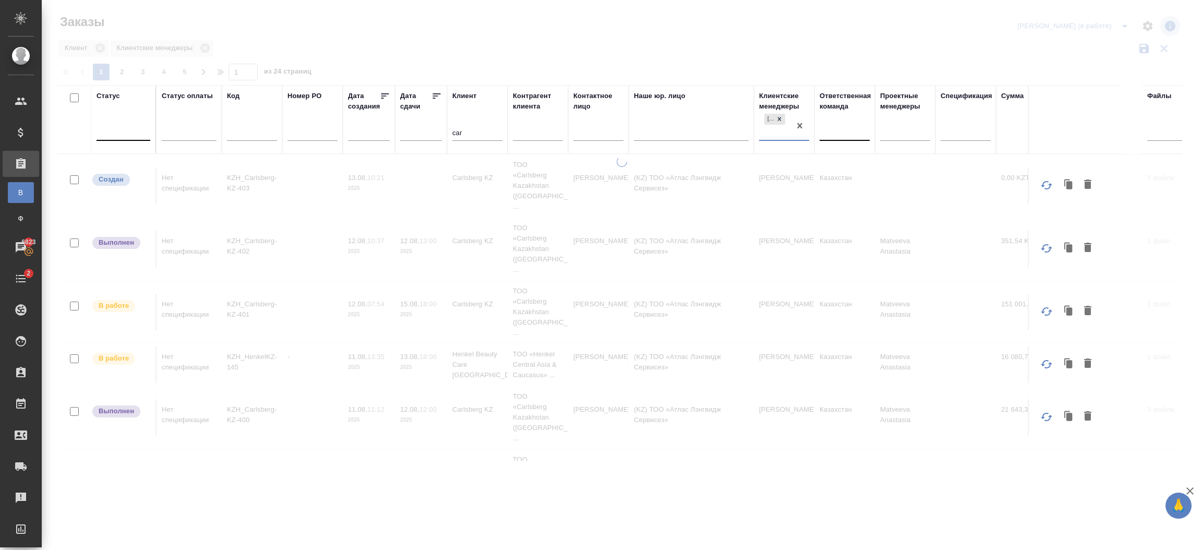
click at [478, 136] on input "car" at bounding box center [477, 133] width 50 height 13
type input "c"
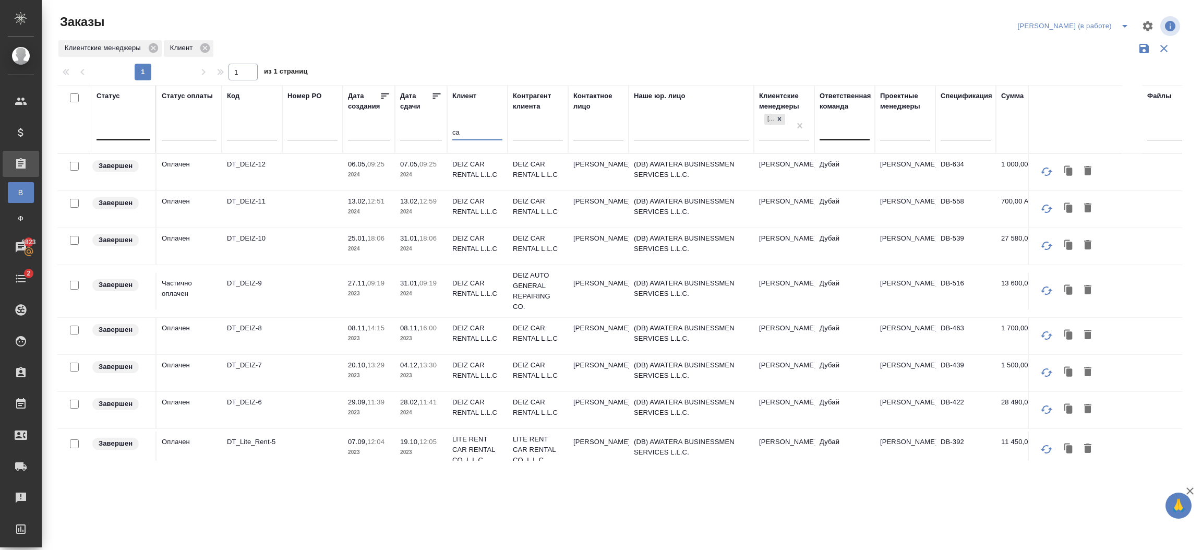
type input "c"
click at [531, 128] on input "text" at bounding box center [538, 133] width 50 height 13
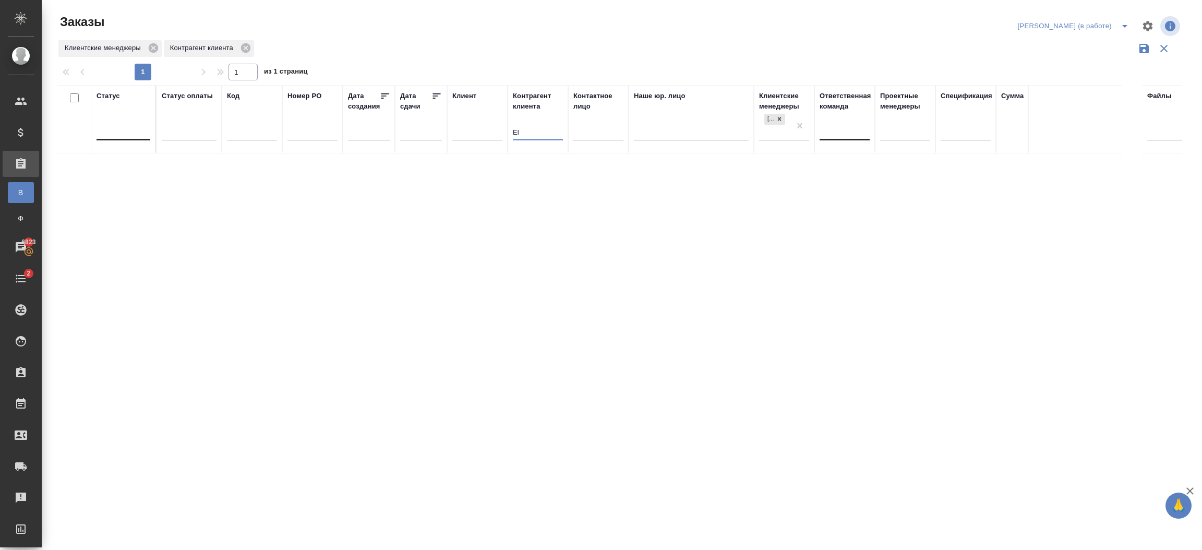
type input "E"
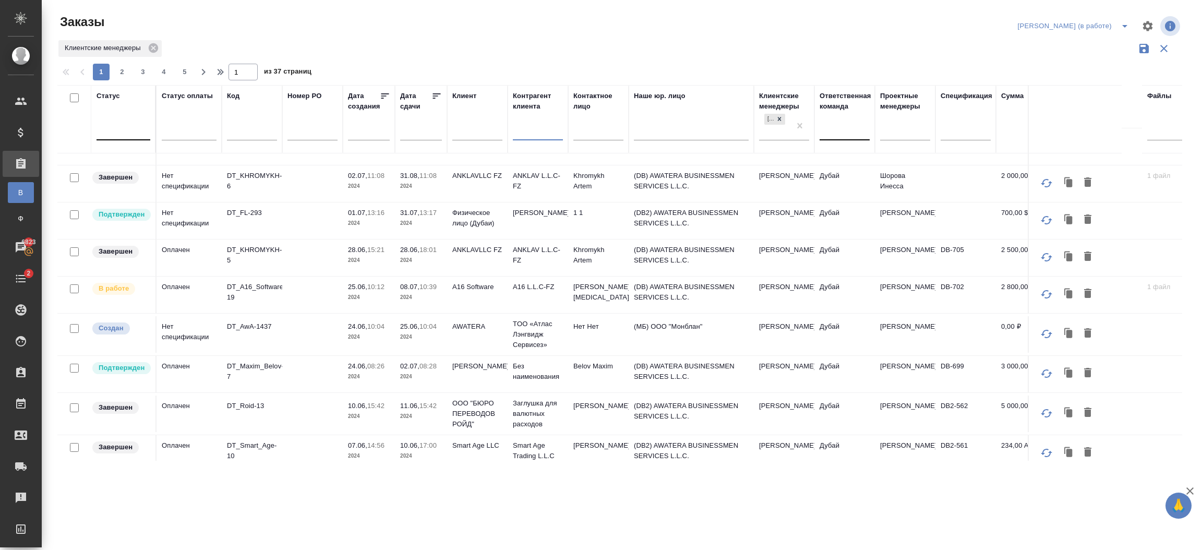
scroll to position [304, 0]
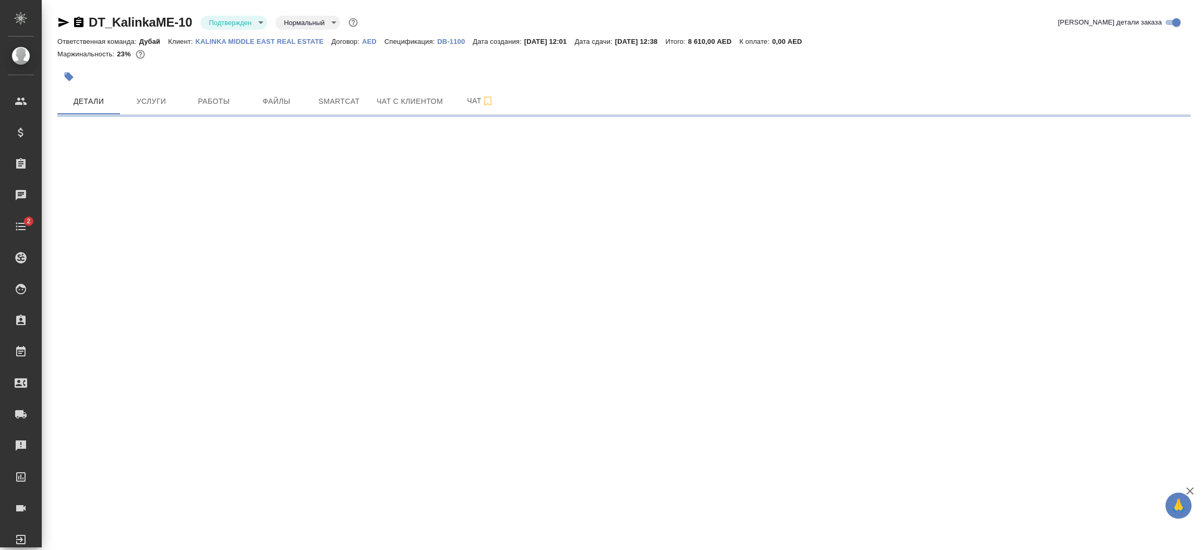
select select "RU"
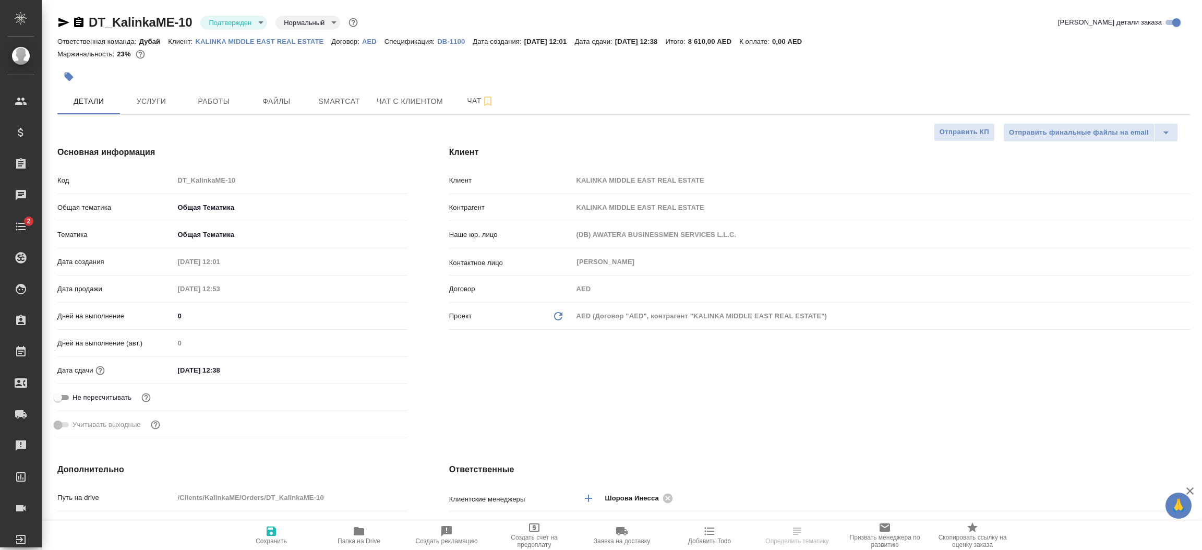
type textarea "x"
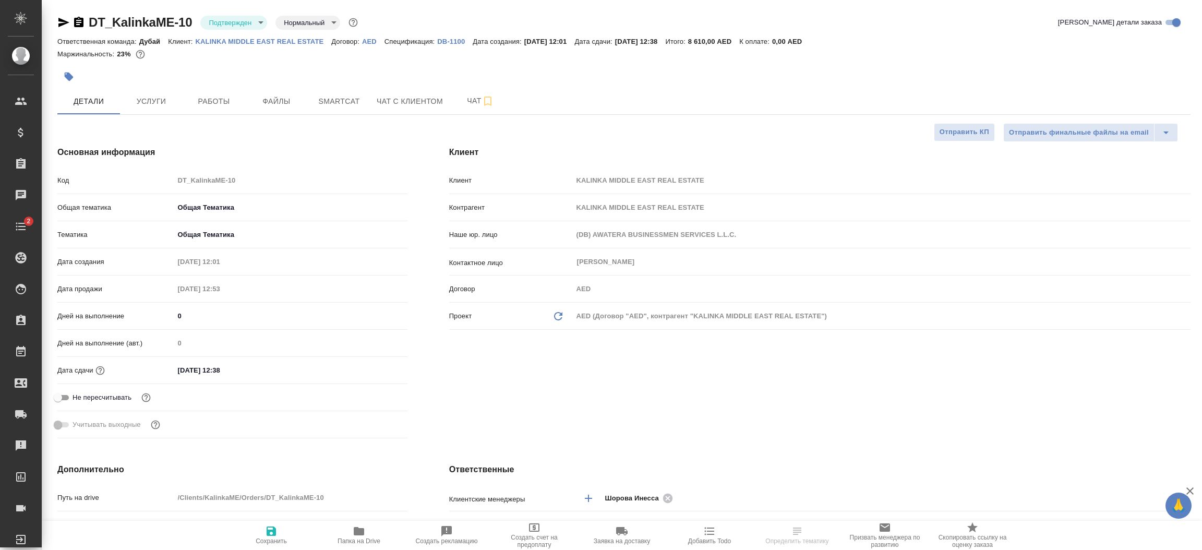
type textarea "x"
click at [673, 415] on div "Клиент Клиент KALINKA MIDDLE EAST REAL ESTATE Контрагент KALINKA MIDDLE EAST RE…" at bounding box center [819, 294] width 783 height 338
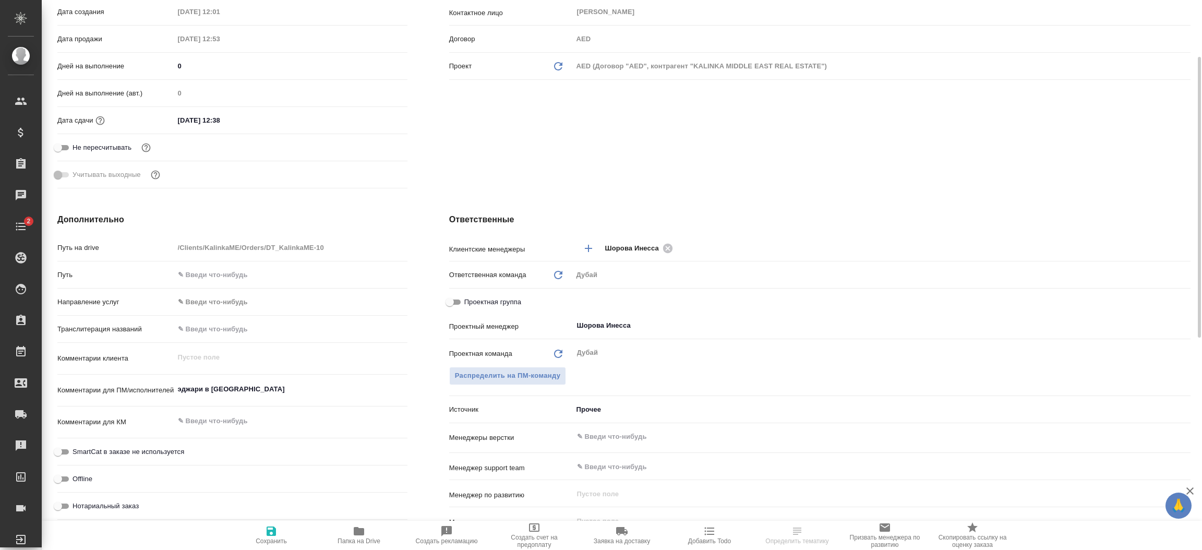
scroll to position [265, 0]
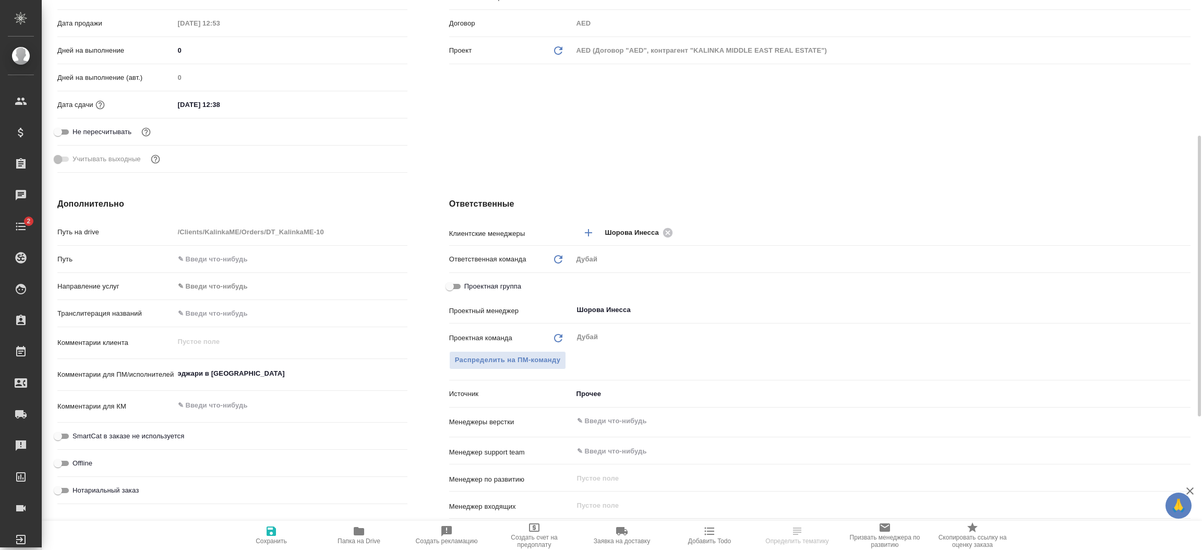
click at [600, 383] on div "Проектная команда Обновить [PERSON_NAME] ​ Распределить на ПМ-команду" at bounding box center [819, 355] width 741 height 57
click at [605, 392] on body "🙏 .cls-1 fill:#fff; AWATERA [PERSON_NAME].shorova_kiev Клиенты Спецификации Зак…" at bounding box center [601, 275] width 1202 height 550
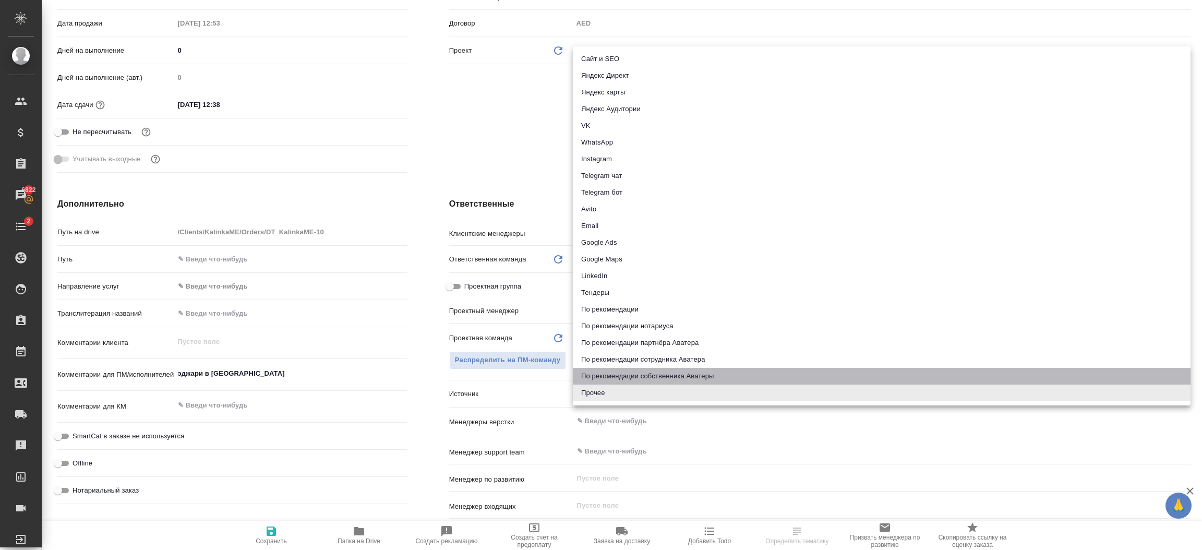
click at [717, 373] on li "По рекомендации собственника Аватеры" at bounding box center [881, 376] width 617 height 17
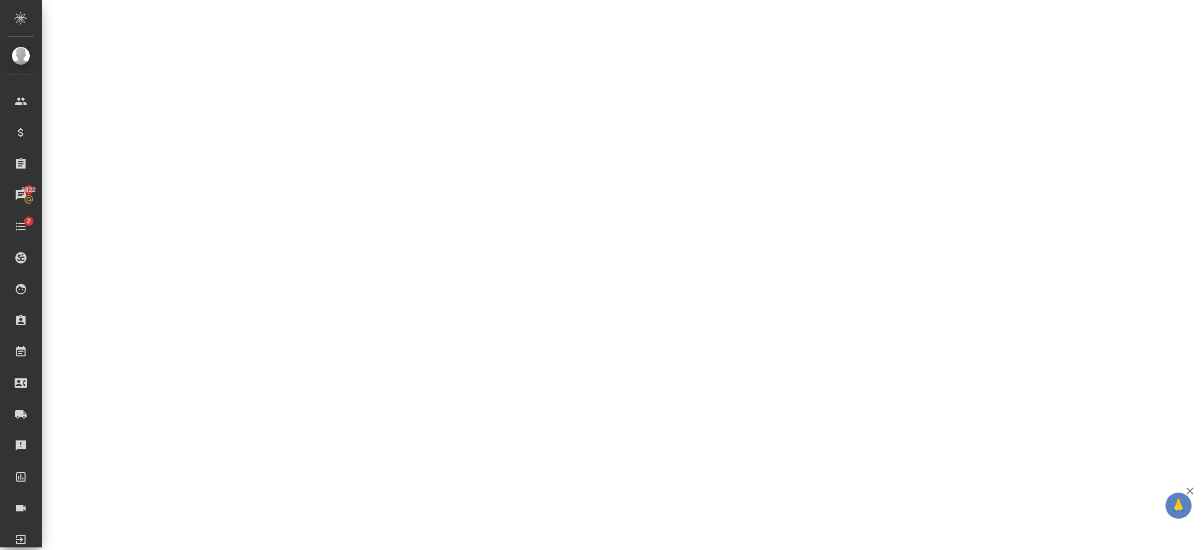
select select "RU"
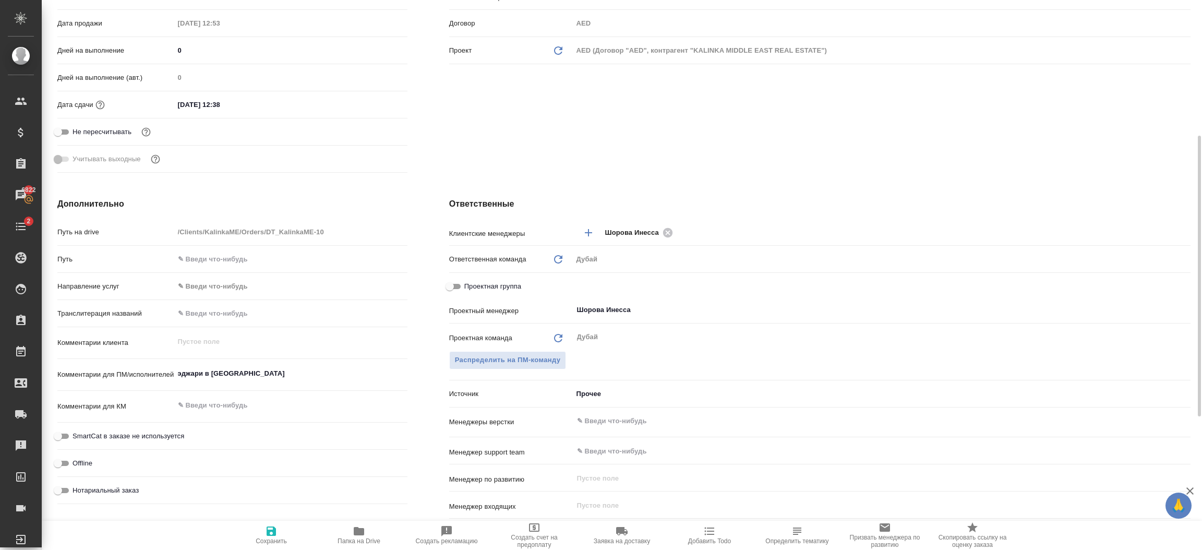
type textarea "x"
click at [615, 394] on body "🙏 .cls-1 fill:#fff; AWATERA Шорова Инесса i.shorova_kiev Клиенты Спецификации З…" at bounding box center [601, 275] width 1202 height 550
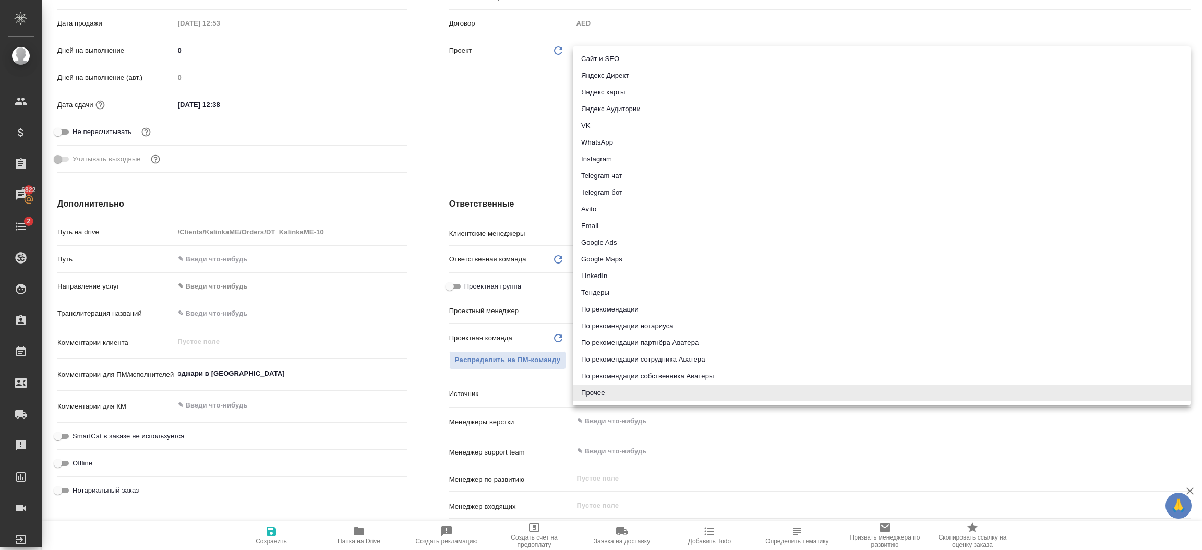
click at [639, 377] on li "По рекомендации собственника Аватеры" at bounding box center [881, 376] width 617 height 17
type textarea "x"
type input "ownerRecommendation"
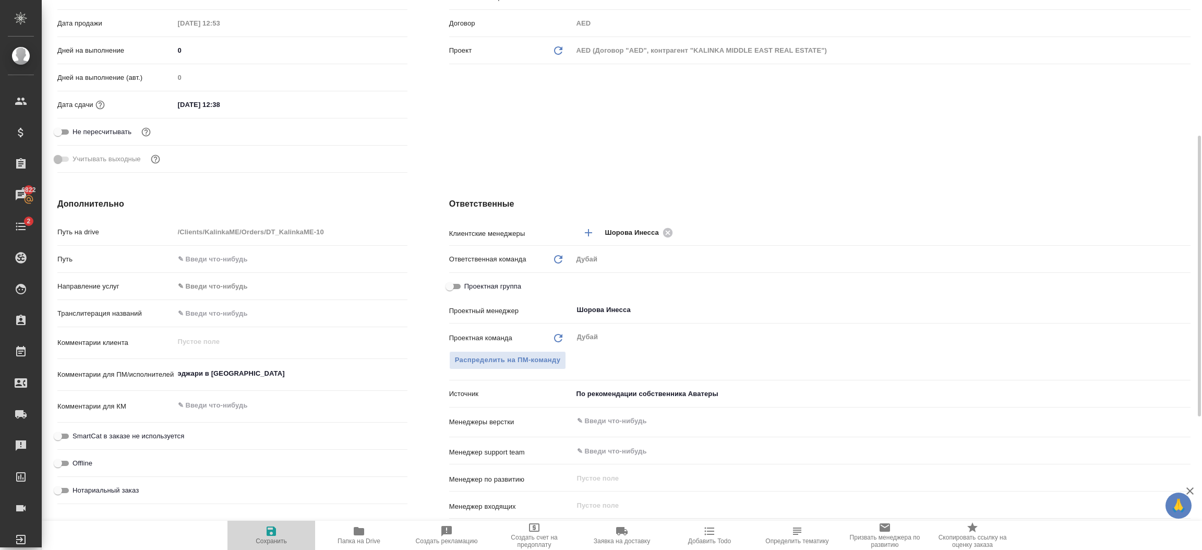
click at [271, 526] on icon "button" at bounding box center [271, 531] width 13 height 13
type textarea "x"
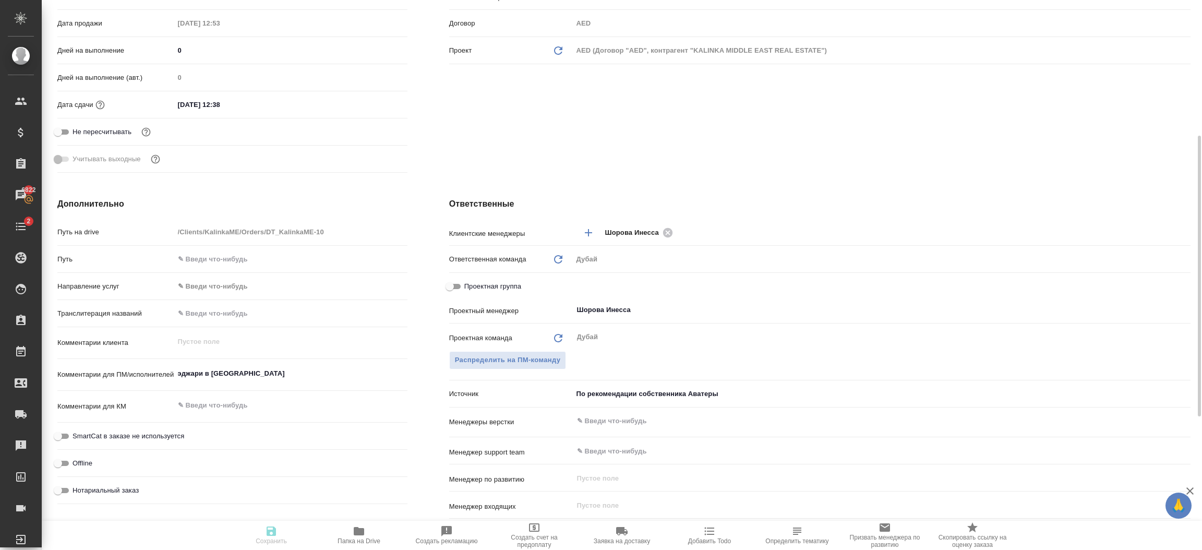
type textarea "x"
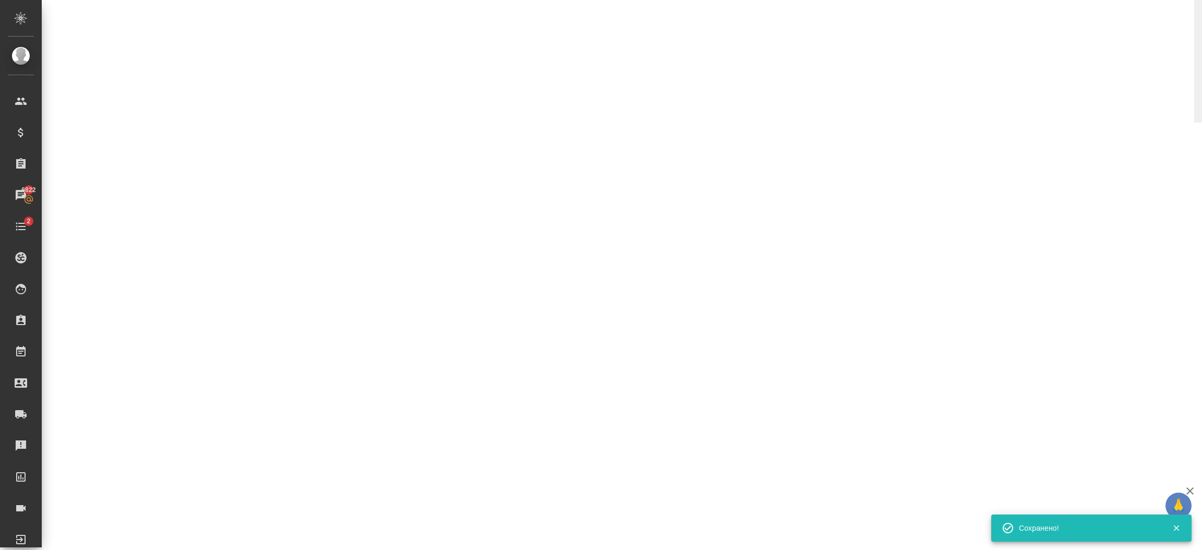
select select "RU"
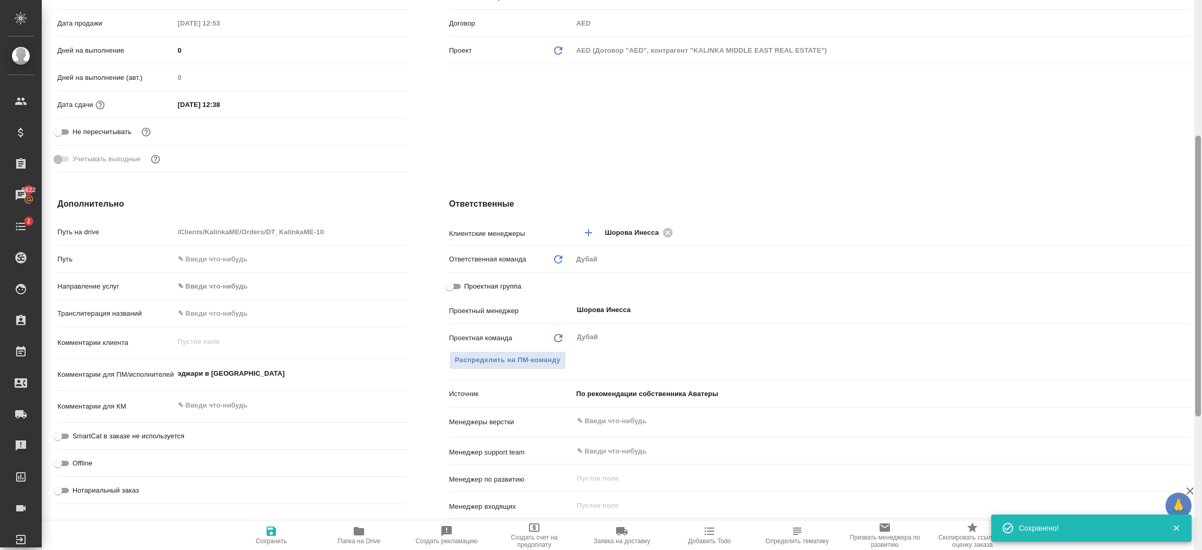
type textarea "x"
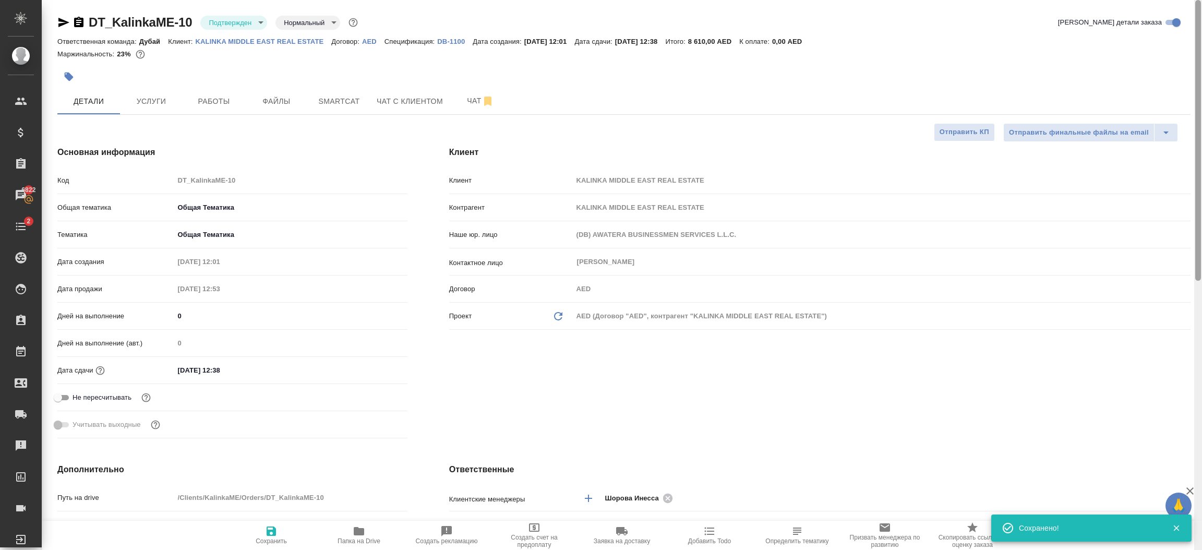
click at [1199, 87] on div at bounding box center [1198, 275] width 8 height 550
click at [287, 42] on p "KALINKA MIDDLE EAST REAL ESTATE" at bounding box center [264, 42] width 136 height 8
type textarea "x"
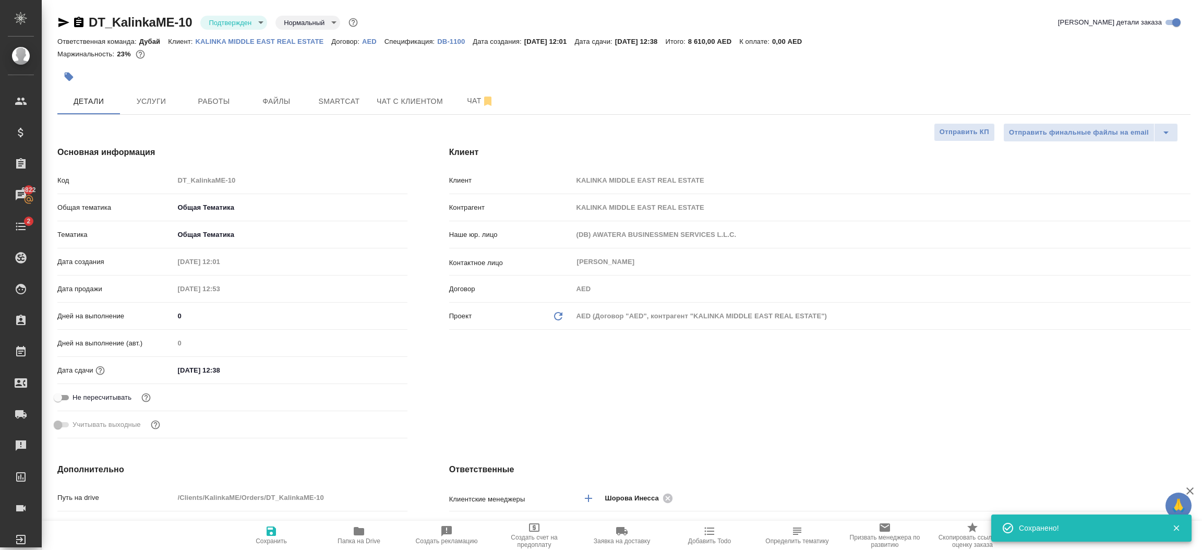
type textarea "x"
click at [609, 405] on div "Клиент Клиент KALINKA MIDDLE EAST REAL ESTATE Контрагент KALINKA MIDDLE EAST RE…" at bounding box center [819, 294] width 783 height 338
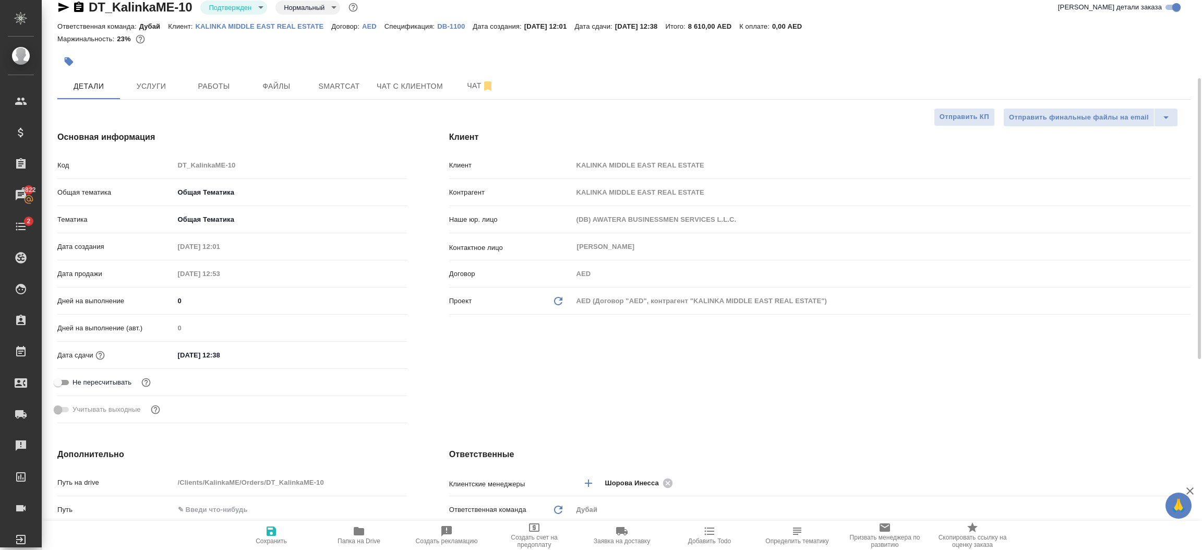
scroll to position [62, 0]
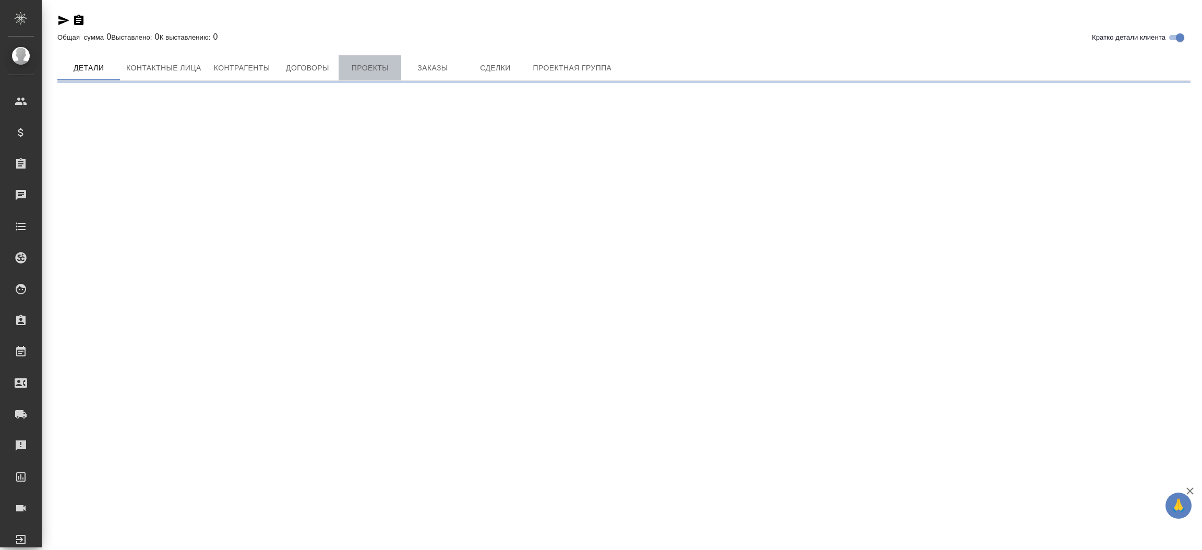
click at [370, 67] on span "Проекты" at bounding box center [370, 68] width 50 height 13
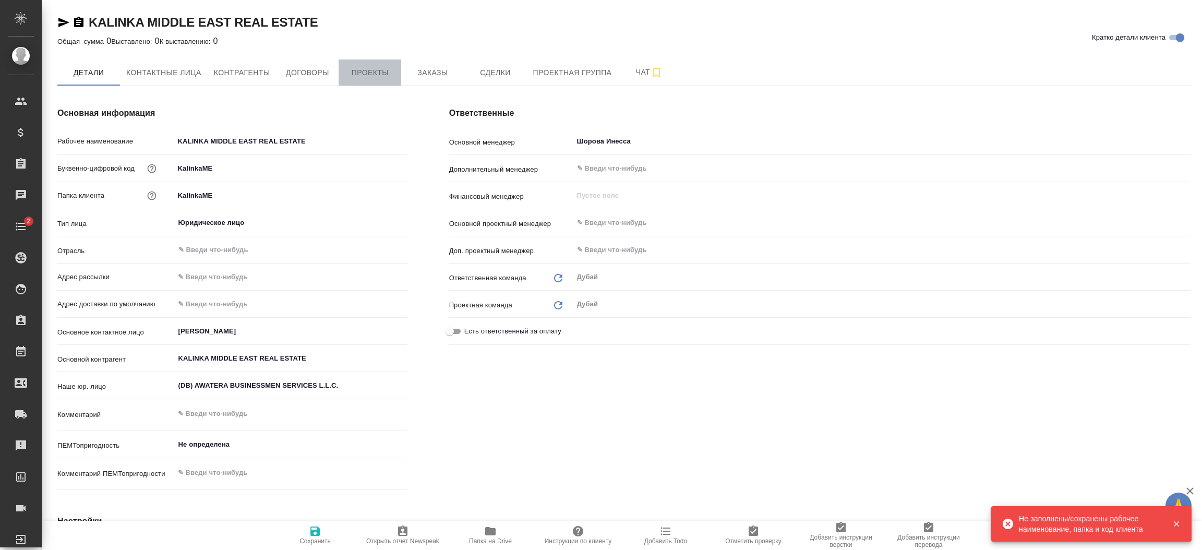
click at [381, 77] on span "Проекты" at bounding box center [370, 72] width 50 height 13
type textarea "x"
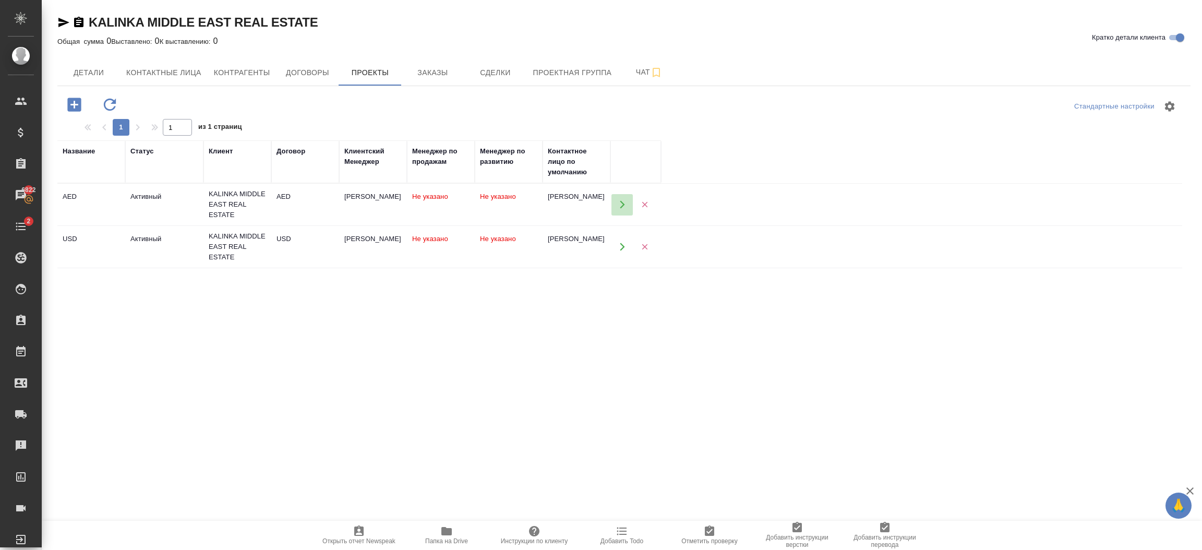
click at [620, 204] on icon "button" at bounding box center [621, 204] width 9 height 9
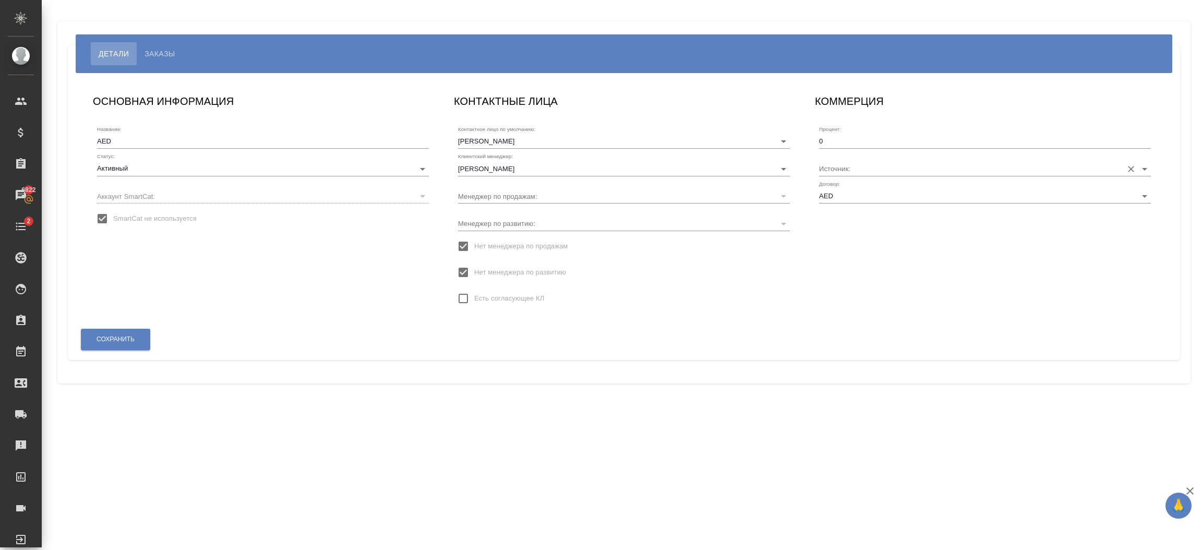
click at [890, 168] on input "Источник:" at bounding box center [968, 168] width 298 height 14
click at [977, 173] on input "Источник:" at bounding box center [968, 168] width 298 height 14
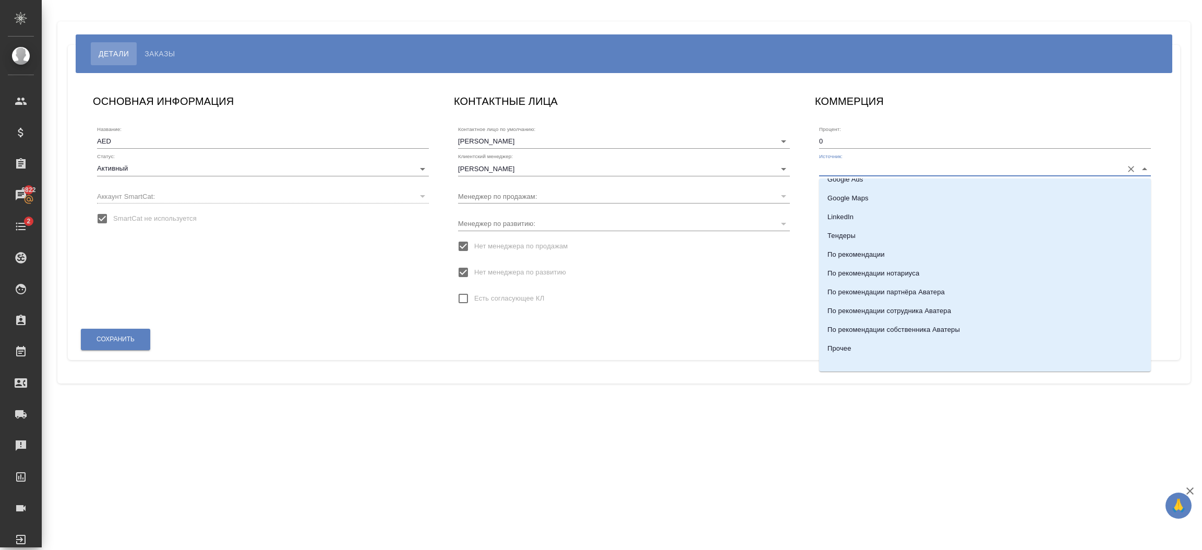
scroll to position [223, 0]
click at [952, 321] on p "По рекомендации собственника Аватеры" at bounding box center [893, 324] width 132 height 10
type input "По рекомендации собственника Аватеры"
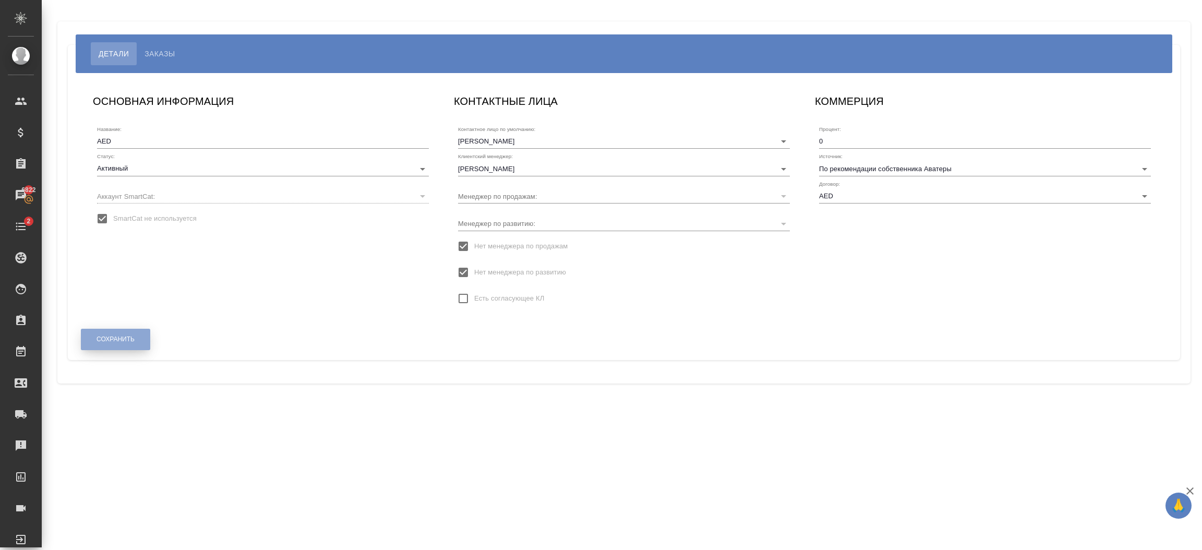
click at [112, 337] on span "Сохранить" at bounding box center [115, 339] width 38 height 9
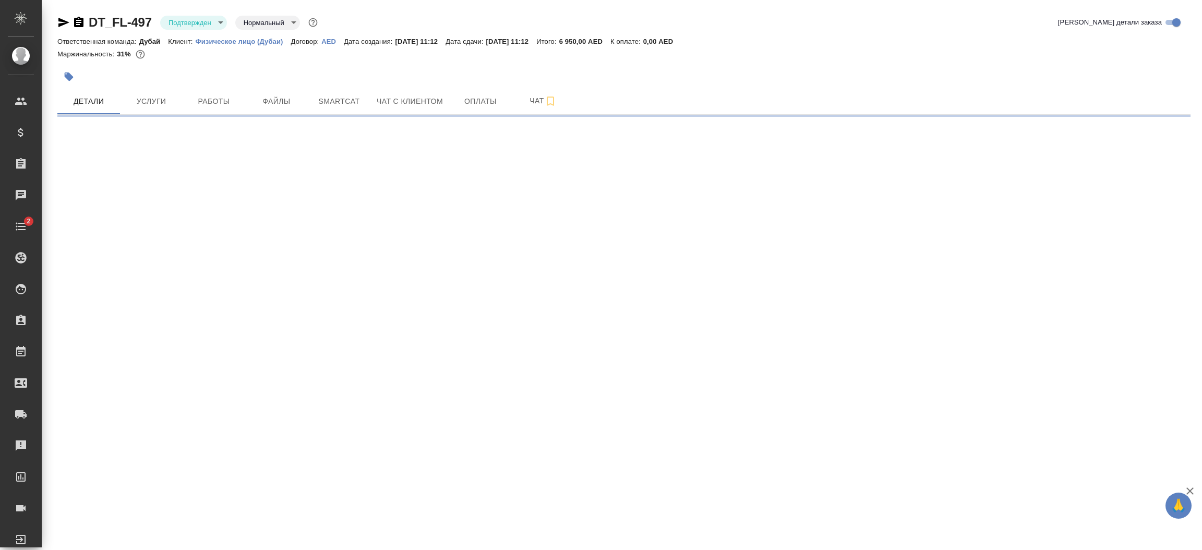
select select "RU"
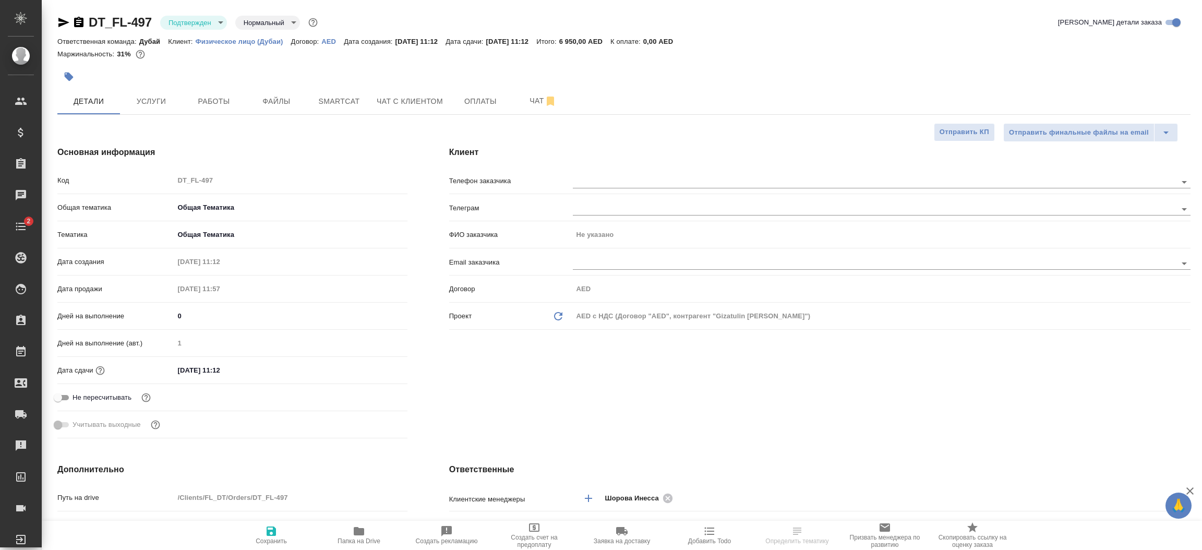
type textarea "x"
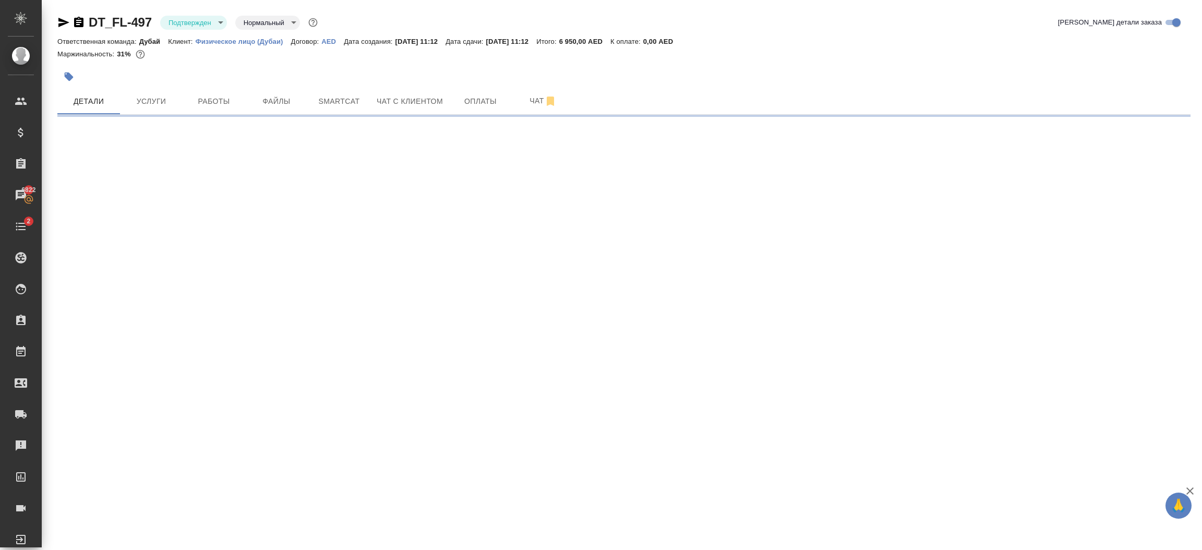
select select "RU"
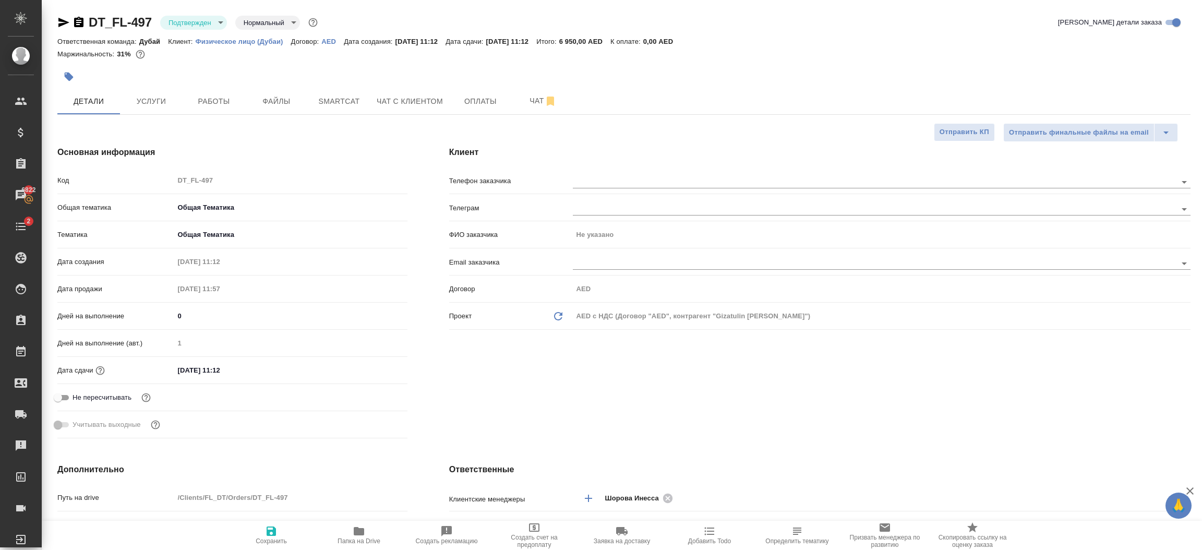
type textarea "x"
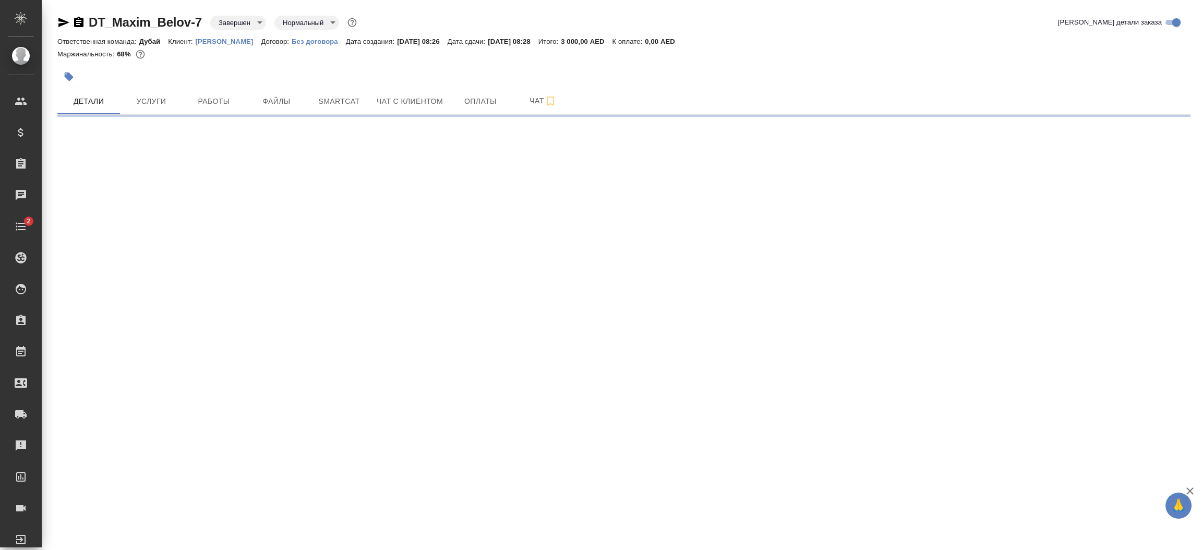
select select "RU"
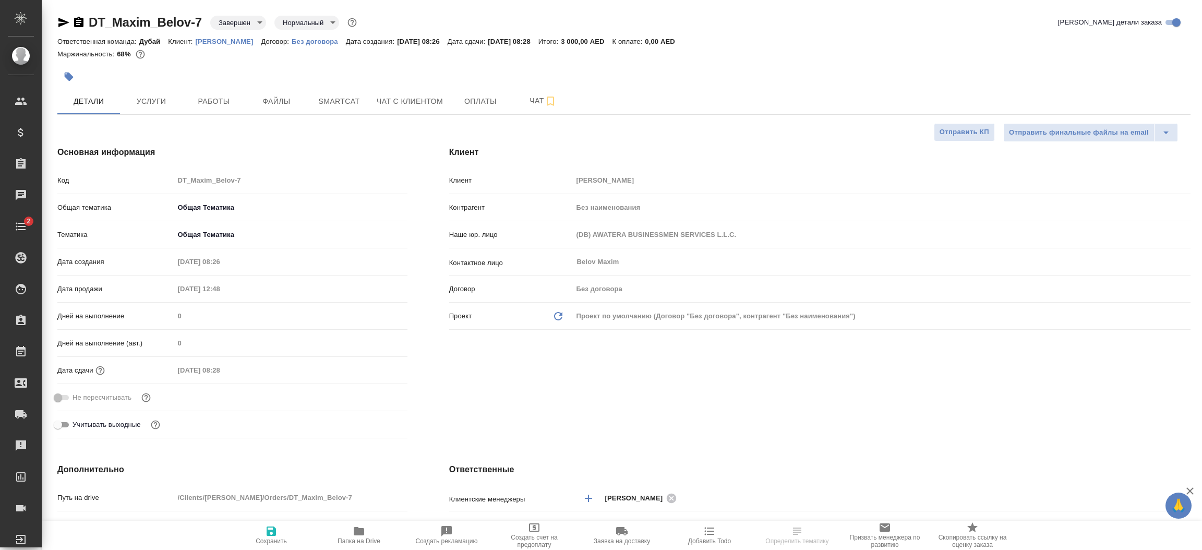
type textarea "x"
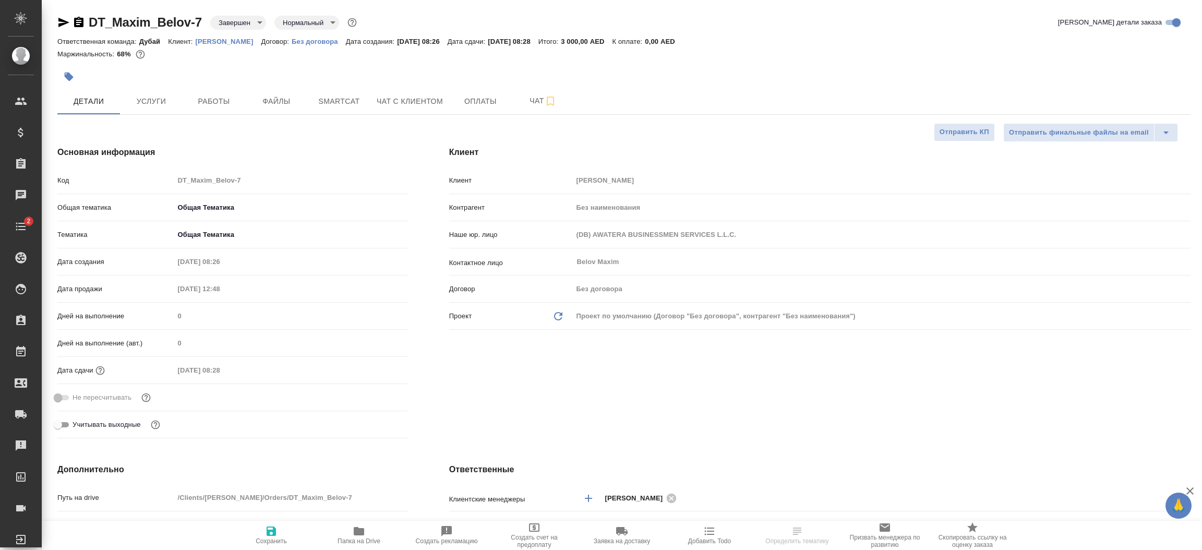
type textarea "x"
click at [220, 44] on p "Maxim Belov" at bounding box center [229, 42] width 66 height 8
type textarea "x"
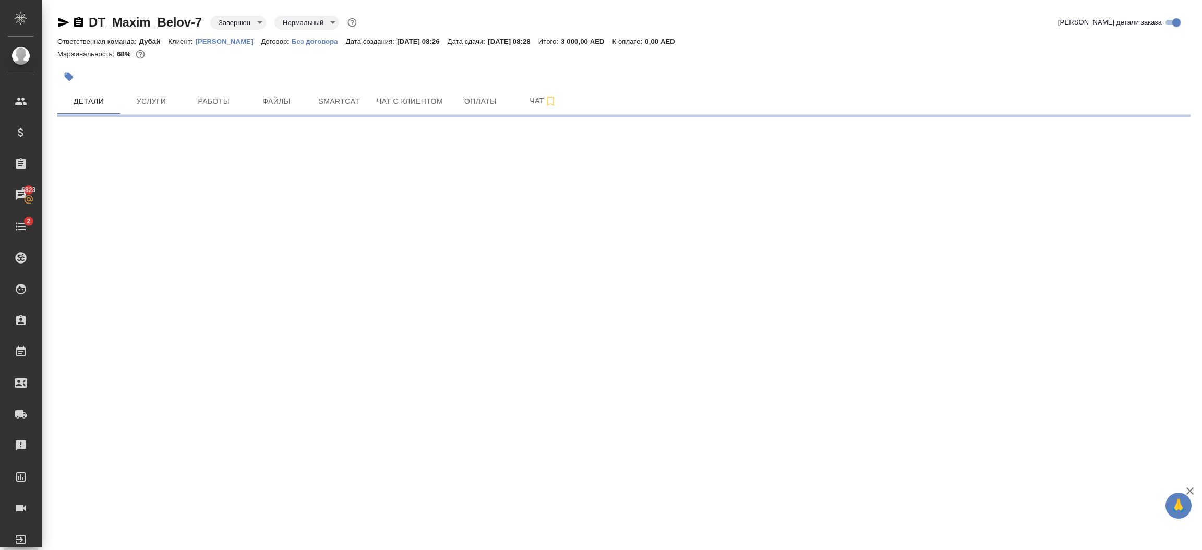
select select "RU"
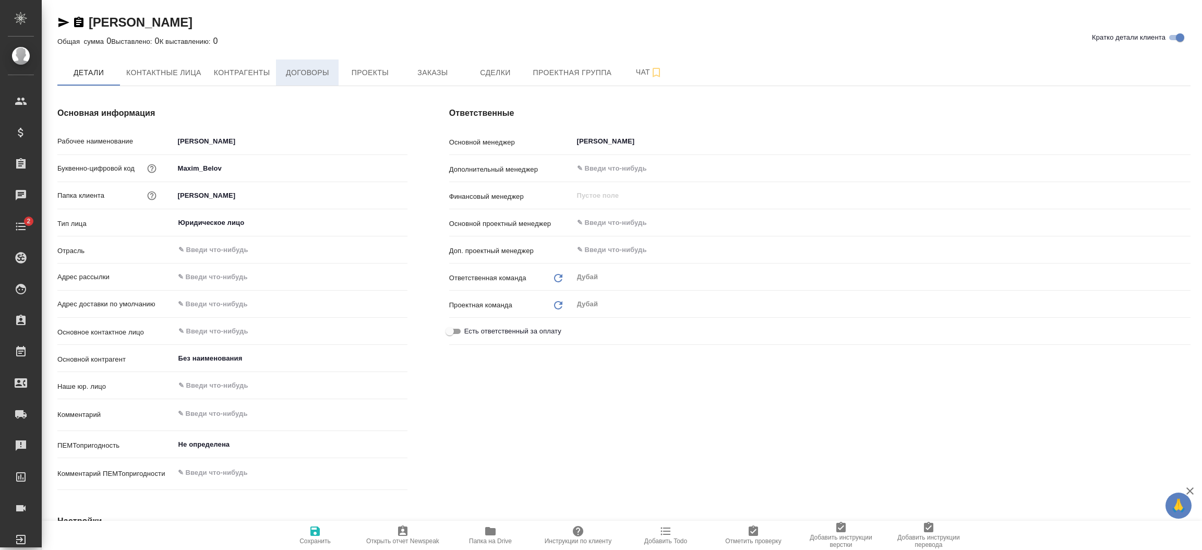
type textarea "x"
click at [246, 78] on span "Контрагенты" at bounding box center [242, 72] width 56 height 13
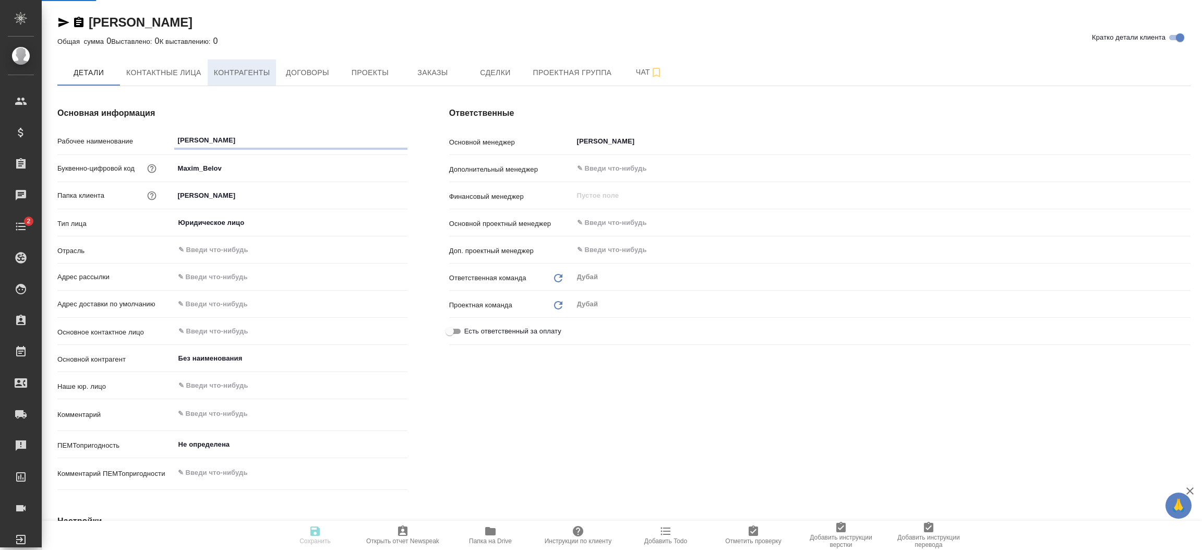
type textarea "x"
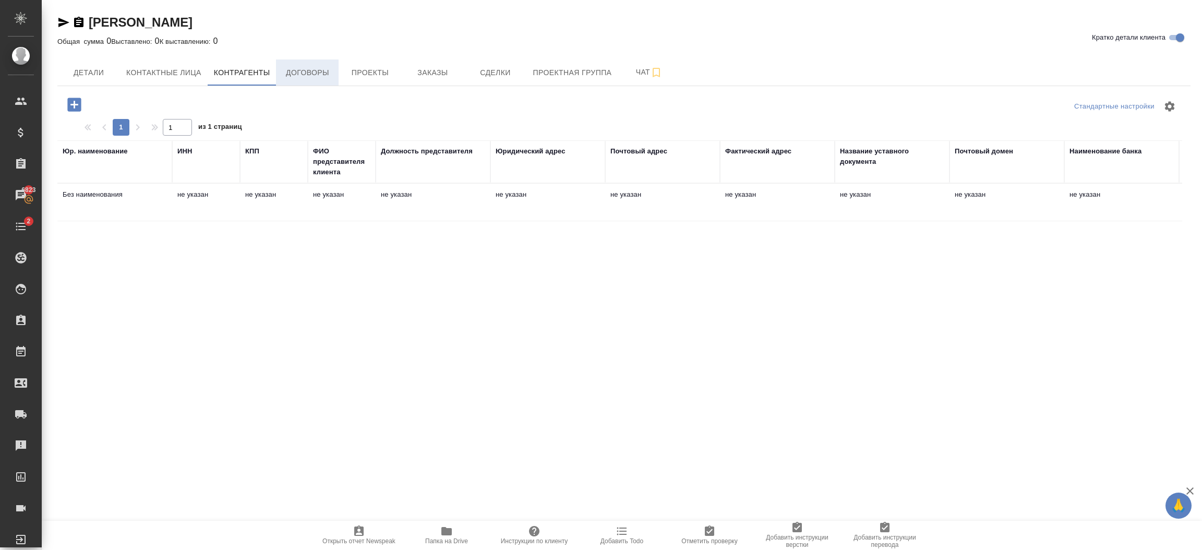
click at [330, 80] on button "Договоры" at bounding box center [307, 72] width 63 height 26
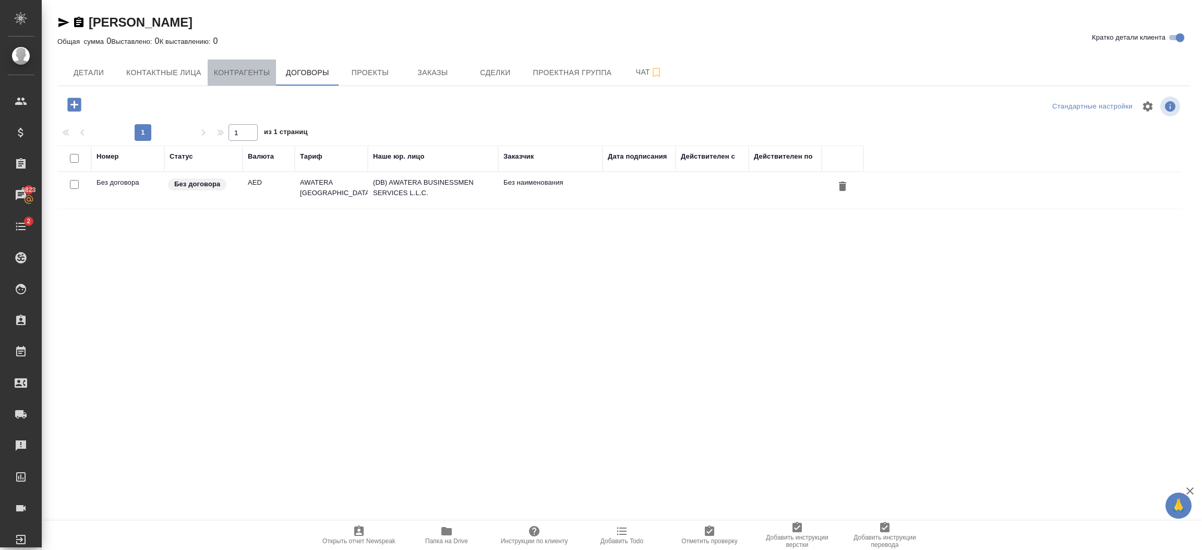
click at [220, 76] on span "Контрагенты" at bounding box center [242, 72] width 56 height 13
